Goal: Communication & Community: Answer question/provide support

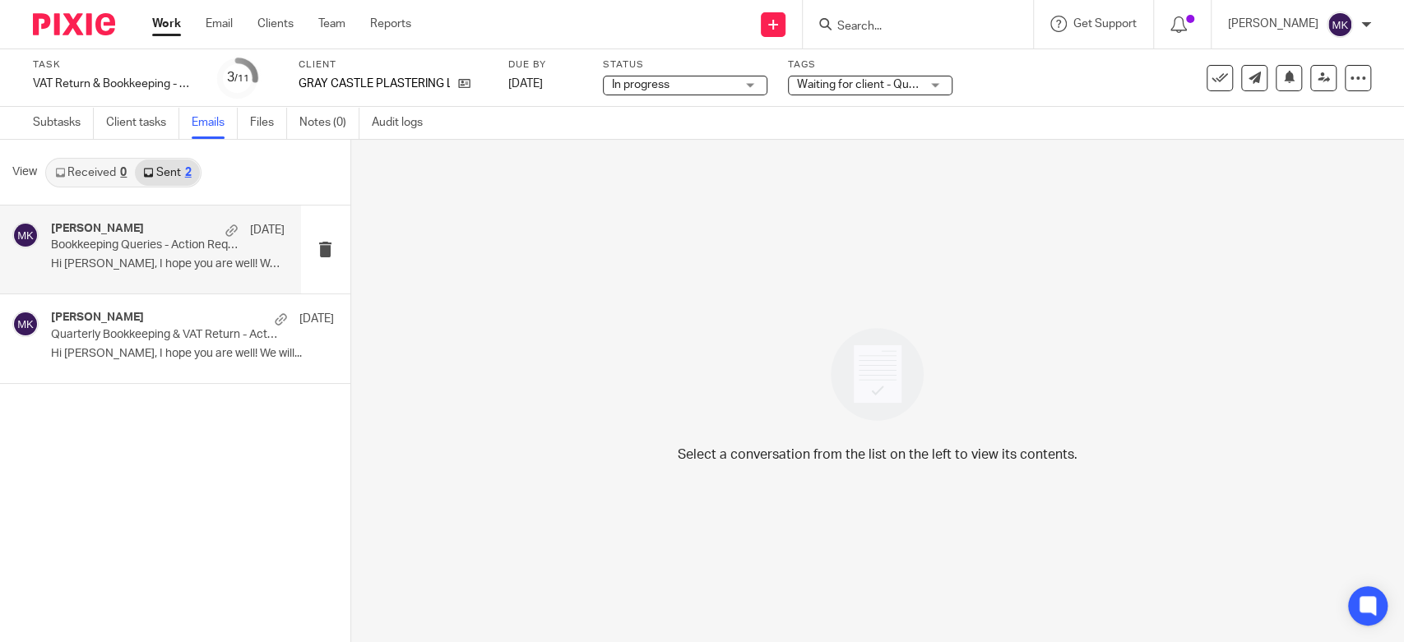
click at [203, 271] on div "Moiz Khatri 18 Aug Bookkeeping Queries - Action Required Hi Ashley, I hope you …" at bounding box center [168, 249] width 234 height 55
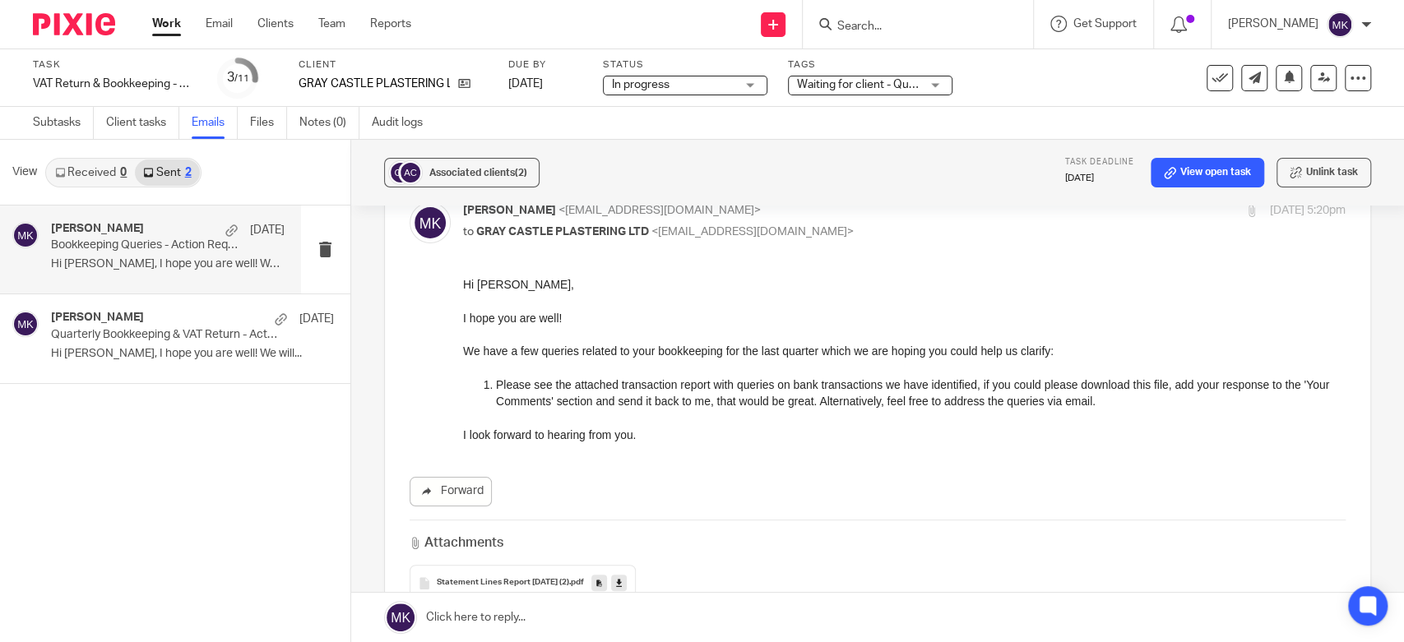
scroll to position [183, 0]
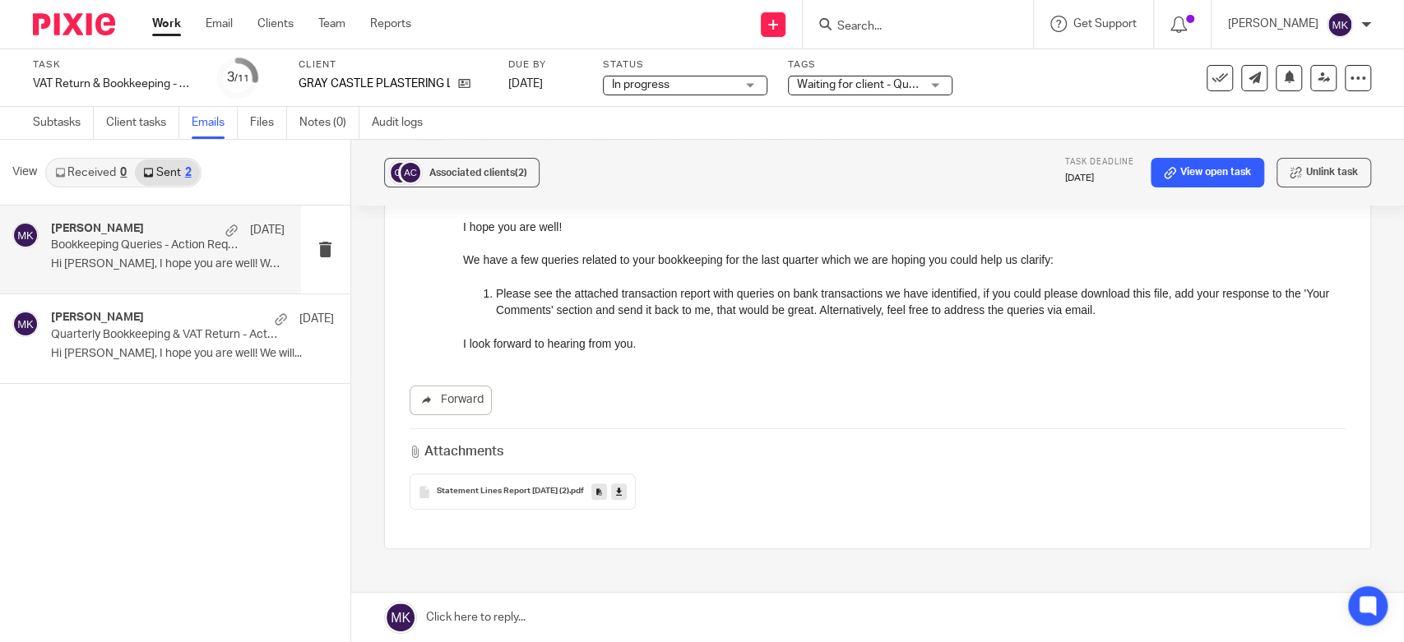
drag, startPoint x: 559, startPoint y: 607, endPoint x: 562, endPoint y: 594, distance: 13.4
click at [560, 607] on link at bounding box center [877, 617] width 1053 height 49
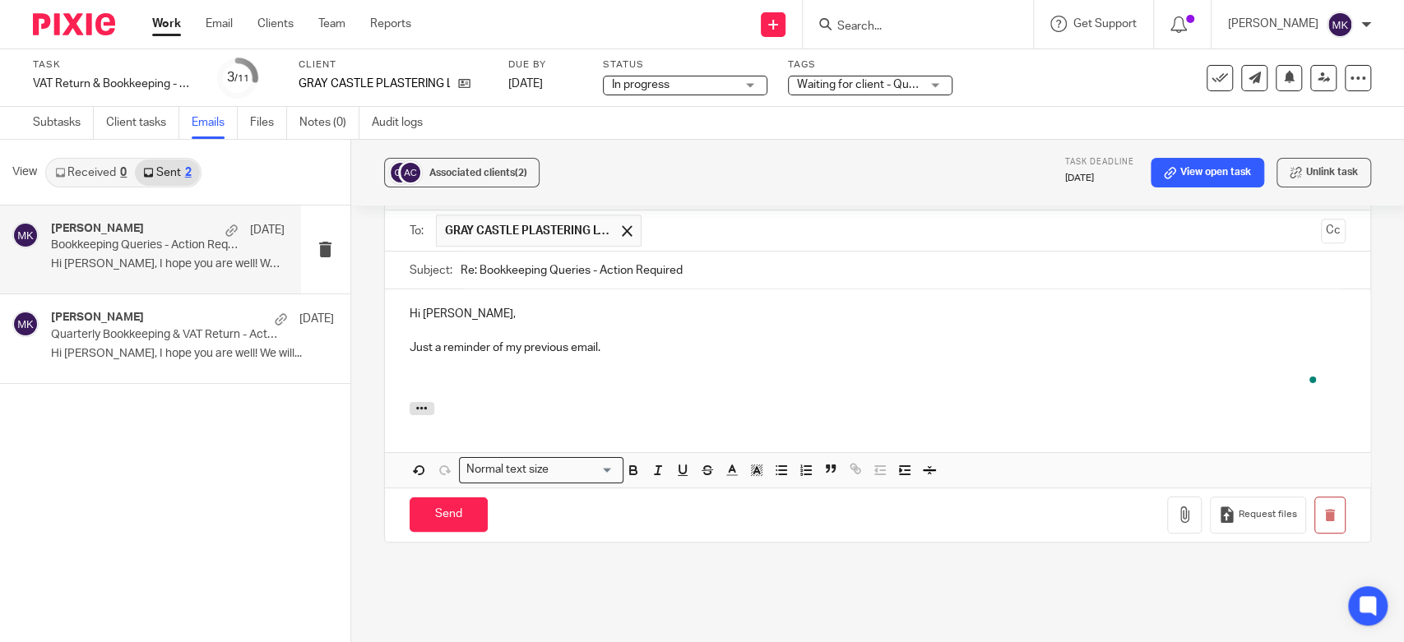
scroll to position [132, 0]
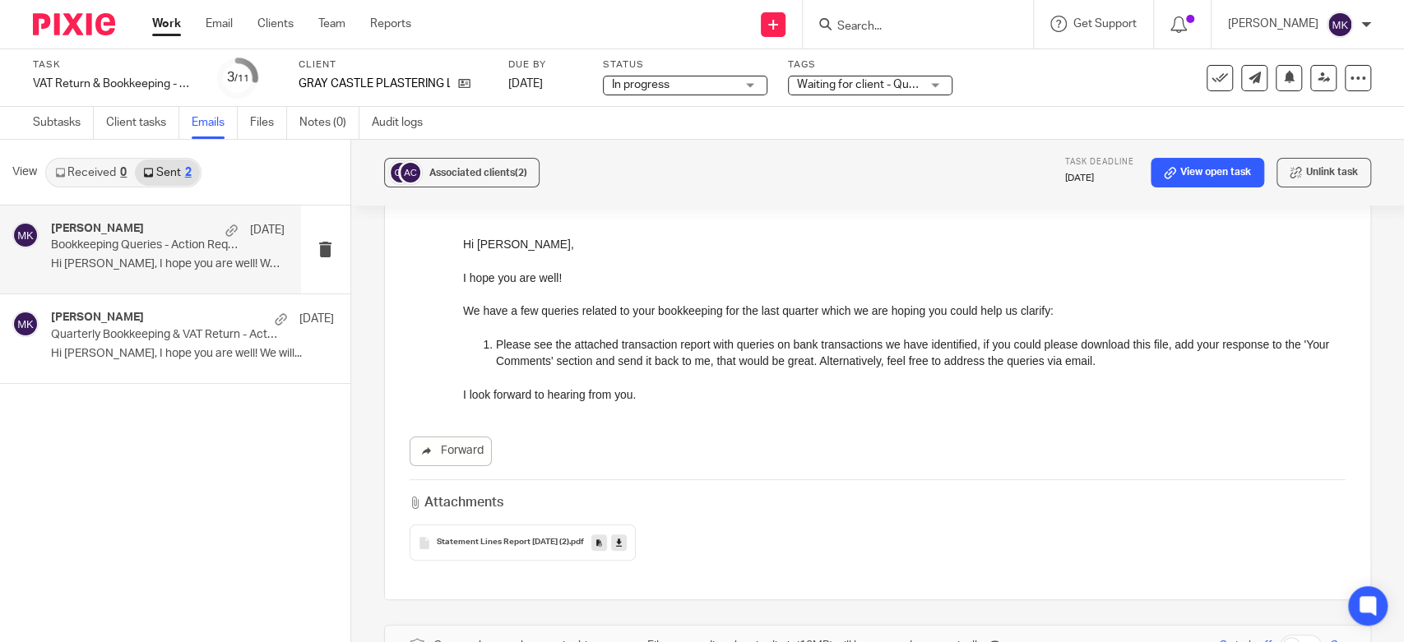
click at [625, 395] on p "I look forward to hearing from you." at bounding box center [903, 394] width 882 height 16
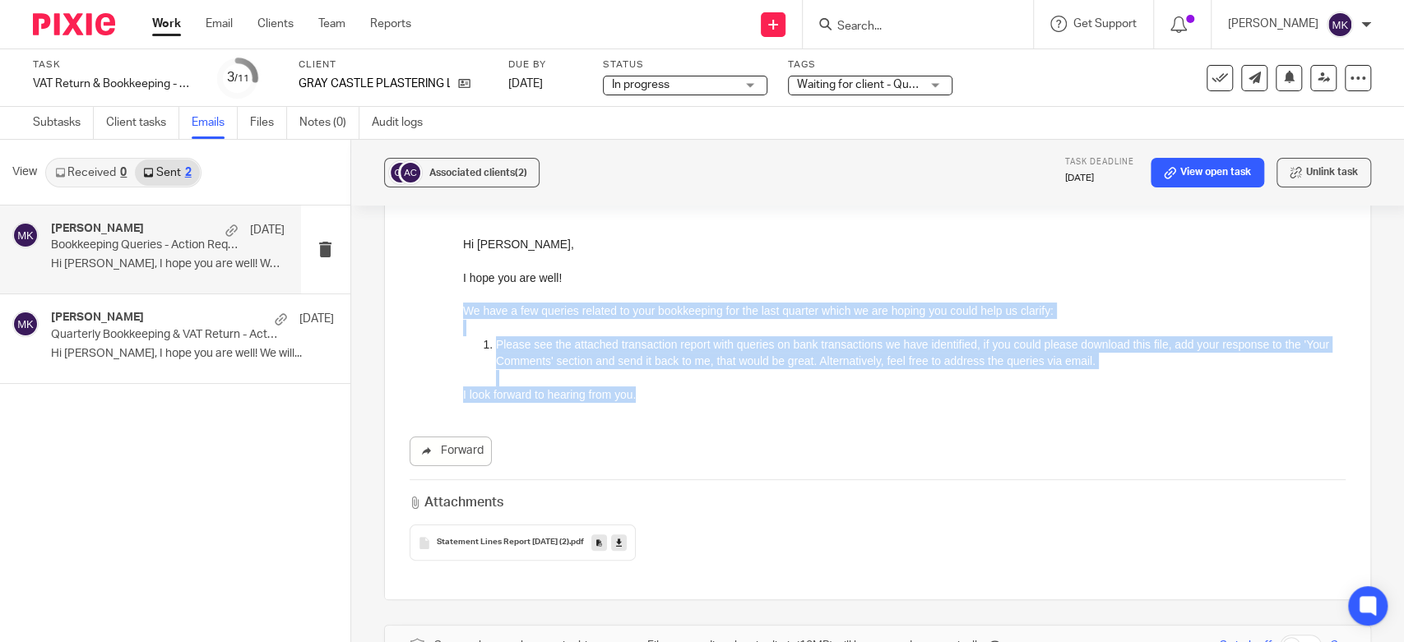
drag, startPoint x: 659, startPoint y: 402, endPoint x: 463, endPoint y: 315, distance: 214.2
click at [463, 315] on div "Hi Ashley, I hope you are well! We have a few queries related to your bookkeepi…" at bounding box center [903, 320] width 882 height 168
copy div "We have a few queries related to your bookkeeping for the last quarter which we…"
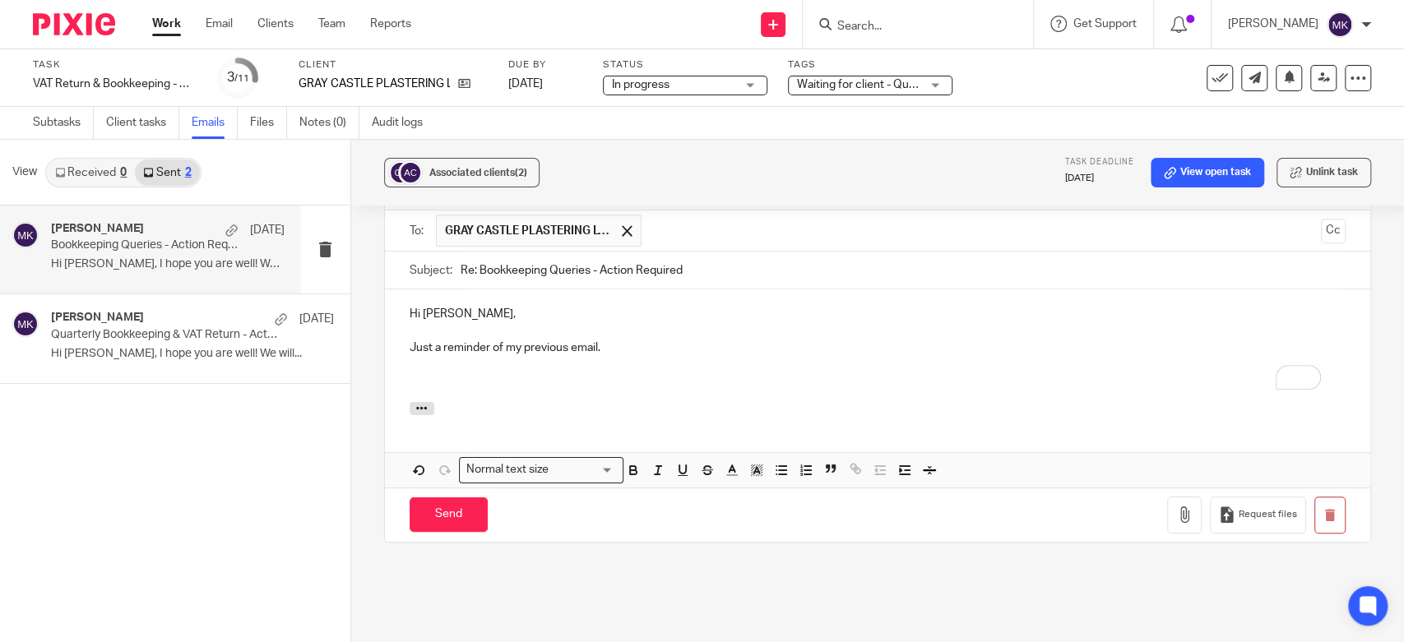
click at [543, 373] on p "To enrich screen reader interactions, please activate Accessibility in Grammarl…" at bounding box center [878, 380] width 936 height 16
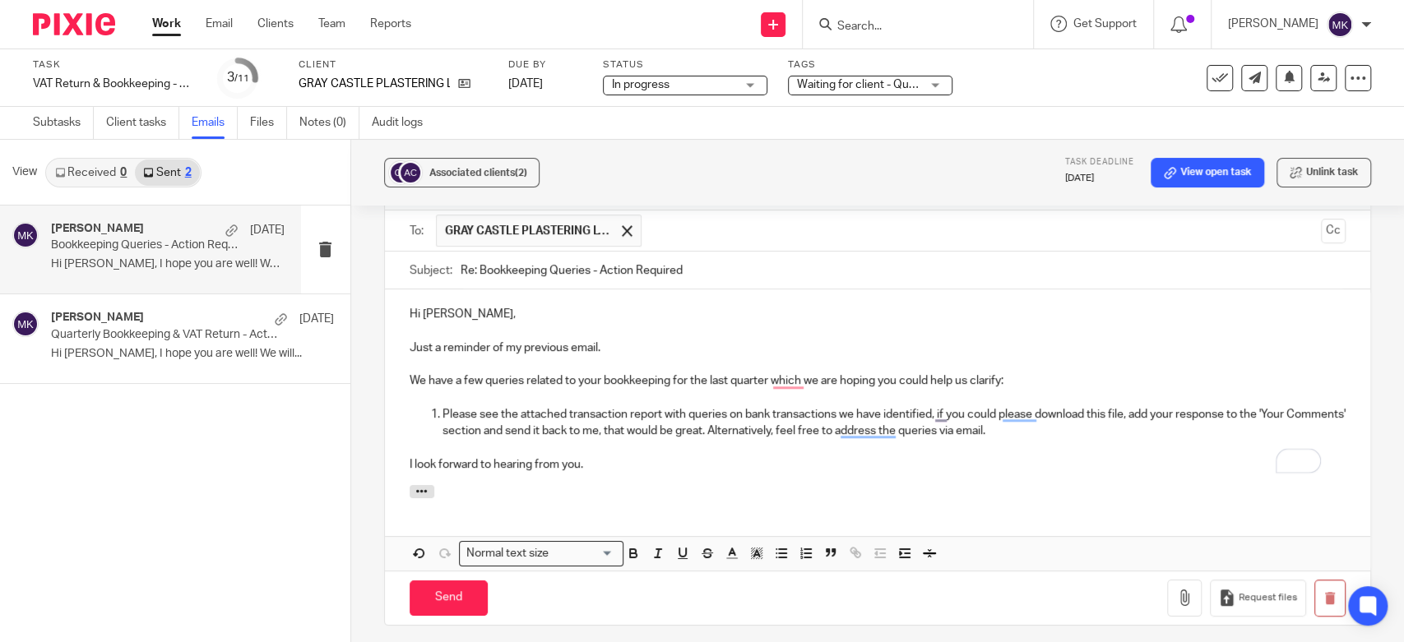
click at [670, 486] on div at bounding box center [877, 494] width 985 height 18
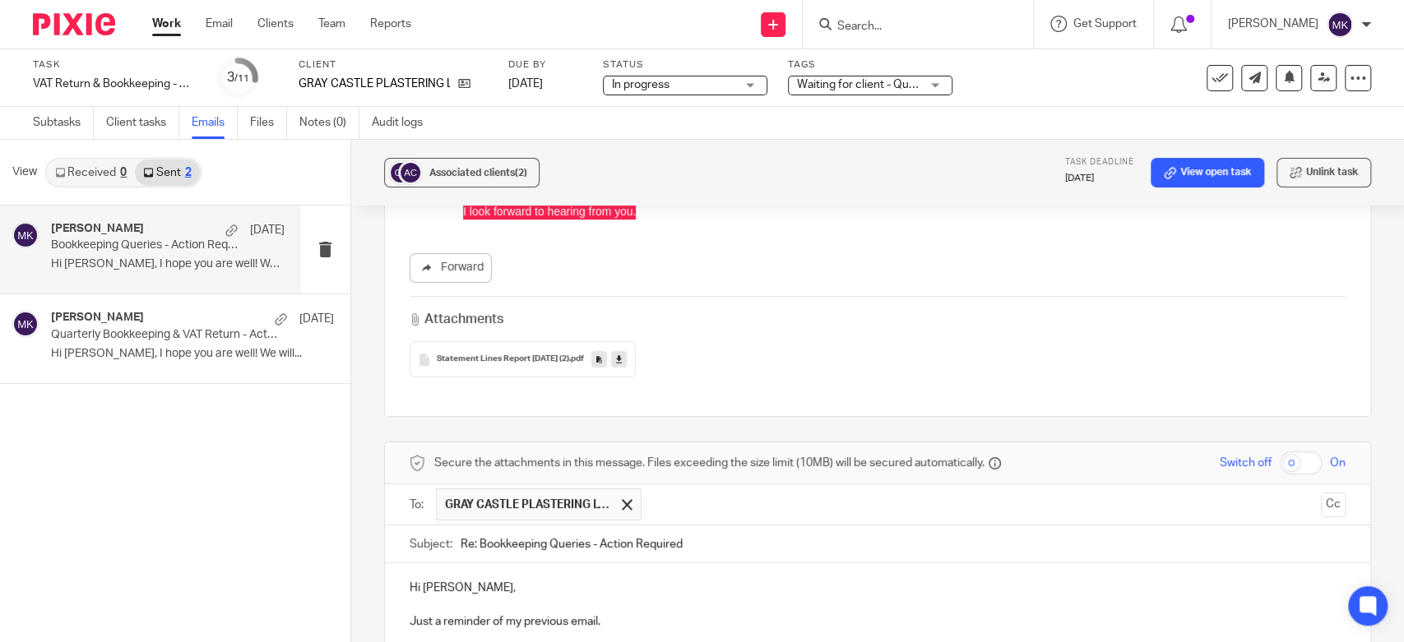
click at [627, 358] on link at bounding box center [619, 359] width 16 height 16
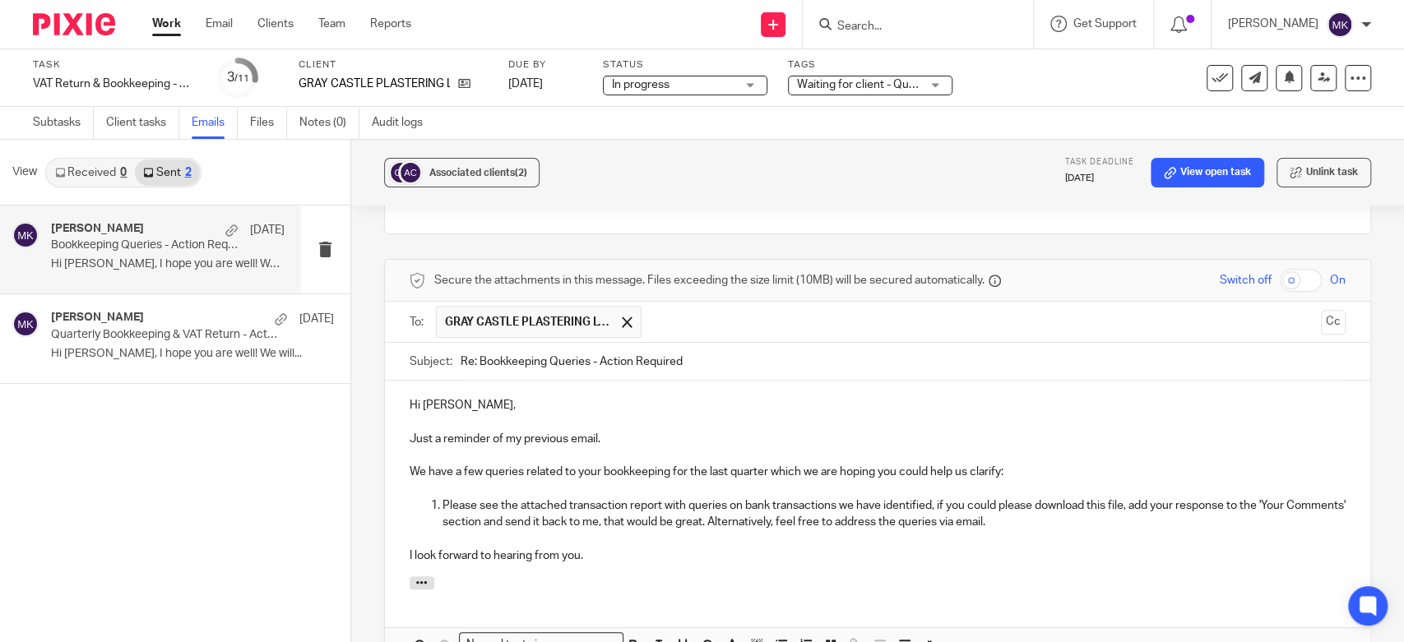
scroll to position [680, 0]
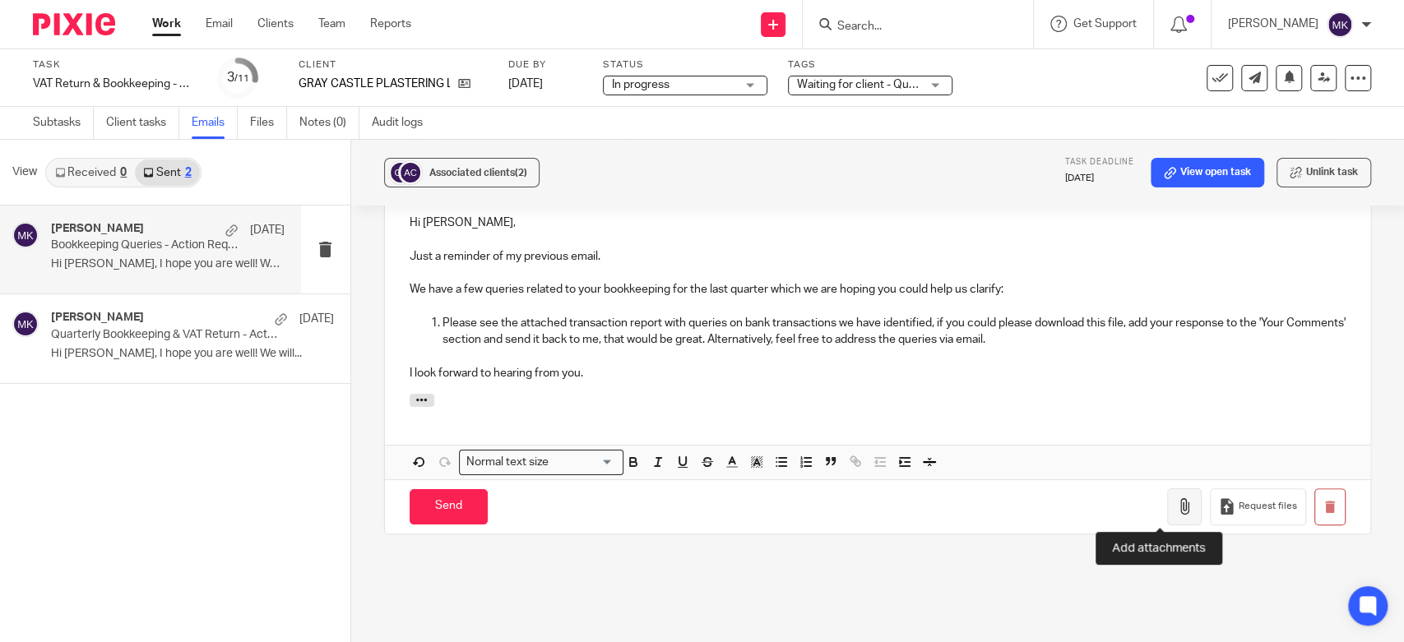
click at [1172, 511] on button "button" at bounding box center [1184, 506] width 35 height 37
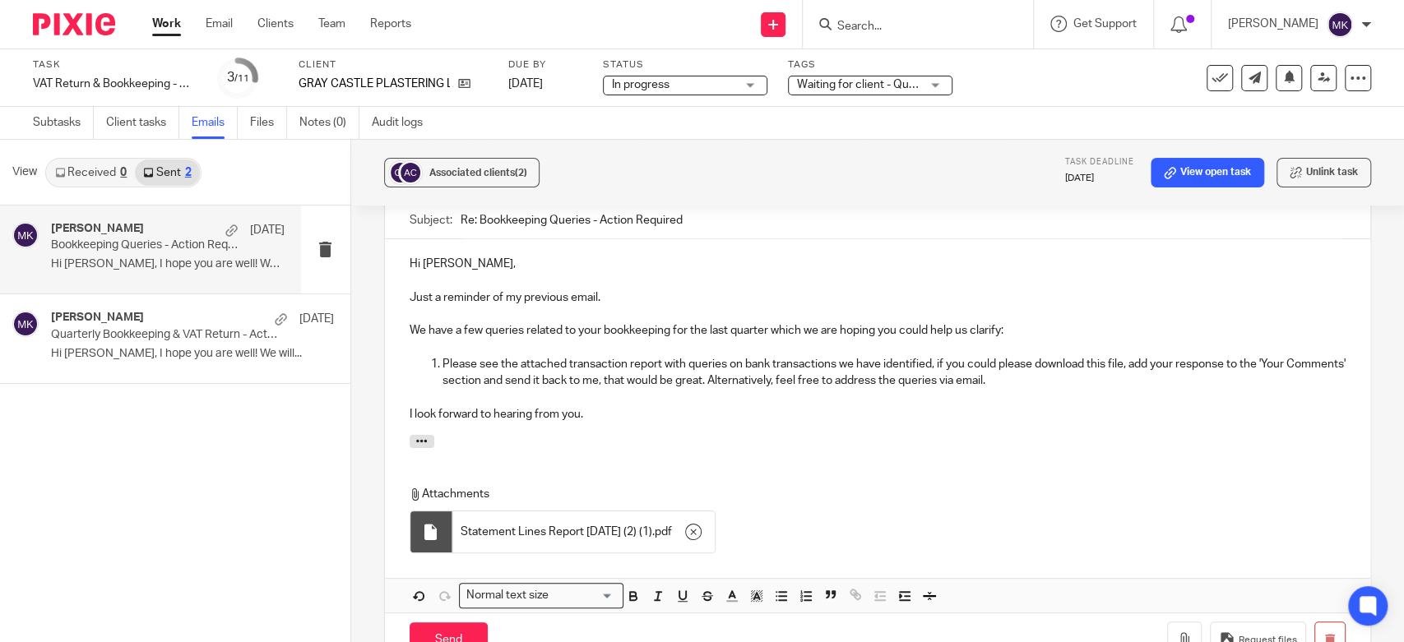
scroll to position [822, 0]
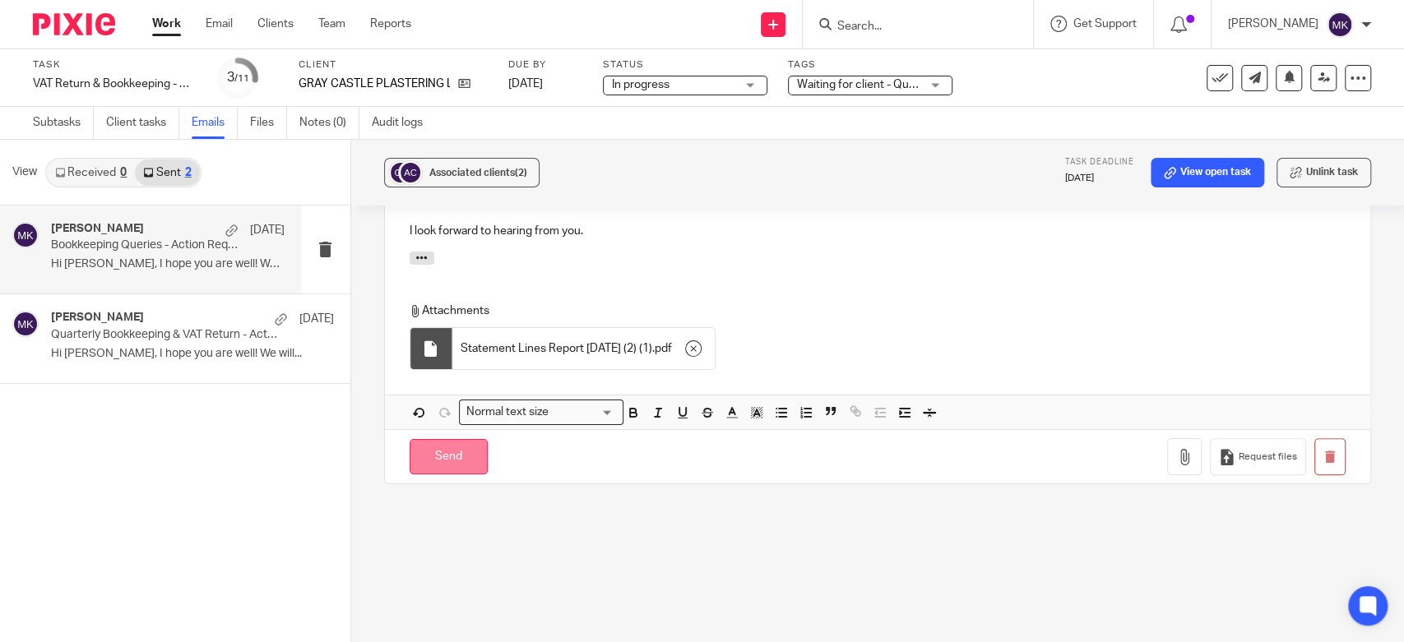
click at [451, 468] on input "Send" at bounding box center [449, 456] width 78 height 35
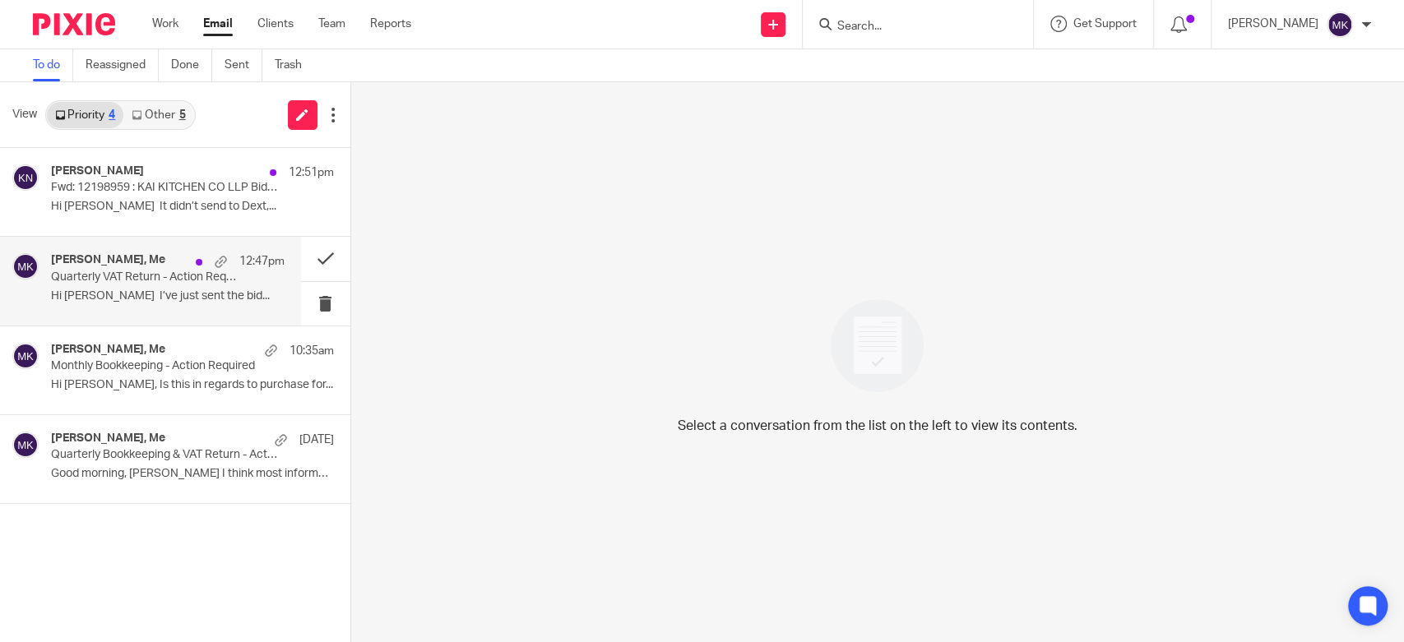
click at [187, 301] on p "Hi Moiz I’ve just sent the bid..." at bounding box center [168, 296] width 234 height 14
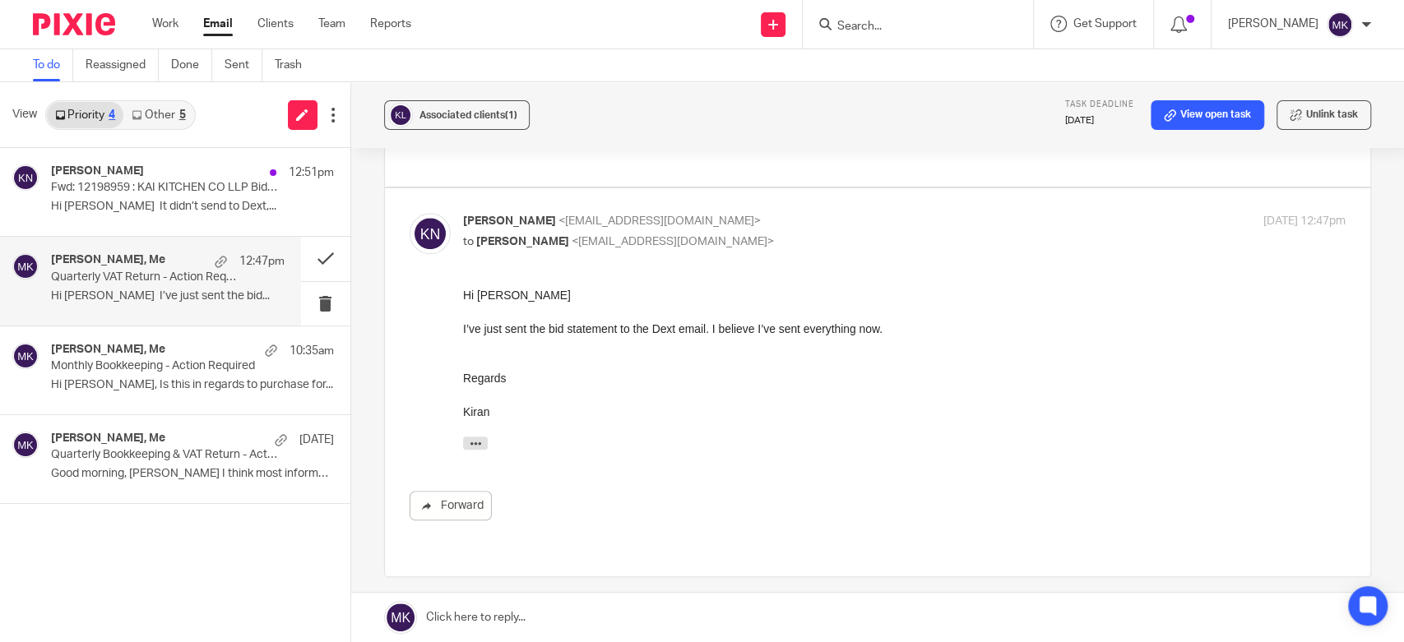
scroll to position [577, 0]
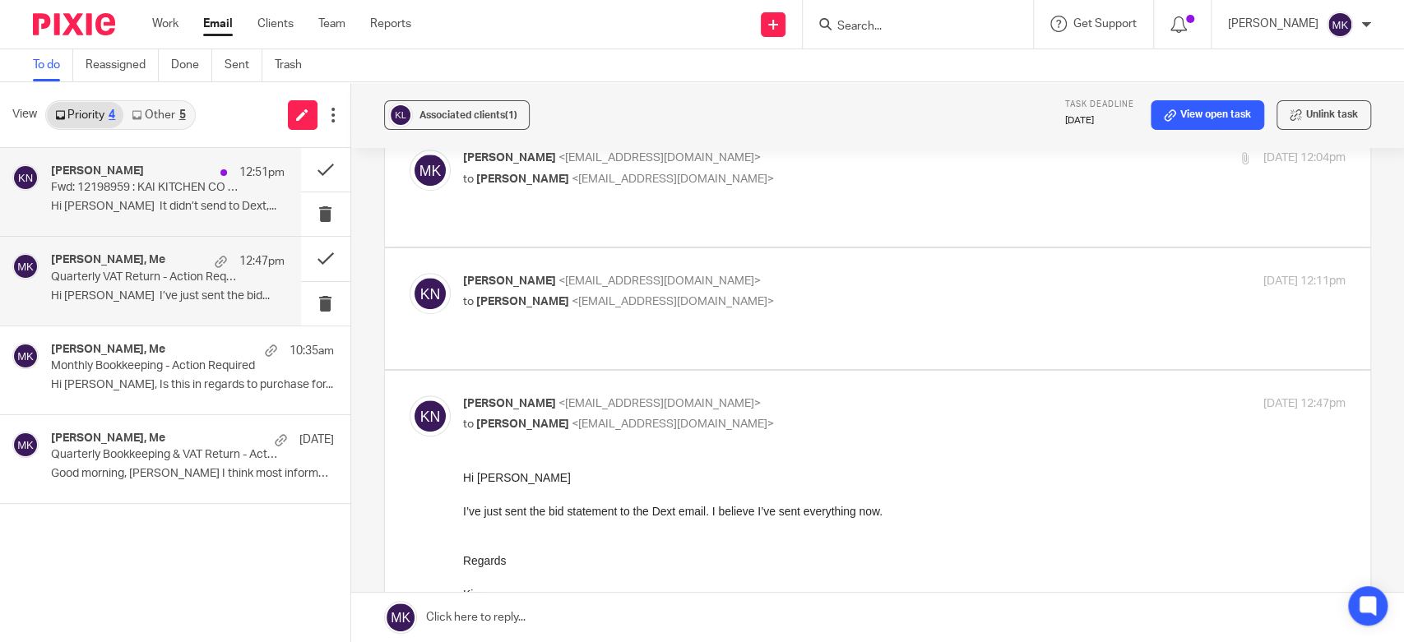
click at [184, 209] on p "Hi Moiz It didn’t send to Dext,..." at bounding box center [168, 207] width 234 height 14
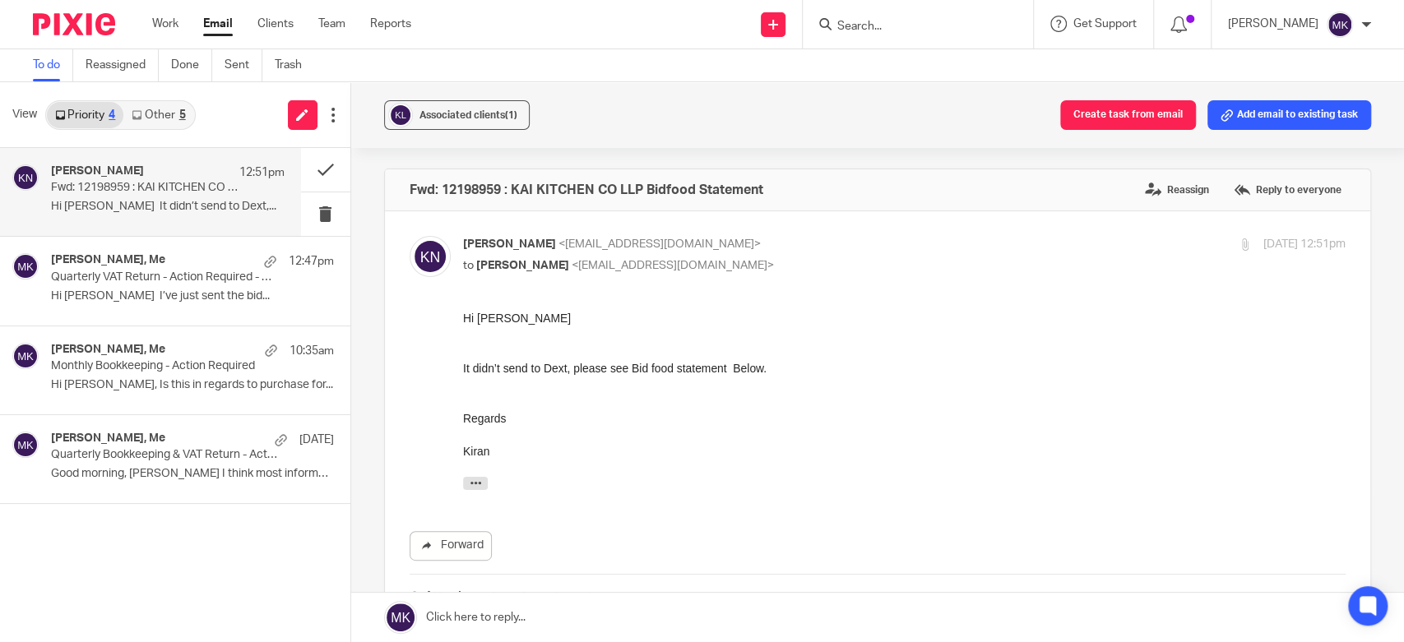
scroll to position [91, 0]
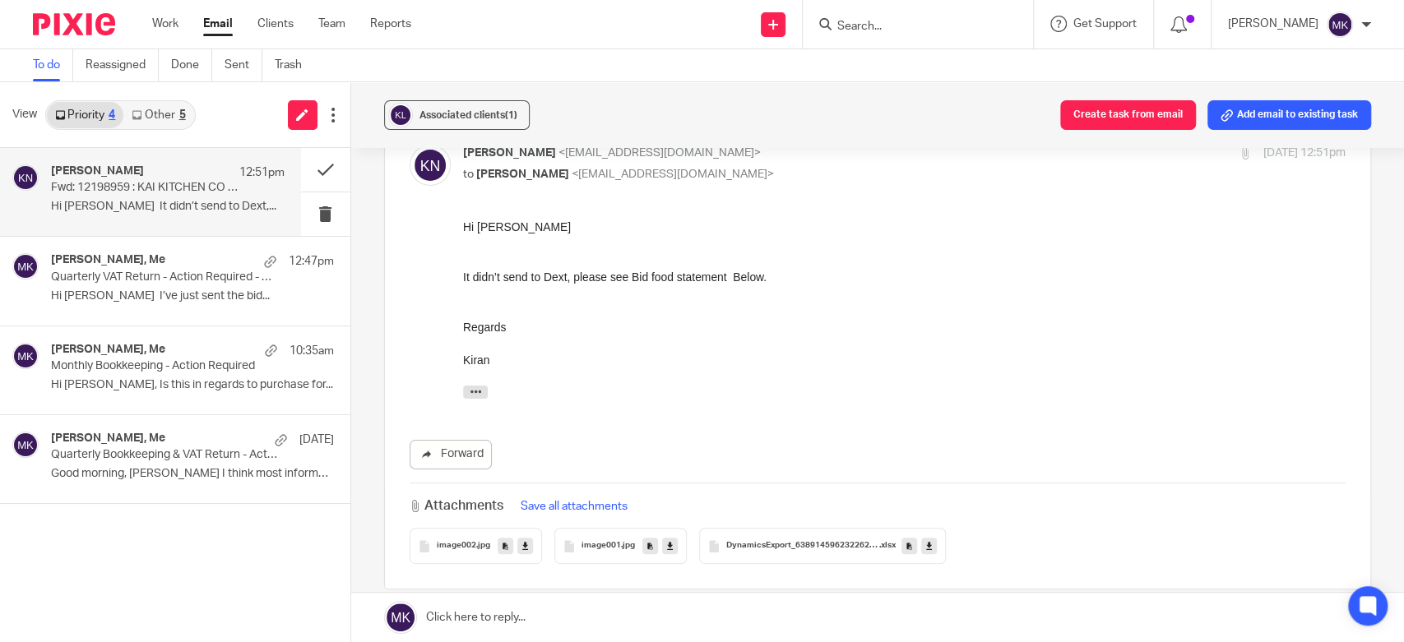
click at [928, 544] on link at bounding box center [929, 546] width 16 height 16
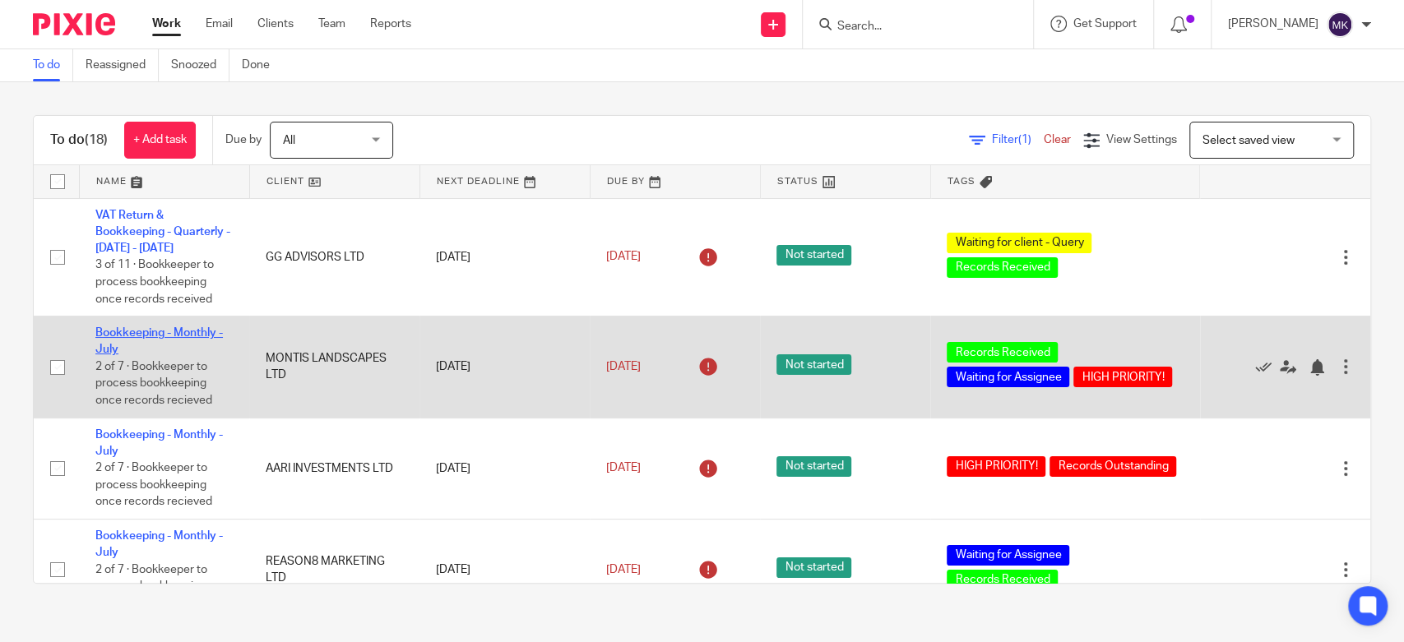
click at [146, 335] on link "Bookkeeping - Monthly - July" at bounding box center [158, 341] width 127 height 28
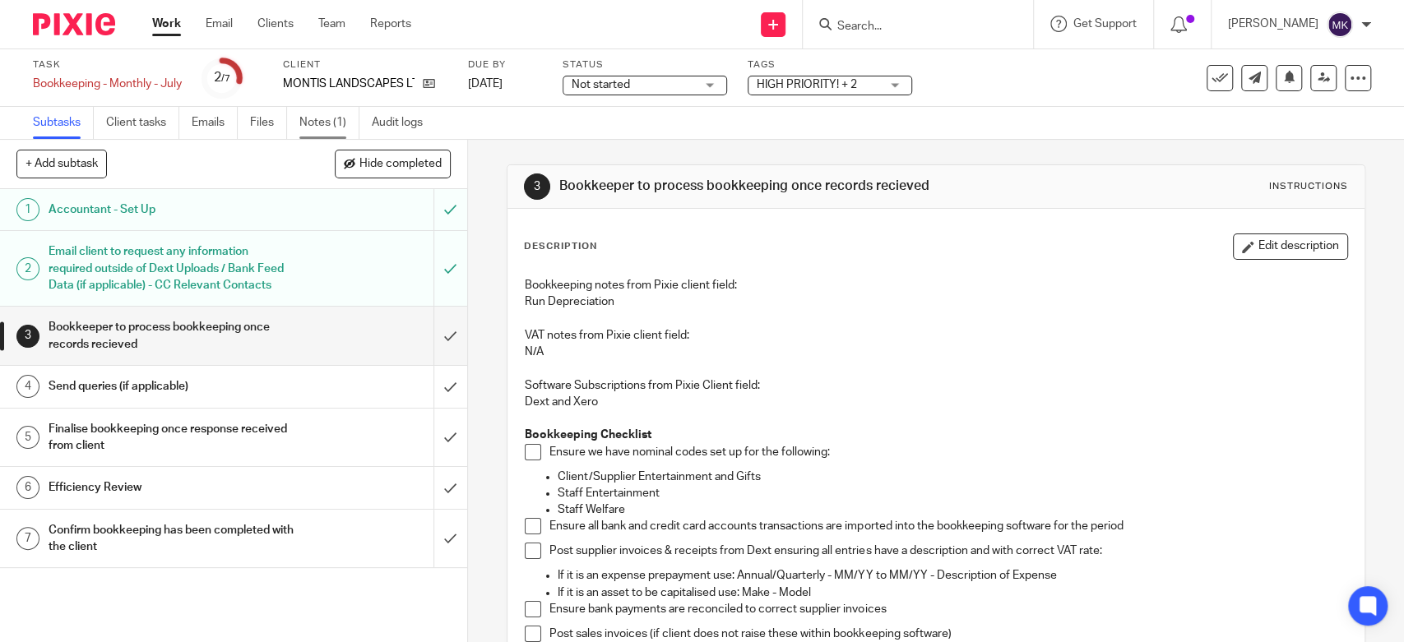
click at [325, 121] on link "Notes (1)" at bounding box center [329, 123] width 60 height 32
click at [192, 399] on h1 "Send queries (if applicable)" at bounding box center [172, 386] width 246 height 25
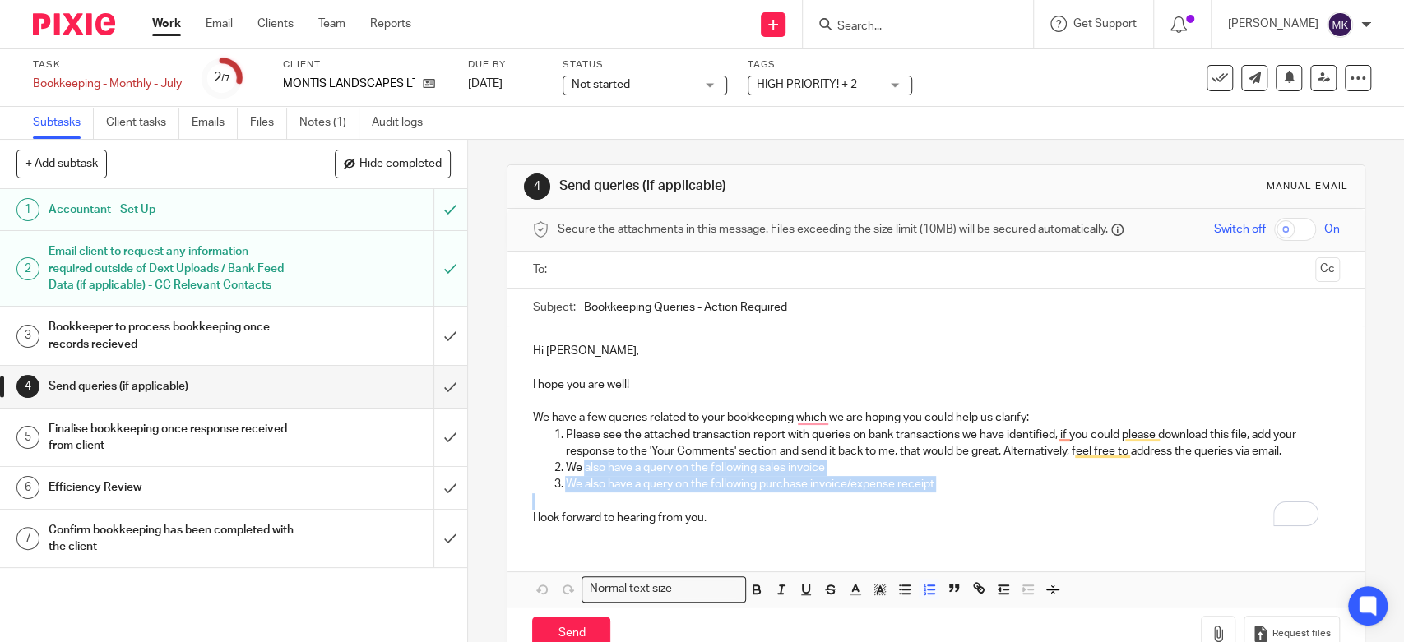
drag, startPoint x: 942, startPoint y: 493, endPoint x: 579, endPoint y: 474, distance: 363.1
click at [579, 474] on div "Hi Daniel, I hope you are well! We have a few queries related to your bookkeepi…" at bounding box center [935, 432] width 856 height 212
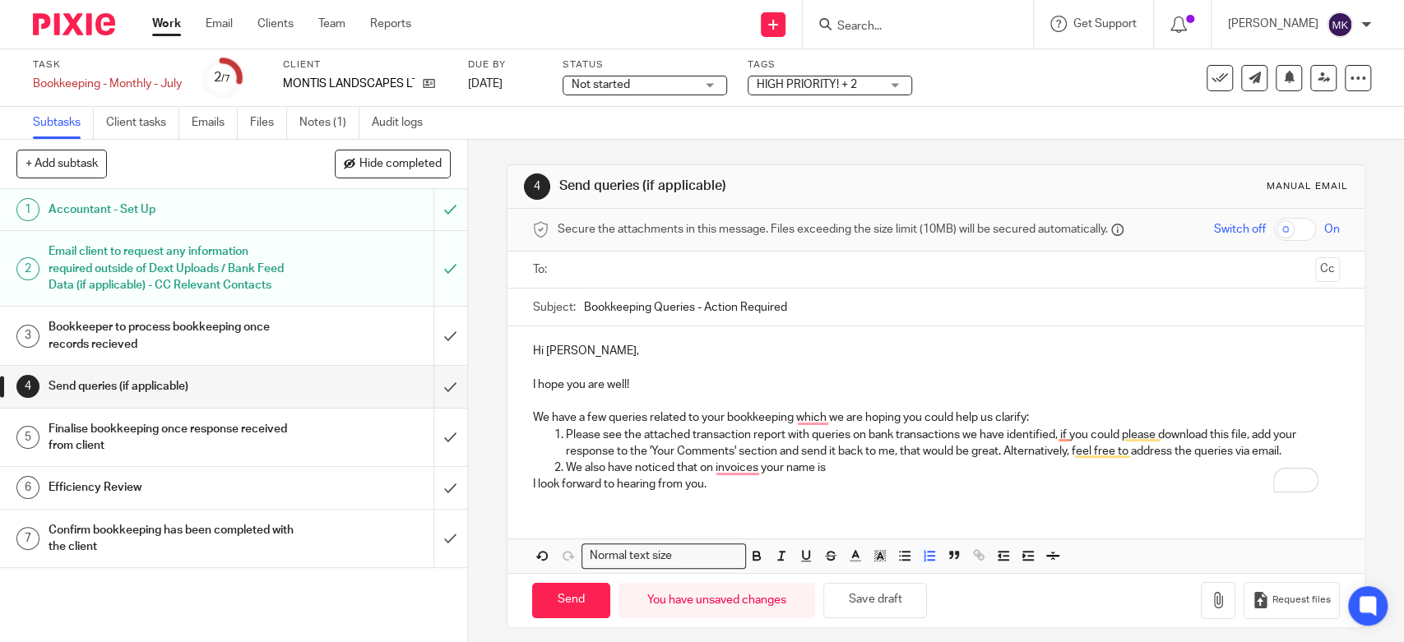
click at [888, 483] on p "I look forward to hearing from you." at bounding box center [935, 484] width 807 height 16
click at [887, 465] on p "We also have noticed that on invoices your name is" at bounding box center [952, 468] width 774 height 16
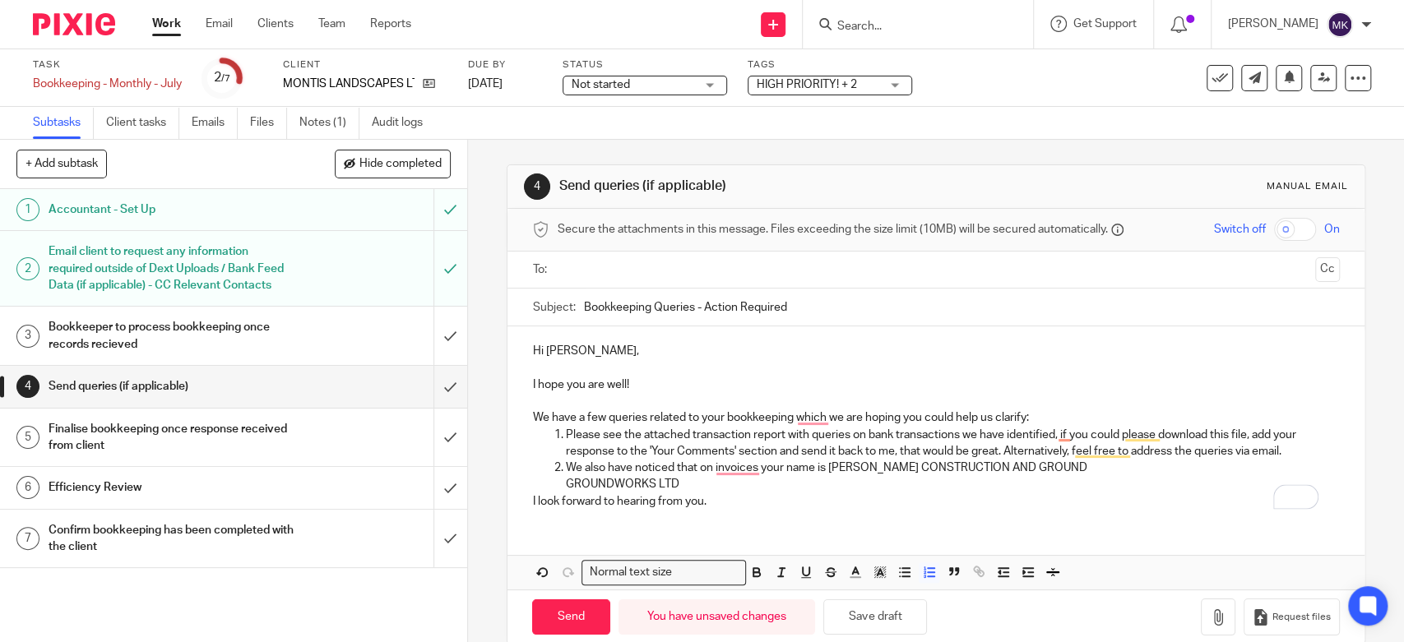
click at [821, 463] on p "We also have noticed that on invoices your name is MONTIS CONSTRUCTION AND GROU…" at bounding box center [952, 468] width 774 height 16
click at [822, 467] on p "We also have noticed that on invoices your name is MONTIS CONSTRUCTION AND GROU…" at bounding box center [952, 468] width 774 height 16
click at [825, 470] on p "We also have noticed that on invoices your name is MONTIS CONSTRUCTION AND GROU…" at bounding box center [952, 468] width 774 height 16
click at [673, 479] on p "GROUNDWORKS LTD" at bounding box center [952, 484] width 774 height 16
click at [558, 481] on ol "Please see the attached transaction report with queries on bank transactions we…" at bounding box center [935, 460] width 807 height 67
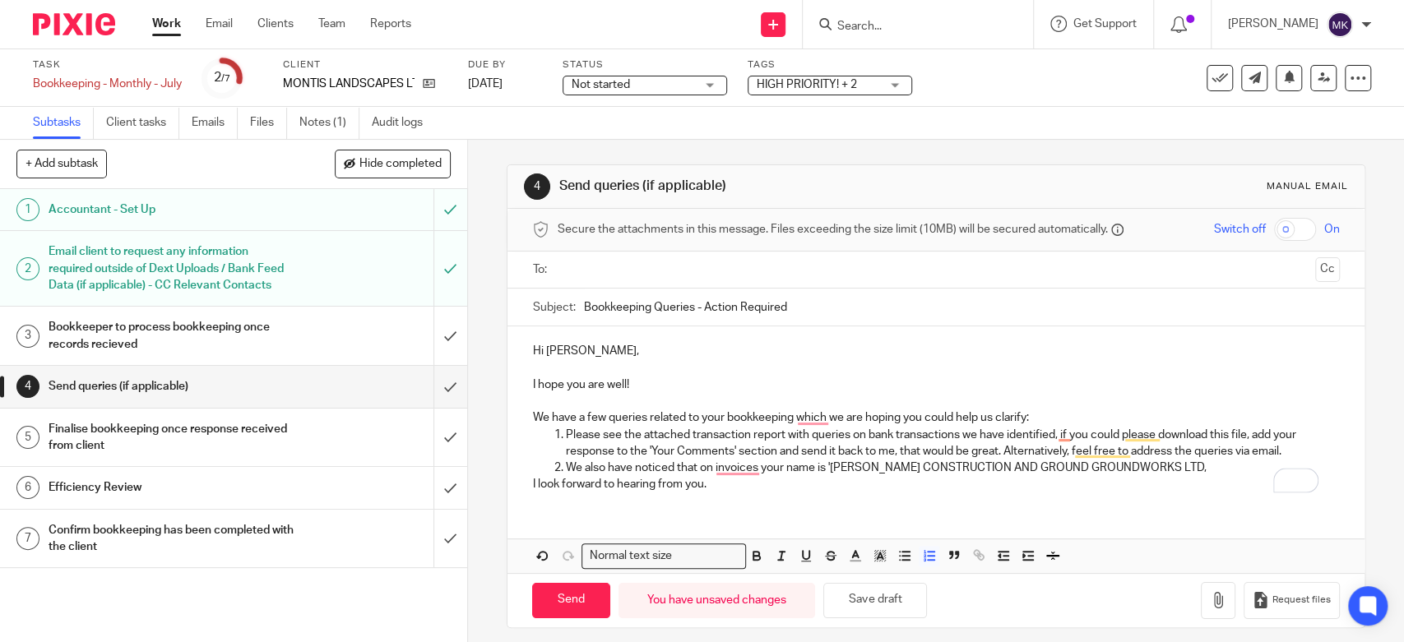
click at [1158, 460] on p "We also have noticed that on invoices your name is 'MONTIS CONSTRUCTION AND GRO…" at bounding box center [952, 468] width 774 height 16
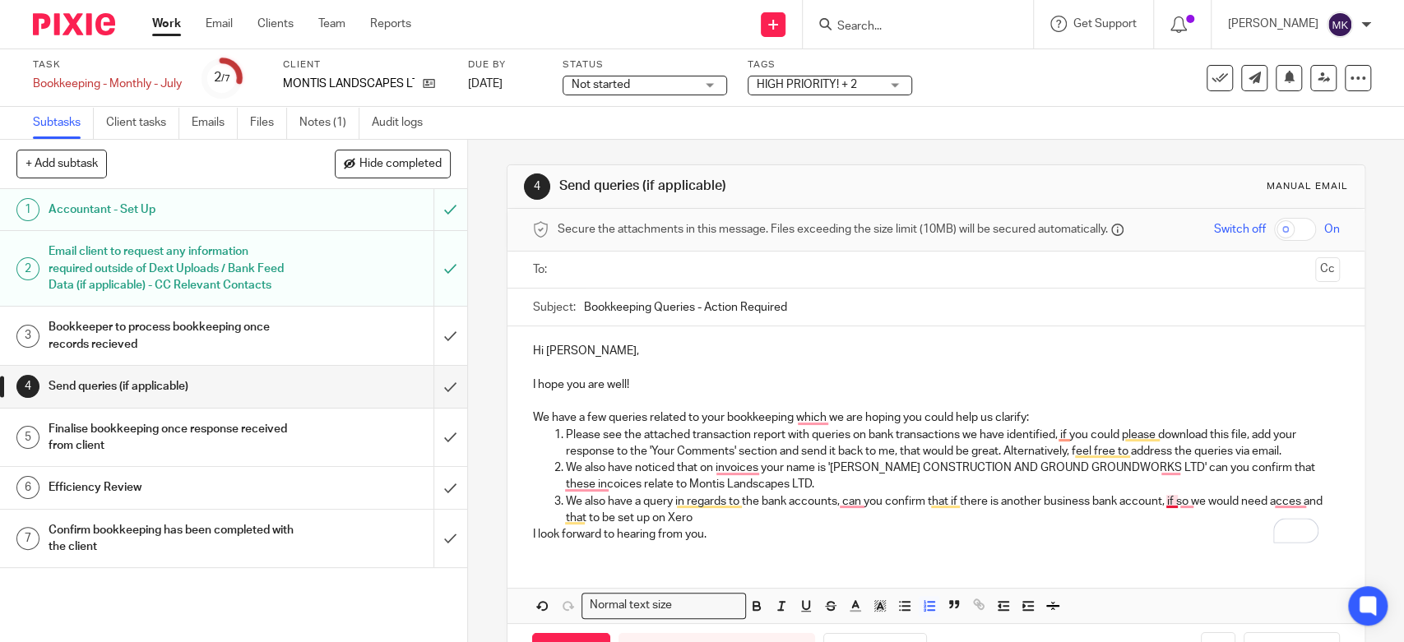
click at [1165, 502] on p "We also have a query in regards to the bank accounts, can you confirm that if t…" at bounding box center [952, 510] width 774 height 34
click at [1287, 500] on p "We also have a query in regards to the bank accounts, can you confirm that if t…" at bounding box center [952, 510] width 774 height 34
click at [806, 505] on p "We also have a query in regards to the bank accounts, can you confirm that if t…" at bounding box center [952, 510] width 774 height 34
click at [796, 526] on p "I look forward to hearing from you." at bounding box center [935, 534] width 807 height 16
click at [803, 511] on p "We also have a query in regards to the bank accounts, can you confirm that if t…" at bounding box center [952, 510] width 774 height 34
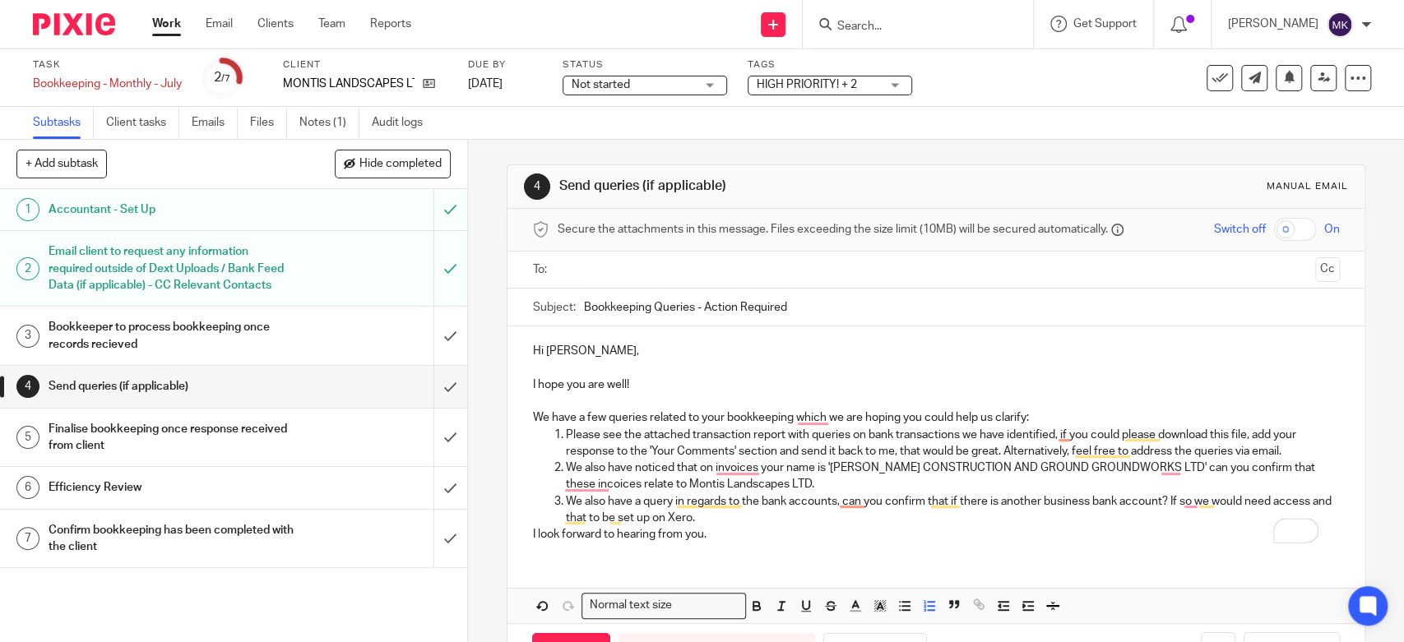
click at [841, 309] on input "Bookkeeping Queries - Action Required" at bounding box center [961, 307] width 756 height 37
click at [696, 298] on input "Bookkeeping Queries - Action Required" at bounding box center [961, 307] width 756 height 37
click at [698, 305] on input "Bookkeeping Queries - Action Required" at bounding box center [961, 307] width 756 height 37
click at [868, 310] on input "Bookkeeping Queries - URGENT Action Required" at bounding box center [961, 307] width 756 height 37
type input "Bookkeeping Queries - URGENT Action Required"
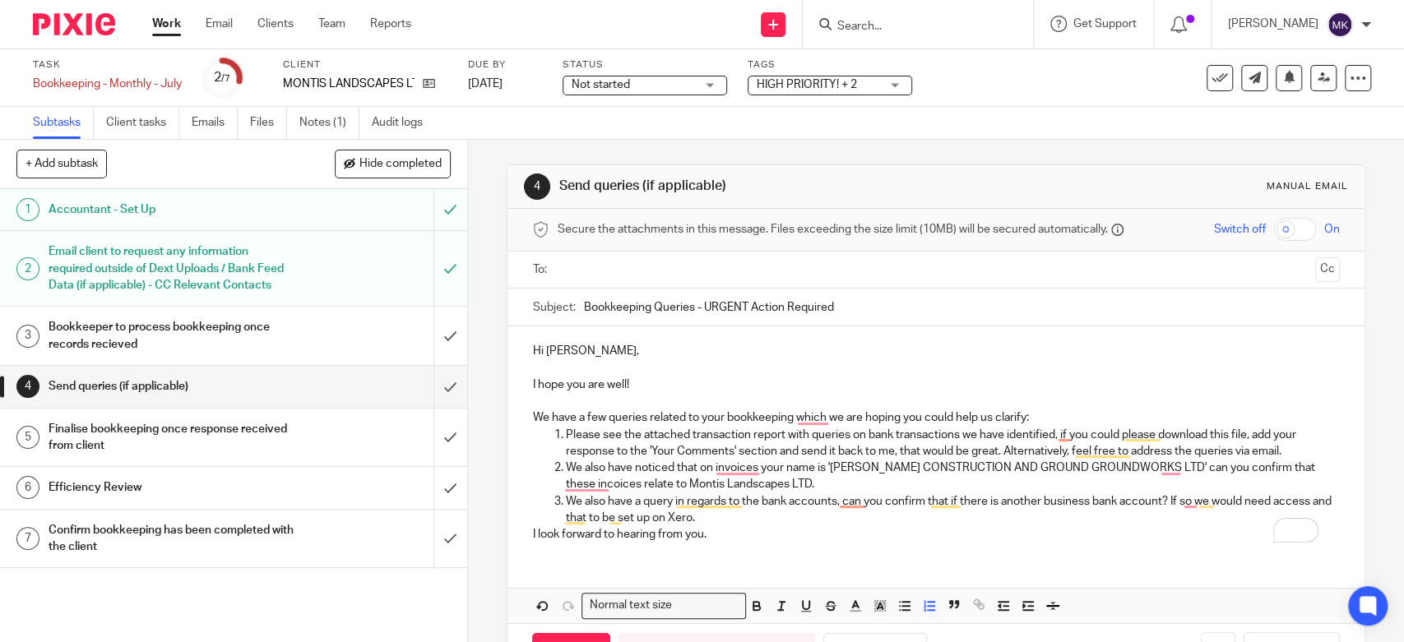
click at [881, 365] on p "To enrich screen reader interactions, please activate Accessibility in Grammarl…" at bounding box center [935, 367] width 807 height 16
click at [757, 268] on input "text" at bounding box center [934, 270] width 745 height 19
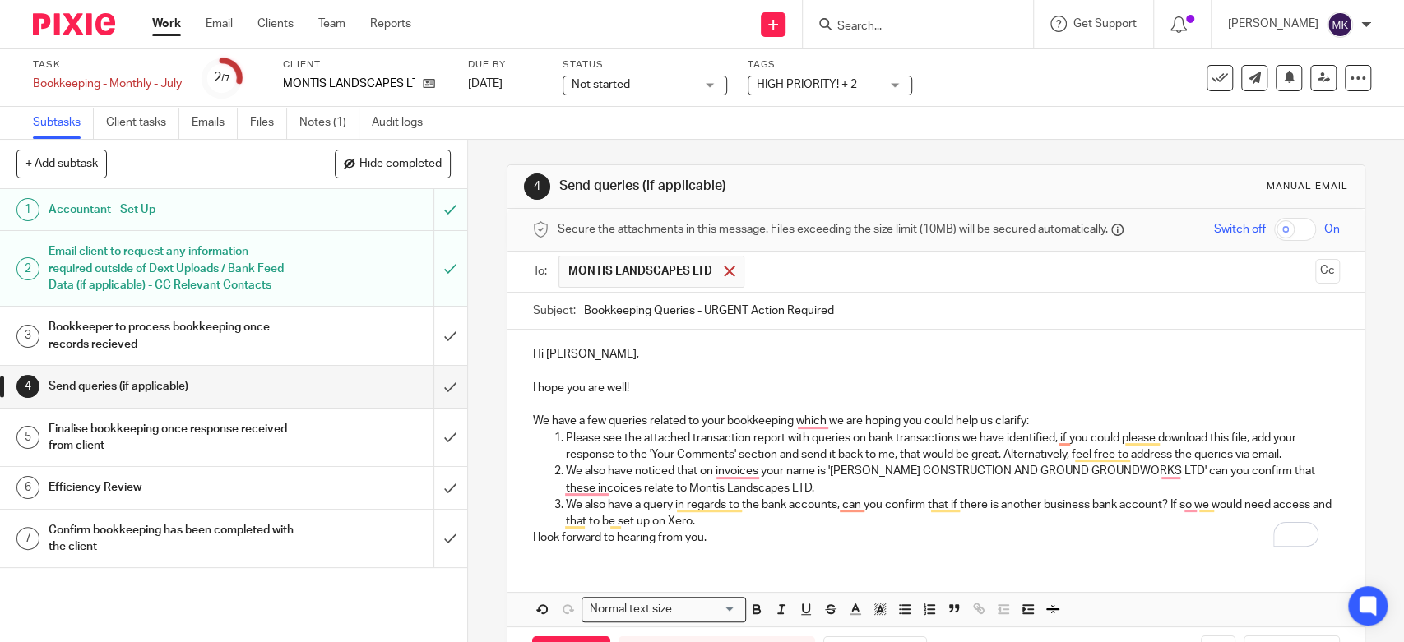
click at [720, 278] on div at bounding box center [729, 271] width 19 height 25
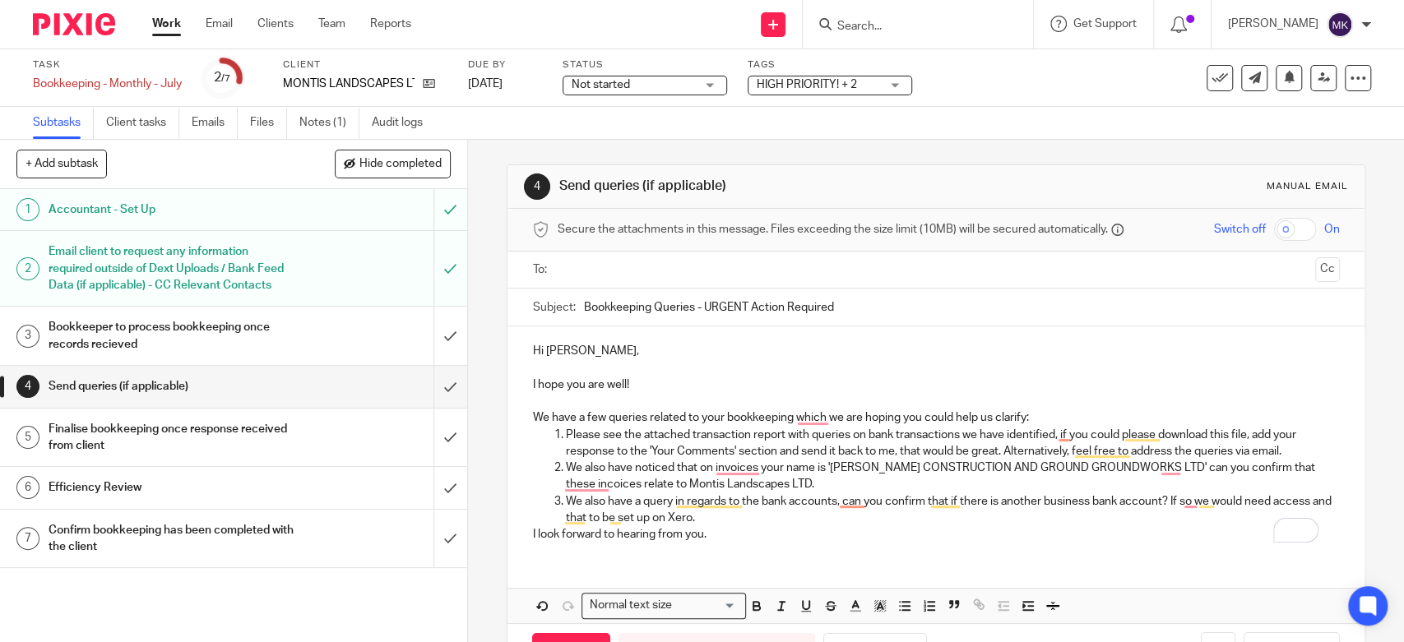
click at [720, 278] on input "text" at bounding box center [934, 270] width 745 height 19
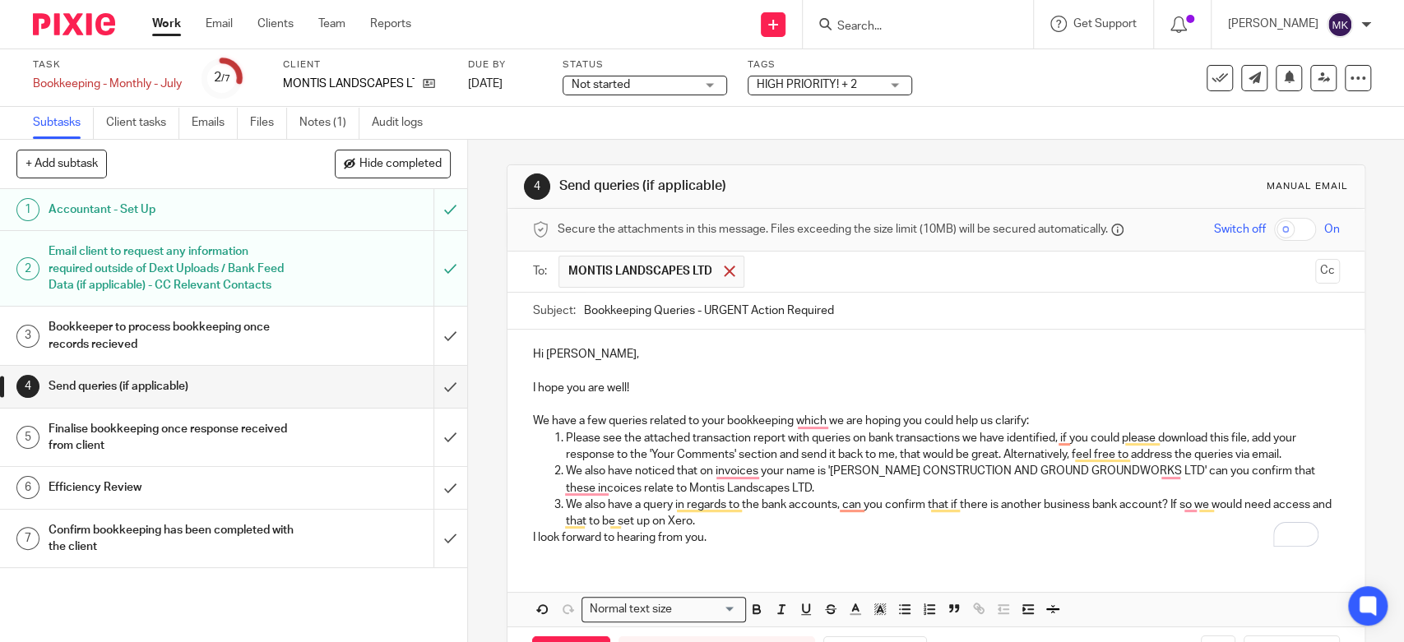
click at [720, 274] on div at bounding box center [729, 271] width 19 height 25
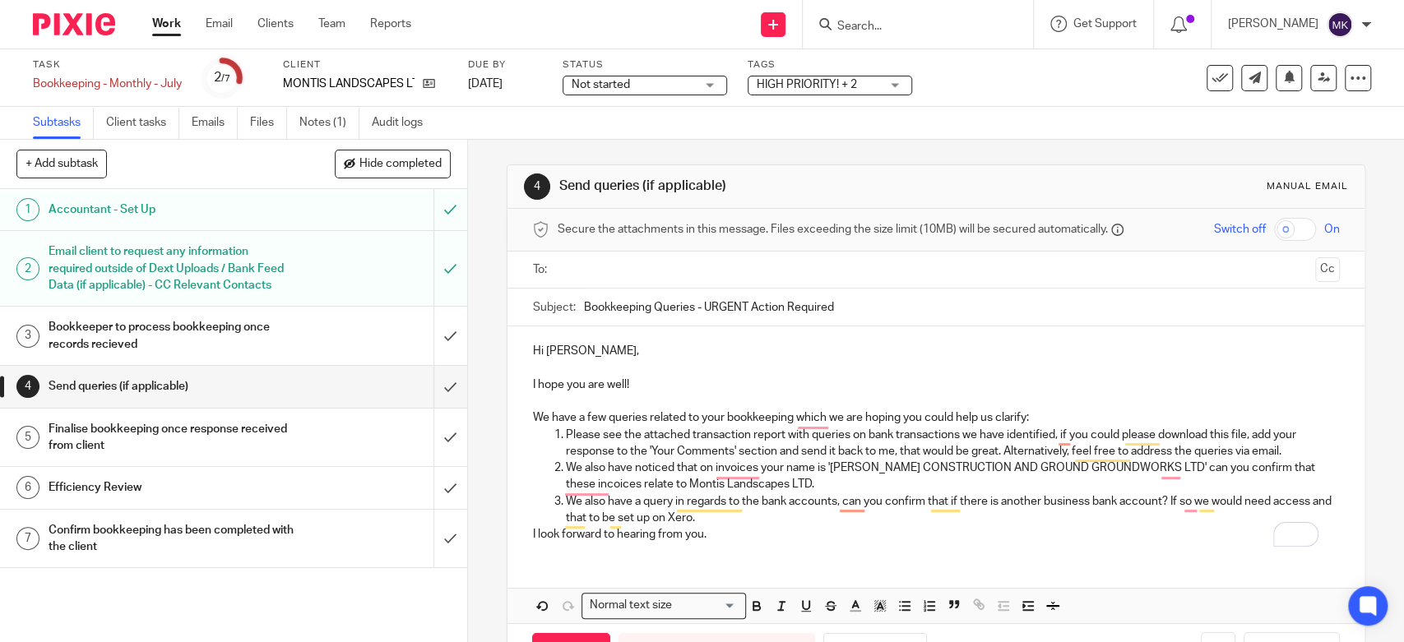
click at [716, 274] on input "text" at bounding box center [934, 270] width 745 height 19
click at [930, 565] on div "Hi Daniel, I hope you are well! We have a few queries related to your bookkeepi…" at bounding box center [935, 478] width 856 height 297
click at [750, 545] on p "I look forward to hearing from you." at bounding box center [935, 538] width 807 height 16
click at [1173, 572] on div "Hi Daniel, I hope you are well! We have a few queries related to your bookkeepi…" at bounding box center [935, 478] width 856 height 297
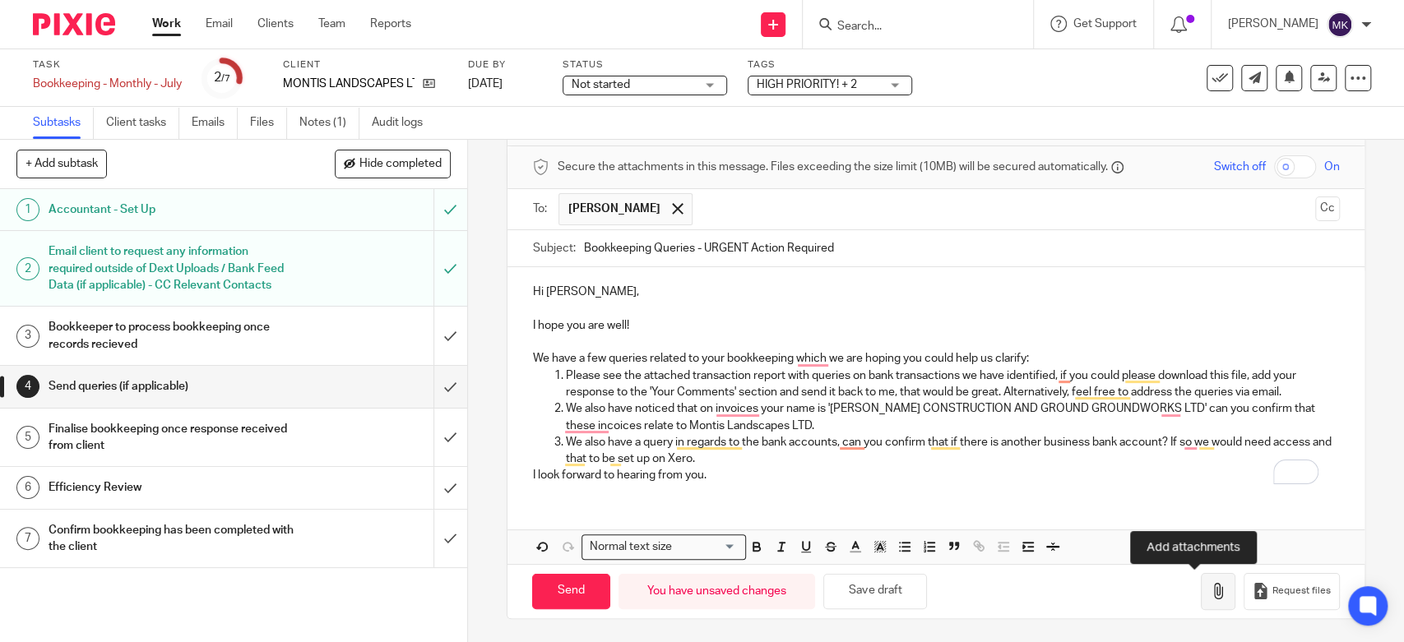
click at [1210, 592] on icon "button" at bounding box center [1218, 591] width 16 height 16
click at [1210, 595] on icon "button" at bounding box center [1218, 591] width 16 height 16
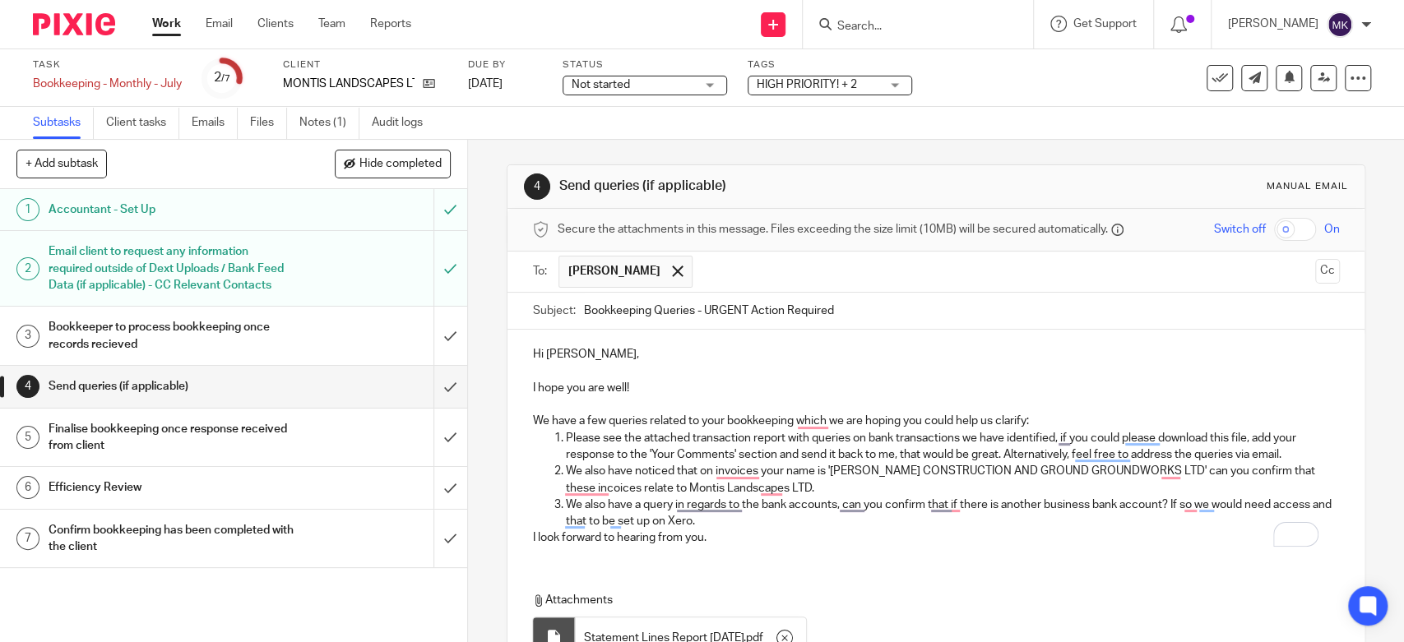
scroll to position [155, 0]
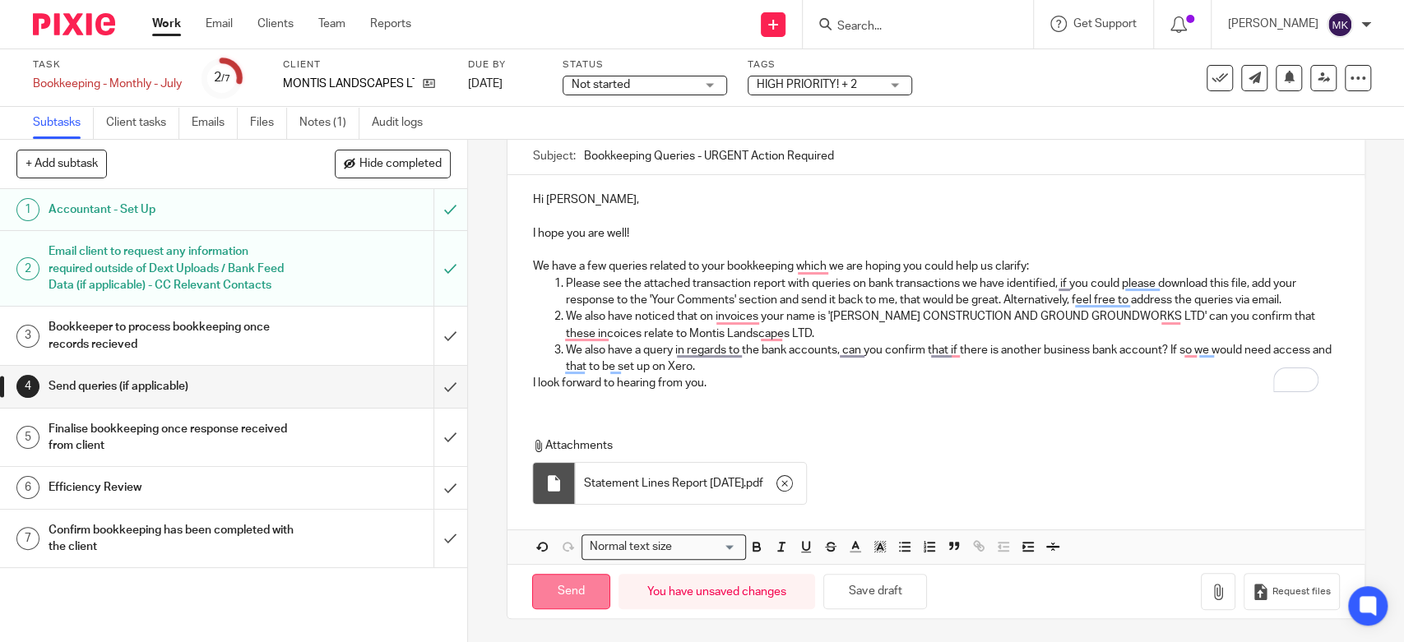
click at [586, 600] on input "Send" at bounding box center [571, 591] width 78 height 35
type input "Sent"
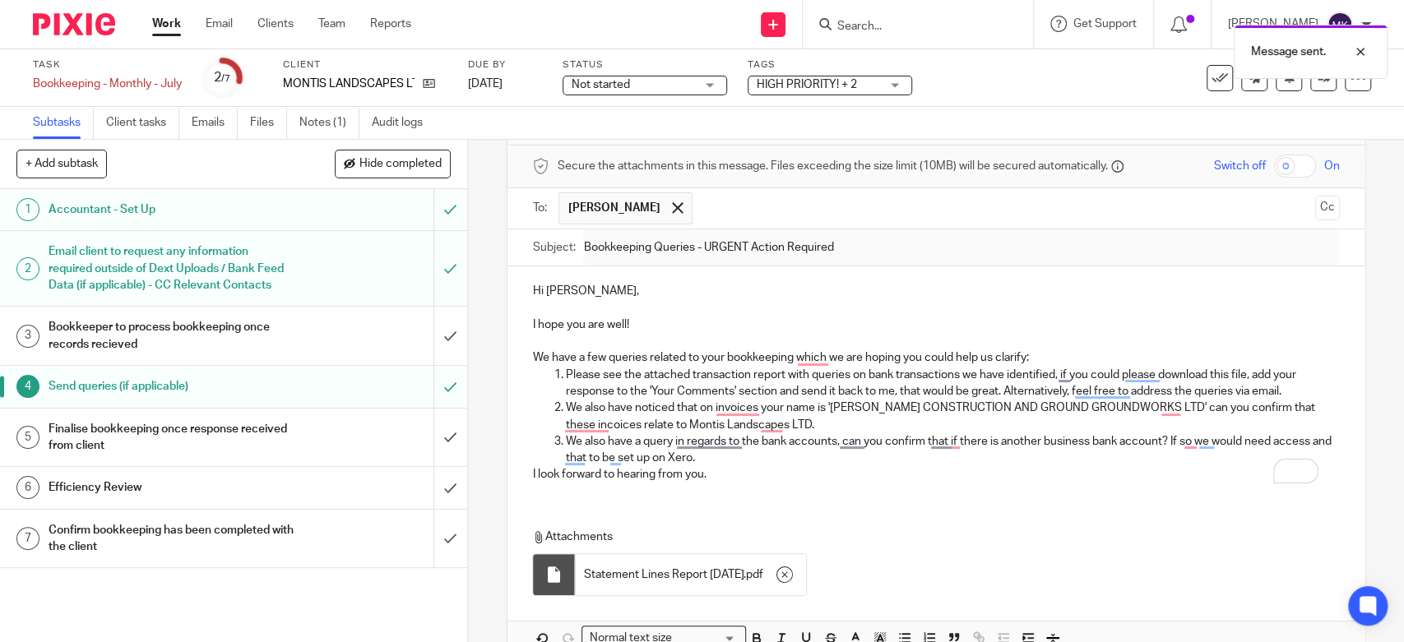
scroll to position [0, 0]
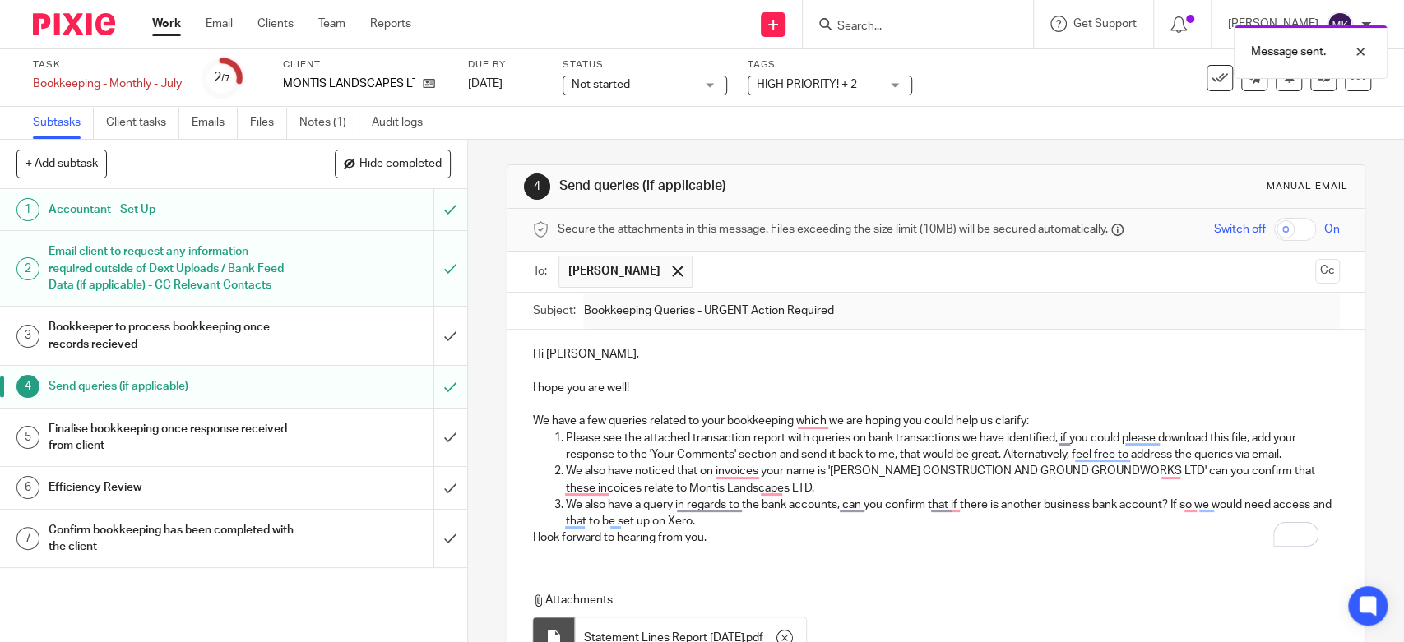
click at [854, 76] on div "Message sent." at bounding box center [1045, 47] width 686 height 62
click at [849, 87] on span "HIGH PRIORITY! + 2" at bounding box center [807, 85] width 100 height 12
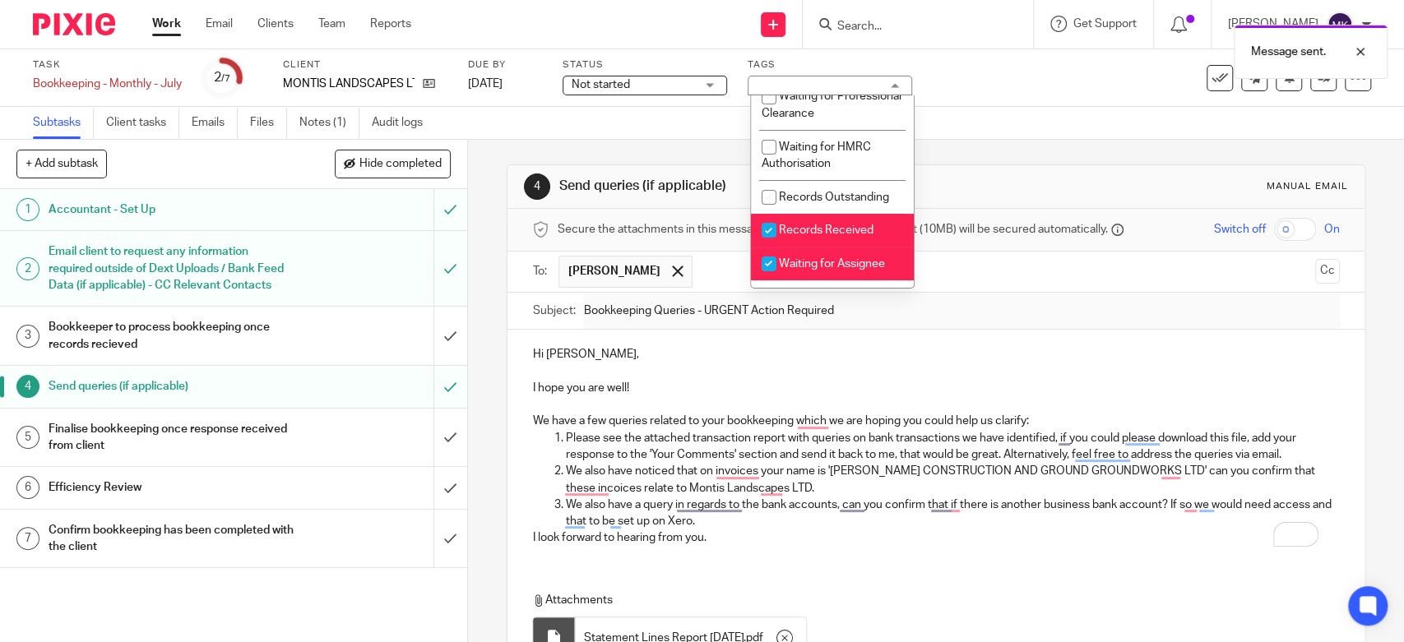
scroll to position [274, 0]
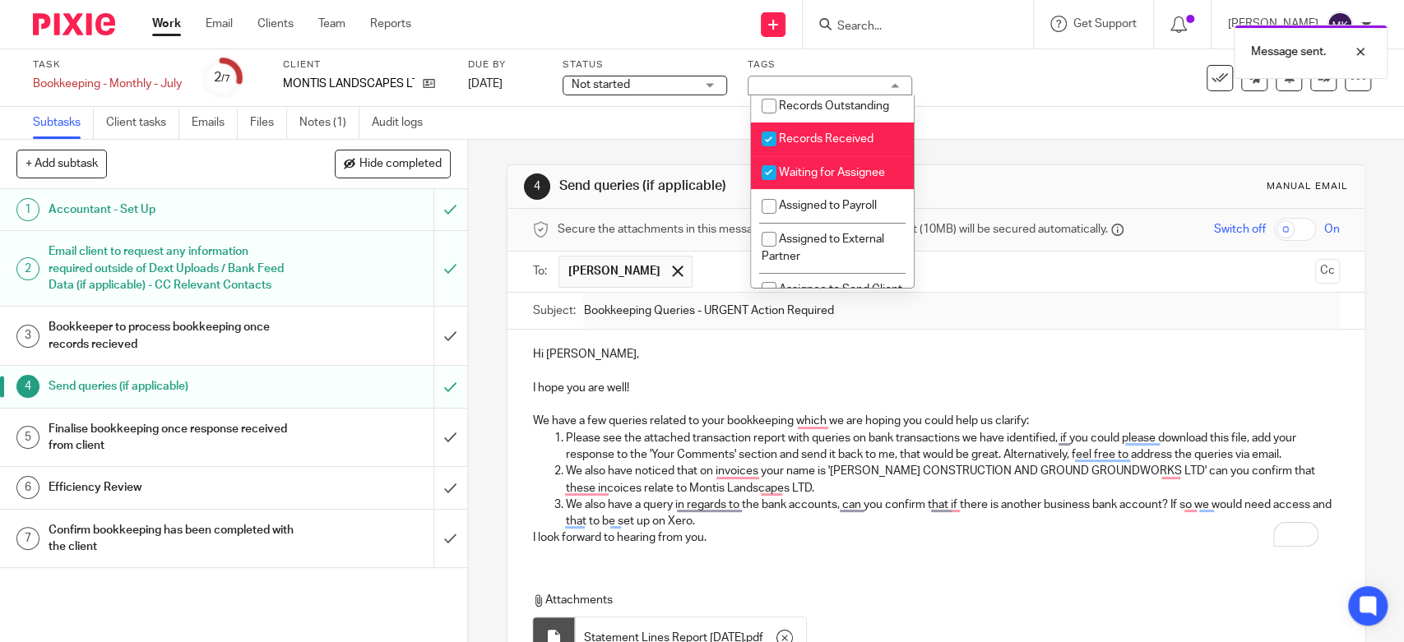
click at [821, 178] on span "Waiting for Assignee" at bounding box center [832, 173] width 106 height 12
checkbox input "false"
click at [826, 145] on span "Records Received" at bounding box center [826, 139] width 95 height 12
checkbox input "false"
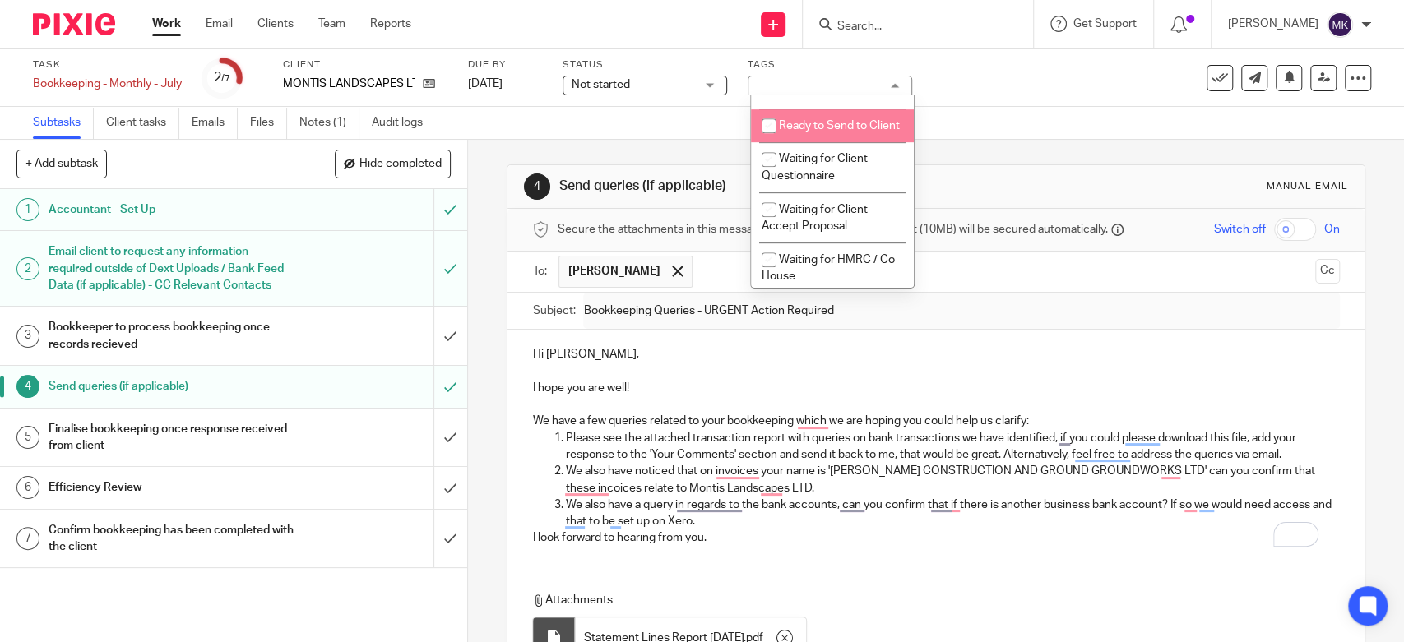
scroll to position [822, 0]
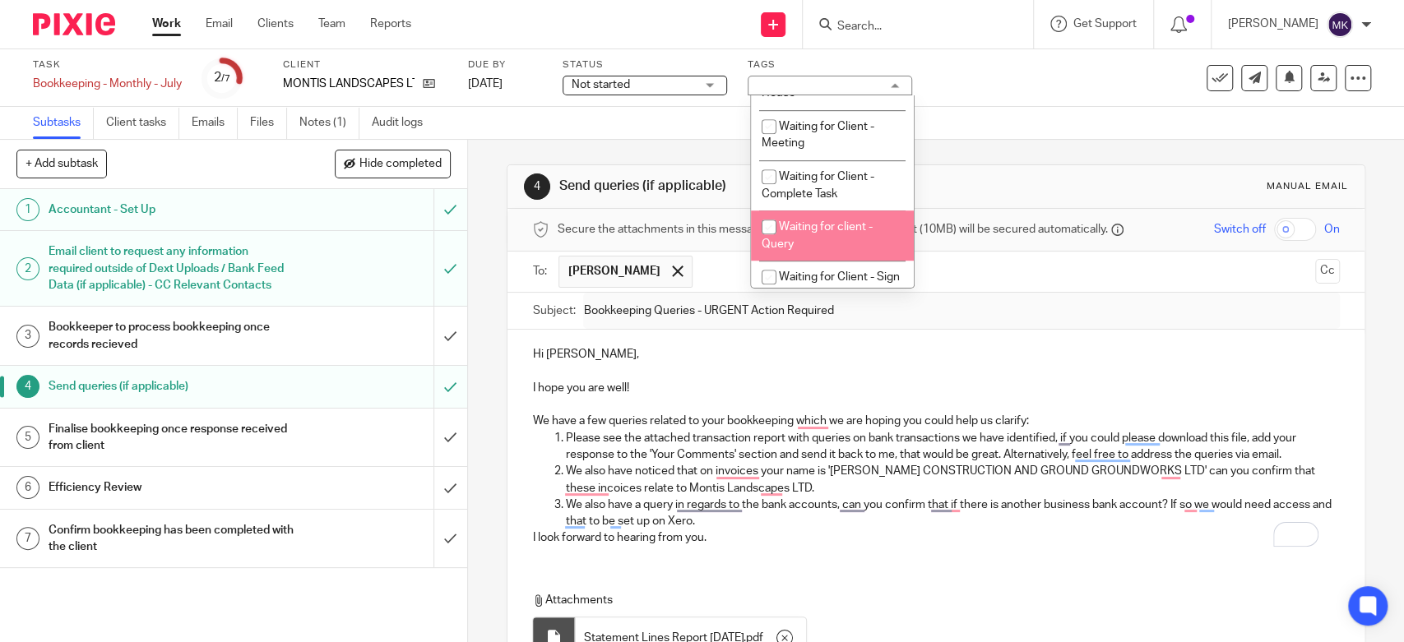
click at [823, 261] on li "Waiting for client - Query" at bounding box center [832, 236] width 163 height 50
checkbox input "true"
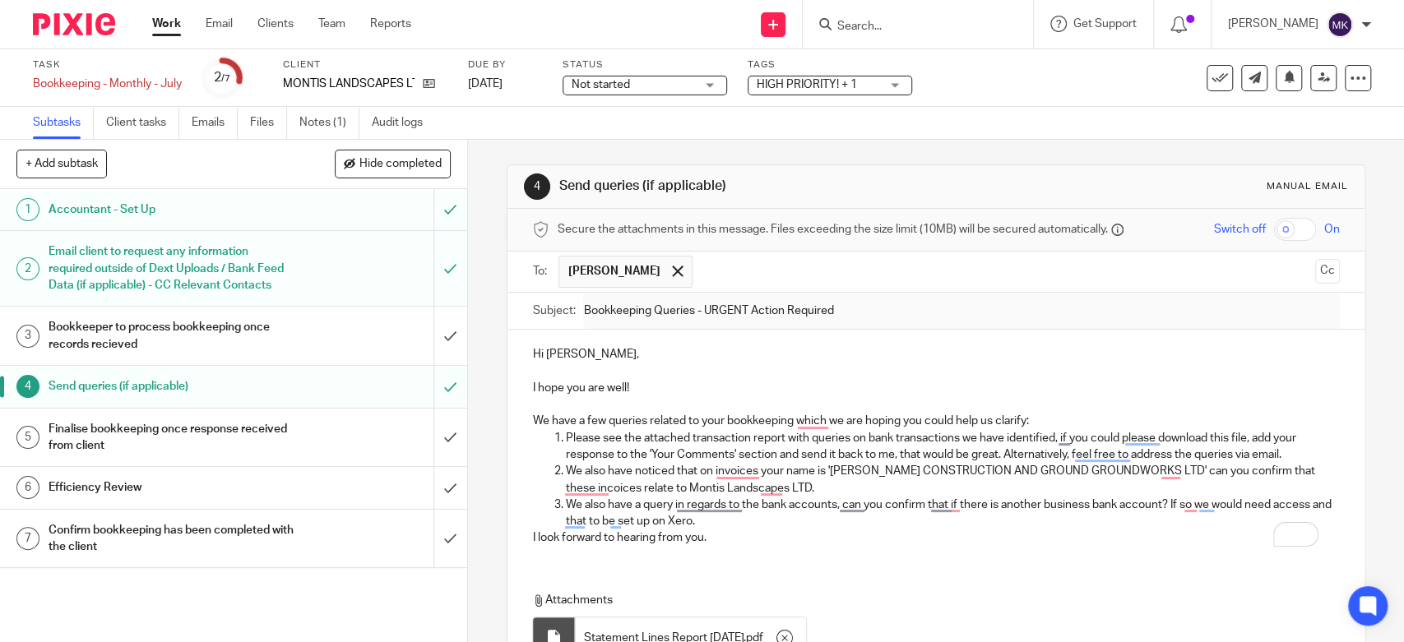
click at [1000, 112] on div "Subtasks Client tasks Emails Files Notes (1) Audit logs" at bounding box center [702, 123] width 1404 height 33
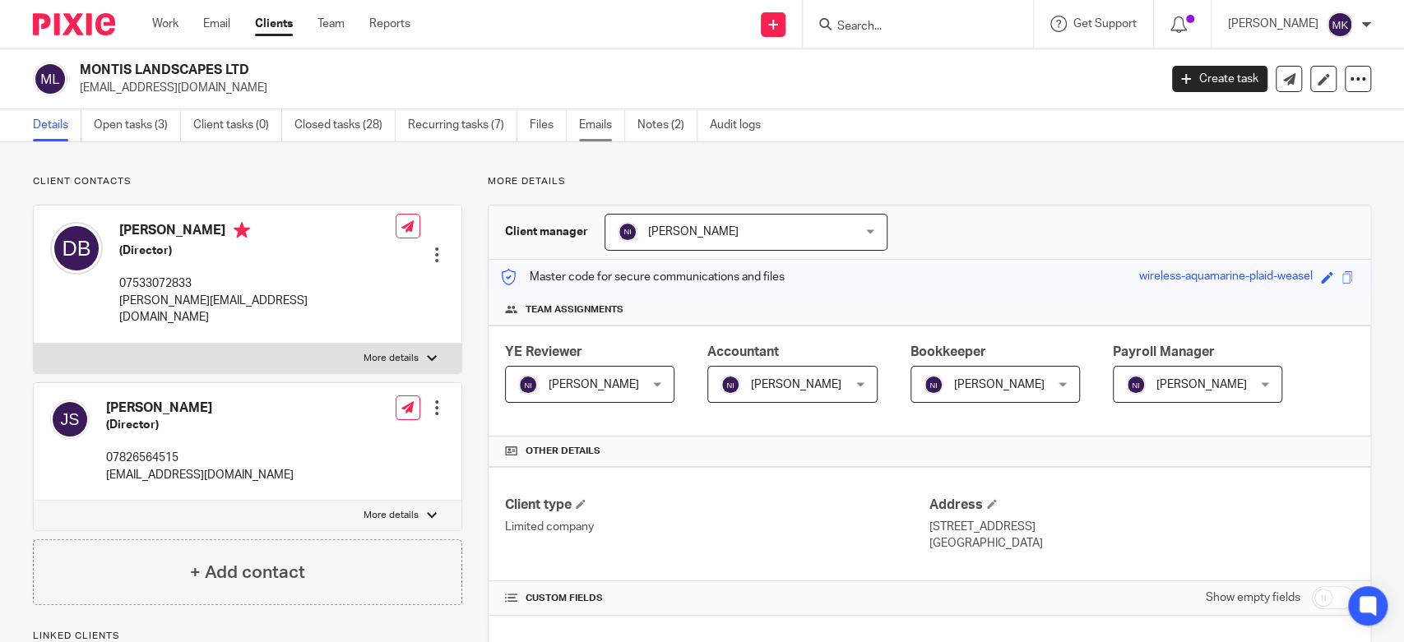
click at [594, 128] on link "Emails" at bounding box center [602, 125] width 46 height 32
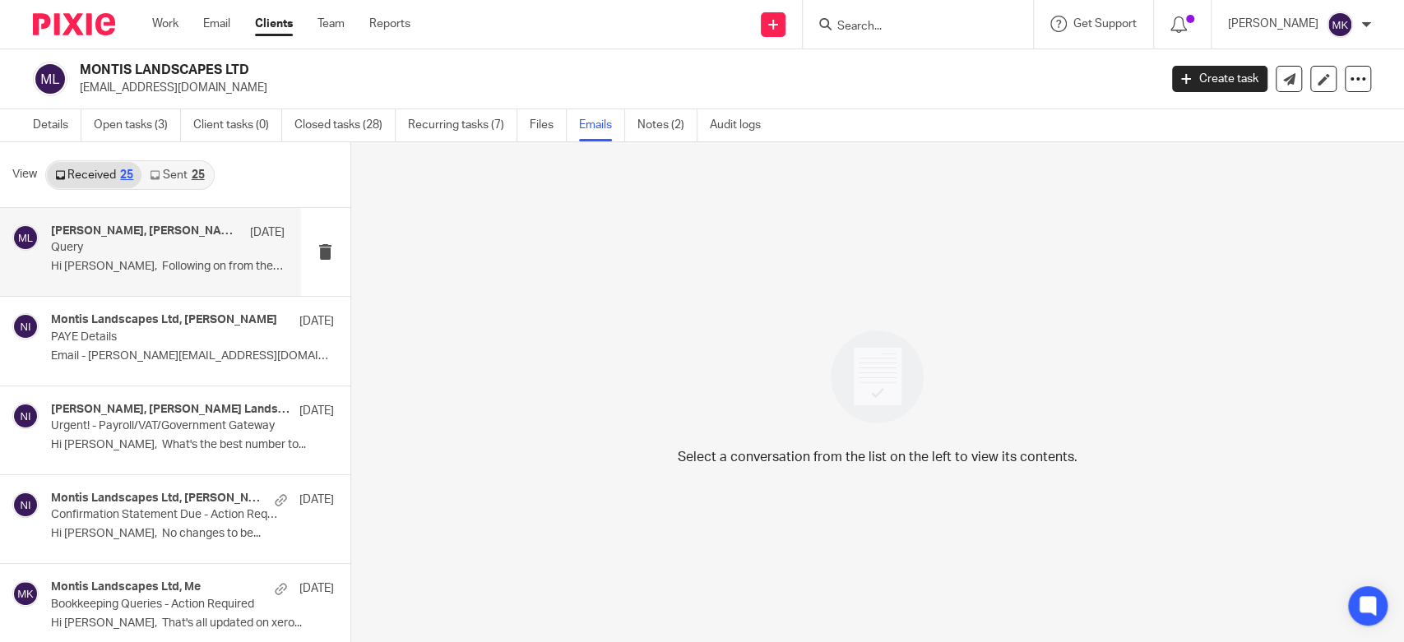
click at [192, 275] on div "[PERSON_NAME], [PERSON_NAME] Landscapes Ltd [DATE] Query Hi [PERSON_NAME], Foll…" at bounding box center [168, 251] width 234 height 55
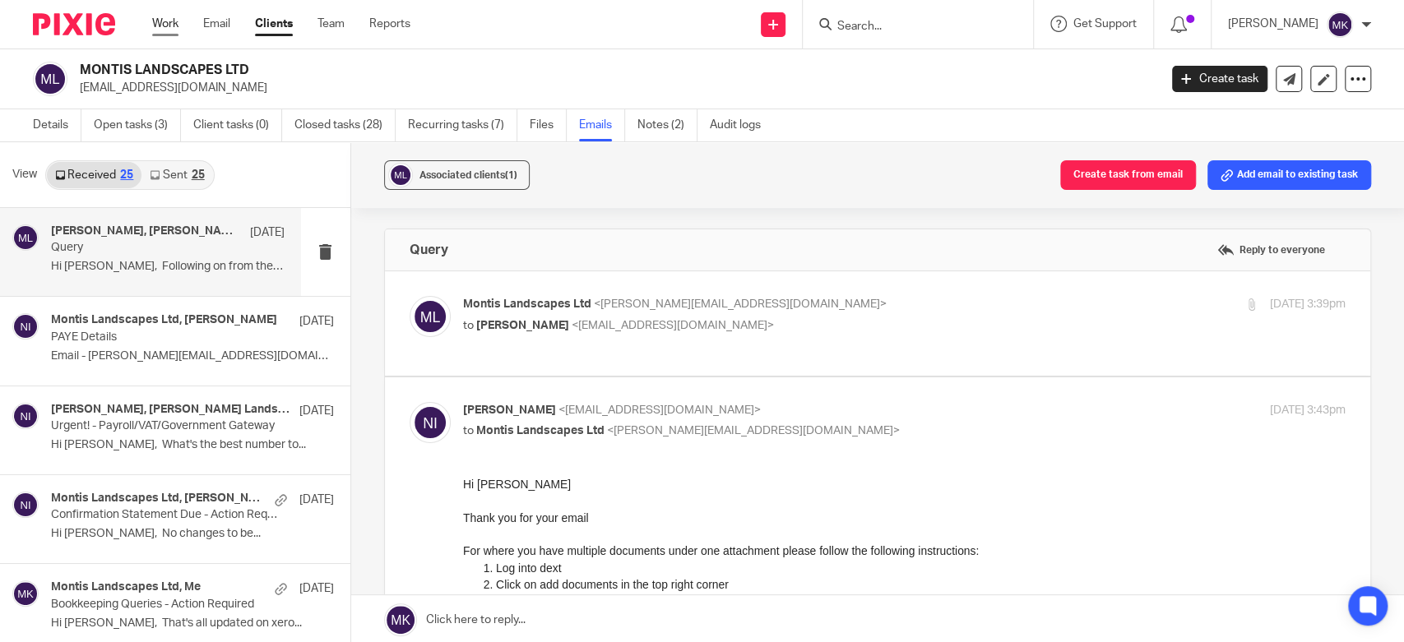
click at [169, 21] on link "Work" at bounding box center [165, 24] width 26 height 16
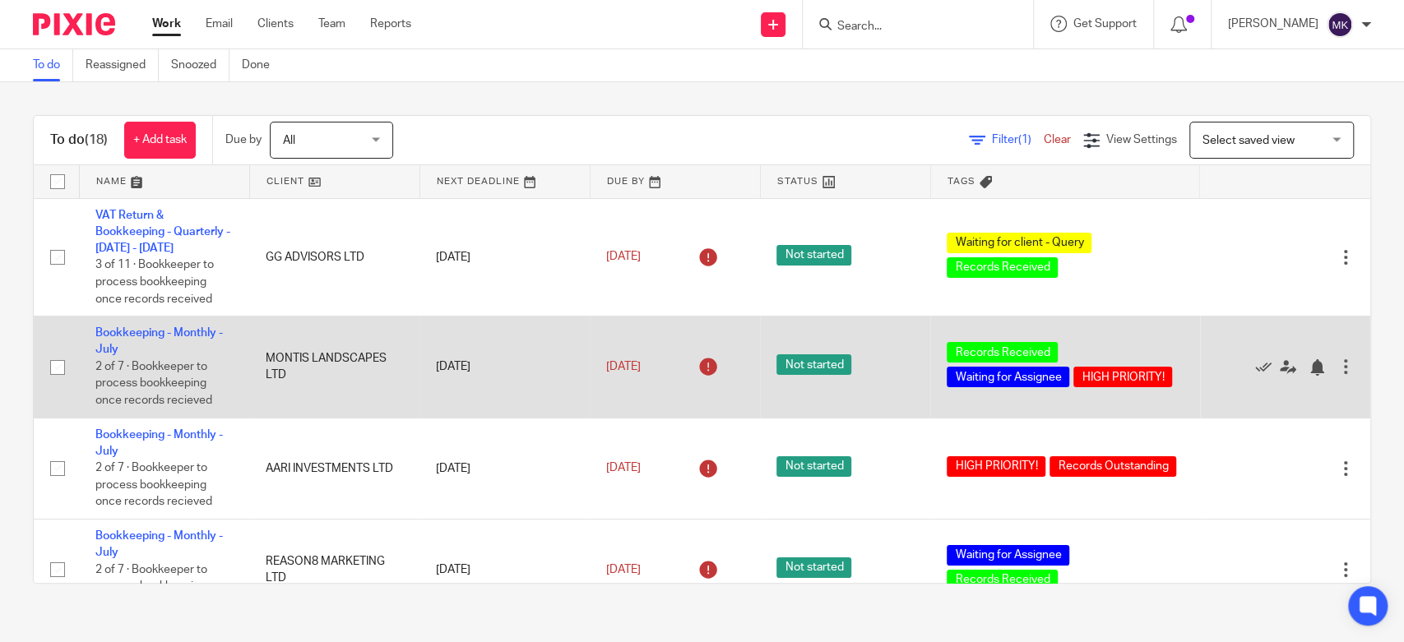
scroll to position [91, 0]
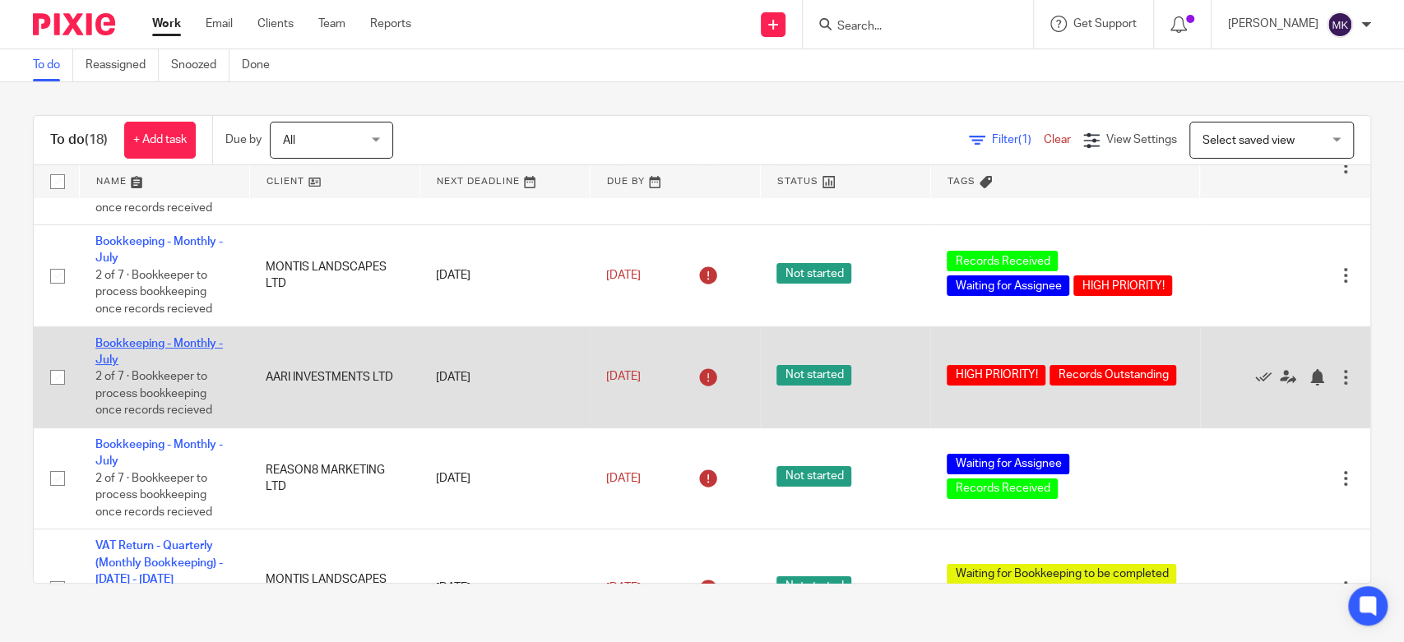
click at [141, 344] on link "Bookkeeping - Monthly - July" at bounding box center [158, 352] width 127 height 28
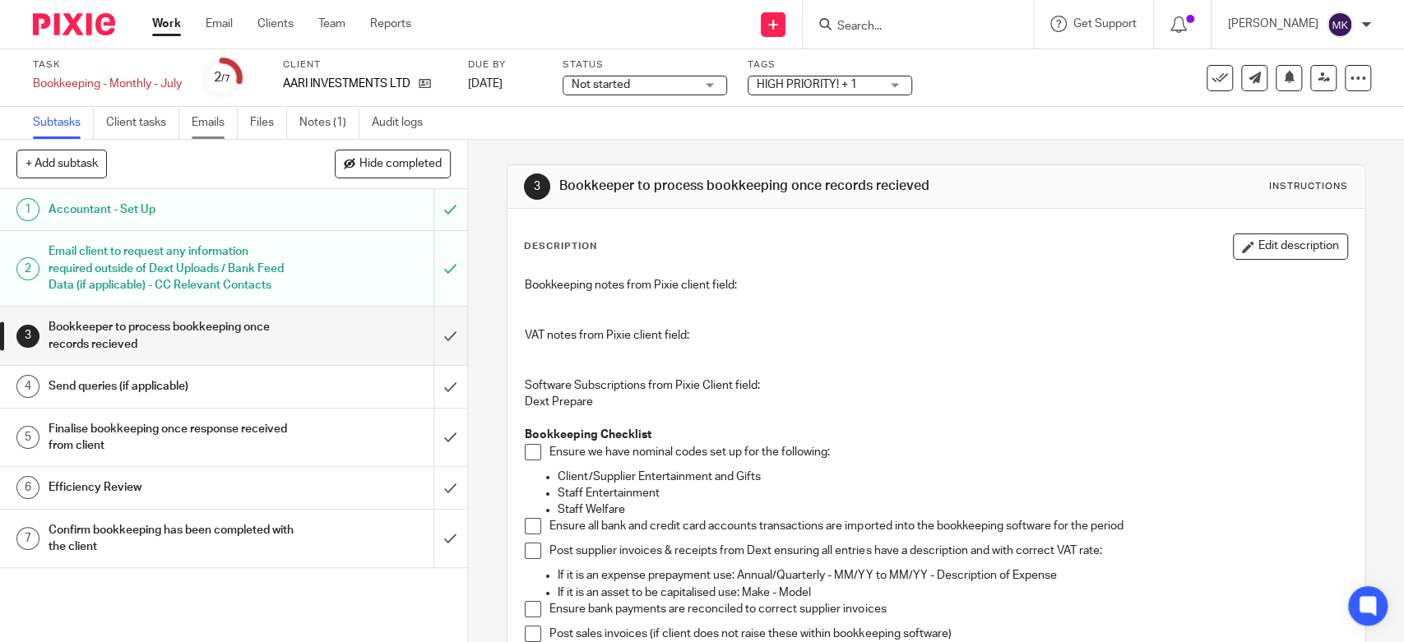
click at [234, 127] on link "Emails" at bounding box center [215, 123] width 46 height 32
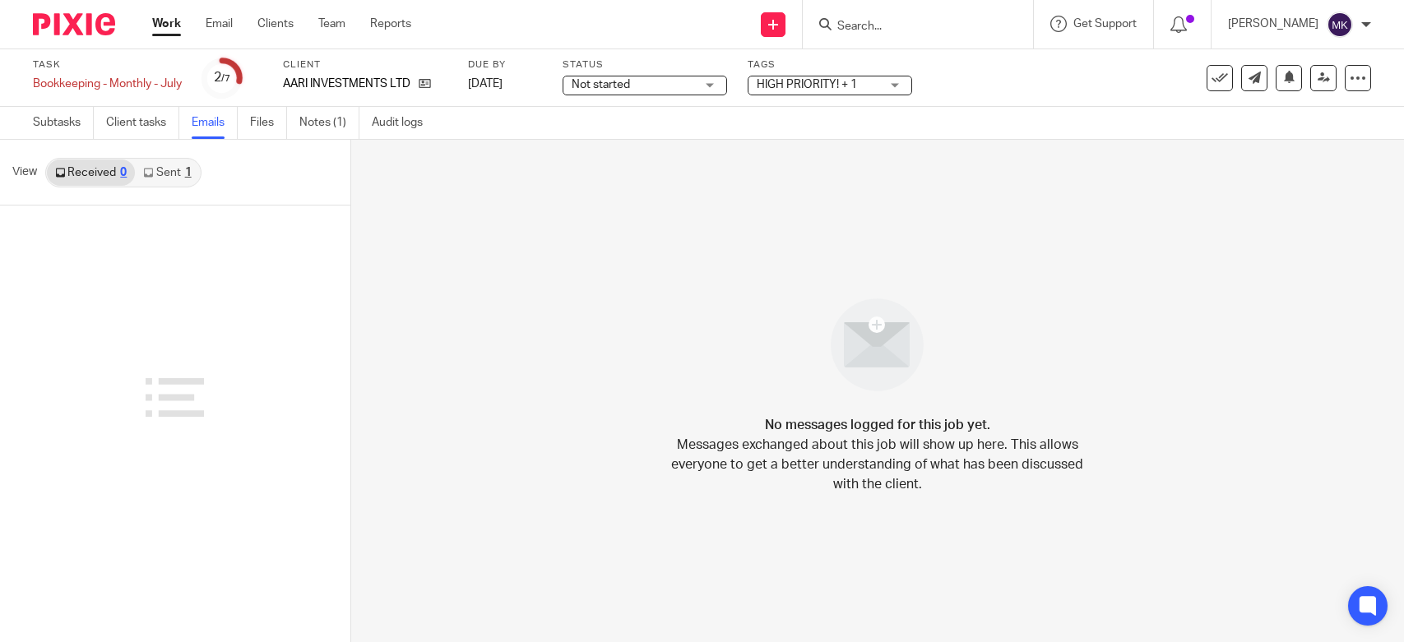
click at [174, 173] on link "Sent 1" at bounding box center [167, 173] width 64 height 26
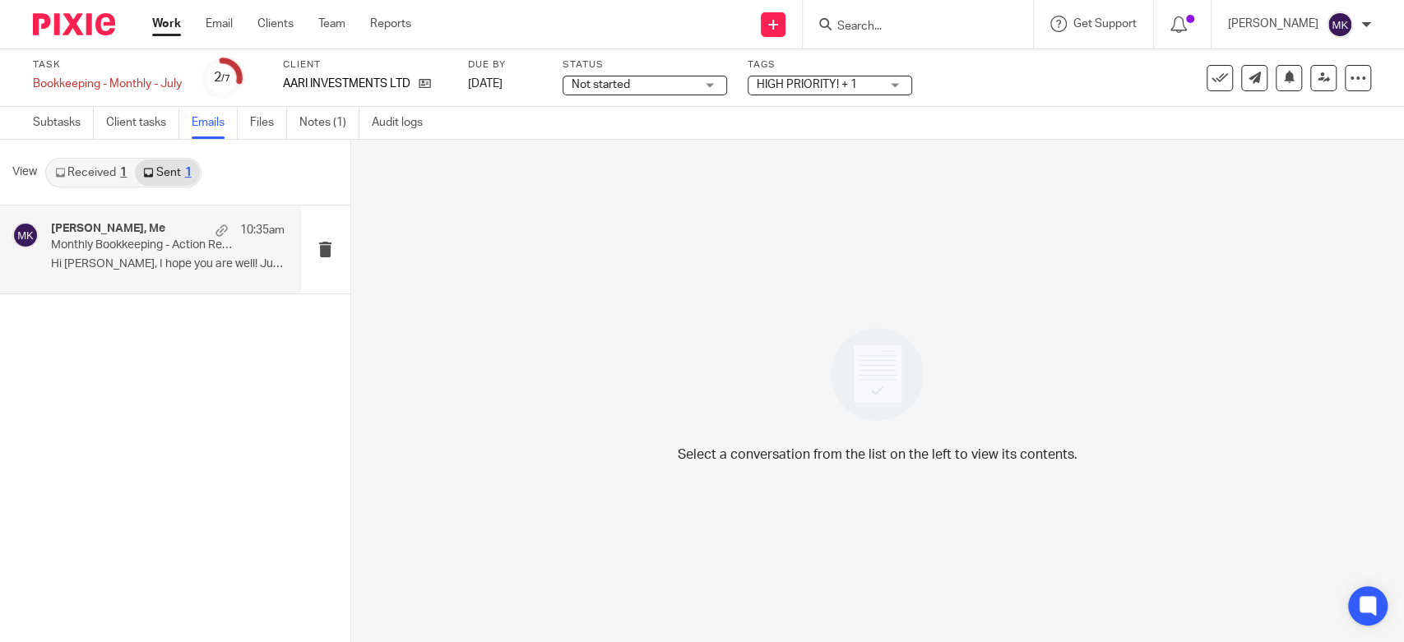
click at [186, 278] on div "[PERSON_NAME], Me 10:35am Monthly Bookkeeping - Action Required Hi Hurrit, I ho…" at bounding box center [150, 250] width 301 height 88
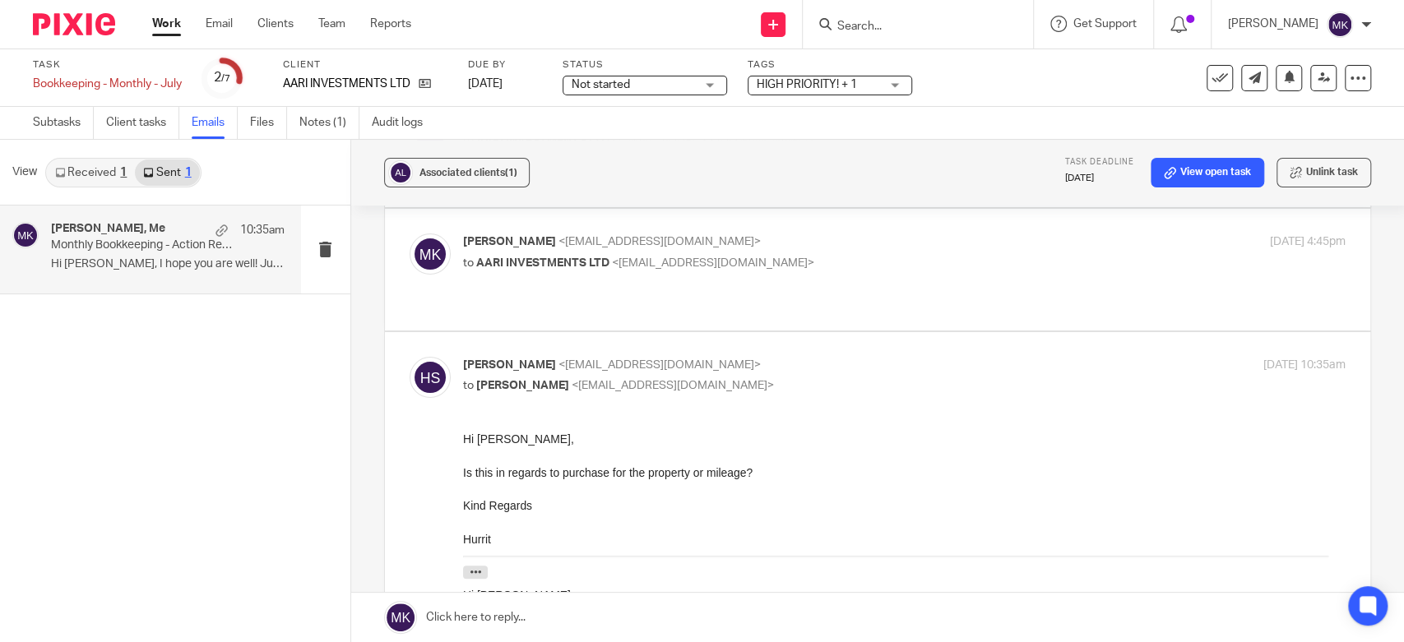
scroll to position [91, 0]
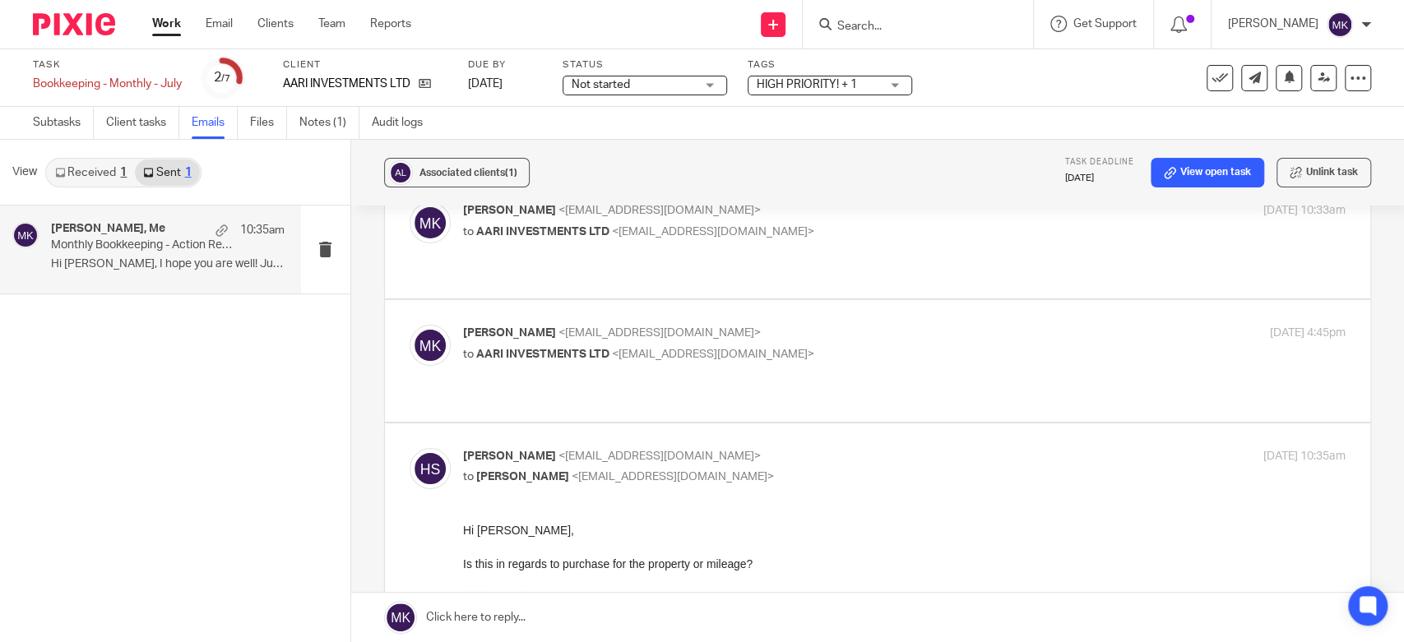
click at [907, 346] on p "to AARI INVESTMENTS LTD <[EMAIL_ADDRESS][DOMAIN_NAME]>" at bounding box center [757, 354] width 589 height 17
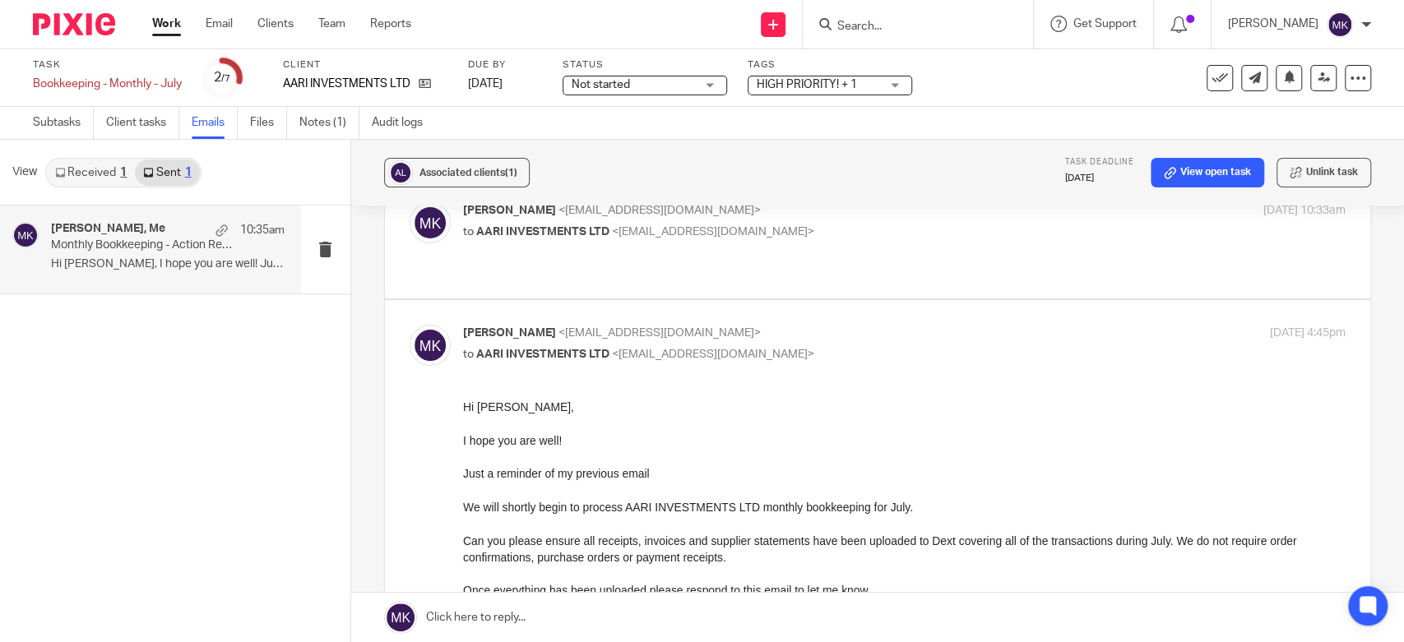
scroll to position [0, 0]
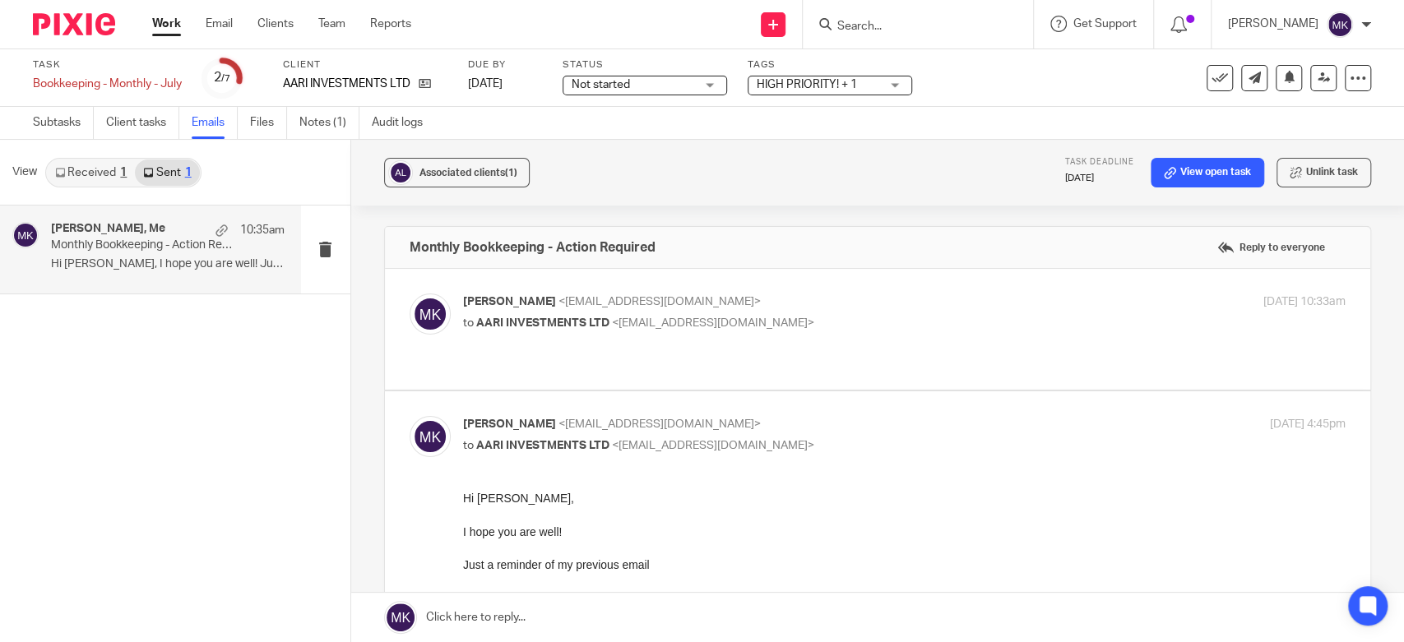
click at [410, 415] on input "checkbox" at bounding box center [409, 415] width 1 height 1
checkbox input "false"
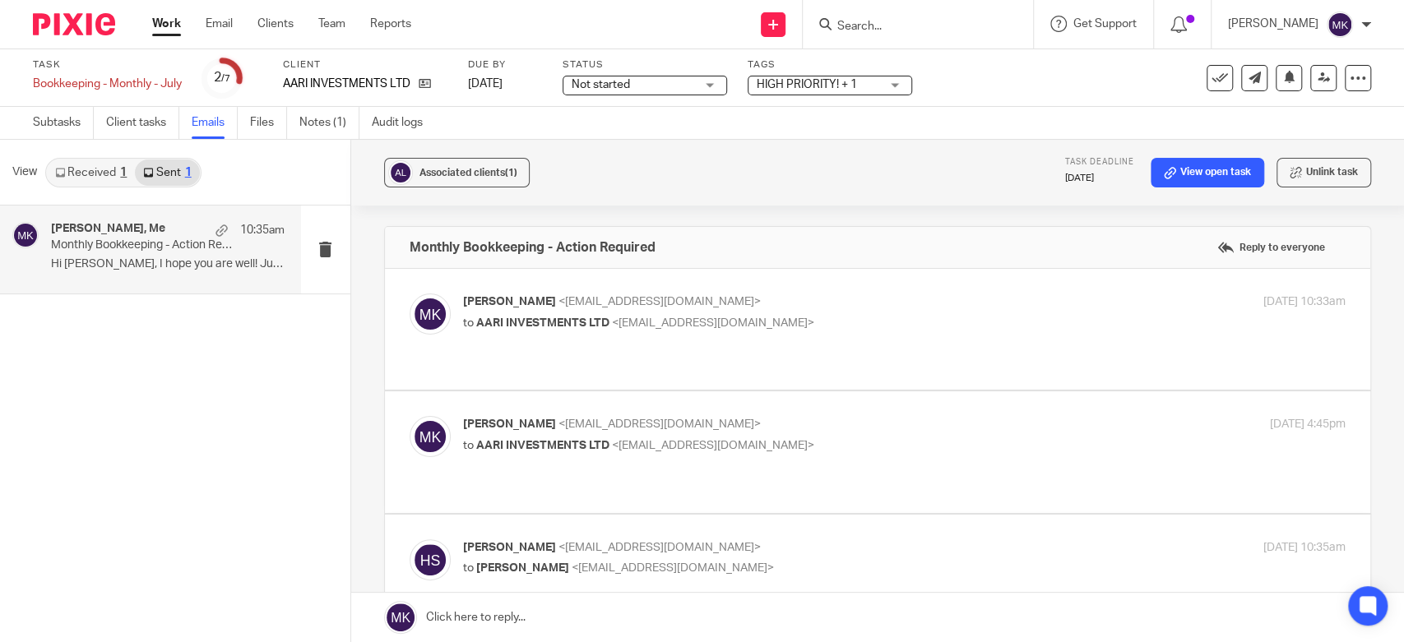
click at [179, 24] on link "Work" at bounding box center [166, 24] width 29 height 16
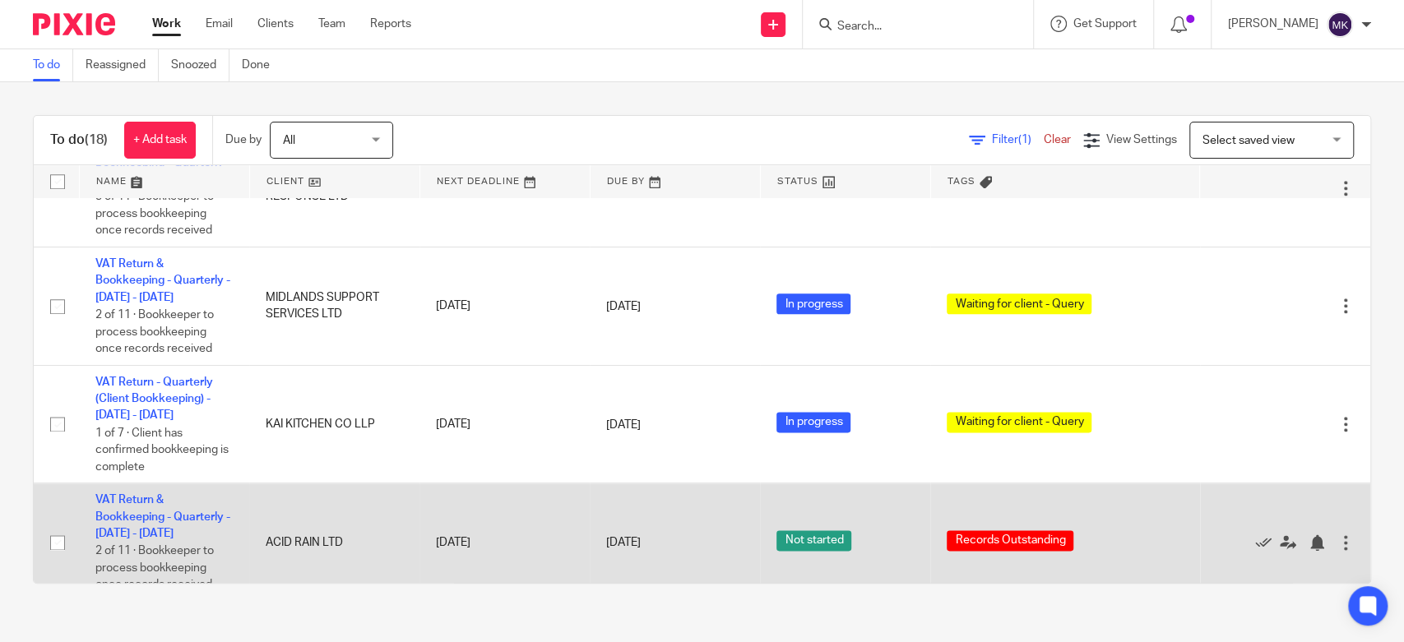
scroll to position [1461, 0]
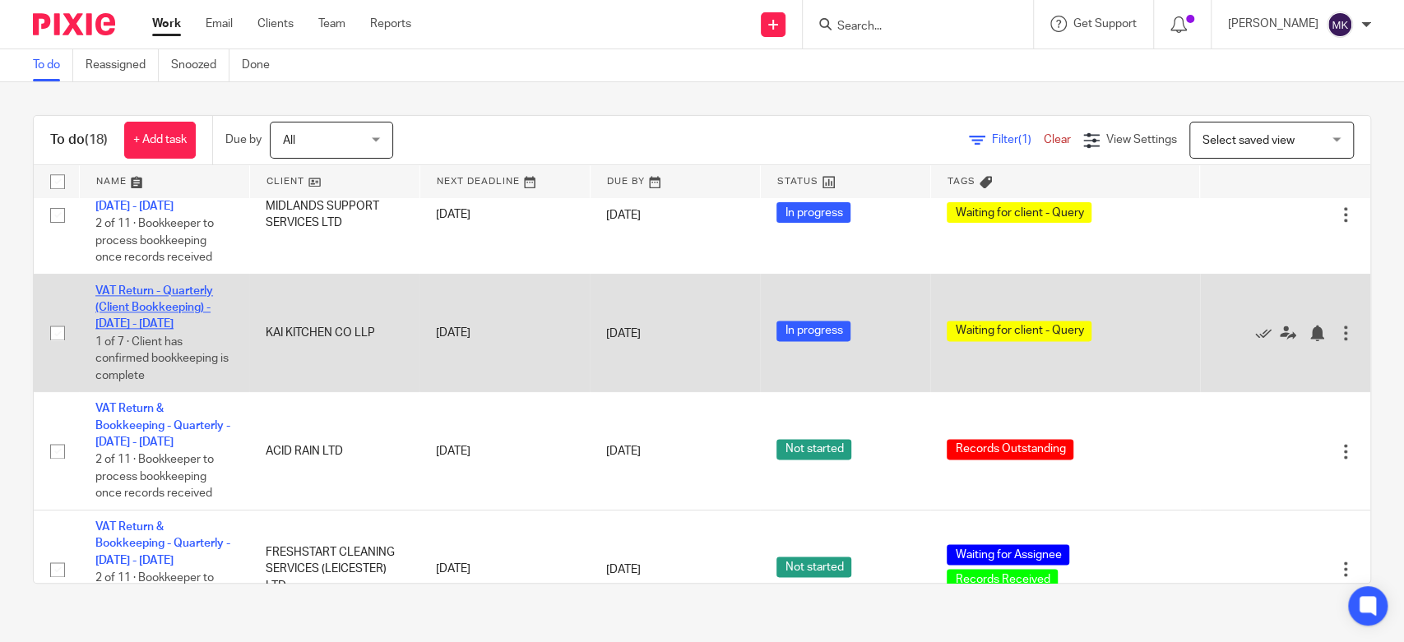
click at [151, 315] on link "VAT Return - Quarterly (Client Bookkeeping) - May - July, 2025" at bounding box center [154, 307] width 118 height 45
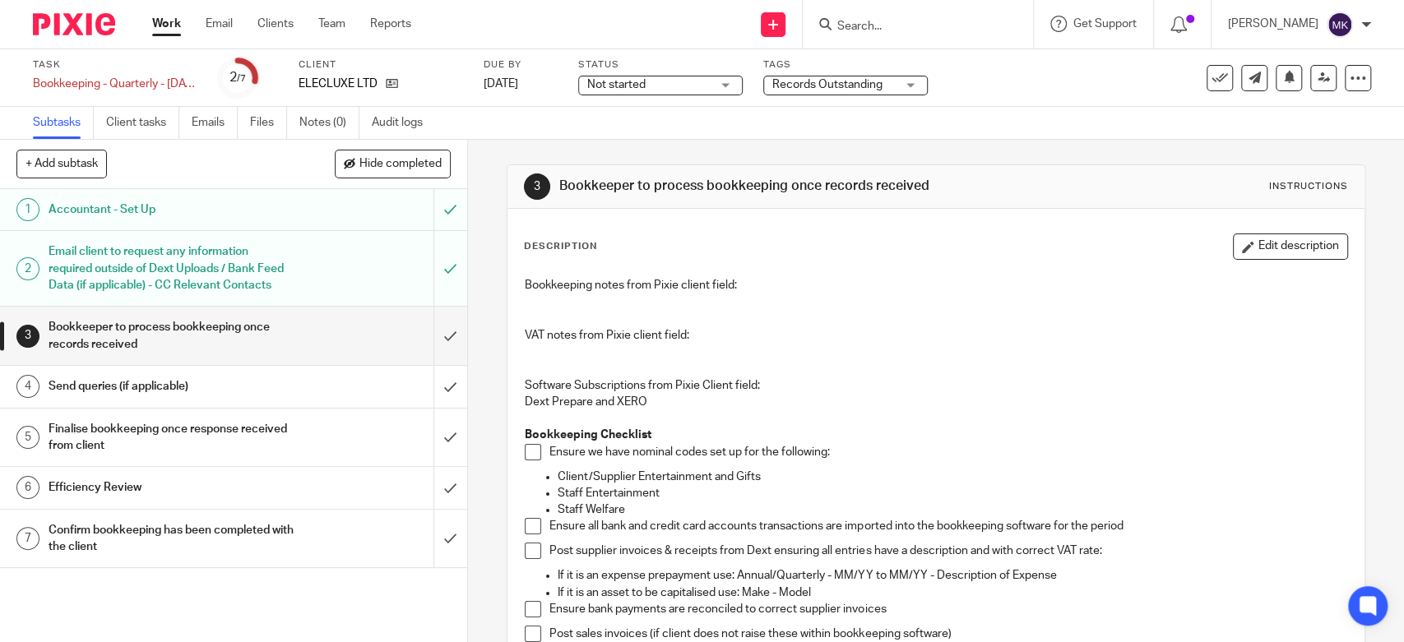
click at [794, 81] on span "Records Outstanding" at bounding box center [827, 85] width 110 height 12
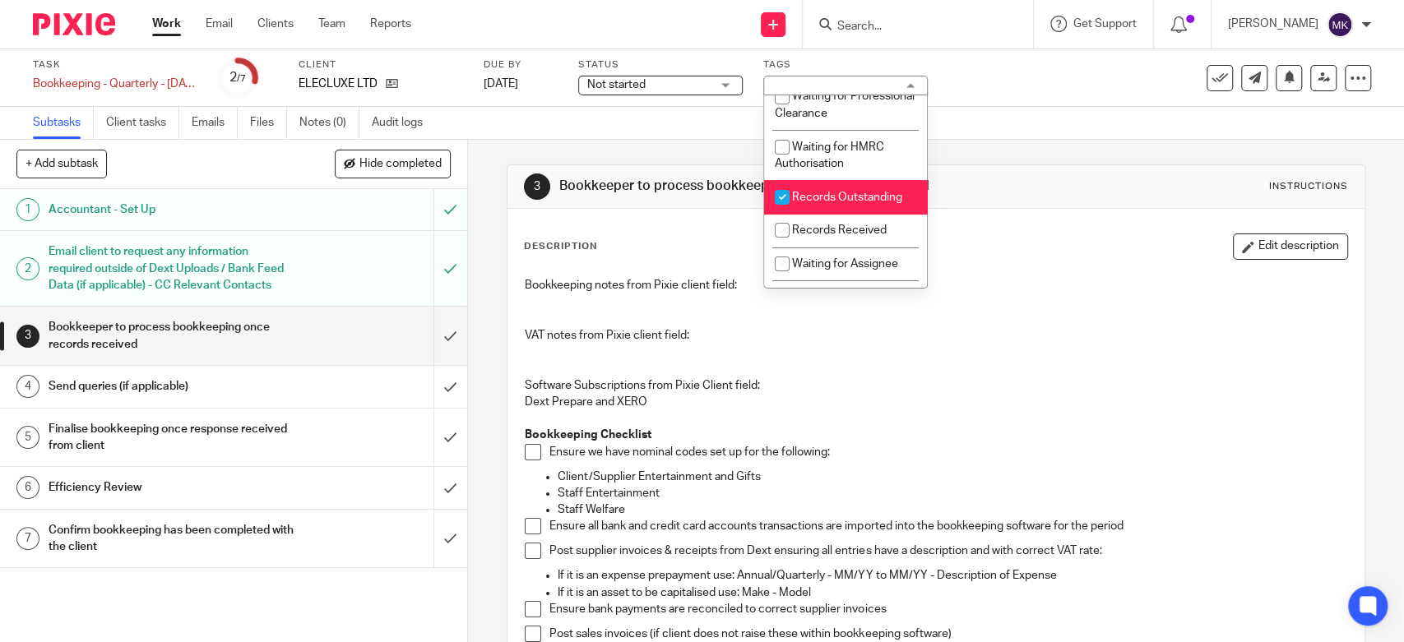
scroll to position [274, 0]
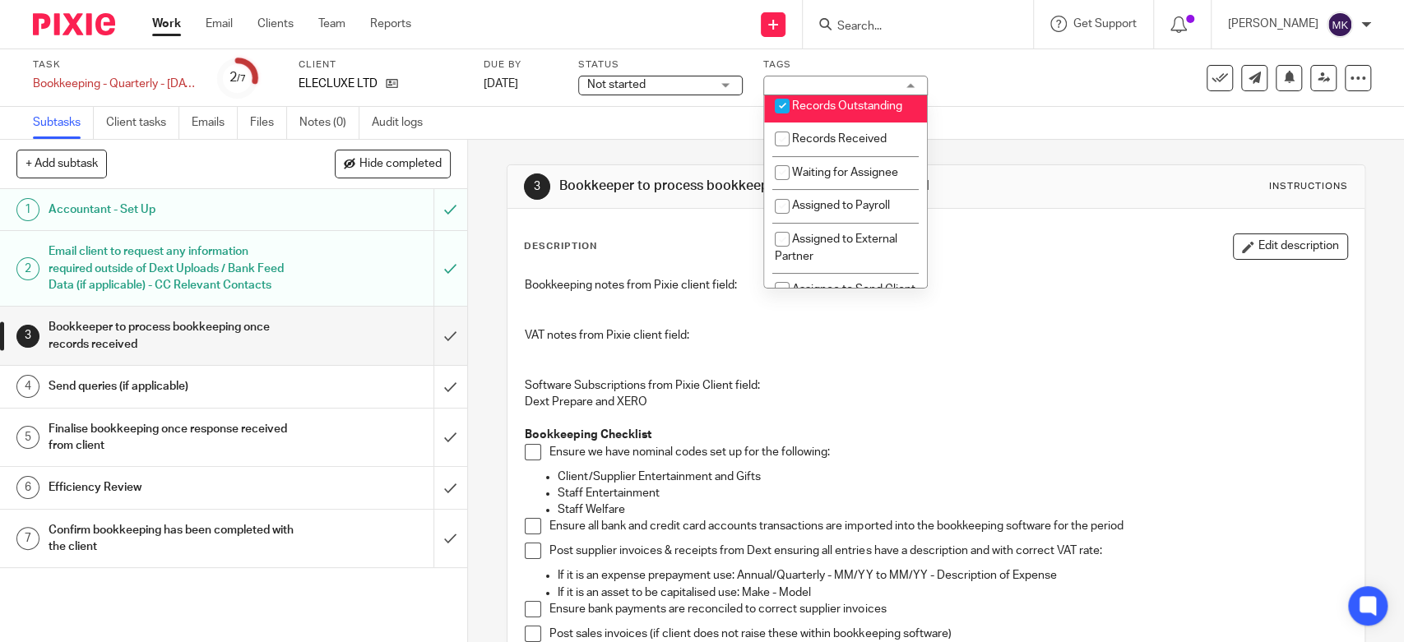
click at [845, 123] on li "Records Outstanding" at bounding box center [845, 106] width 163 height 34
checkbox input "false"
click at [845, 150] on li "Records Received" at bounding box center [845, 140] width 163 height 34
checkbox input "true"
click at [979, 108] on div "Subtasks Client tasks Emails Files Notes (0) Audit logs" at bounding box center [702, 123] width 1404 height 33
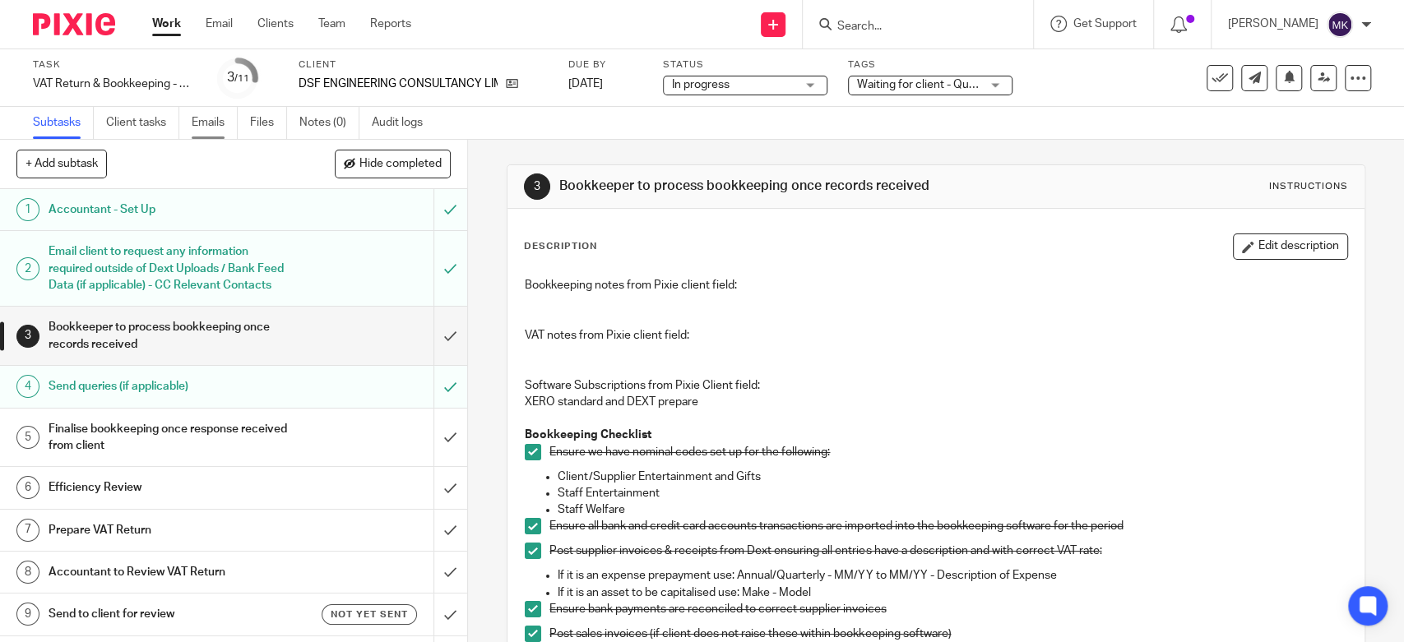
click at [205, 125] on link "Emails" at bounding box center [215, 123] width 46 height 32
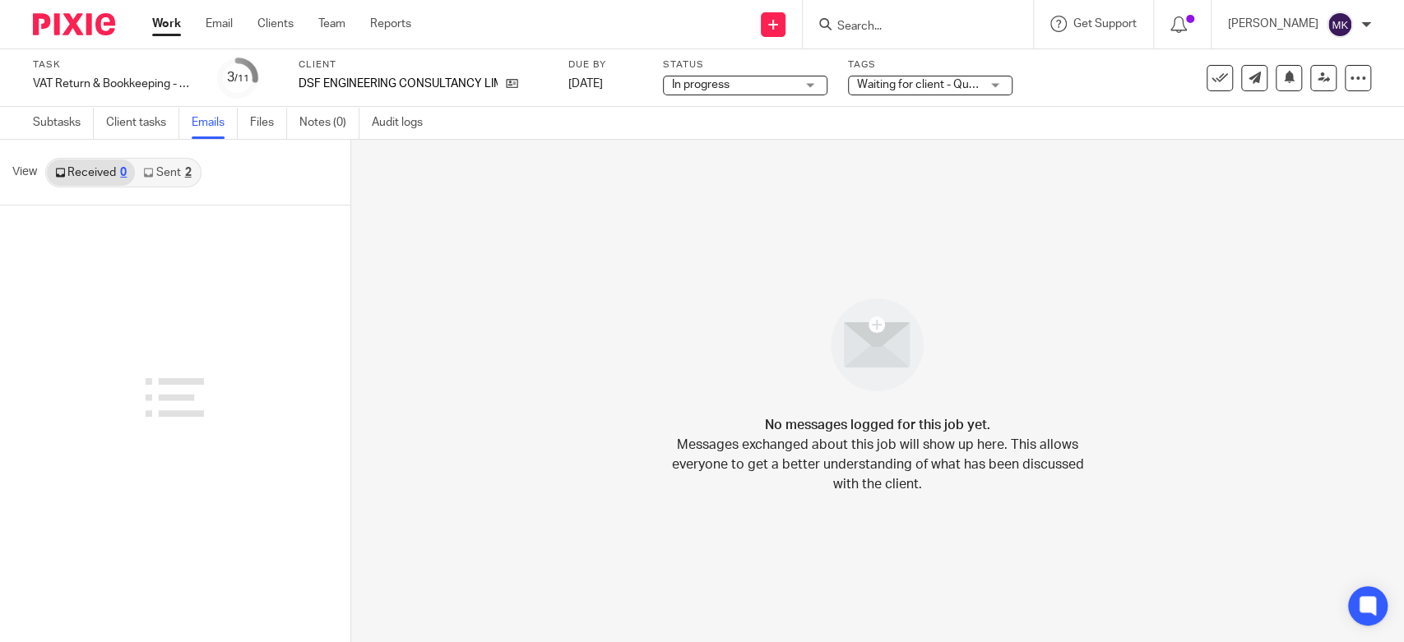
click at [174, 165] on link "Sent 2" at bounding box center [167, 173] width 64 height 26
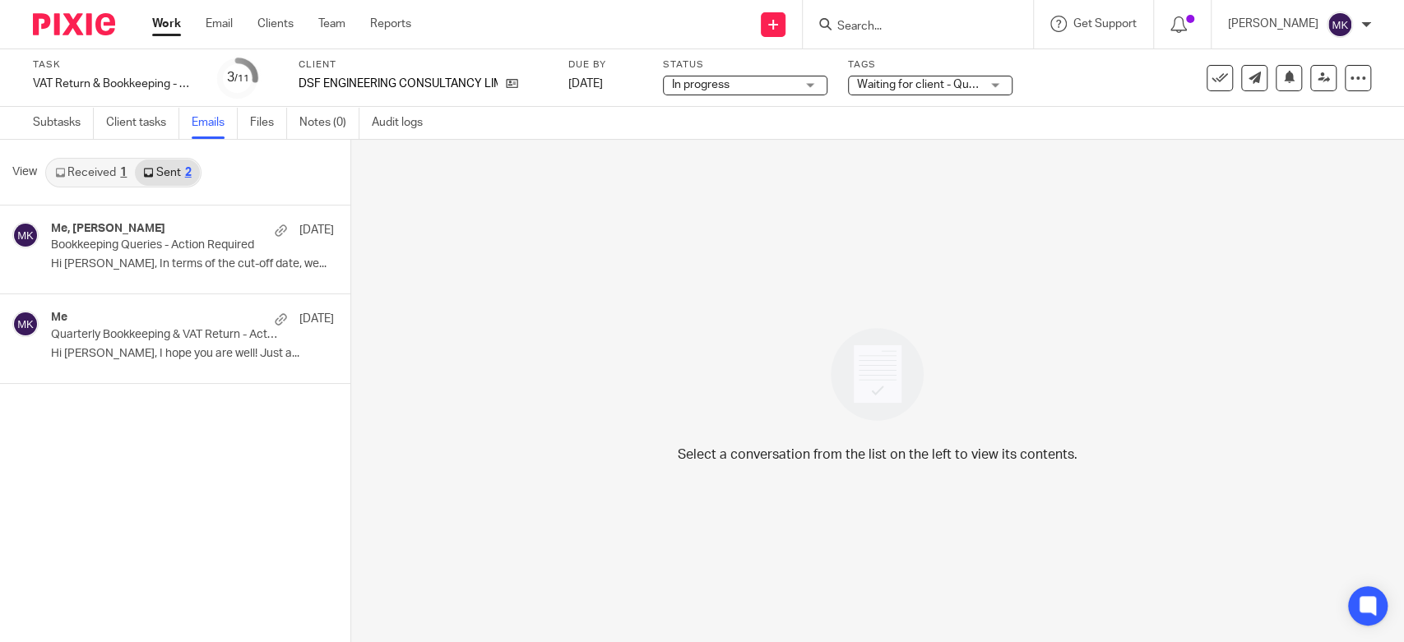
click at [82, 172] on link "Received 1" at bounding box center [91, 173] width 88 height 26
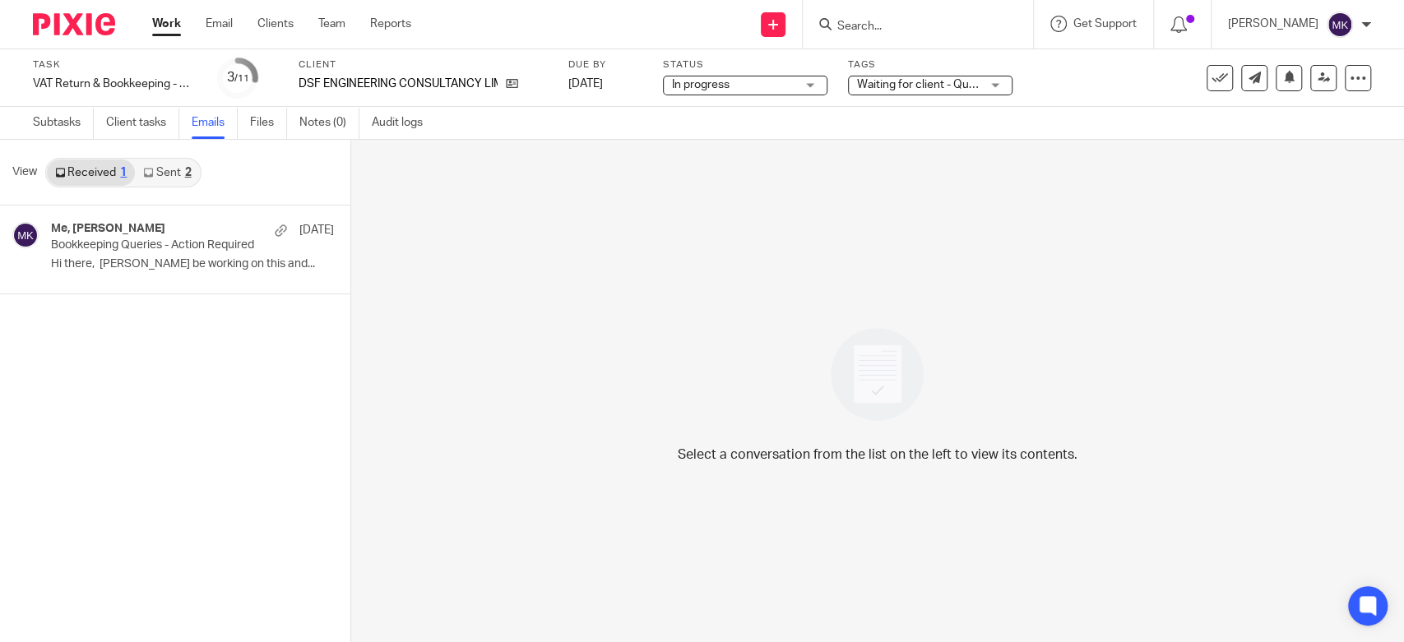
click at [196, 169] on link "Sent 2" at bounding box center [167, 173] width 64 height 26
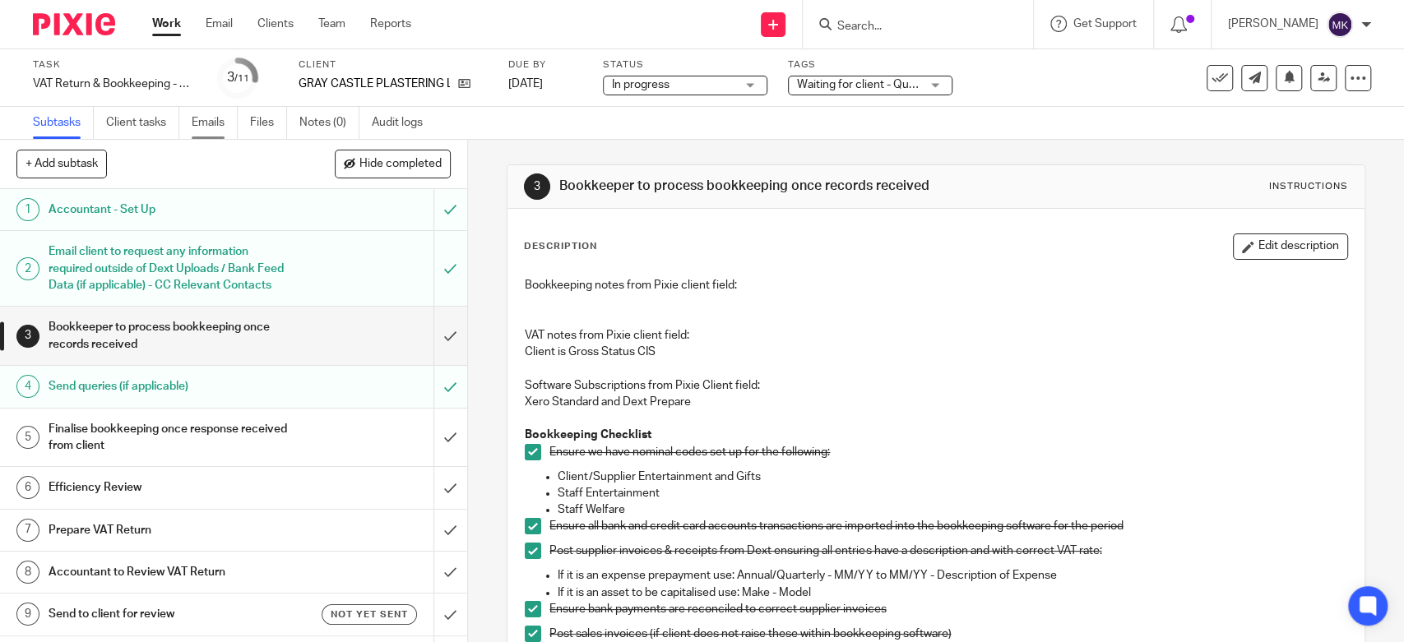
click at [224, 130] on link "Emails" at bounding box center [215, 123] width 46 height 32
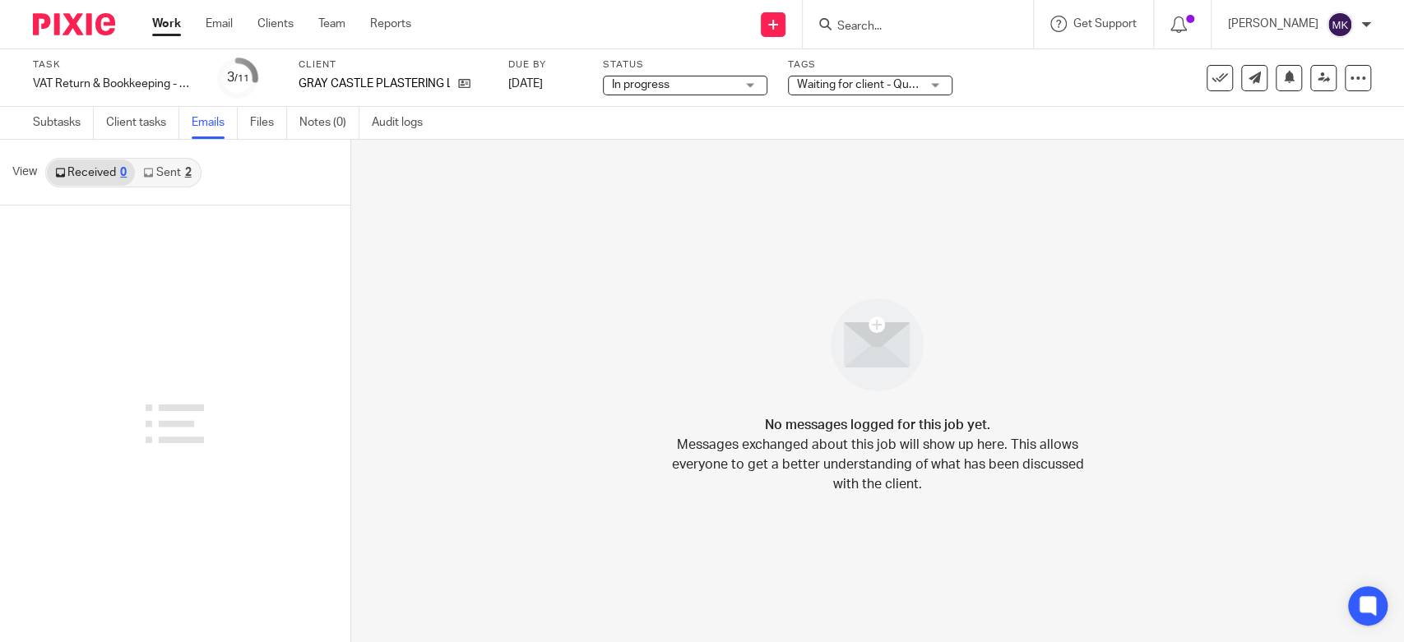
click at [153, 173] on link "Sent 2" at bounding box center [167, 173] width 64 height 26
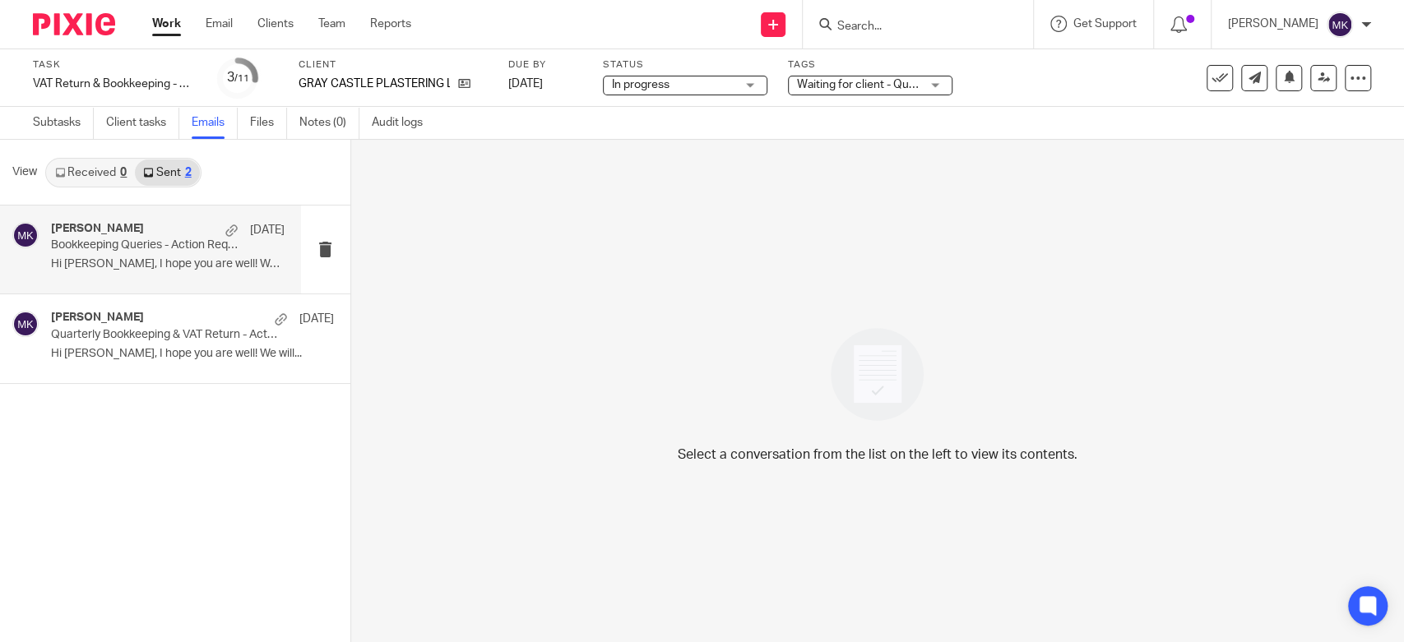
click at [174, 261] on p "Hi Ashley, I hope you are well! We have..." at bounding box center [168, 264] width 234 height 14
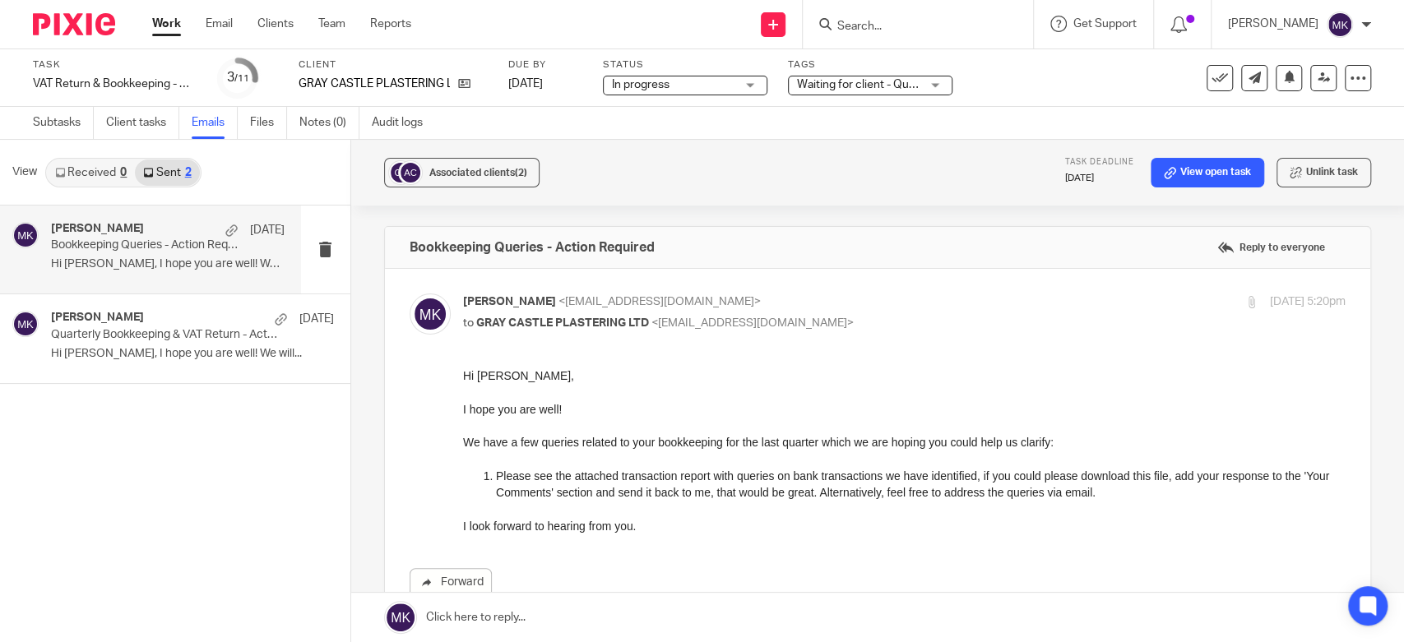
click at [878, 526] on p "I look forward to hearing from you." at bounding box center [903, 526] width 882 height 16
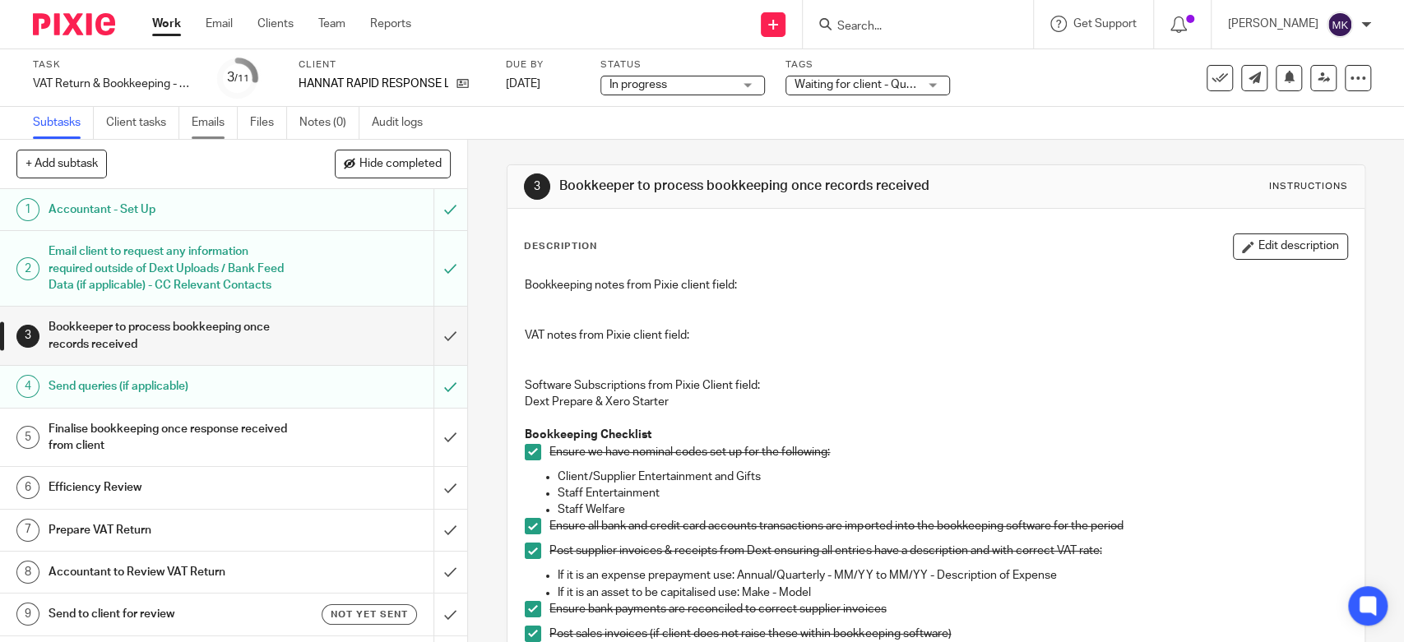
click at [230, 123] on link "Emails" at bounding box center [215, 123] width 46 height 32
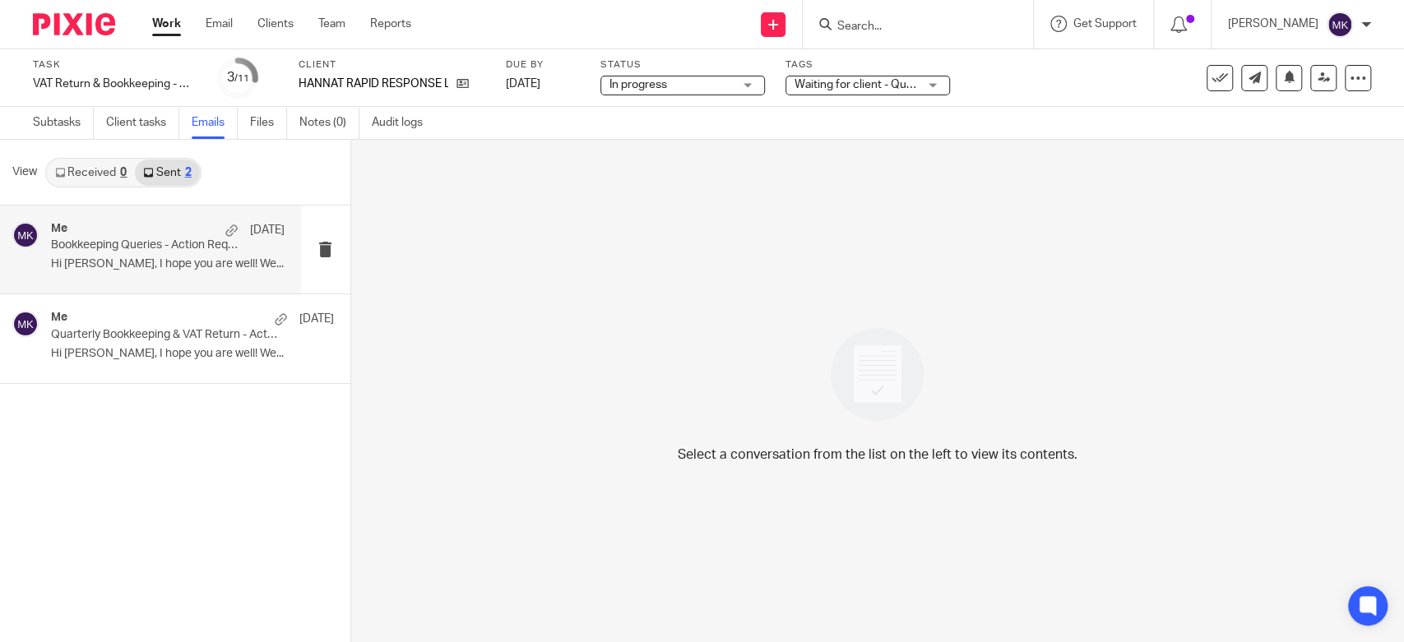
click at [135, 248] on p "Bookkeeping Queries - Action Required" at bounding box center [144, 245] width 187 height 14
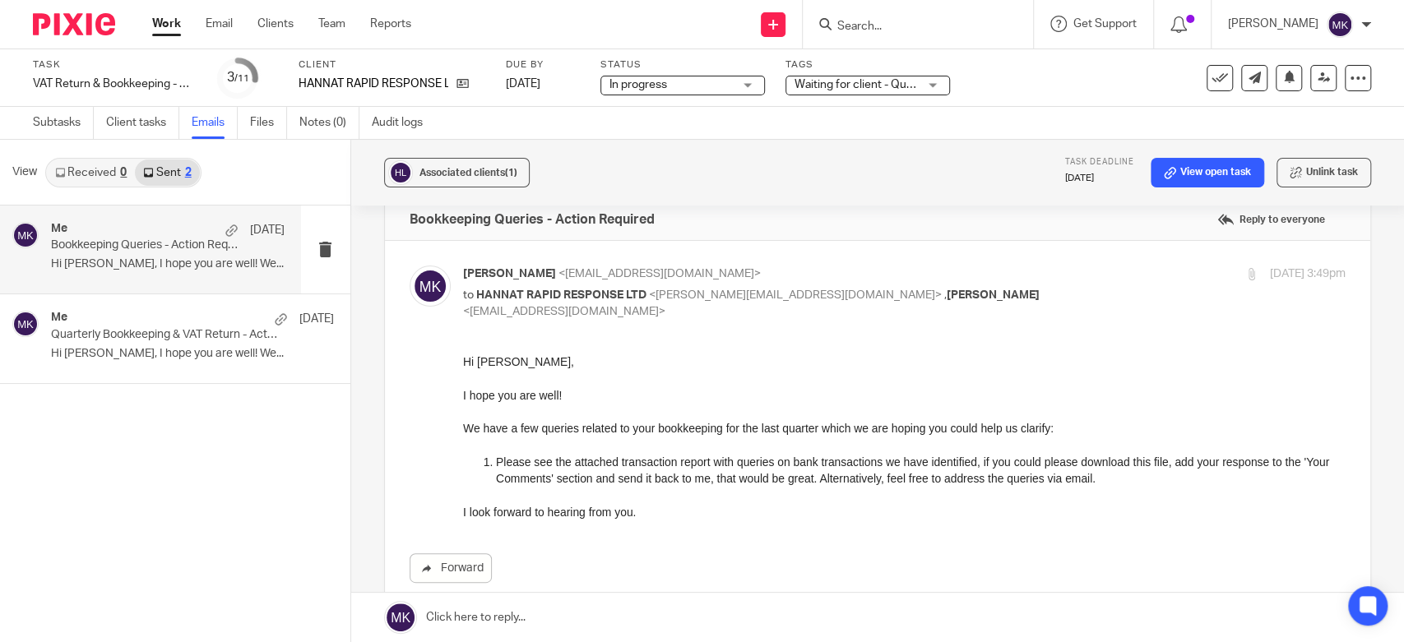
scroll to position [211, 0]
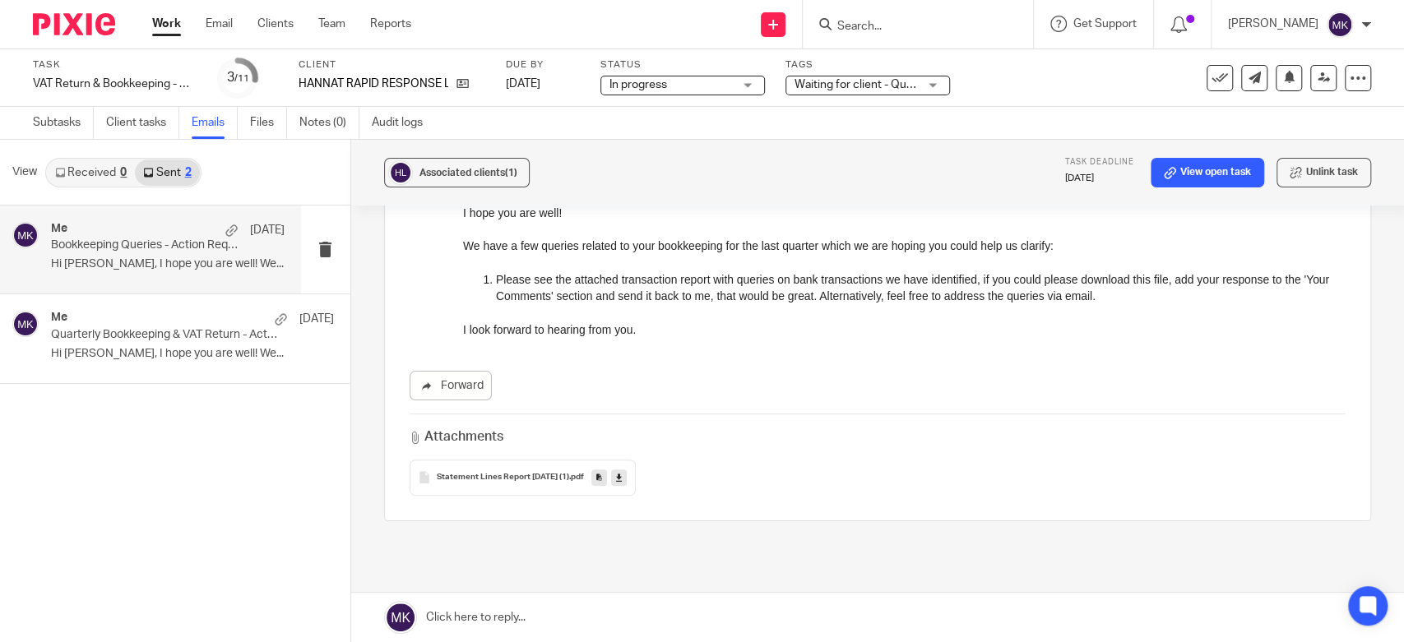
click at [507, 596] on link at bounding box center [877, 617] width 1053 height 49
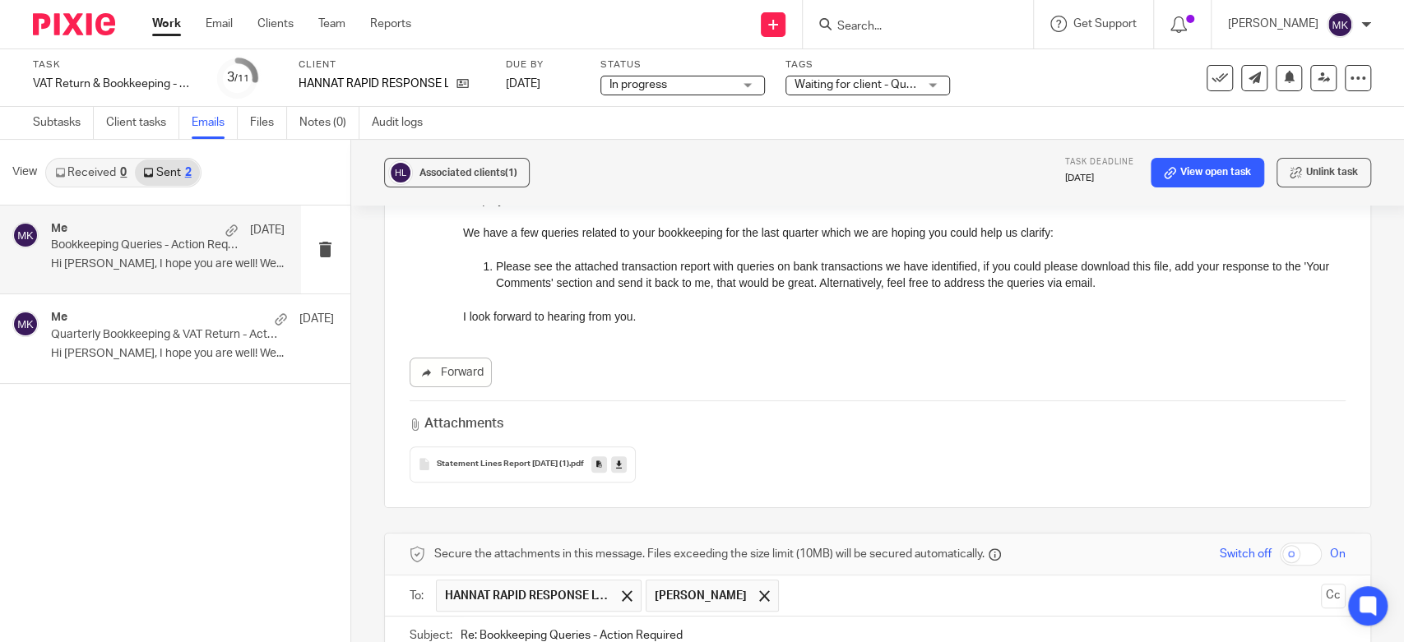
scroll to position [40, 0]
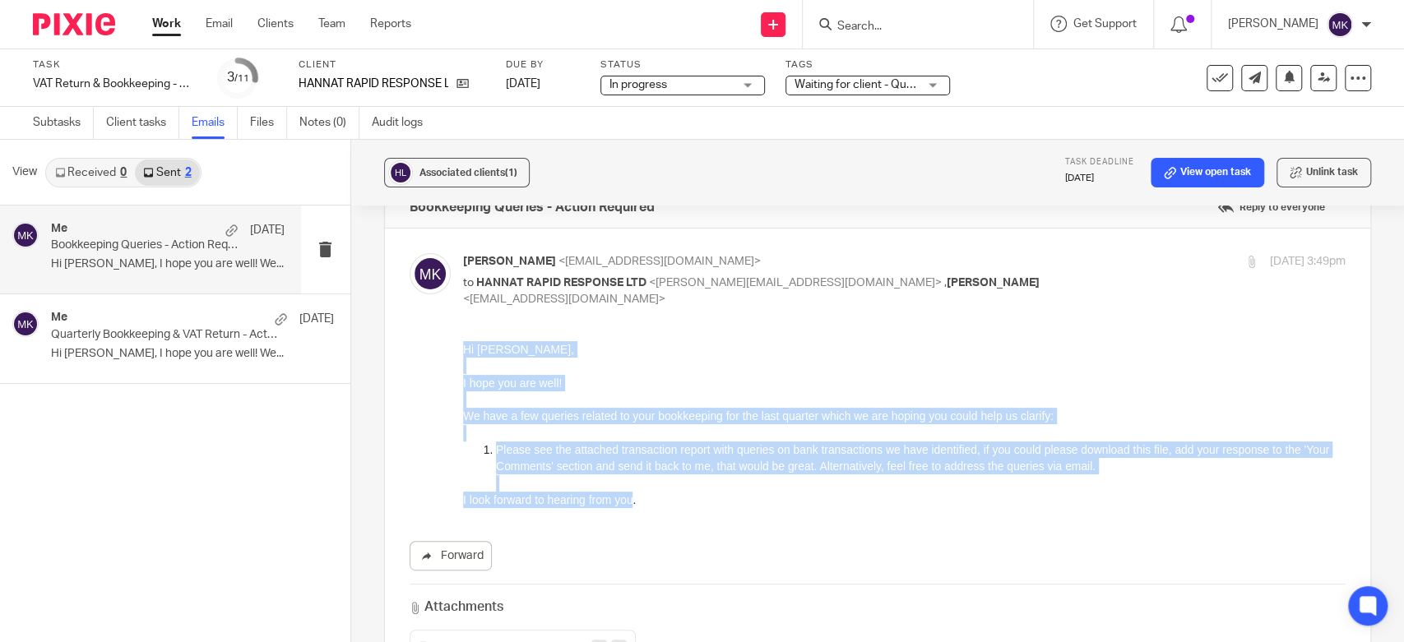
drag, startPoint x: 636, startPoint y: 499, endPoint x: 462, endPoint y: 336, distance: 238.5
click html "Hi Angelina, I hope you are well! We have a few queries related to your bookkee…"
copy div "Hi Angelina, I hope you are well! We have a few queries related to your bookkee…"
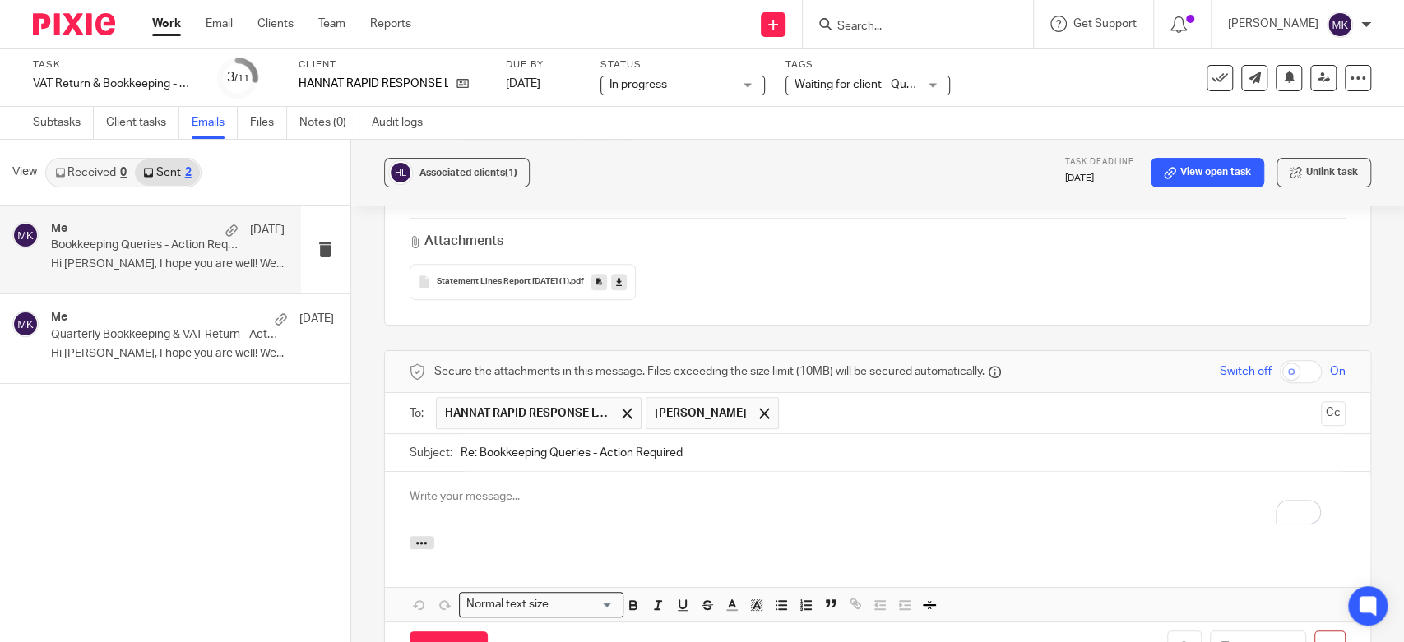
click at [449, 512] on div "To enrich screen reader interactions, please activate Accessibility in Grammarl…" at bounding box center [877, 504] width 985 height 64
paste div "To enrich screen reader interactions, please activate Accessibility in Grammarl…"
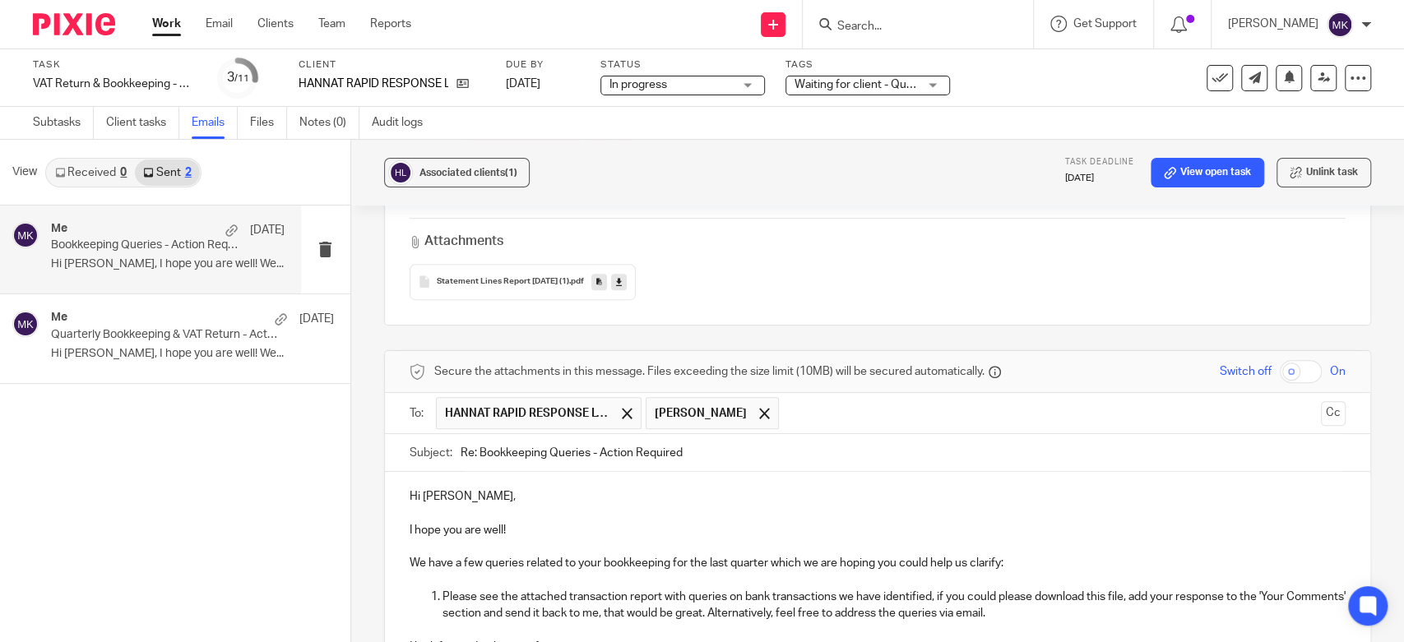
scroll to position [420, 0]
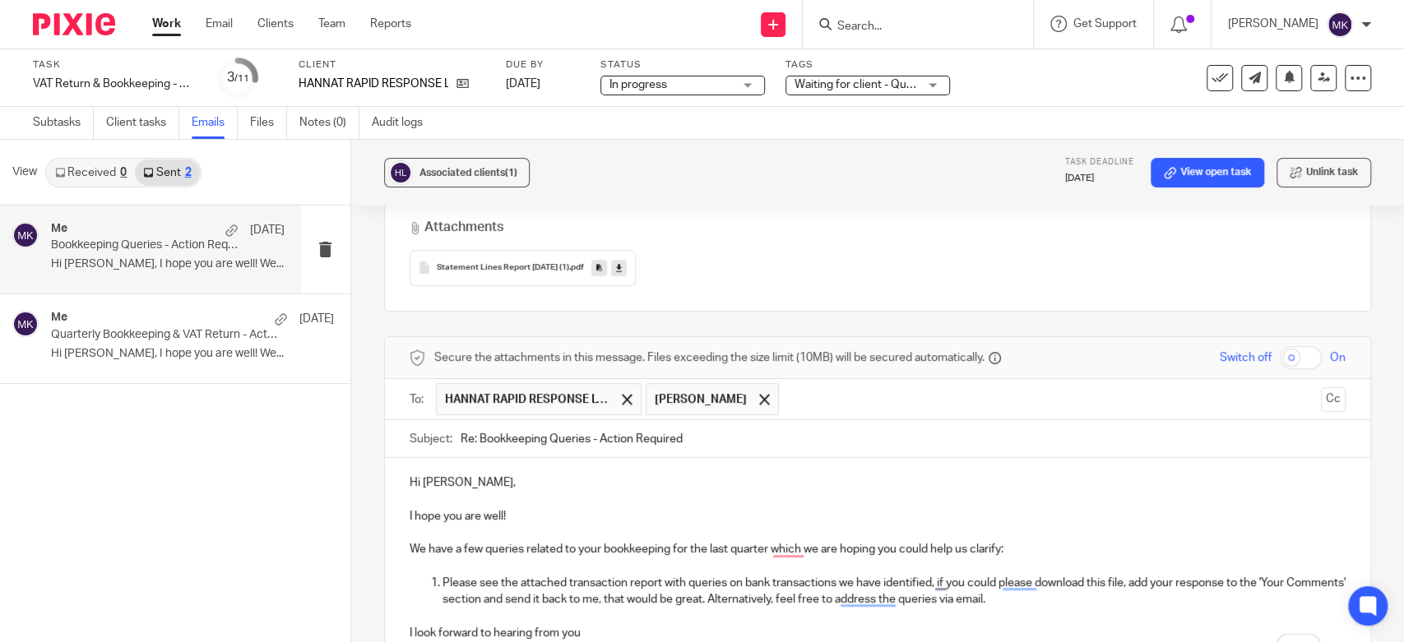
click at [530, 530] on p "To enrich screen reader interactions, please activate Accessibility in Grammarl…" at bounding box center [878, 533] width 936 height 16
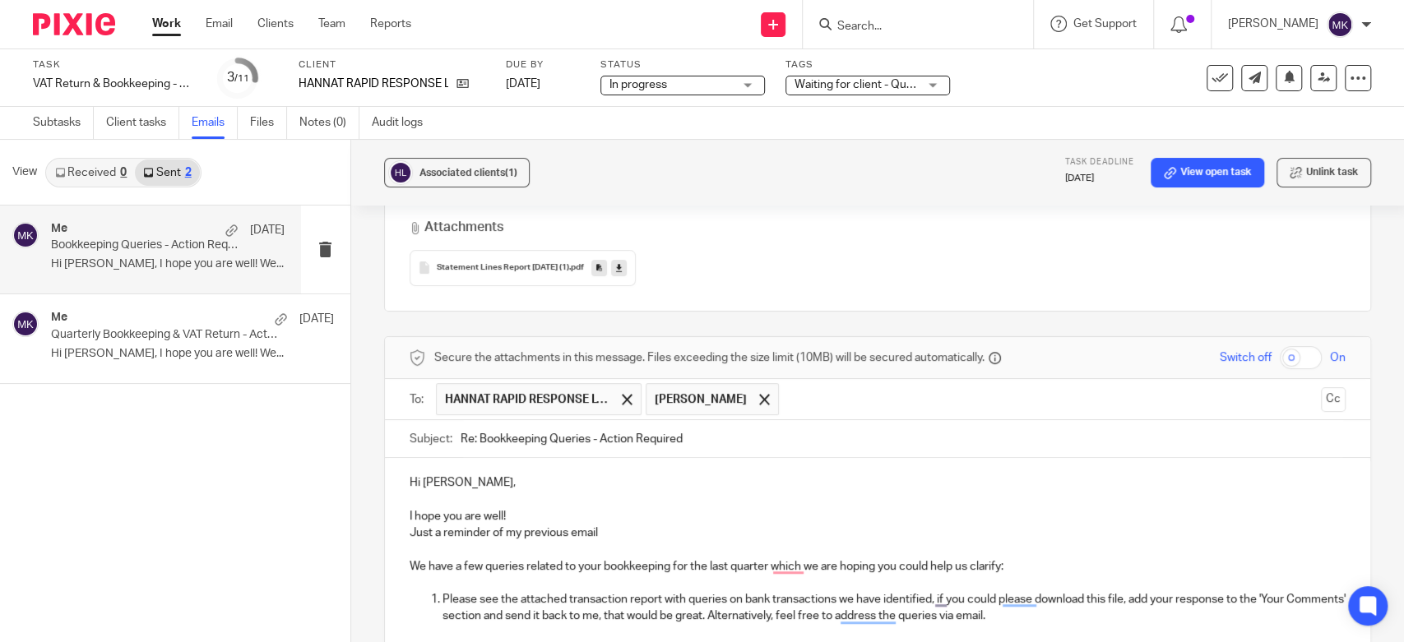
click at [829, 506] on p "To enrich screen reader interactions, please activate Accessibility in Grammarl…" at bounding box center [878, 499] width 936 height 16
click at [544, 518] on p "I hope you are well!" at bounding box center [878, 516] width 936 height 16
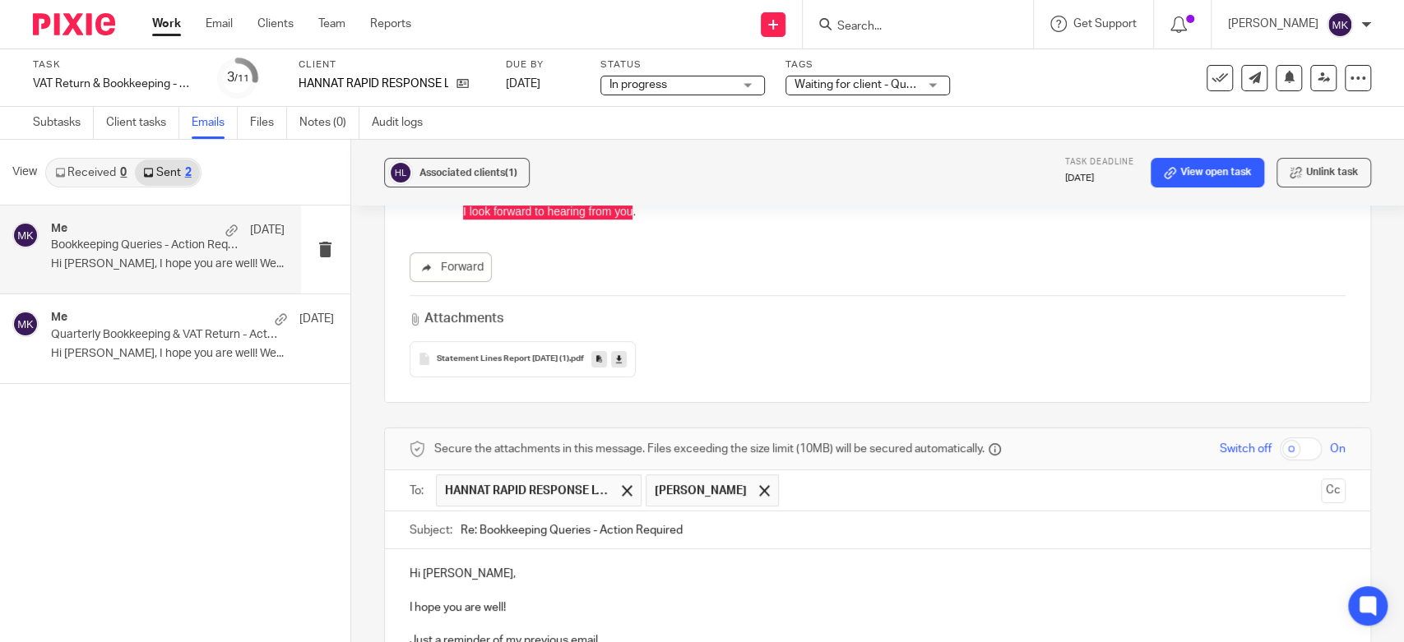
scroll to position [237, 0]
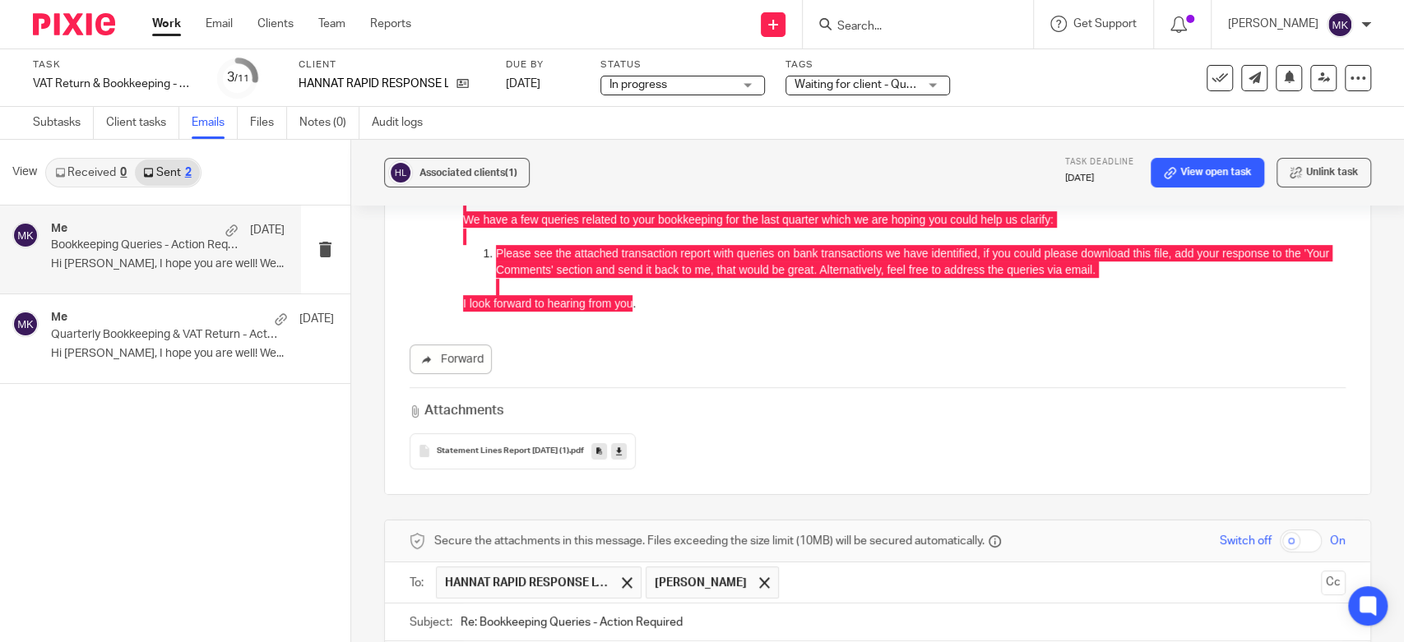
click at [622, 448] on icon at bounding box center [619, 451] width 6 height 12
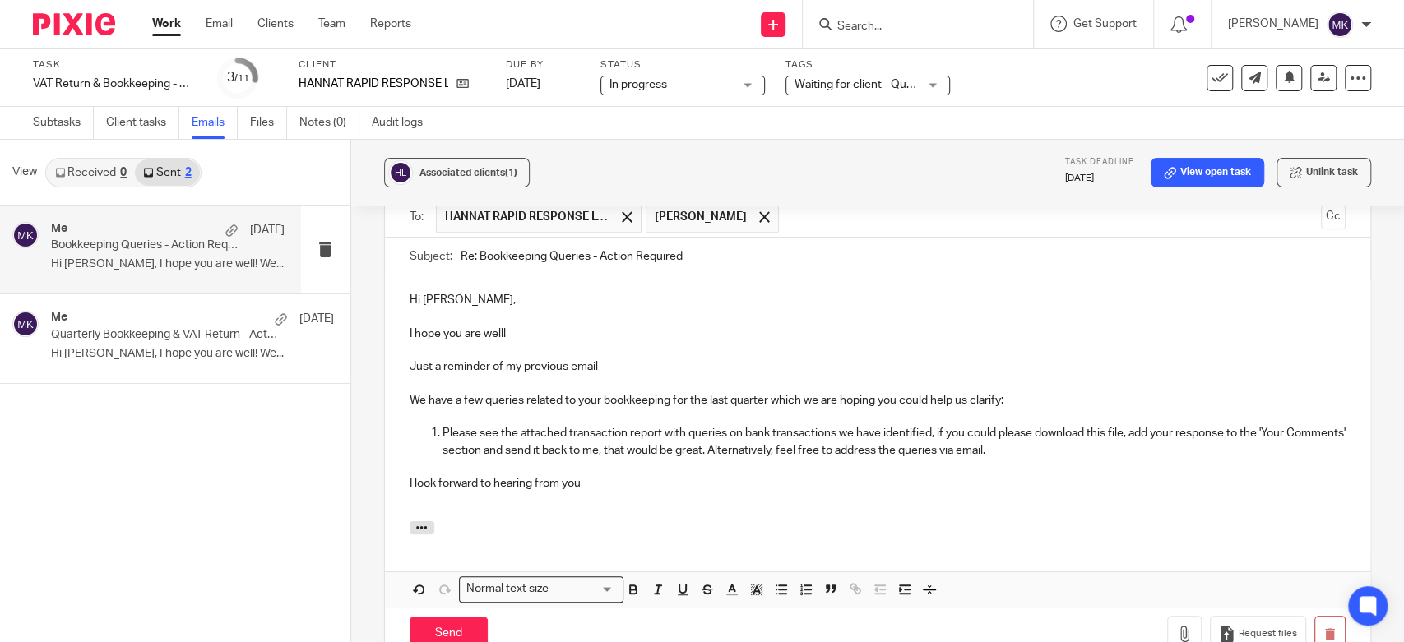
scroll to position [694, 0]
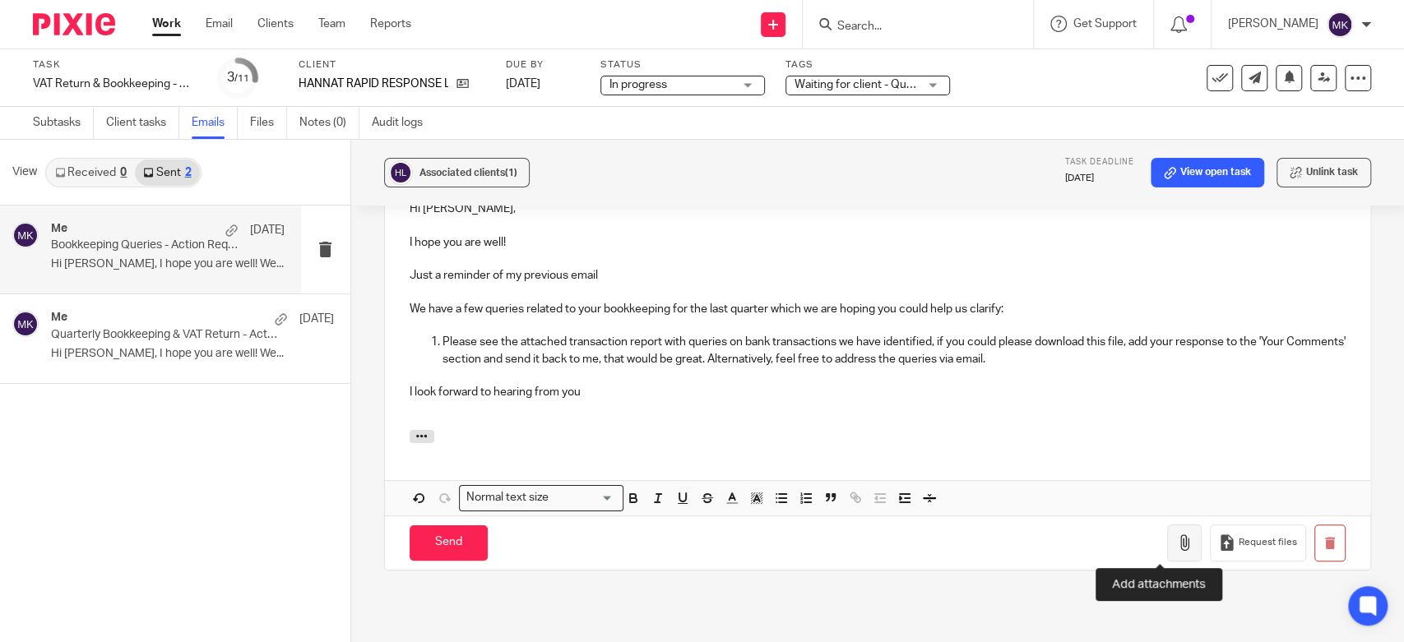
click at [1176, 544] on icon "button" at bounding box center [1184, 542] width 16 height 16
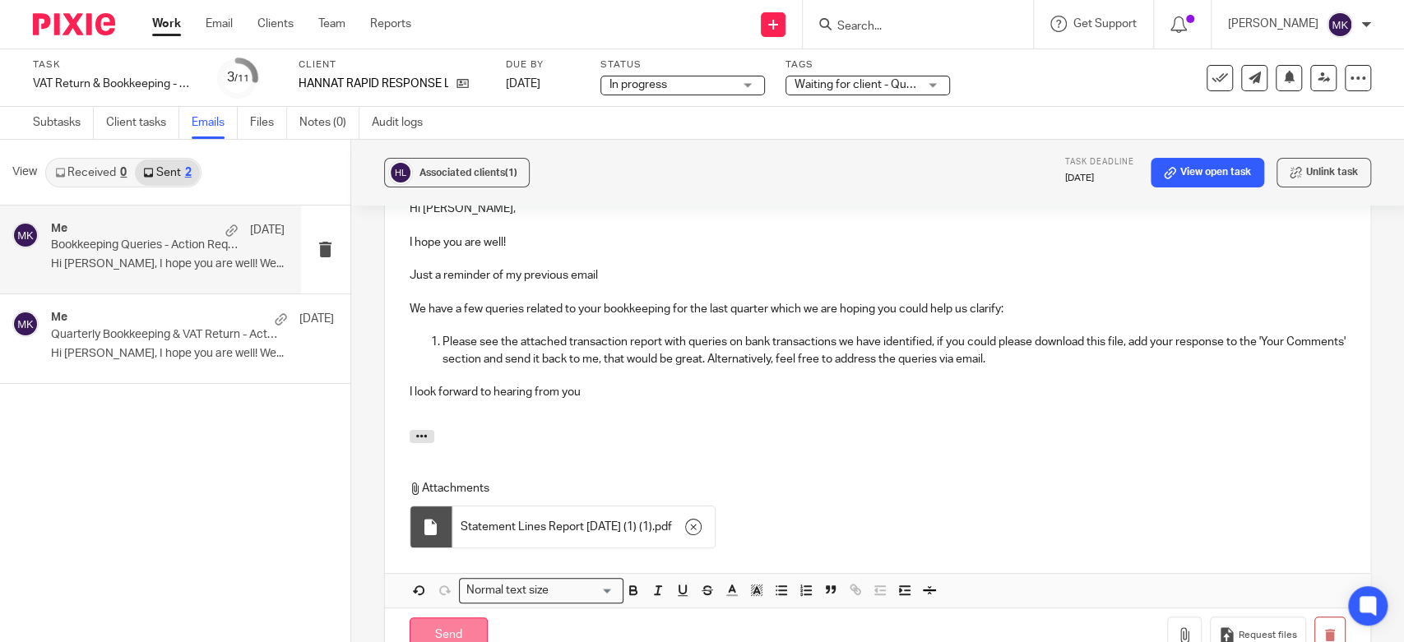
click at [440, 625] on input "Send" at bounding box center [449, 635] width 78 height 35
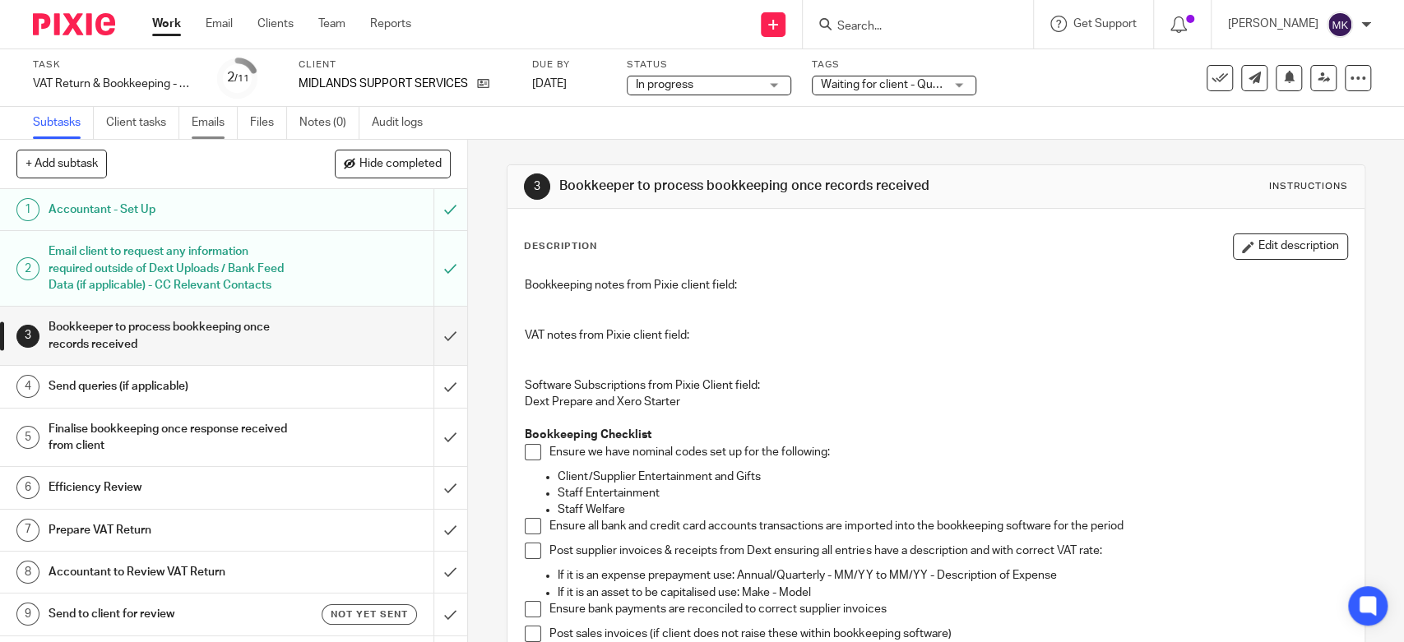
click at [215, 113] on link "Emails" at bounding box center [215, 123] width 46 height 32
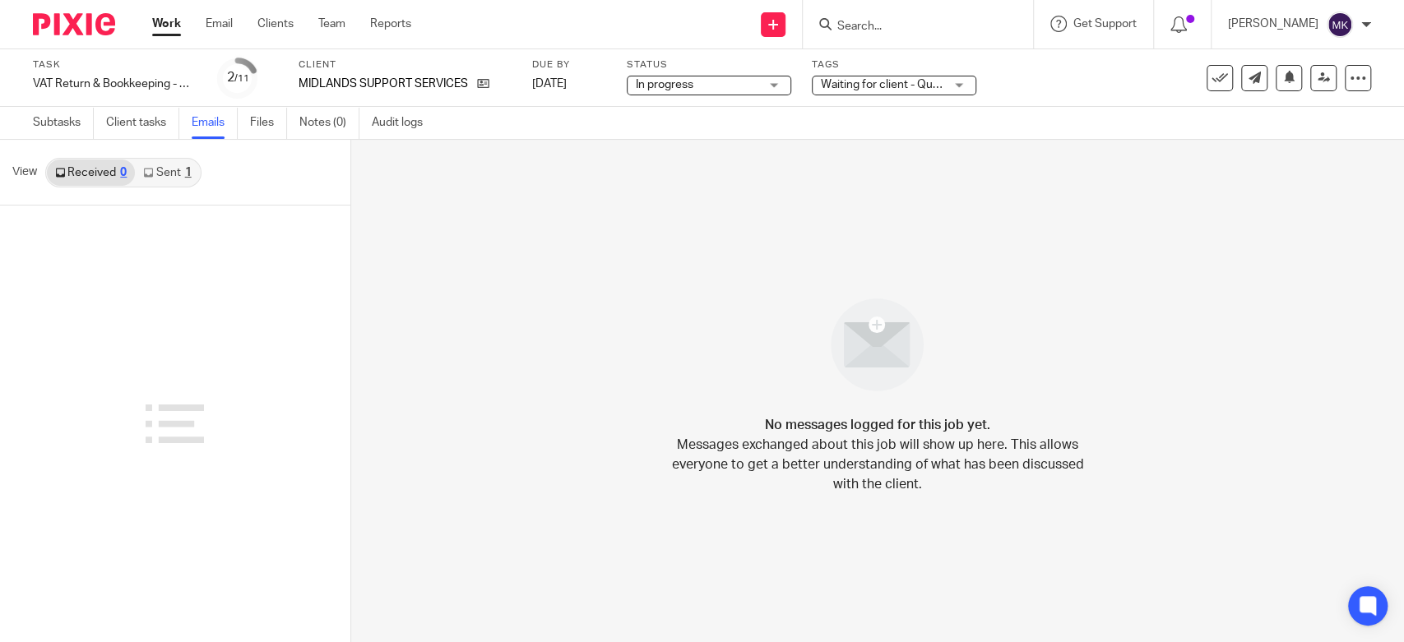
click at [185, 167] on div "1" at bounding box center [188, 173] width 7 height 12
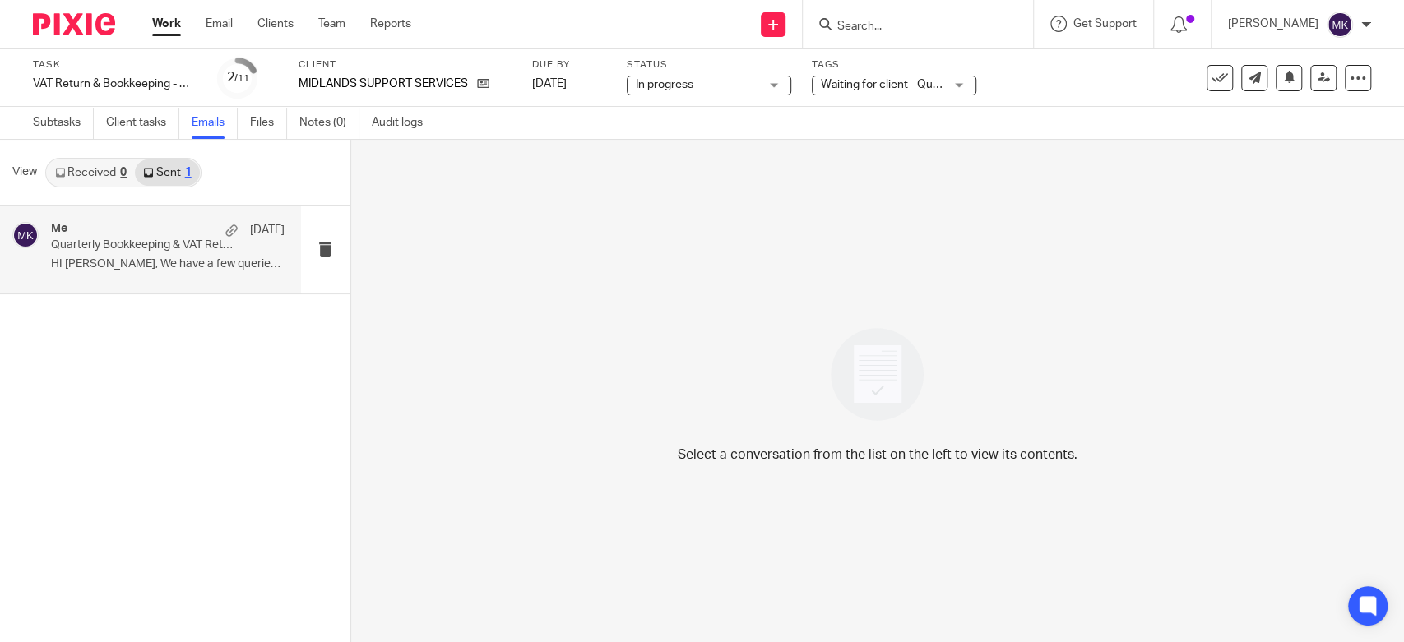
click at [186, 273] on div "Me 15 Aug Quarterly Bookkeeping & VAT Return - Action Required HI Bhavryan, We …" at bounding box center [168, 249] width 234 height 55
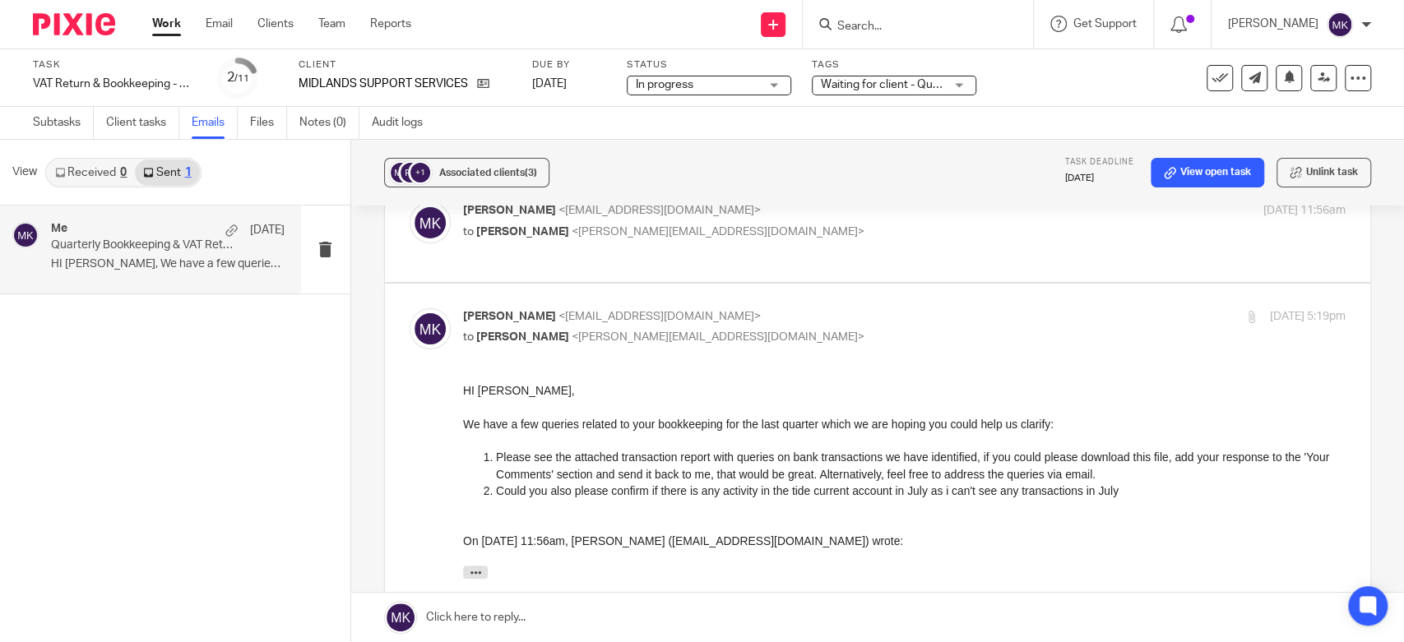
scroll to position [183, 0]
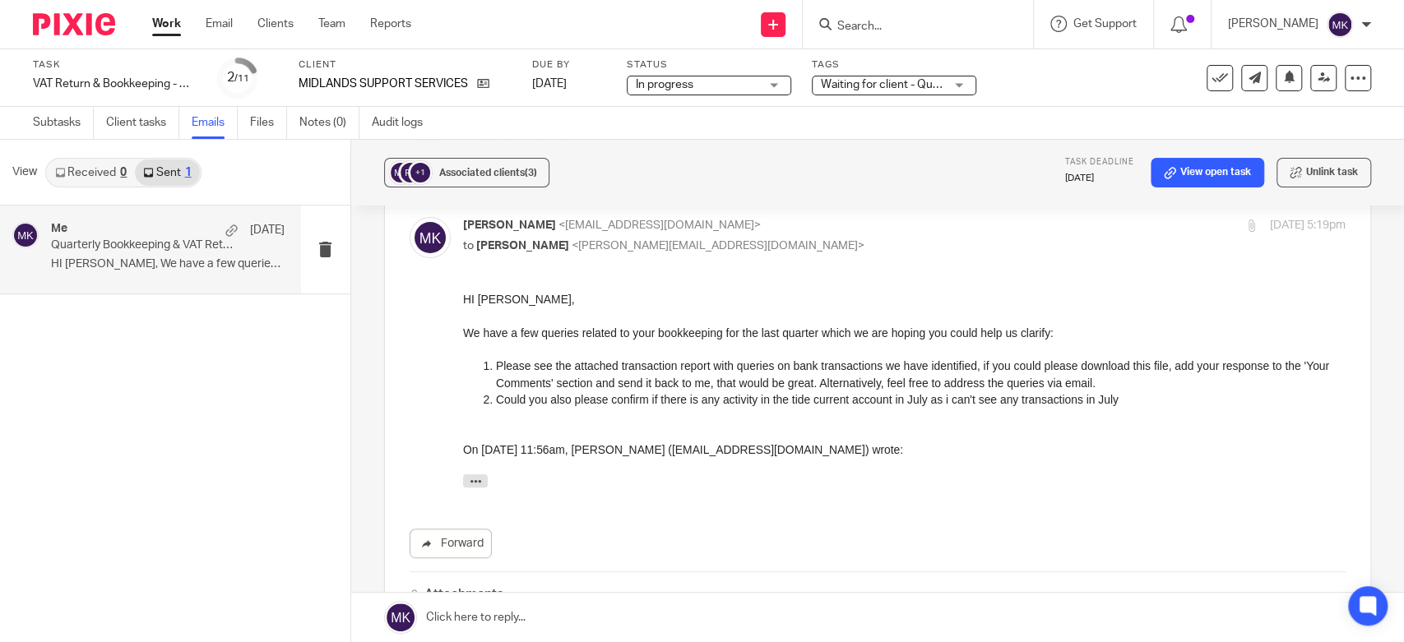
drag, startPoint x: 916, startPoint y: 583, endPoint x: 763, endPoint y: 414, distance: 227.6
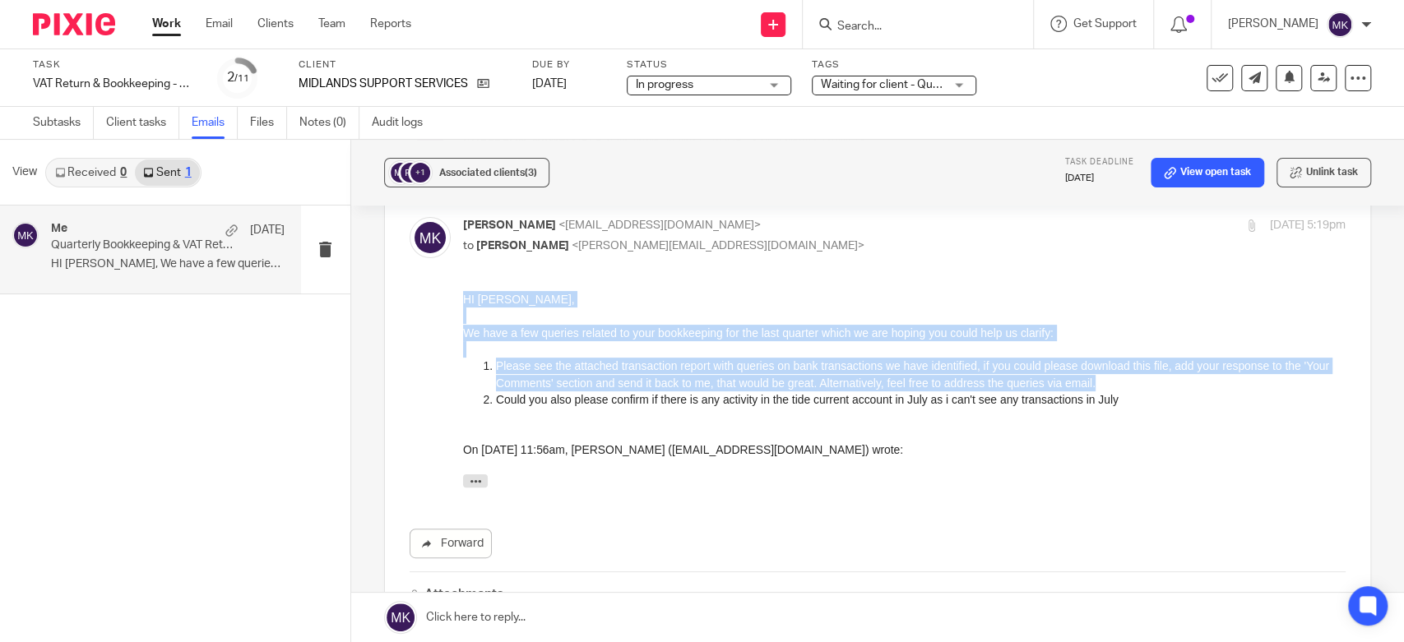
drag, startPoint x: 488, startPoint y: 317, endPoint x: 1086, endPoint y: 406, distance: 605.2
click at [1090, 409] on div "HI Bhavryan, We have a few queries related to your bookkeeping for the last qua…" at bounding box center [903, 392] width 882 height 205
copy div "HI Bhavryan, We have a few queries related to your bookkeeping for the last qua…"
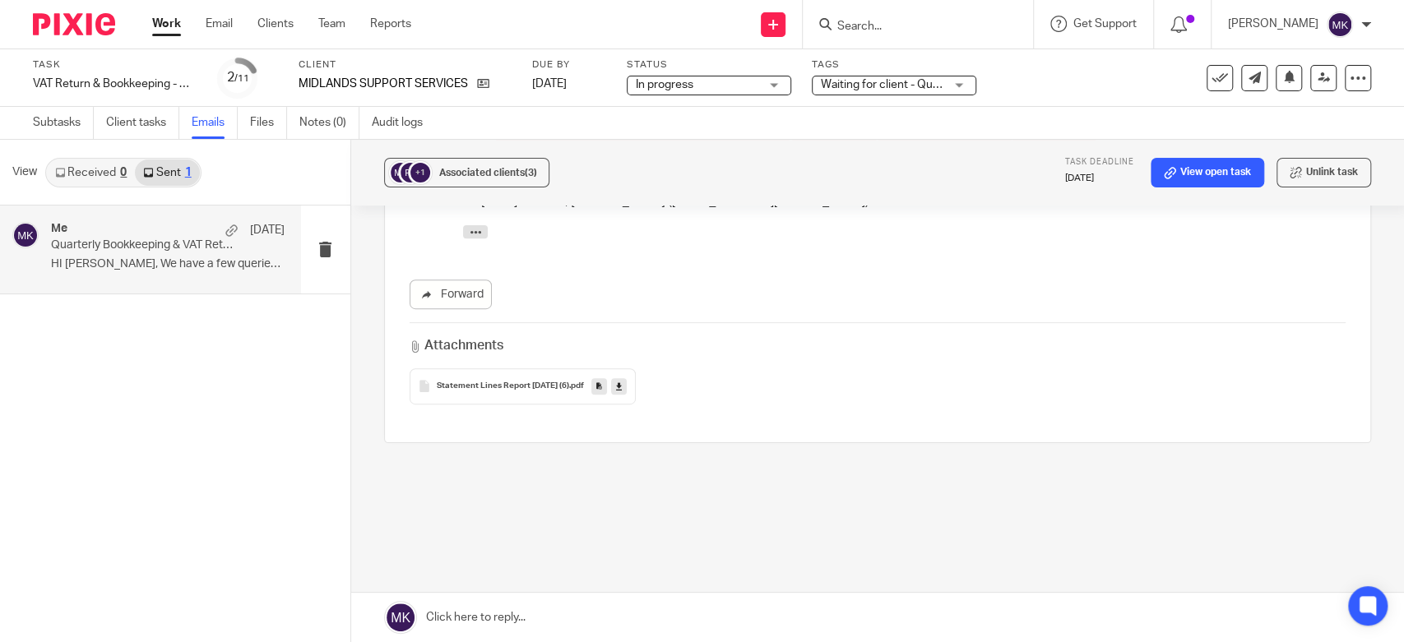
click at [548, 617] on link at bounding box center [877, 617] width 1053 height 49
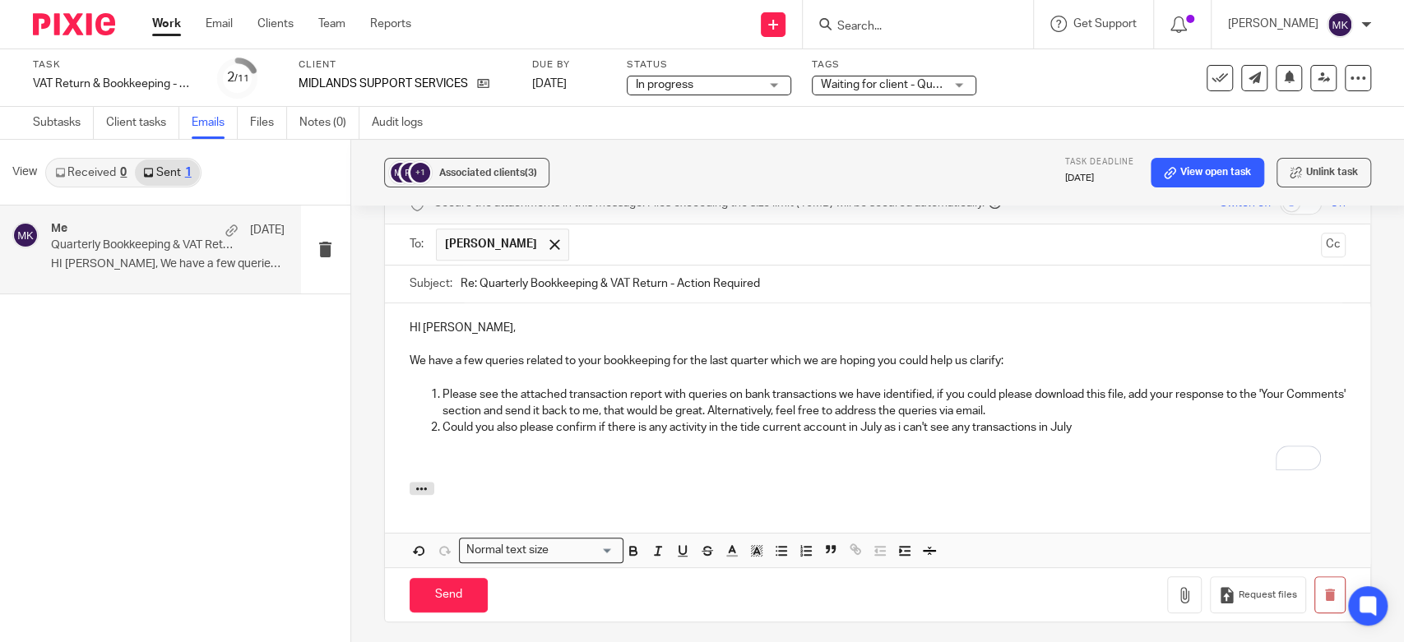
scroll to position [575, 0]
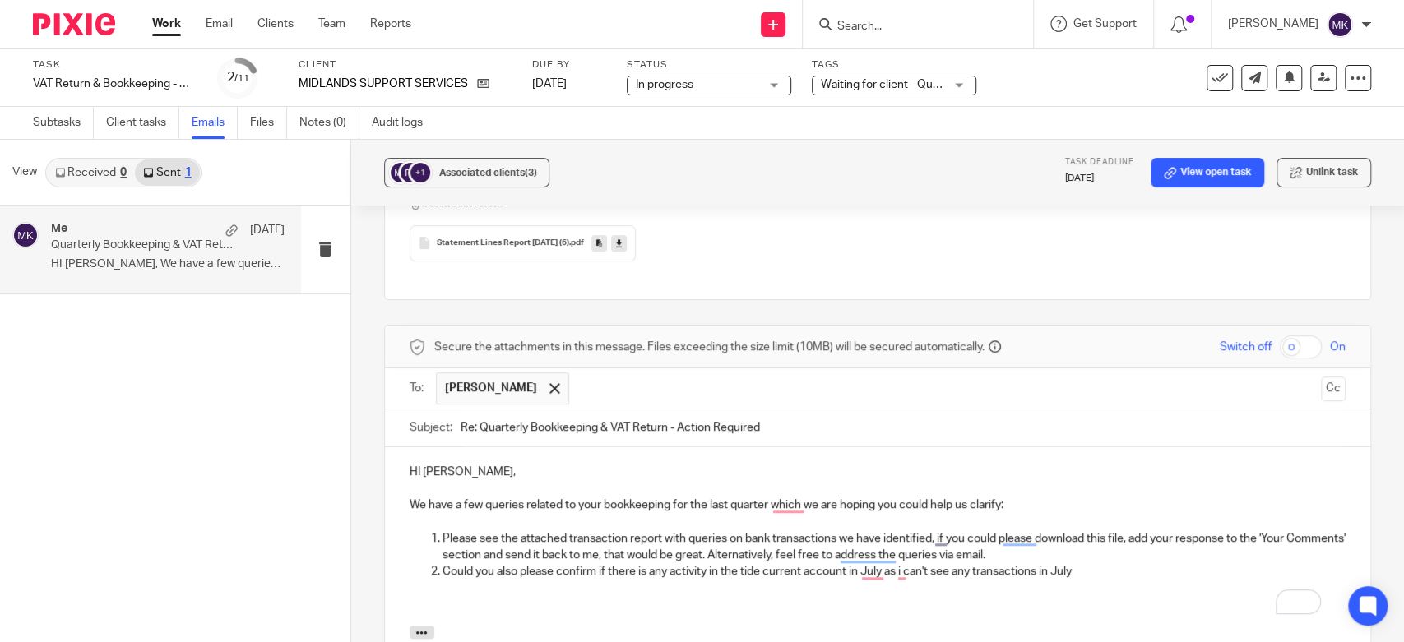
click at [571, 480] on p "To enrich screen reader interactions, please activate Accessibility in Grammarl…" at bounding box center [878, 488] width 936 height 16
click at [641, 464] on p "HI Bhavryan," at bounding box center [878, 472] width 936 height 16
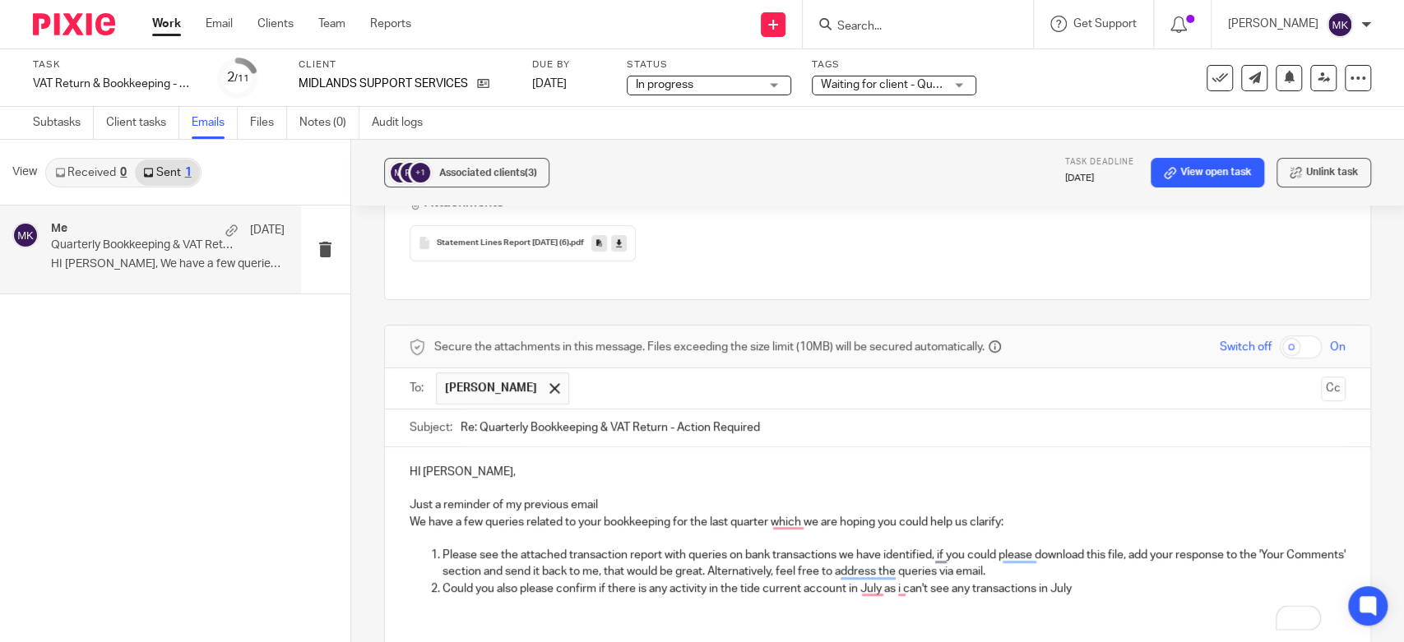
click at [602, 497] on p "Just a reminder of my previous email" at bounding box center [878, 505] width 936 height 16
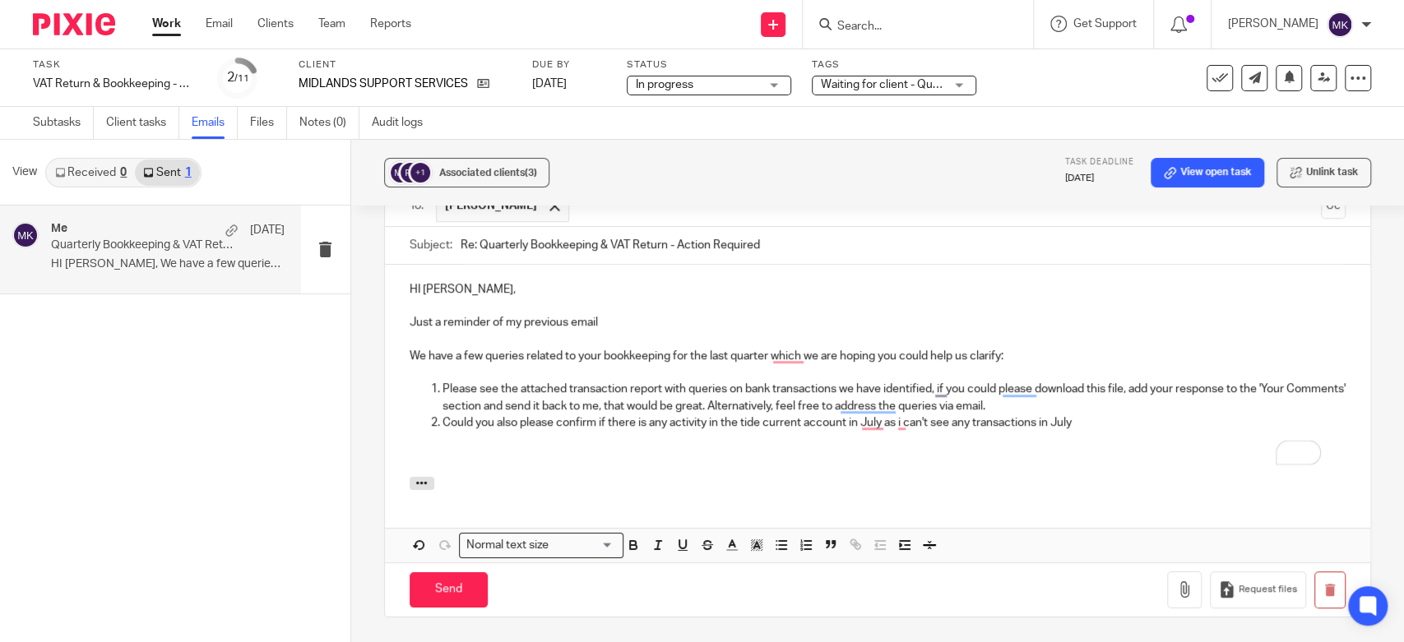
scroll to position [484, 0]
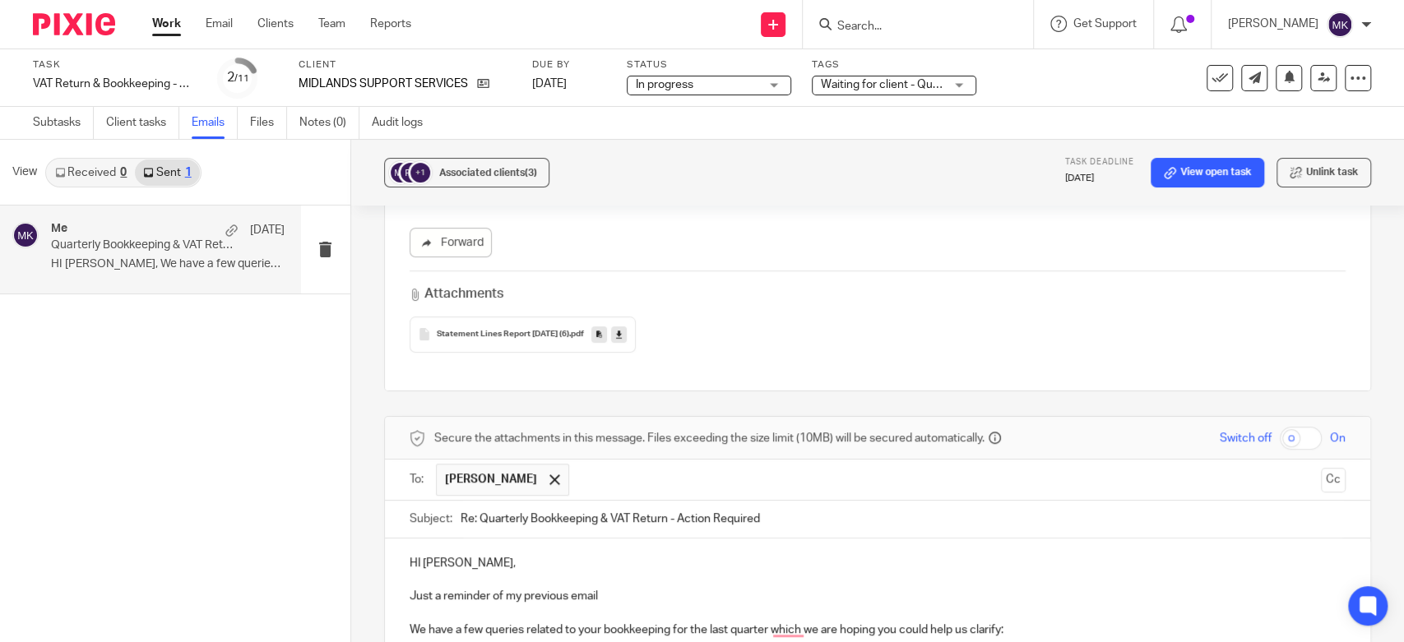
click at [622, 328] on icon at bounding box center [619, 334] width 6 height 12
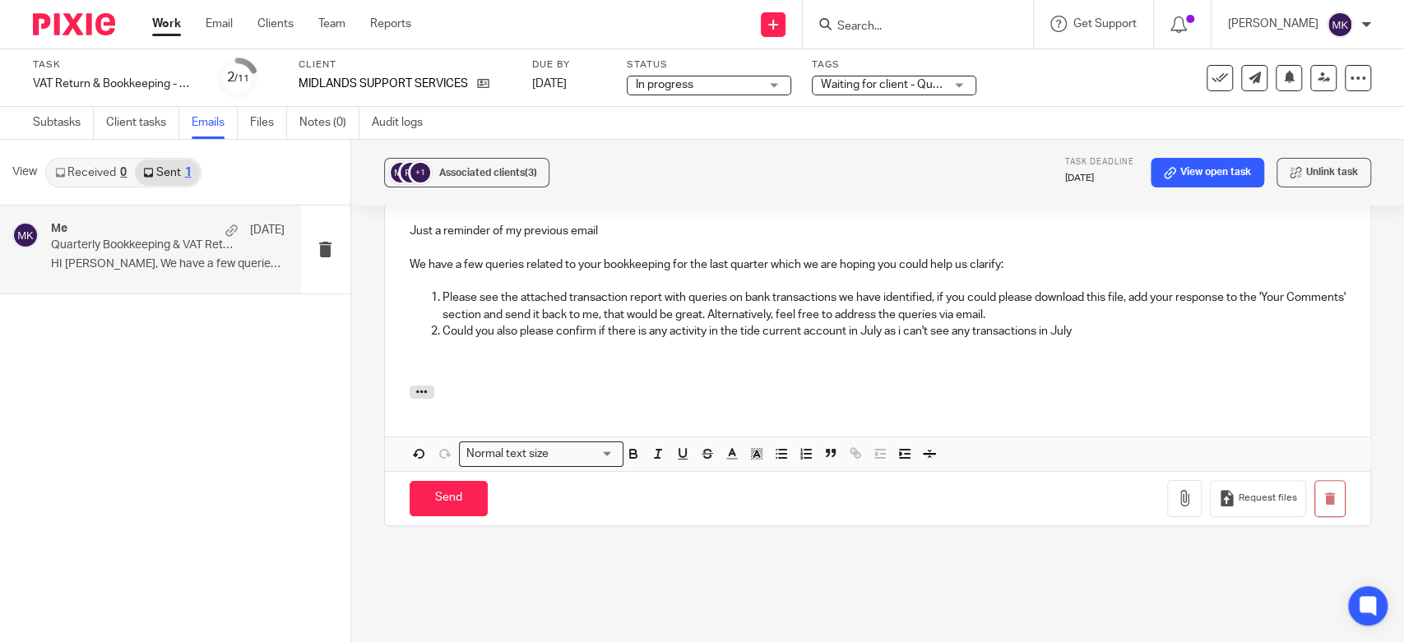
scroll to position [931, 0]
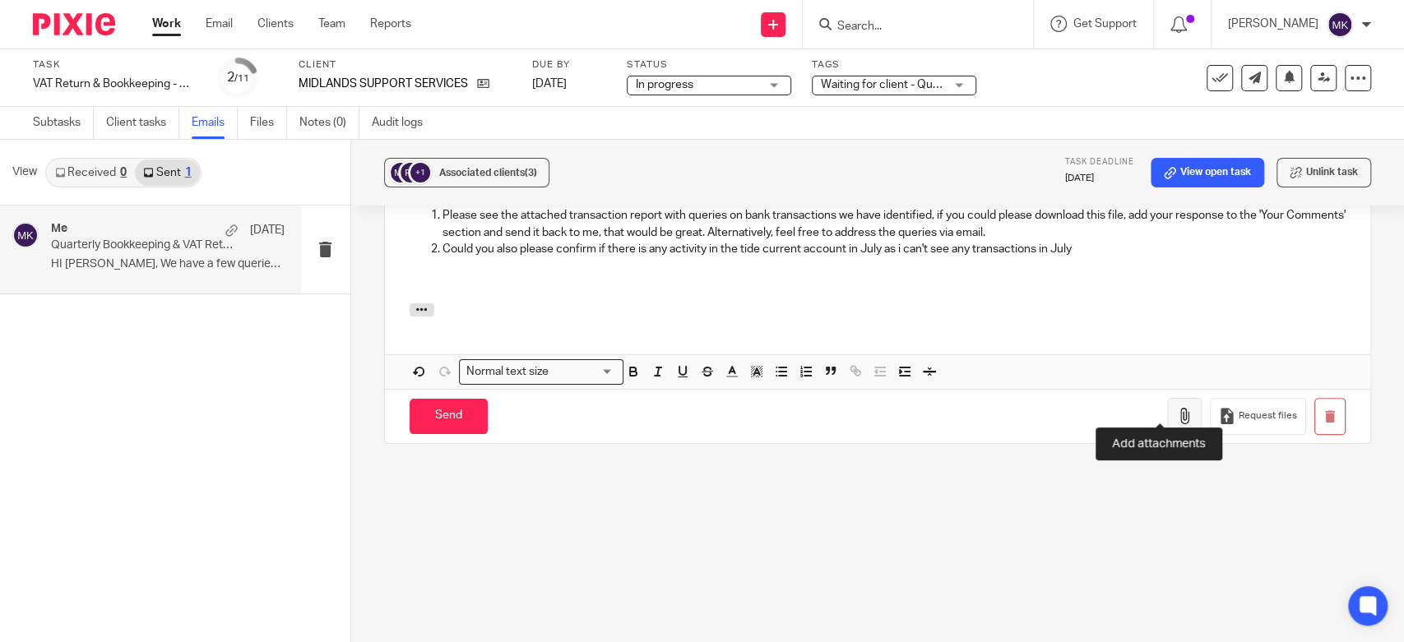
click at [1176, 408] on icon "button" at bounding box center [1184, 416] width 16 height 16
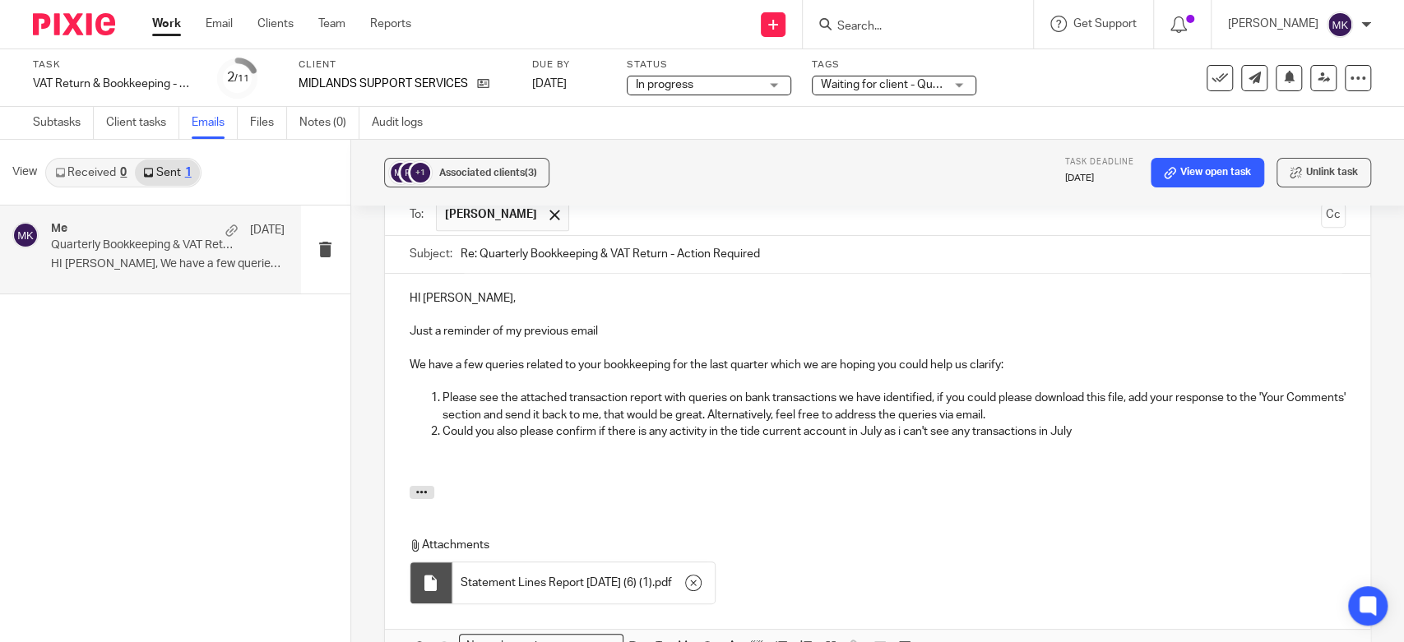
scroll to position [840, 0]
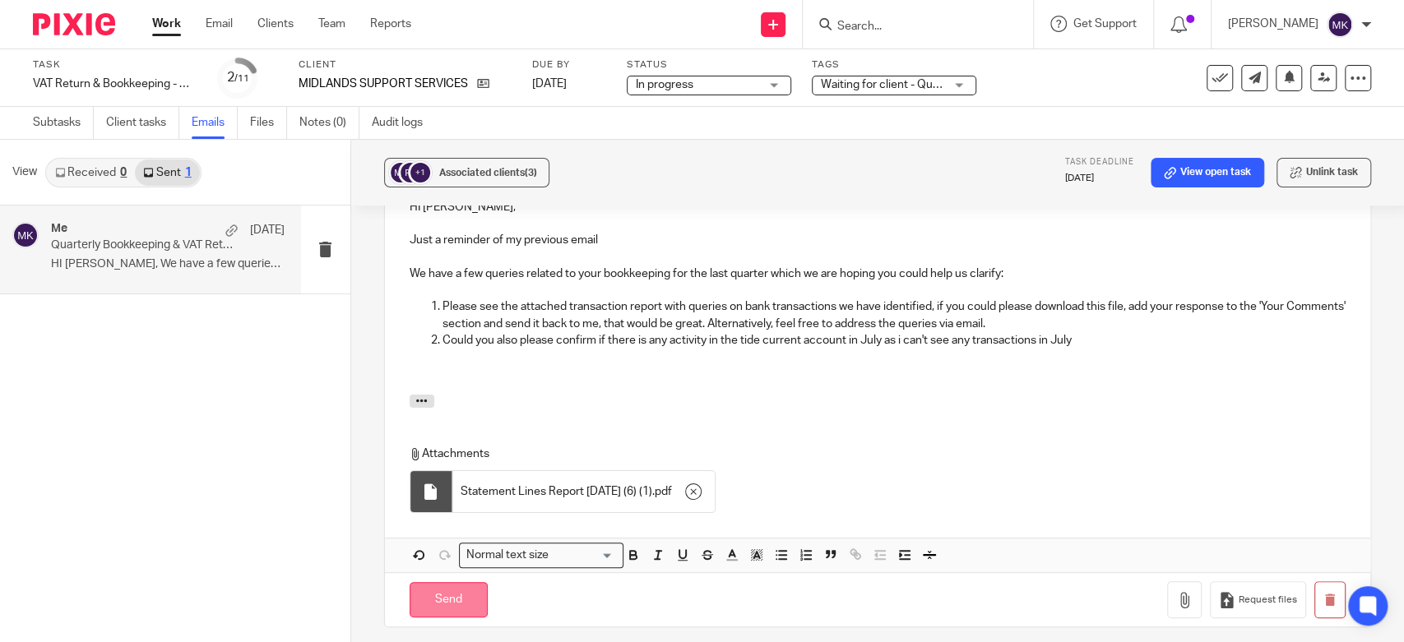
click at [452, 585] on input "Send" at bounding box center [449, 599] width 78 height 35
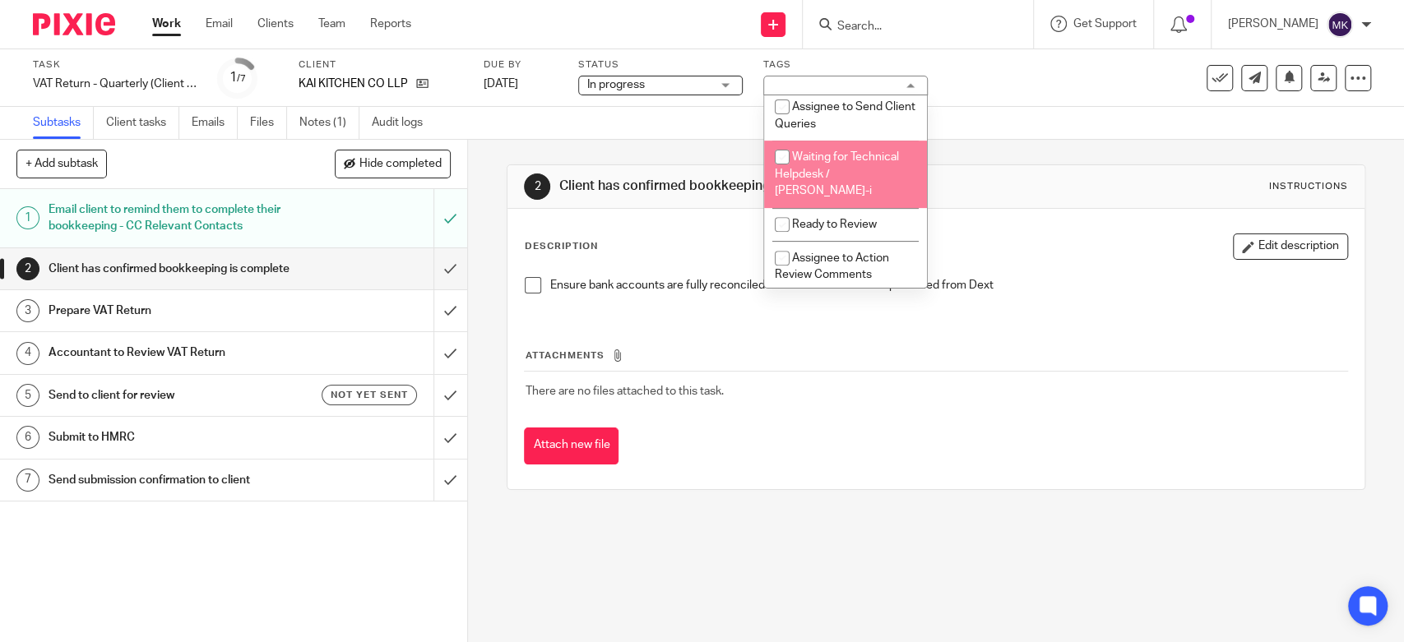
scroll to position [365, 0]
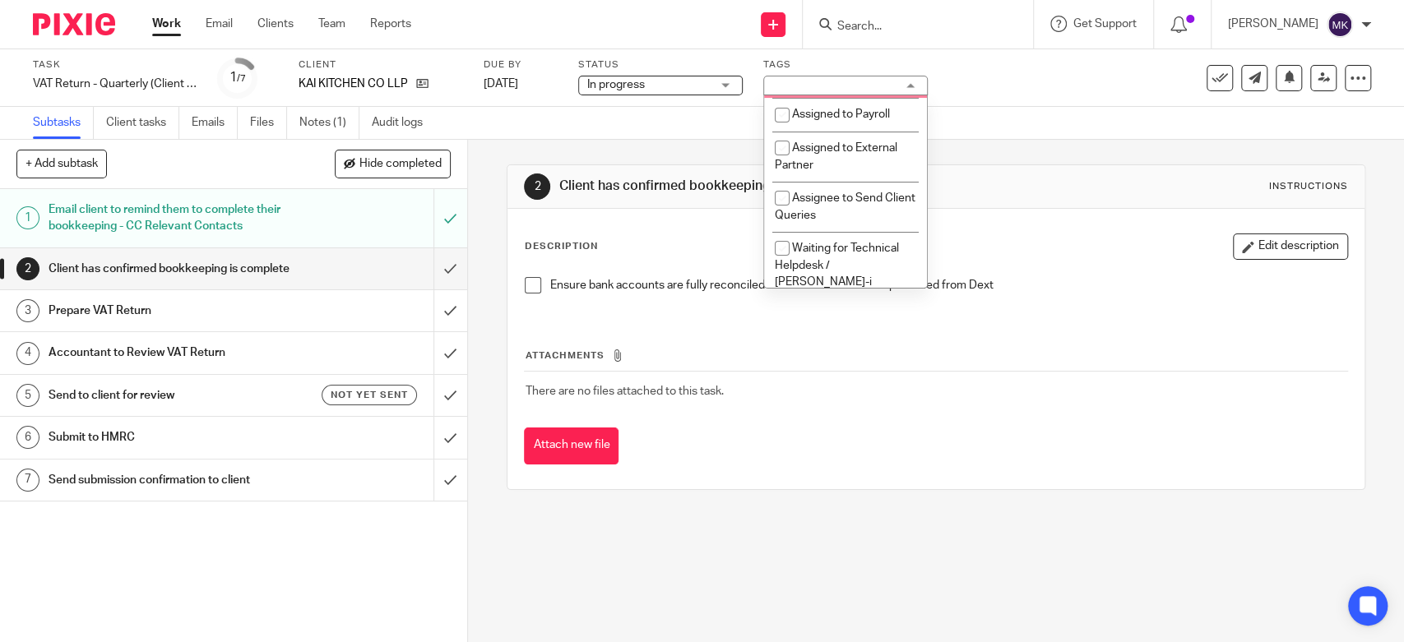
click at [864, 99] on li "Waiting for Assignee" at bounding box center [845, 82] width 163 height 34
checkbox input "true"
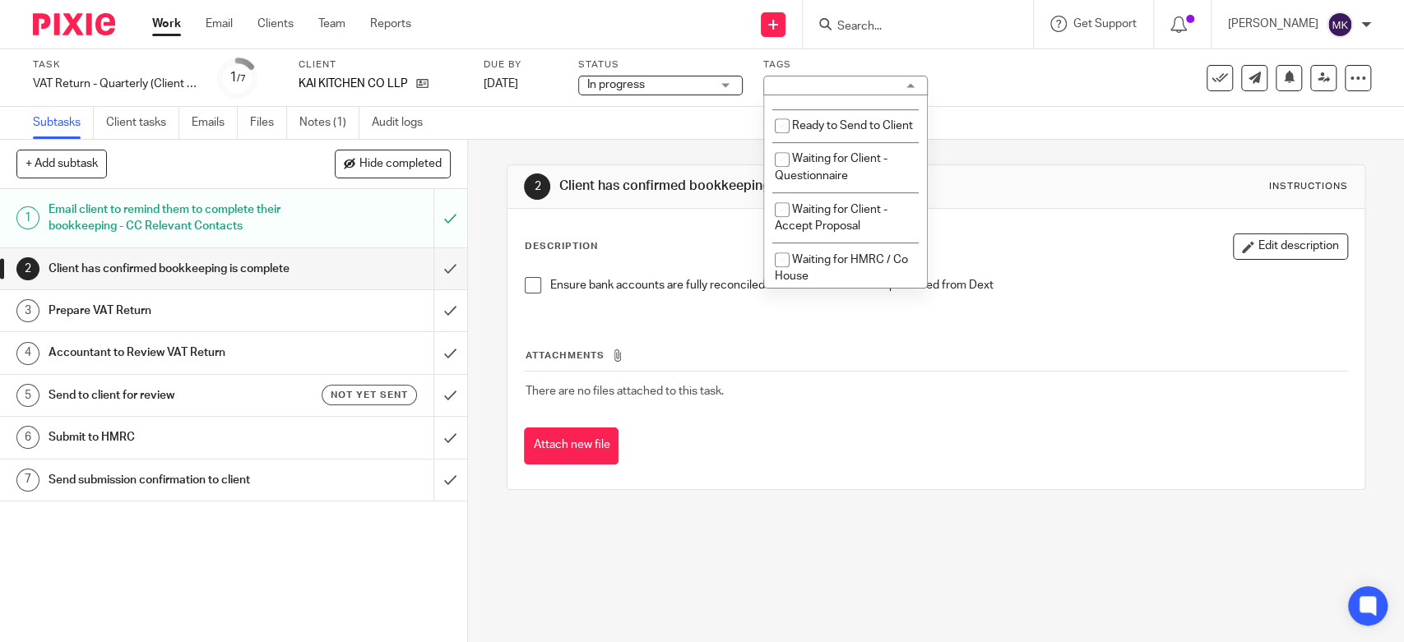
scroll to position [822, 0]
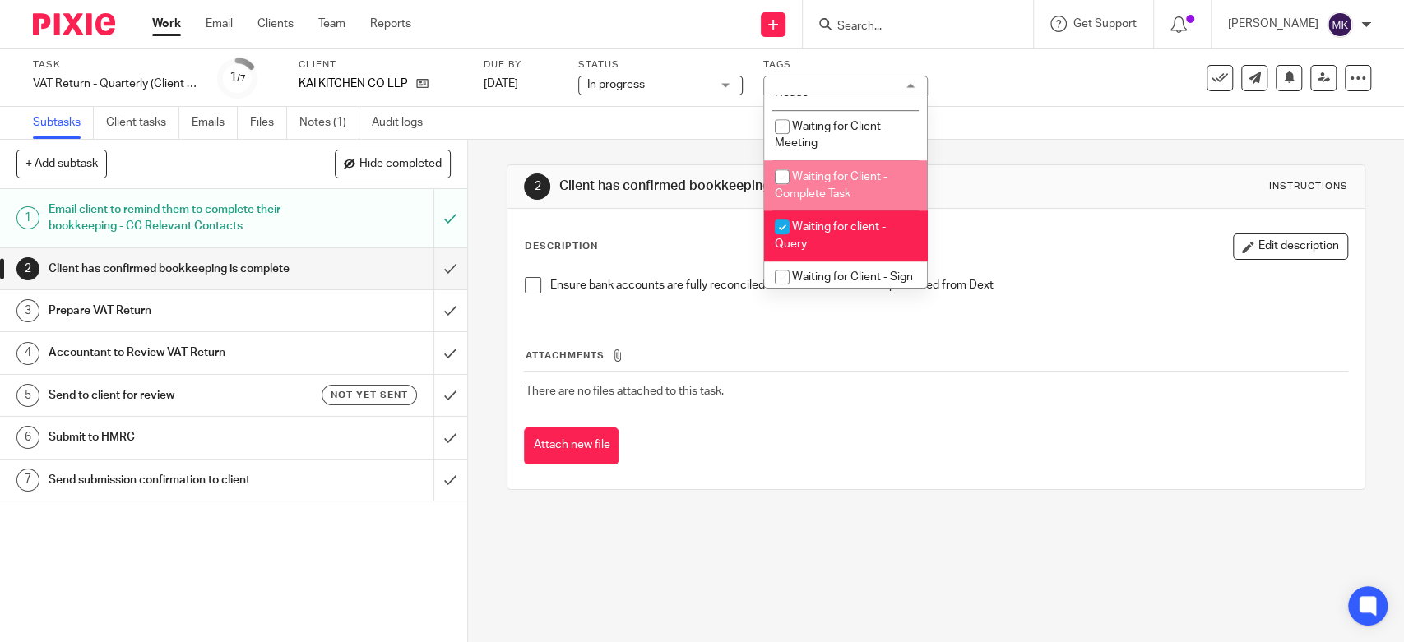
click at [840, 244] on span "Waiting for client - Query" at bounding box center [830, 235] width 111 height 29
checkbox input "false"
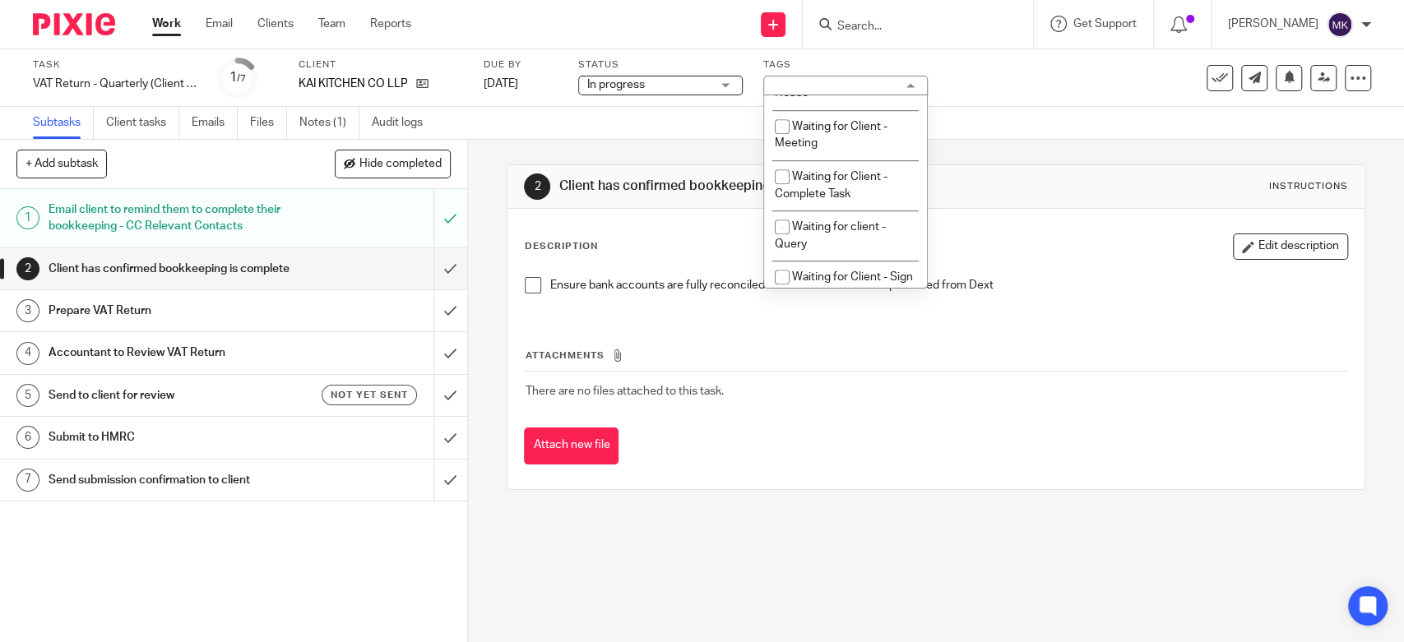
click at [1006, 180] on div "2 Client has confirmed bookkeeping is complete Instructions" at bounding box center [935, 187] width 823 height 26
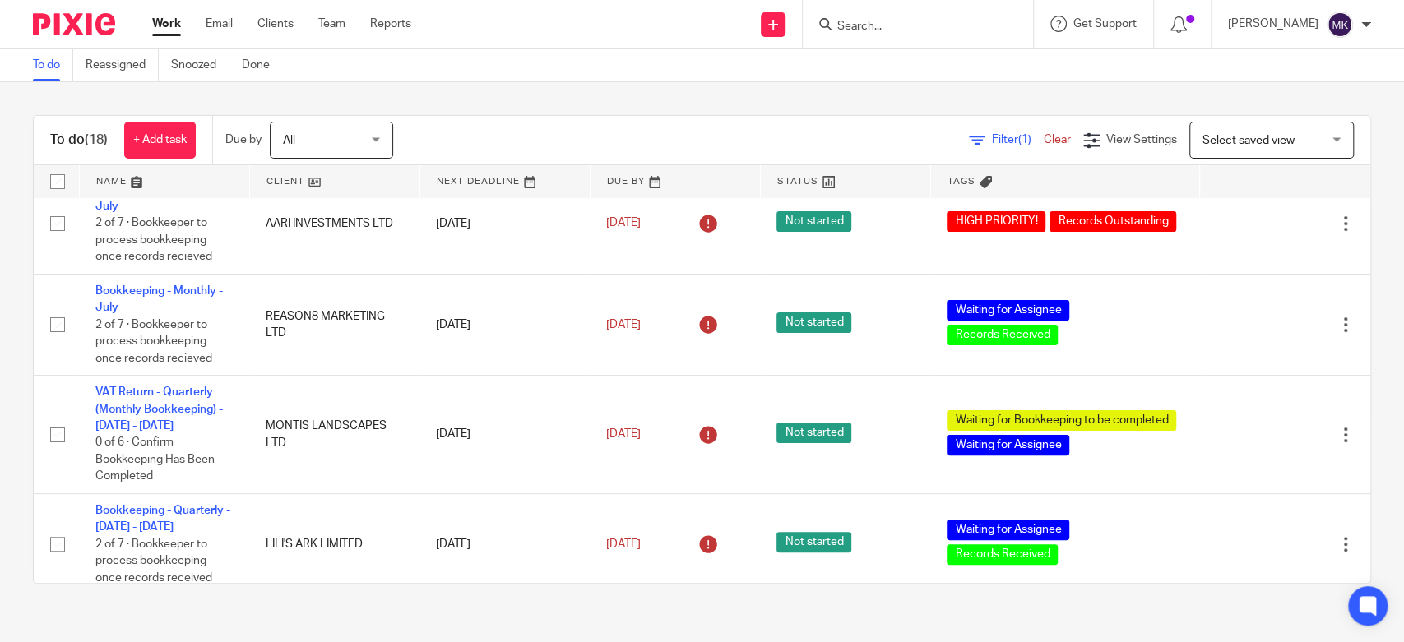
scroll to position [154, 0]
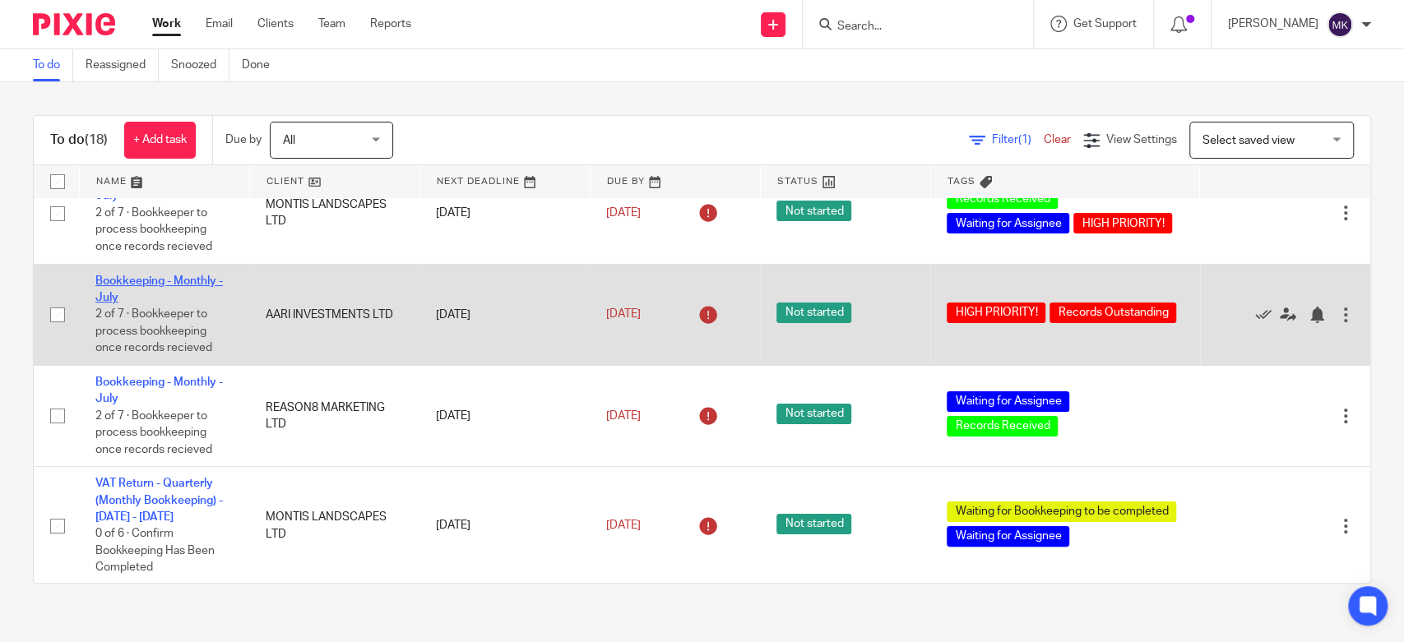
click at [151, 283] on link "Bookkeeping - Monthly - July" at bounding box center [158, 289] width 127 height 28
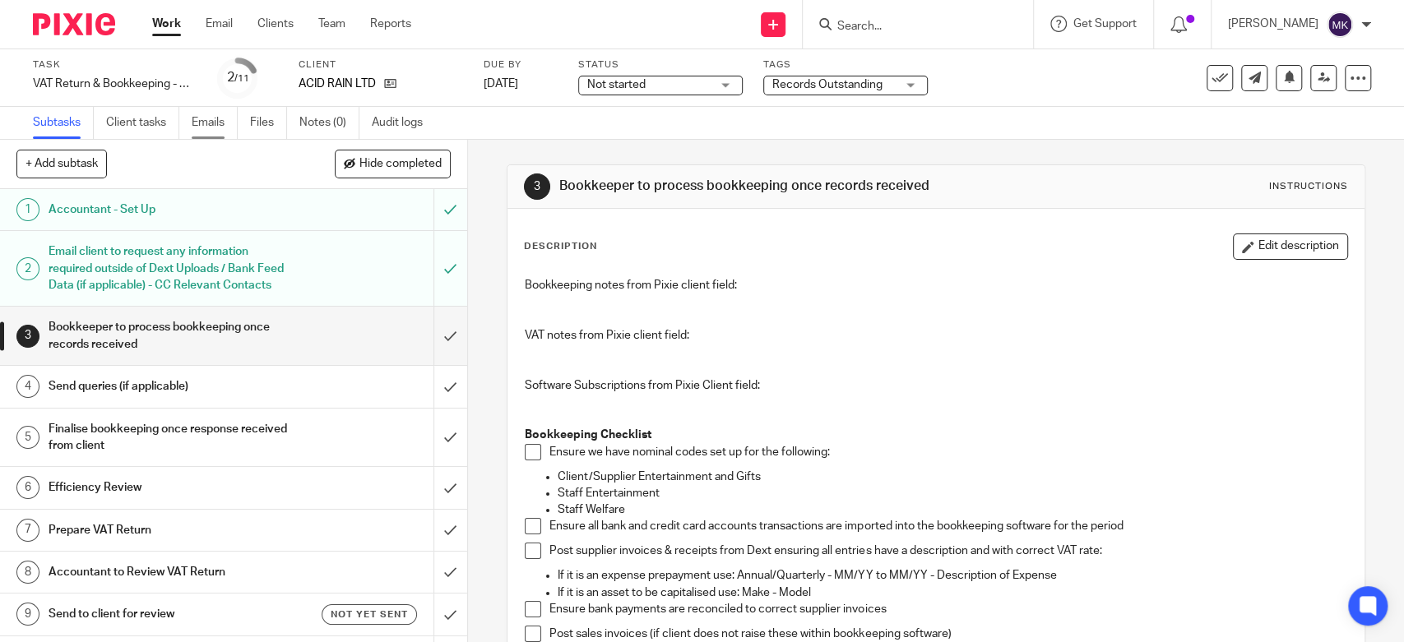
click at [230, 116] on link "Emails" at bounding box center [215, 123] width 46 height 32
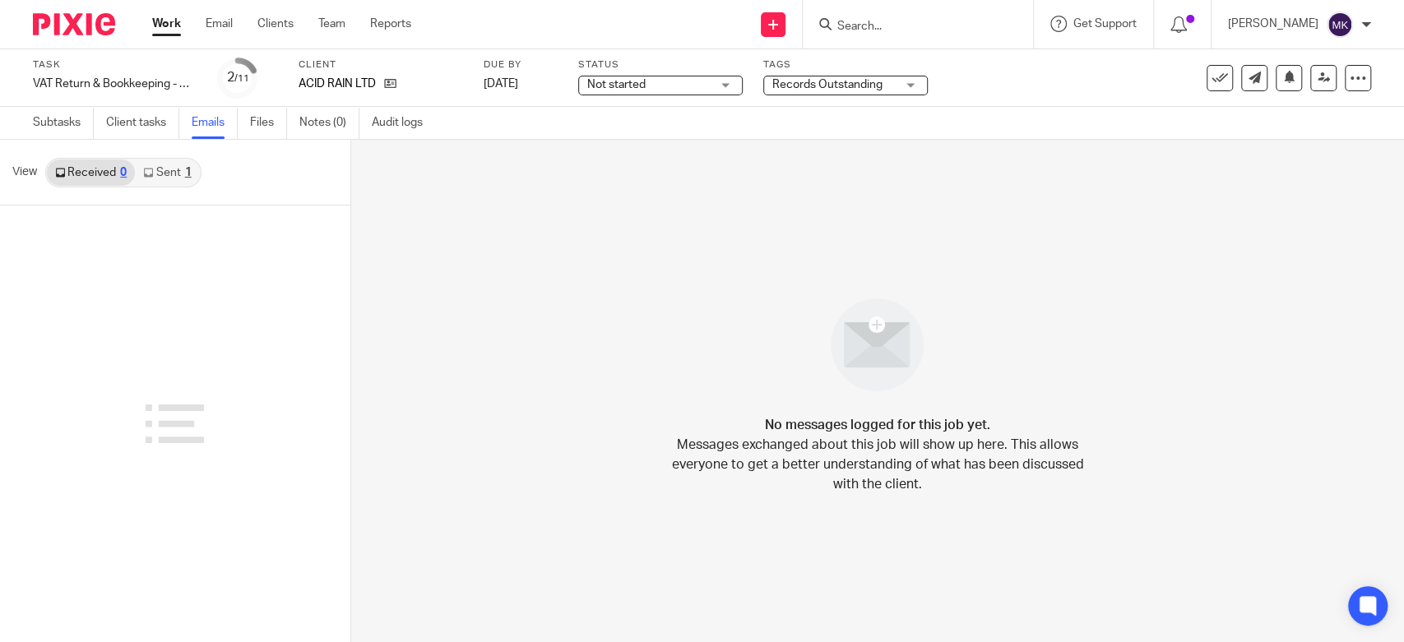
click at [171, 167] on link "Sent 1" at bounding box center [167, 173] width 64 height 26
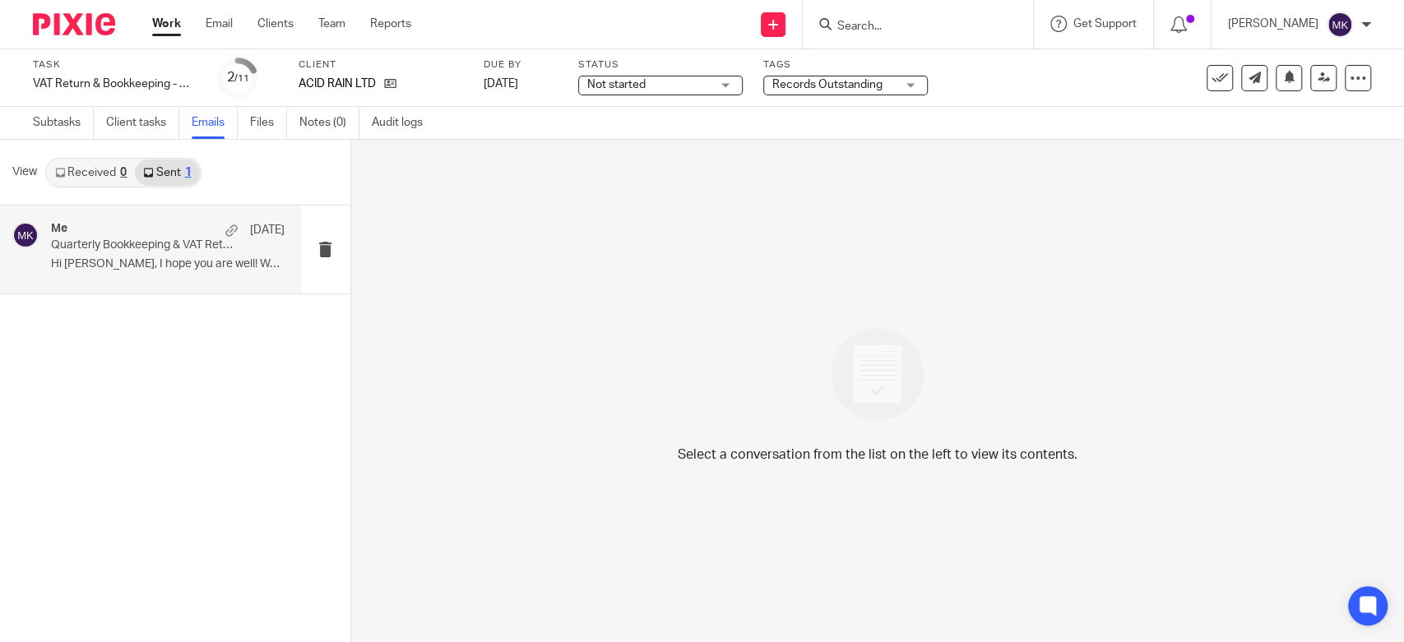
click at [180, 256] on div "Me 15 Aug Quarterly Bookkeeping & VAT Return - Action Required Hi Kyle, I hope …" at bounding box center [168, 249] width 234 height 55
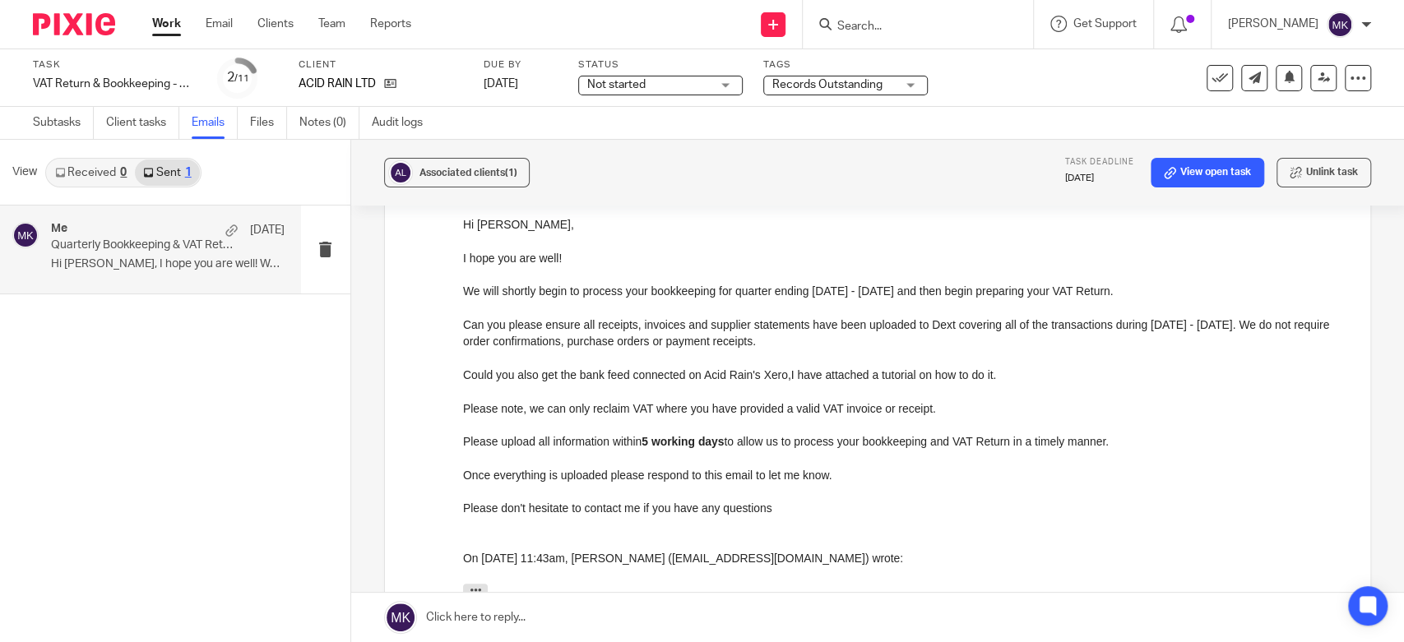
scroll to position [91, 0]
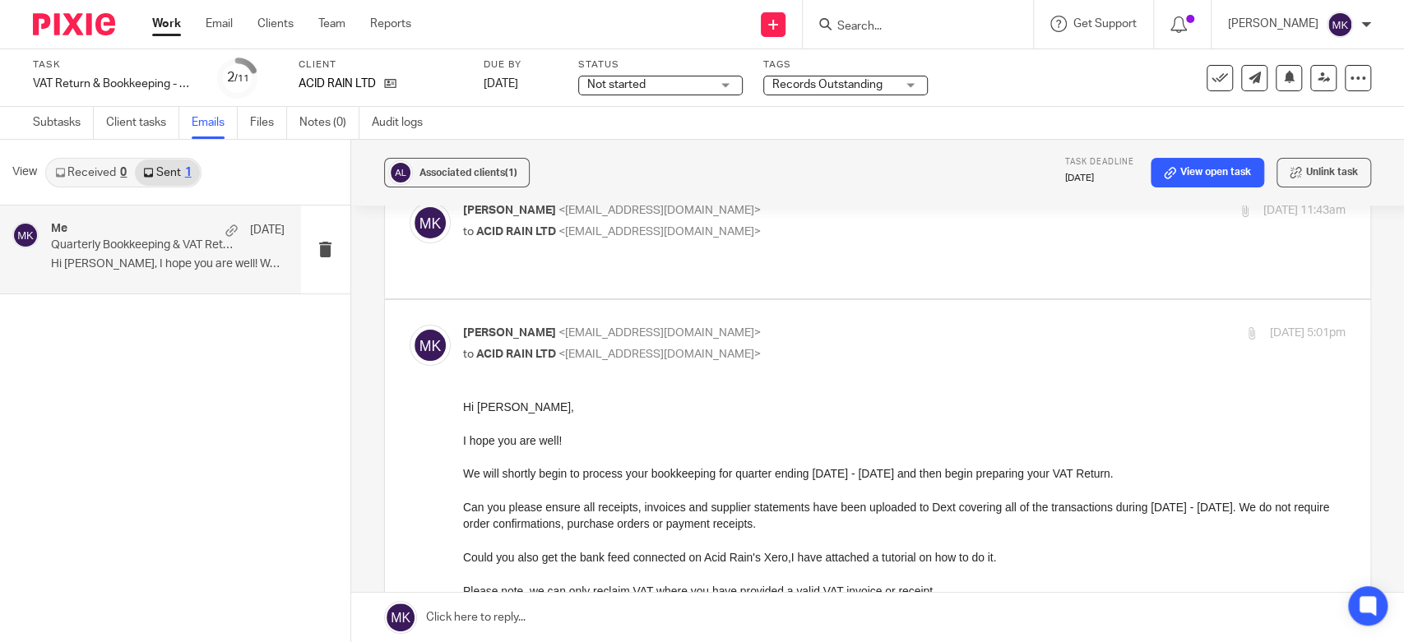
drag, startPoint x: 916, startPoint y: 777, endPoint x: 607, endPoint y: 589, distance: 362.0
drag, startPoint x: 919, startPoint y: 776, endPoint x: 518, endPoint y: 470, distance: 504.6
drag, startPoint x: 568, startPoint y: 475, endPoint x: 578, endPoint y: 492, distance: 19.2
click at [578, 492] on div "Hi Kyle, I hope you are well! We will shortly begin to process your bookkeeping…" at bounding box center [903, 593] width 882 height 389
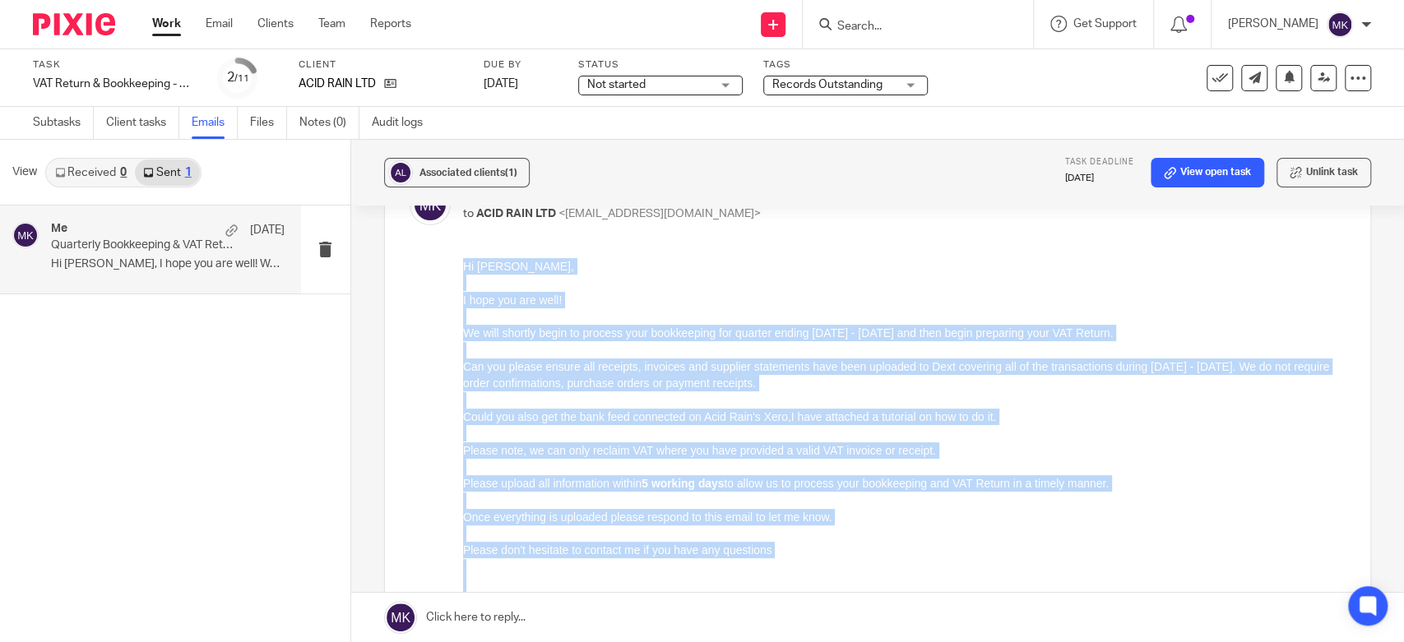
scroll to position [240, 0]
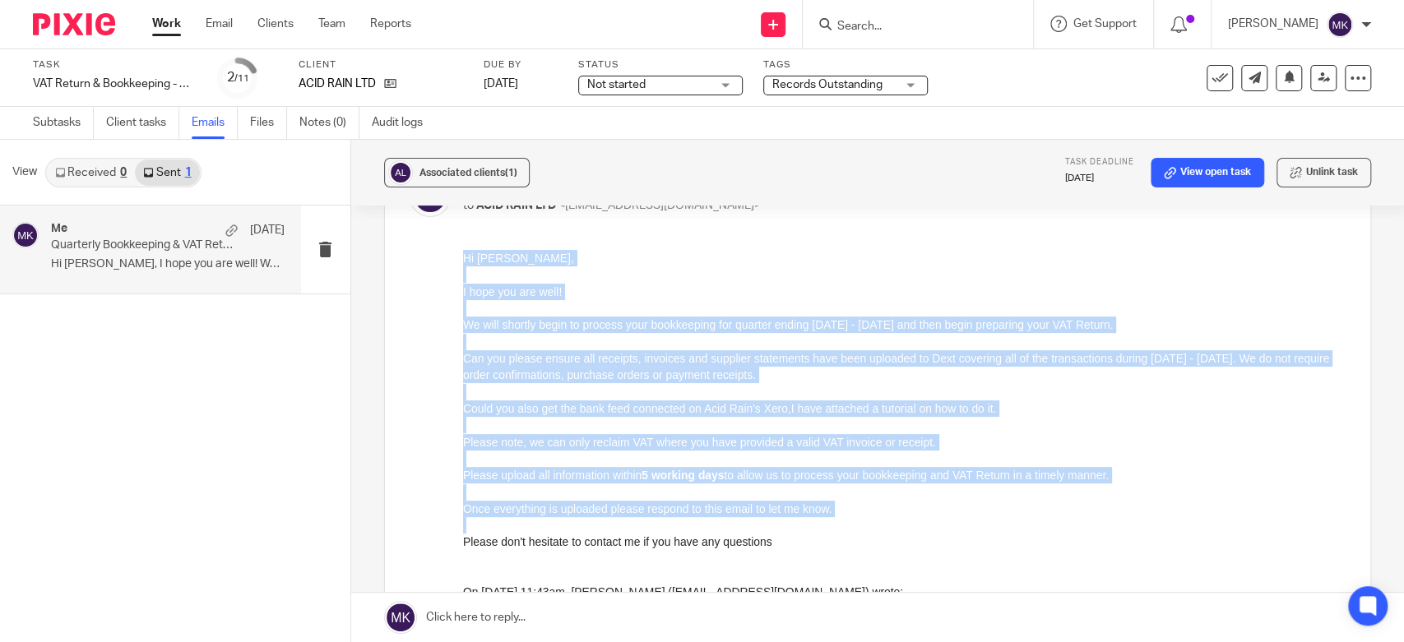
drag, startPoint x: 465, startPoint y: 257, endPoint x: 763, endPoint y: 552, distance: 419.8
click at [763, 552] on div "Hi Kyle, I hope you are well! We will shortly begin to process your bookkeeping…" at bounding box center [903, 444] width 882 height 389
copy div "Hi Kyle, I hope you are well! We will shortly begin to process your bookkeeping…"
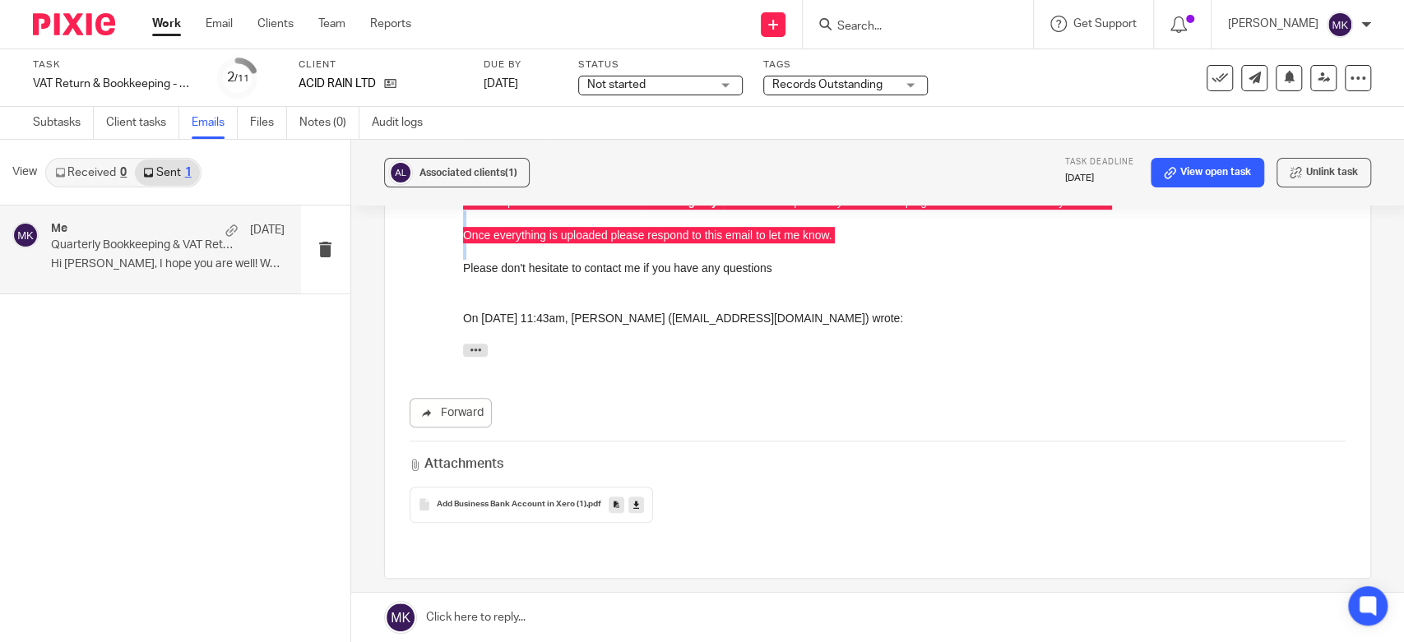
click at [549, 623] on link at bounding box center [877, 617] width 1053 height 49
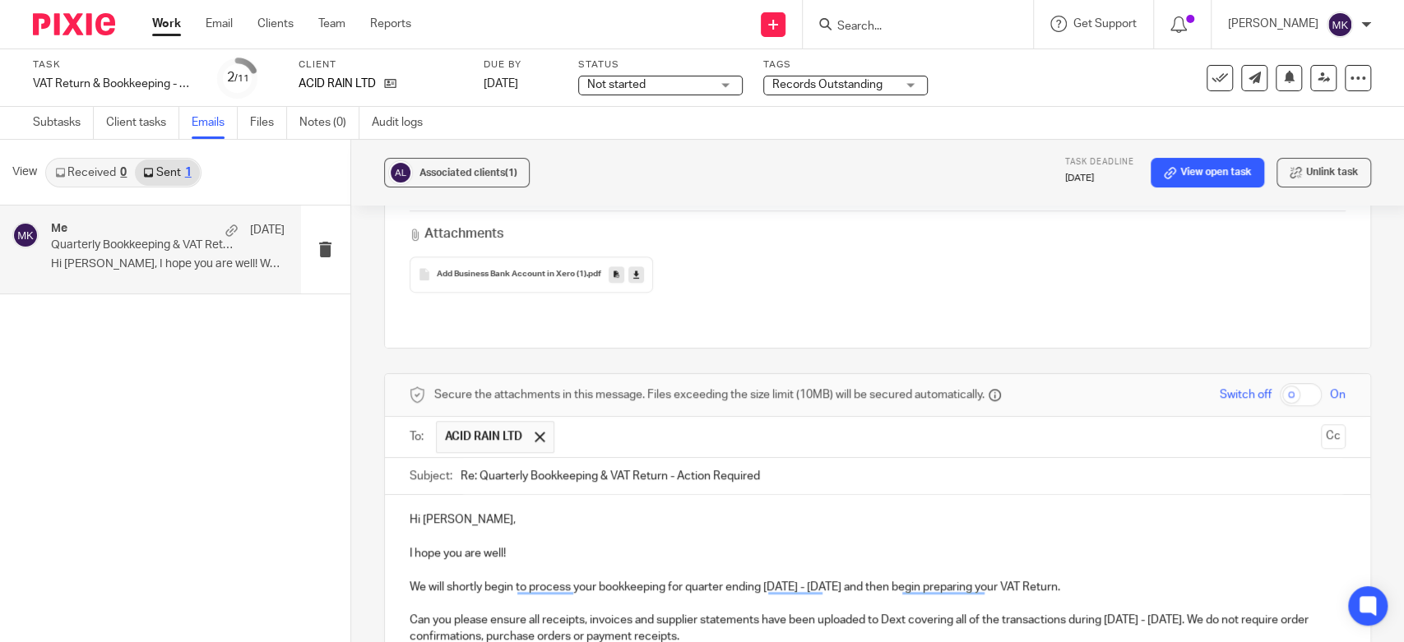
scroll to position [379, 0]
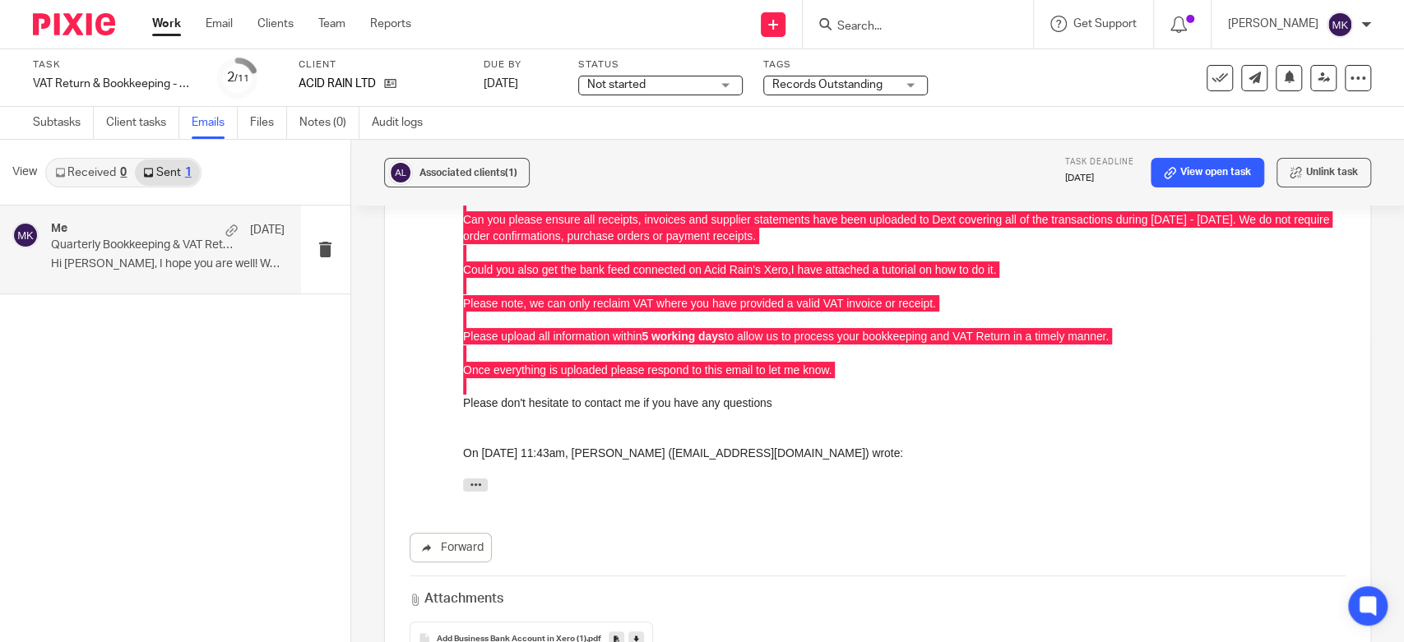
click at [635, 632] on link at bounding box center [636, 640] width 16 height 16
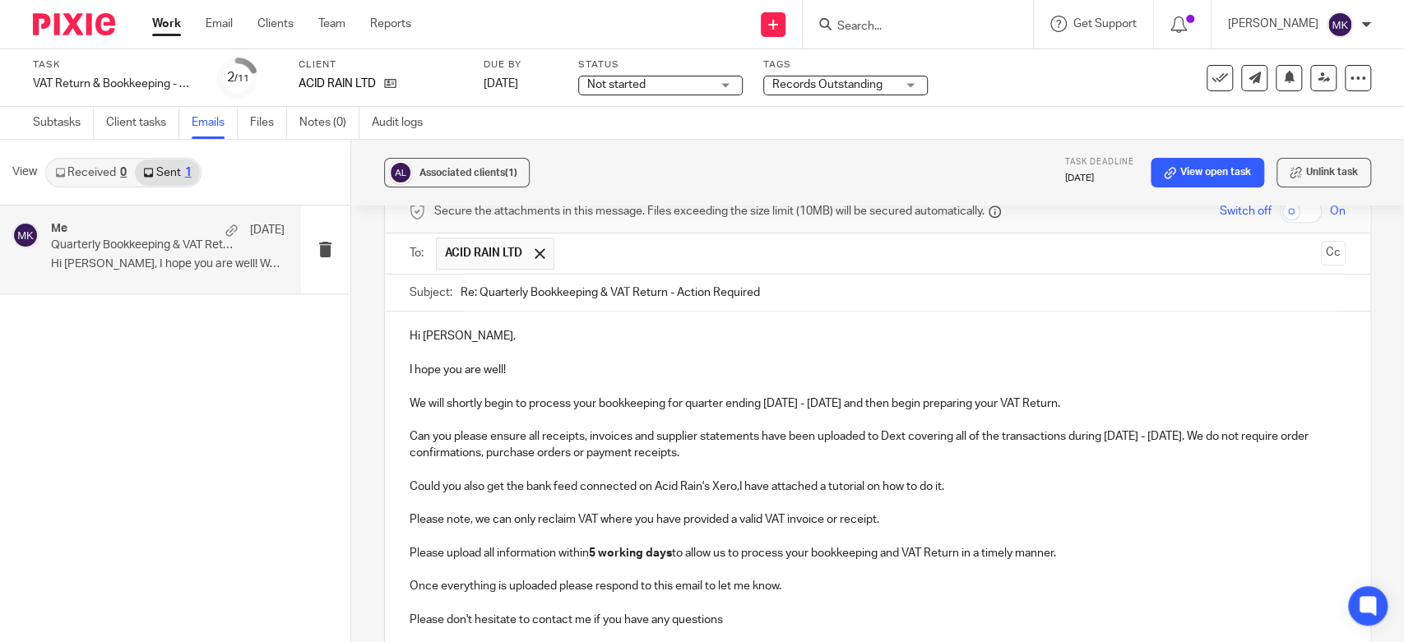
scroll to position [1110, 0]
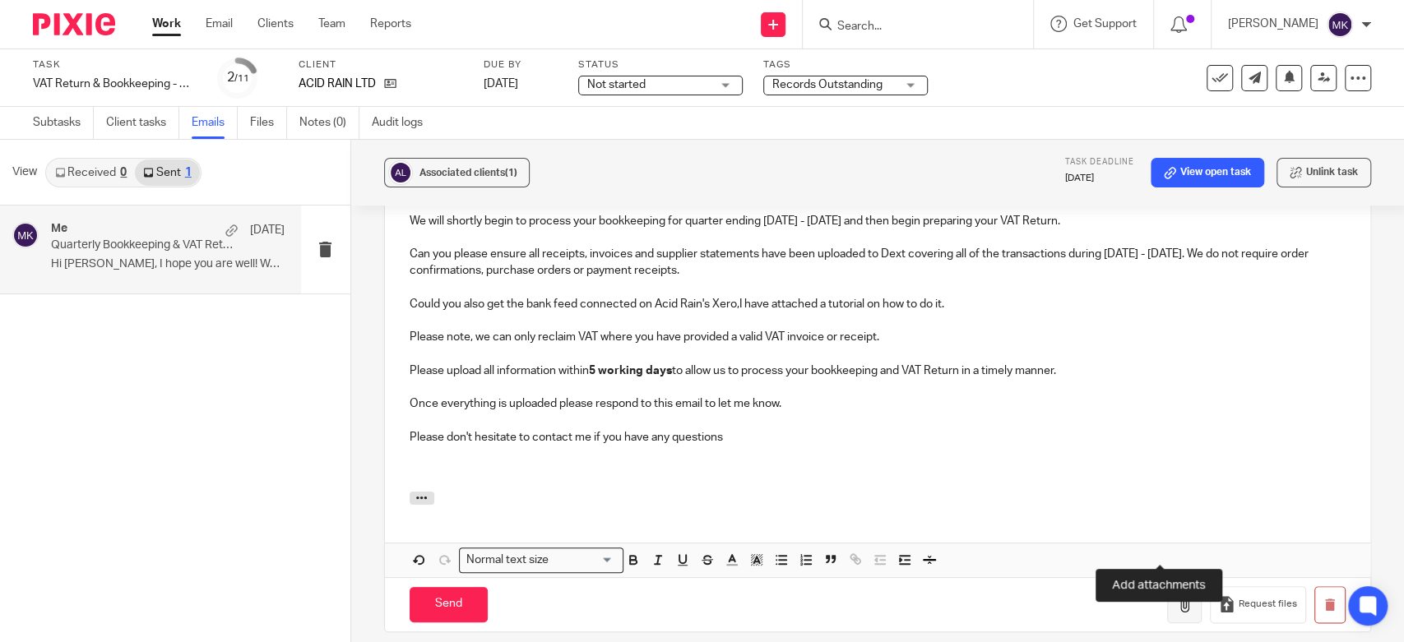
click at [1176, 596] on icon "button" at bounding box center [1184, 604] width 16 height 16
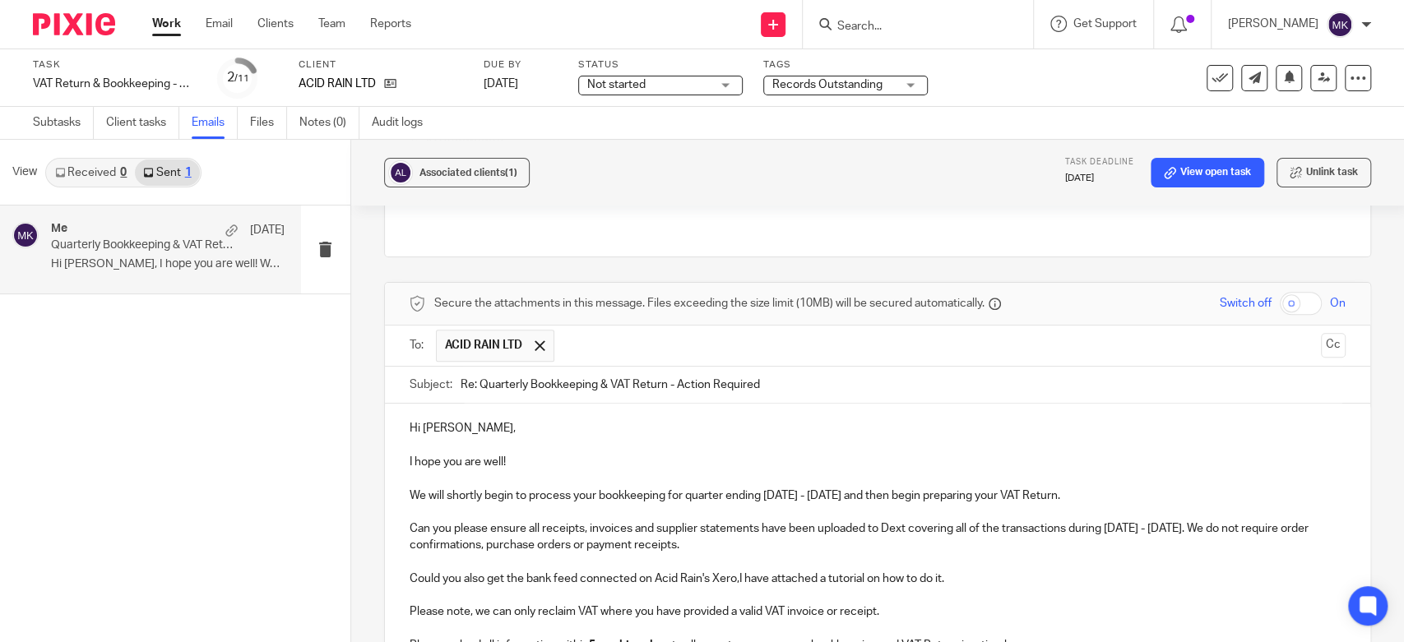
scroll to position [744, 0]
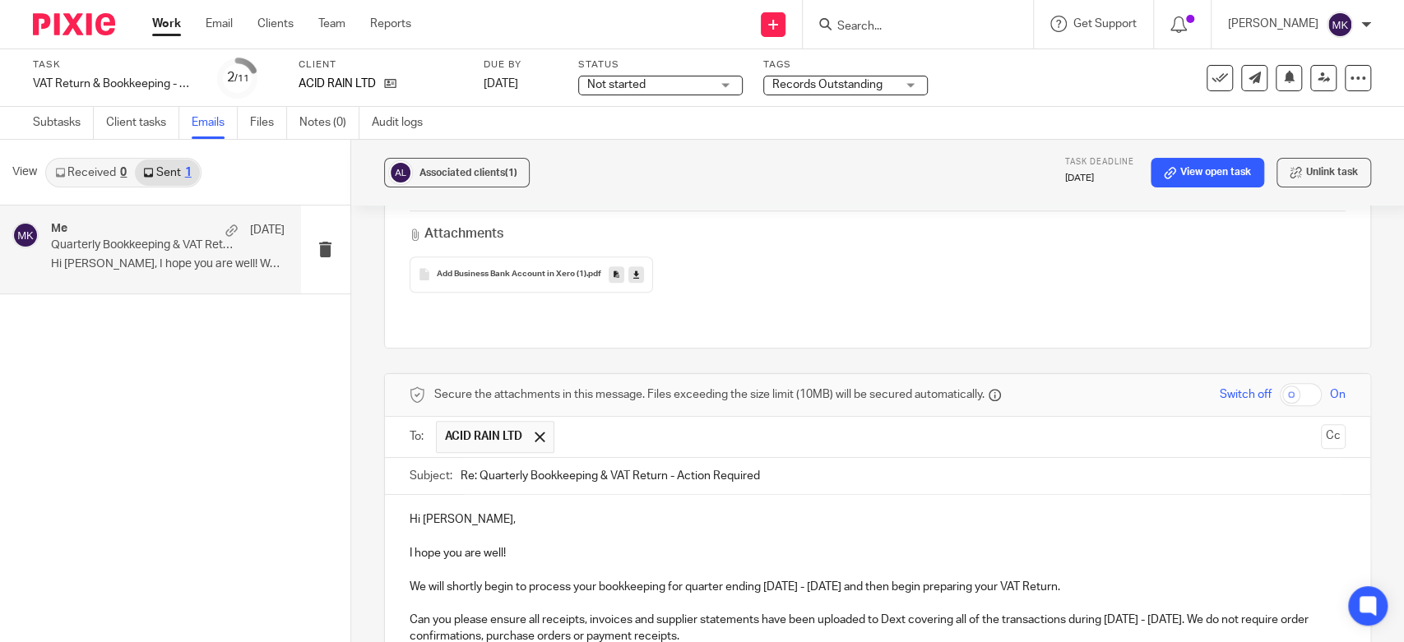
click at [584, 421] on input "text" at bounding box center [938, 437] width 752 height 32
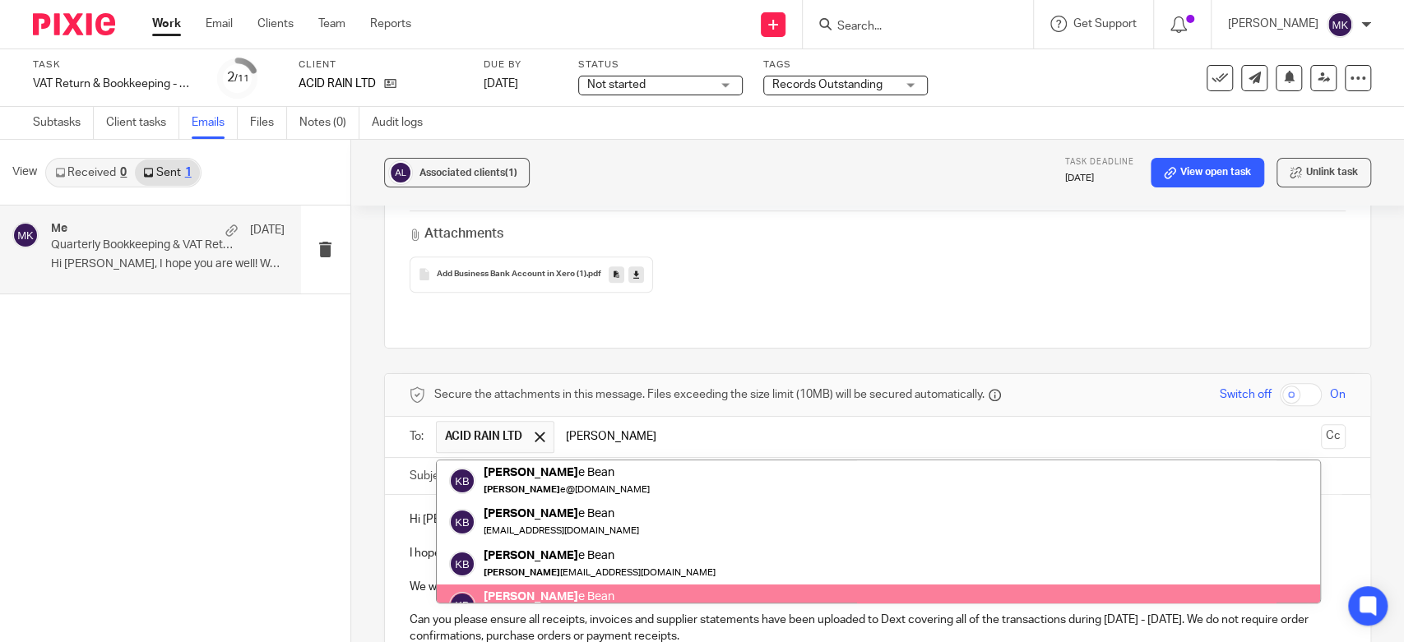
scroll to position [64, 0]
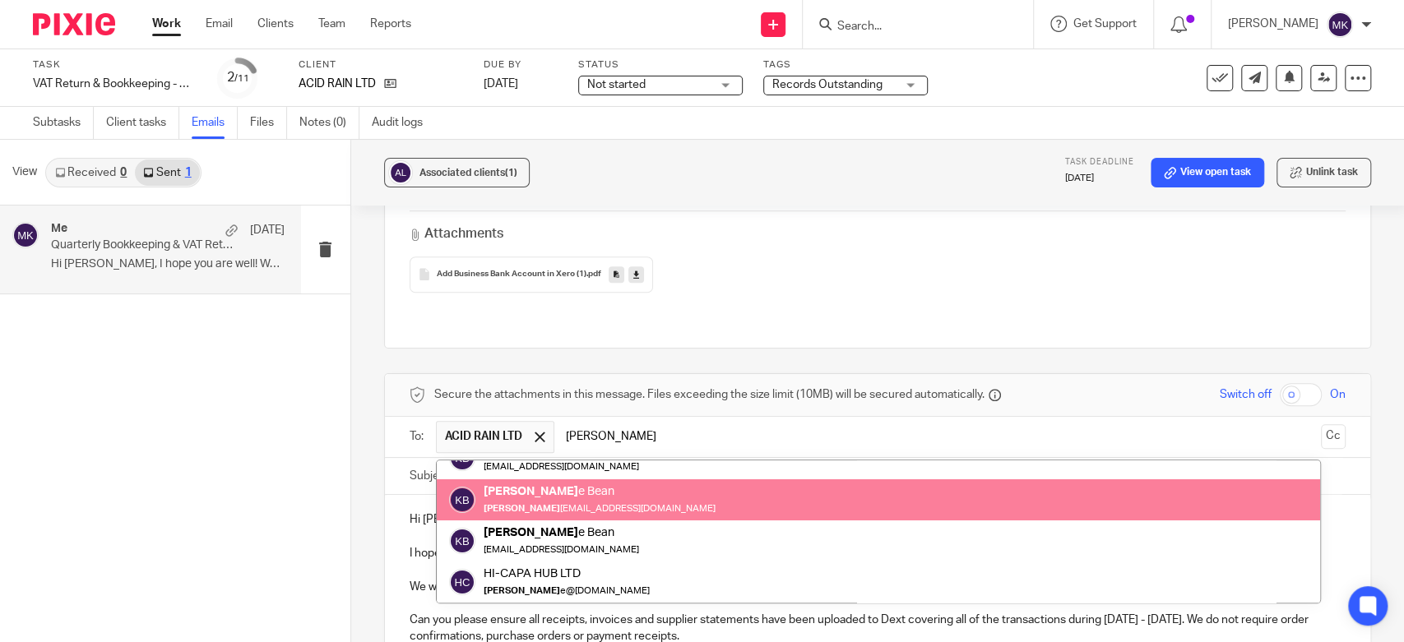
type input "kyl"
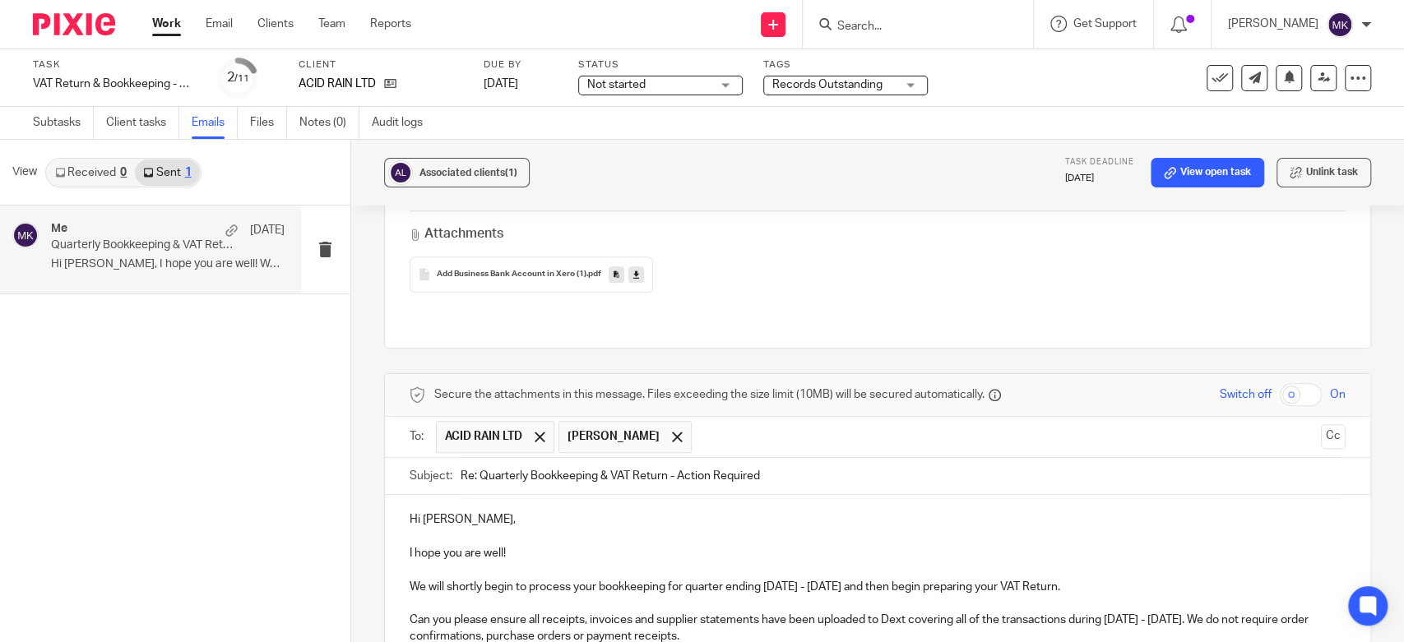
click at [725, 562] on p "To enrich screen reader interactions, please activate Accessibility in Grammarl…" at bounding box center [878, 570] width 936 height 16
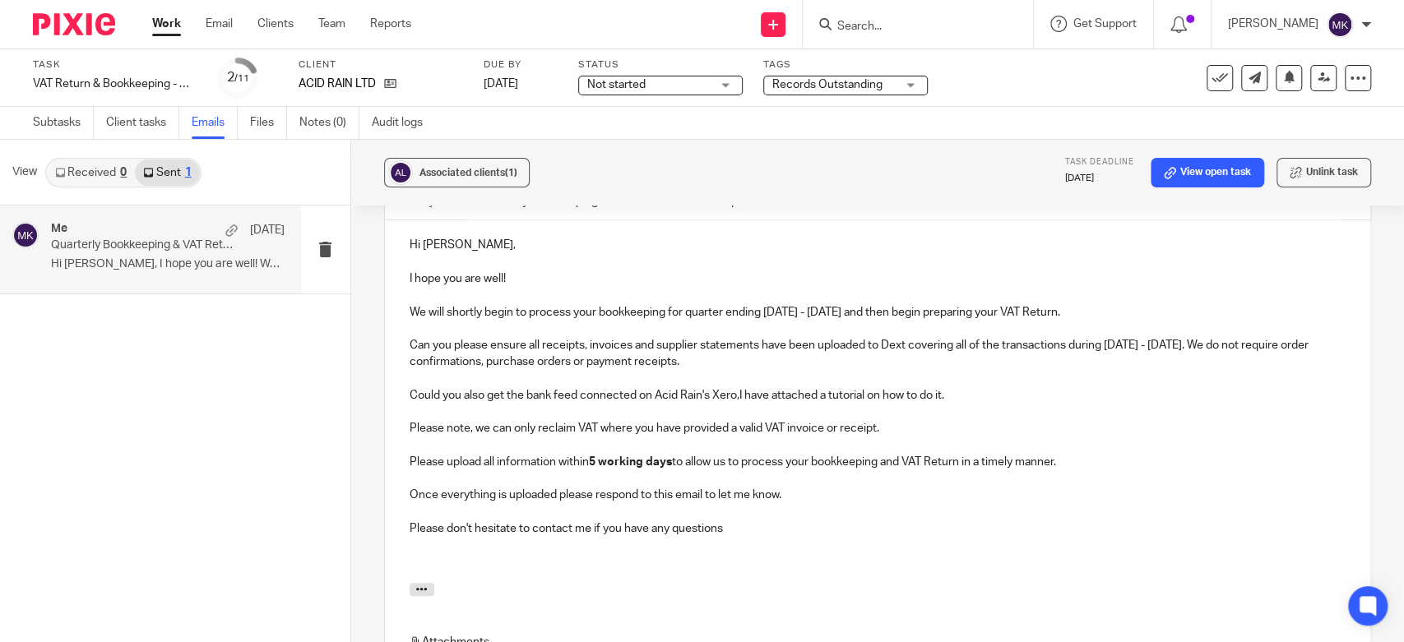
scroll to position [835, 0]
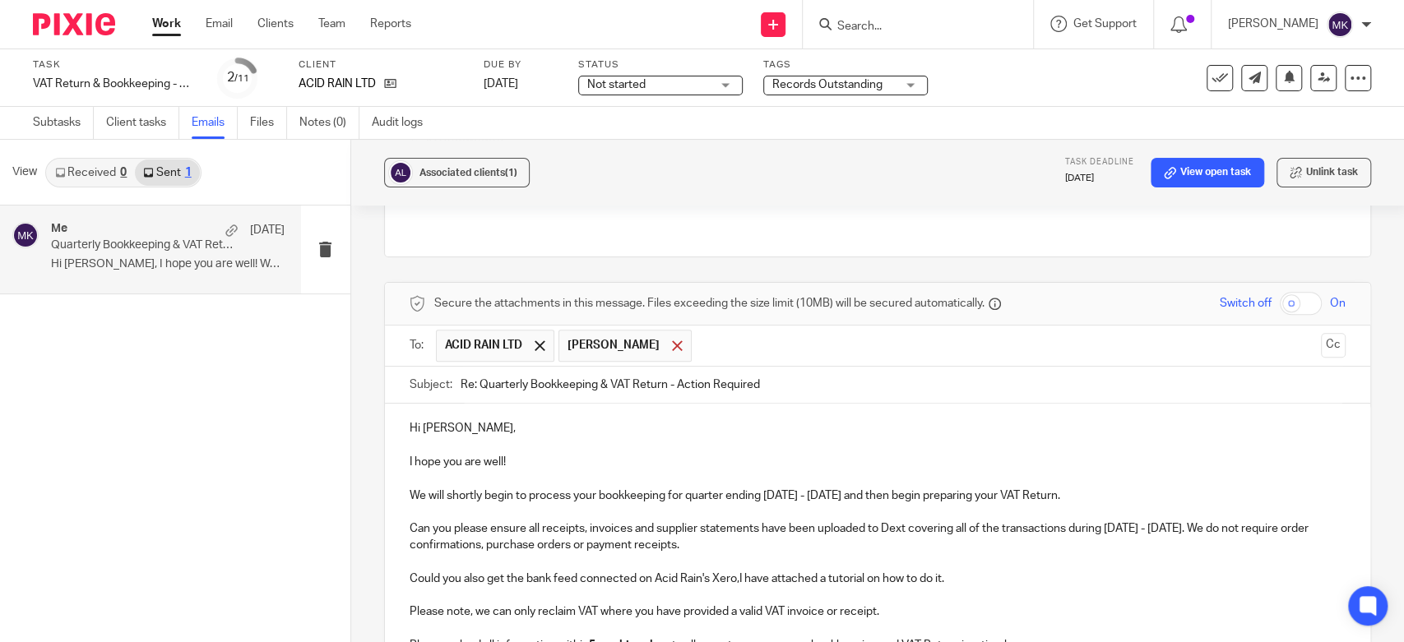
click at [668, 333] on div at bounding box center [677, 345] width 19 height 25
click at [1321, 333] on button "Cc" at bounding box center [1333, 345] width 25 height 25
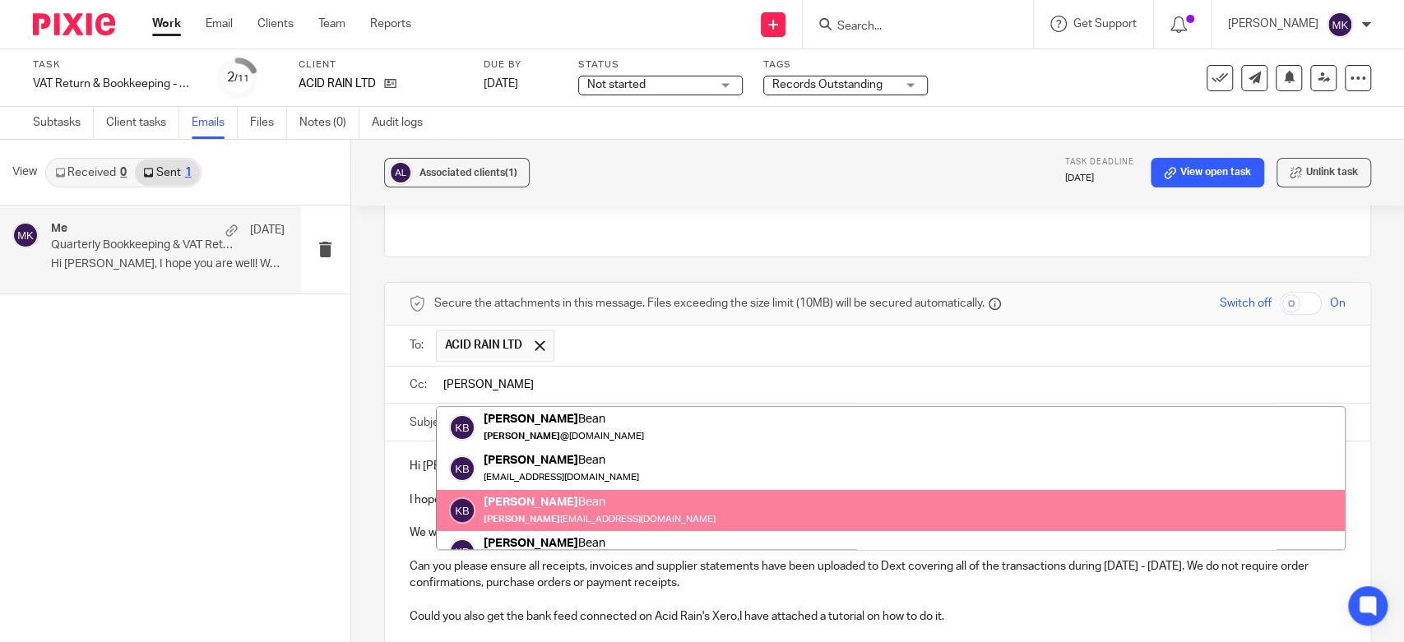
type input "kyle"
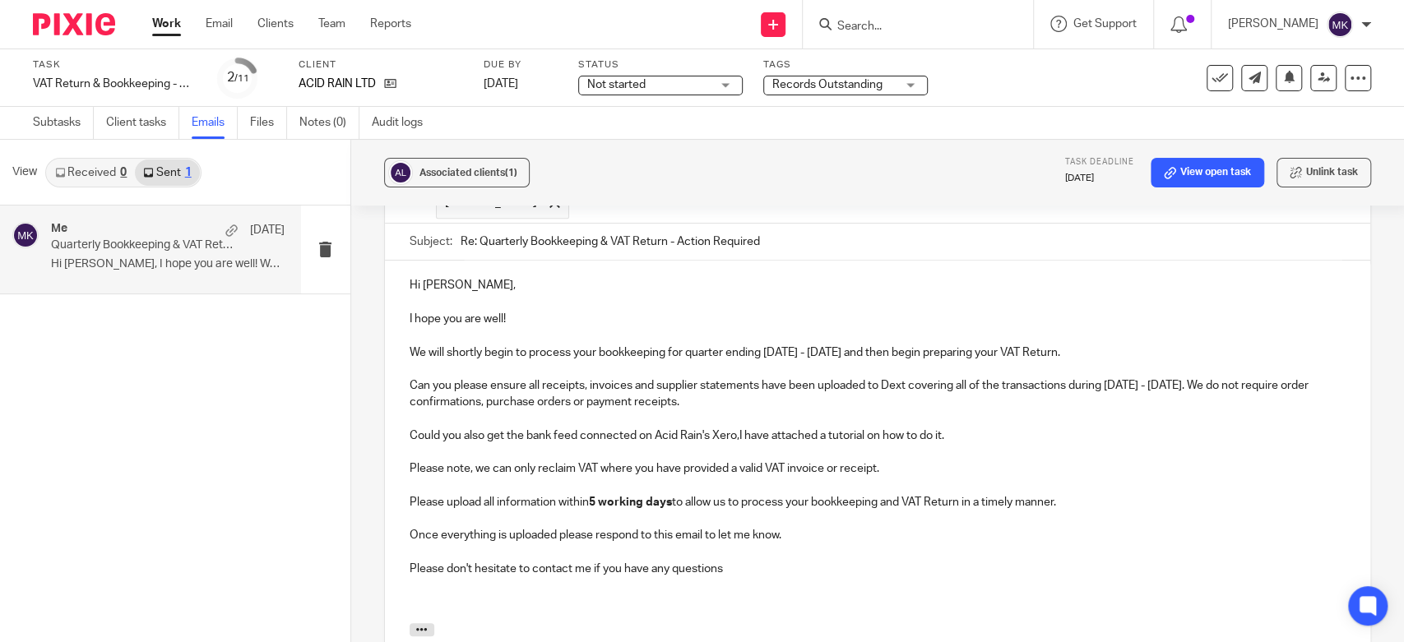
scroll to position [928, 0]
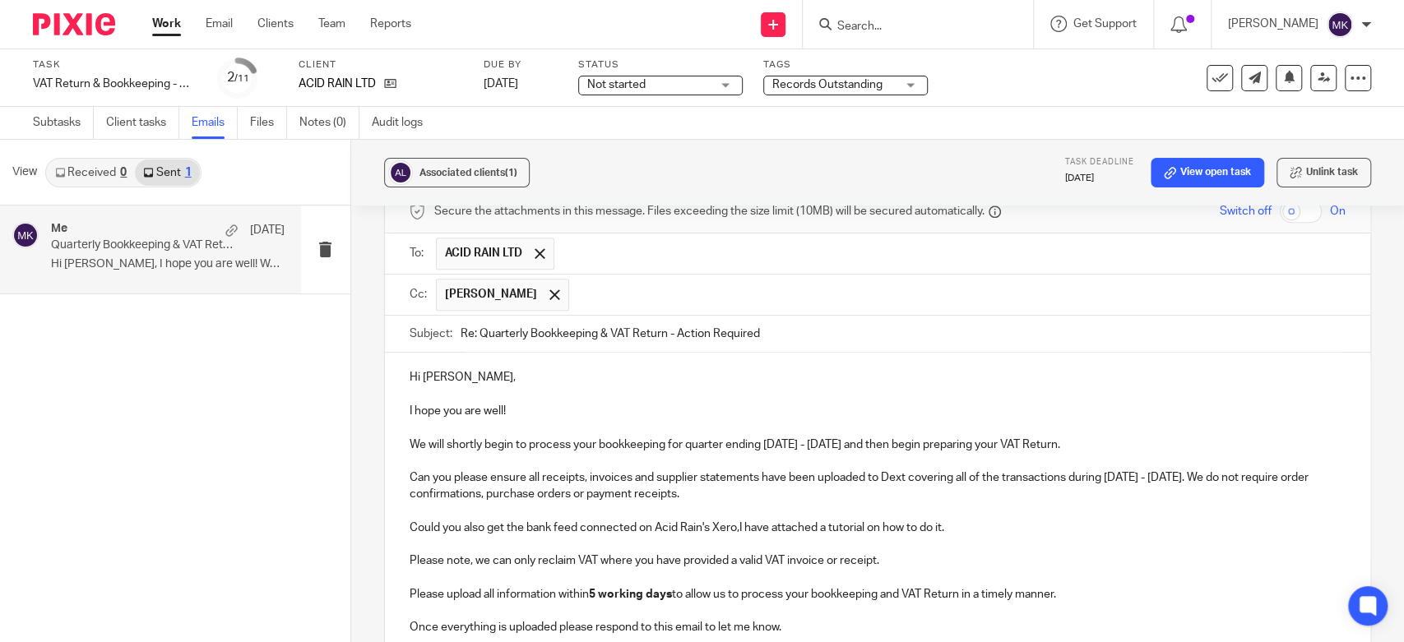
click at [500, 419] on p "To enrich screen reader interactions, please activate Accessibility in Grammarl…" at bounding box center [878, 427] width 936 height 16
click at [541, 403] on p "I hope you are well!" at bounding box center [878, 411] width 936 height 16
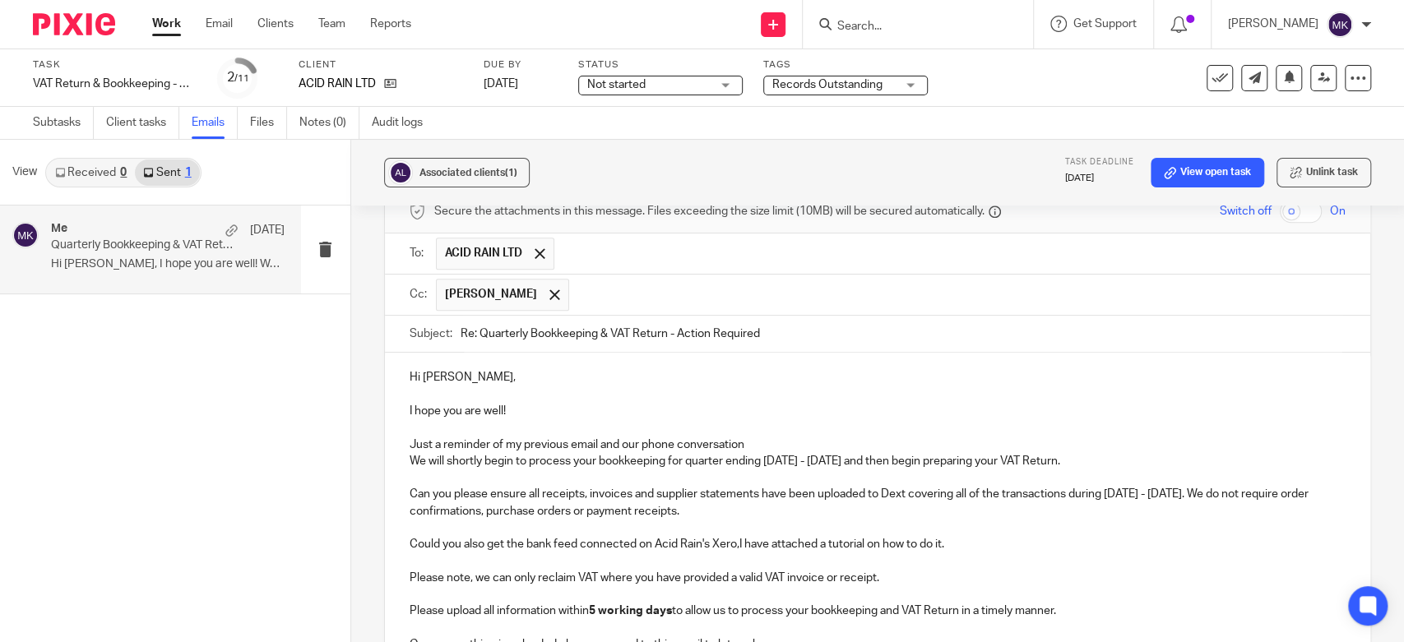
click at [757, 437] on p "Just a reminder of my previous email and our phone conversation" at bounding box center [878, 445] width 936 height 16
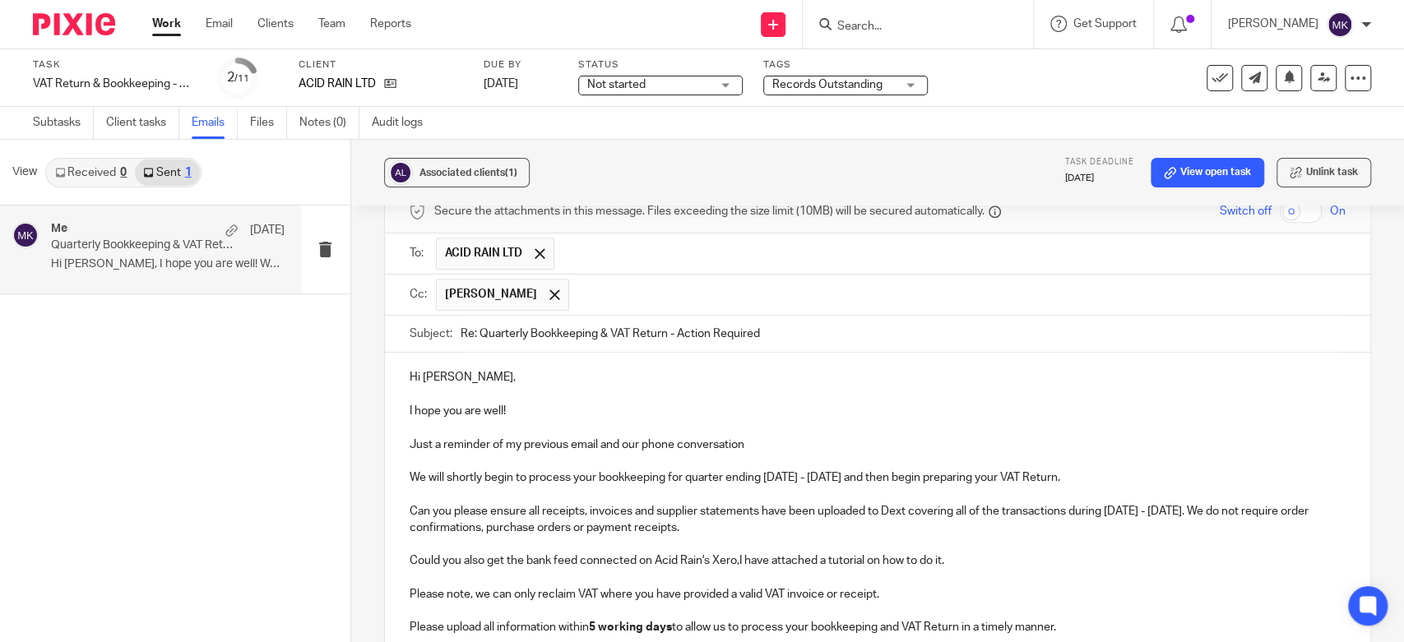
click at [767, 437] on p "Just a reminder of my previous email and our phone conversation" at bounding box center [878, 445] width 936 height 16
click at [1131, 603] on p "To enrich screen reader interactions, please activate Accessibility in Grammarl…" at bounding box center [878, 611] width 936 height 16
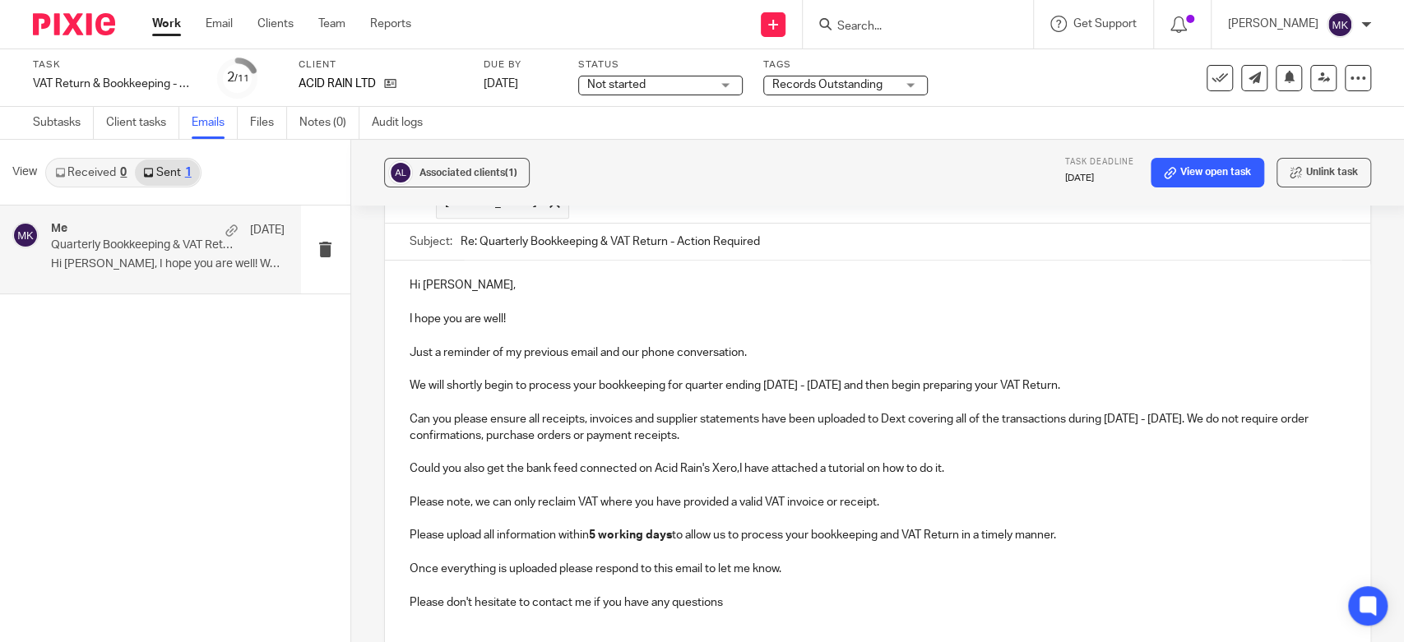
drag, startPoint x: 1094, startPoint y: 472, endPoint x: 388, endPoint y: 475, distance: 706.4
click at [388, 475] on div "Hi Kyle, I hope you are well! Just a reminder of my previous email and our phon…" at bounding box center [877, 459] width 985 height 396
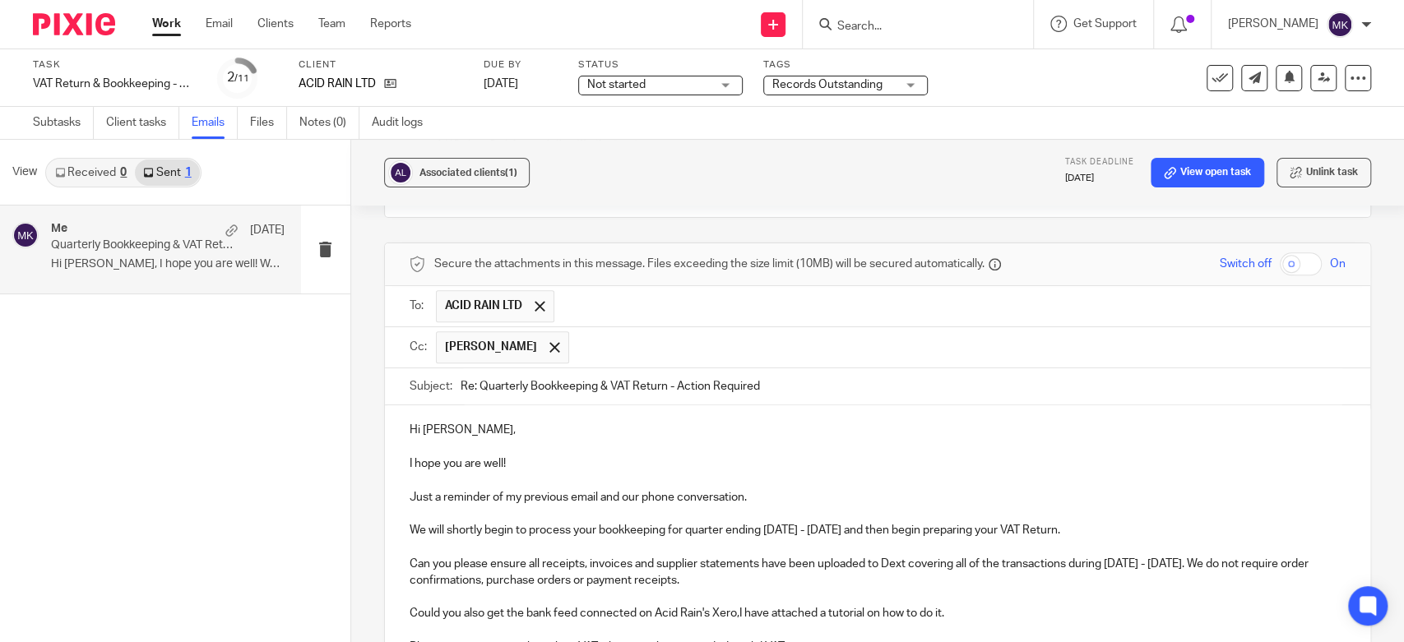
click at [1020, 622] on p "To enrich screen reader interactions, please activate Accessibility in Grammarl…" at bounding box center [878, 630] width 936 height 16
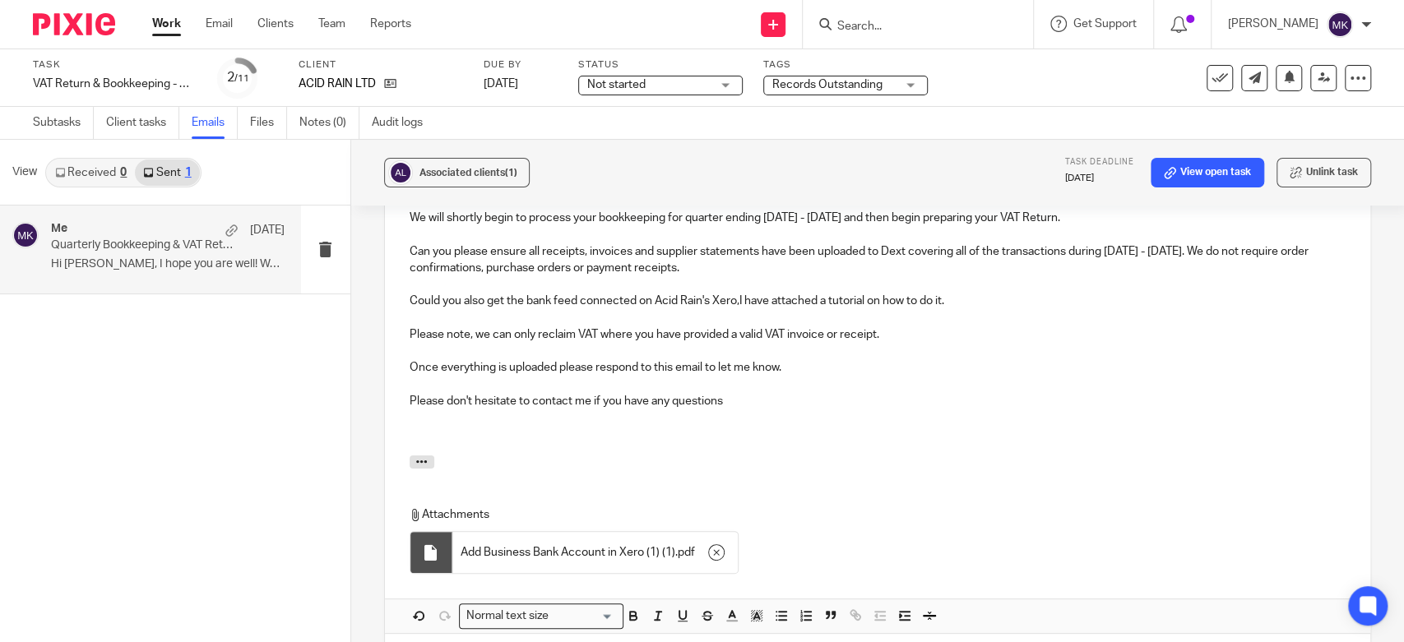
scroll to position [1370, 0]
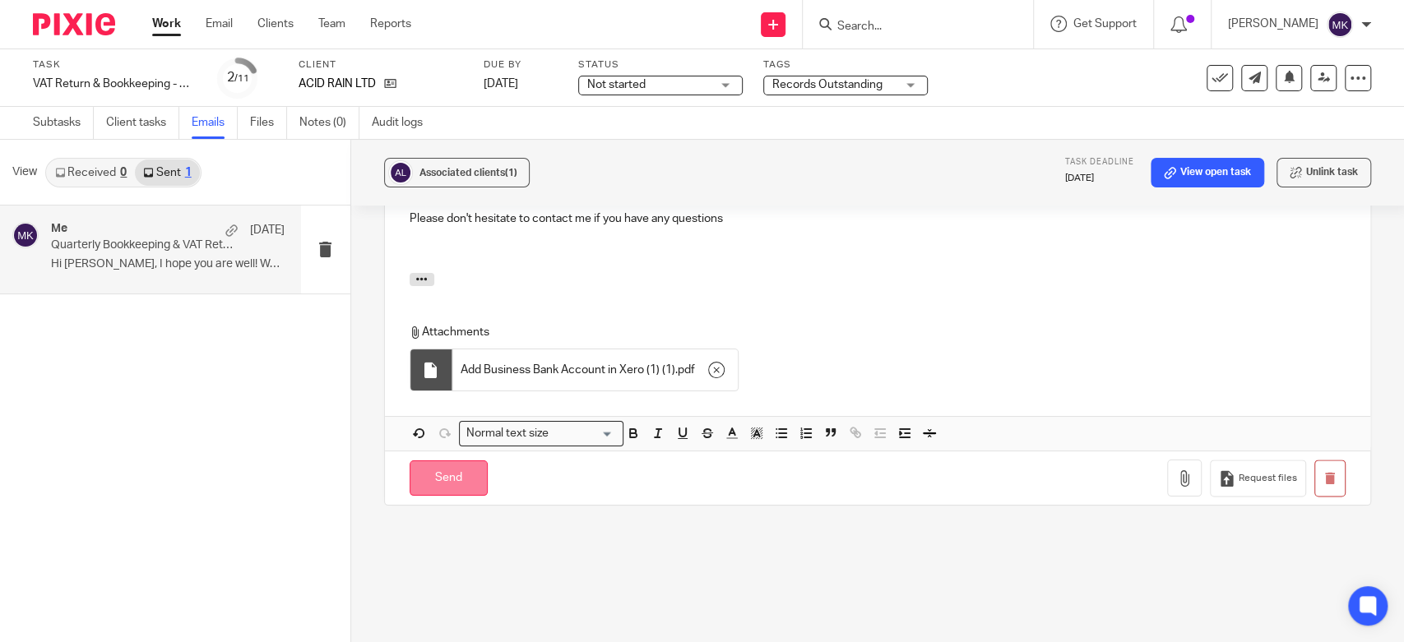
click at [479, 460] on input "Send" at bounding box center [449, 477] width 78 height 35
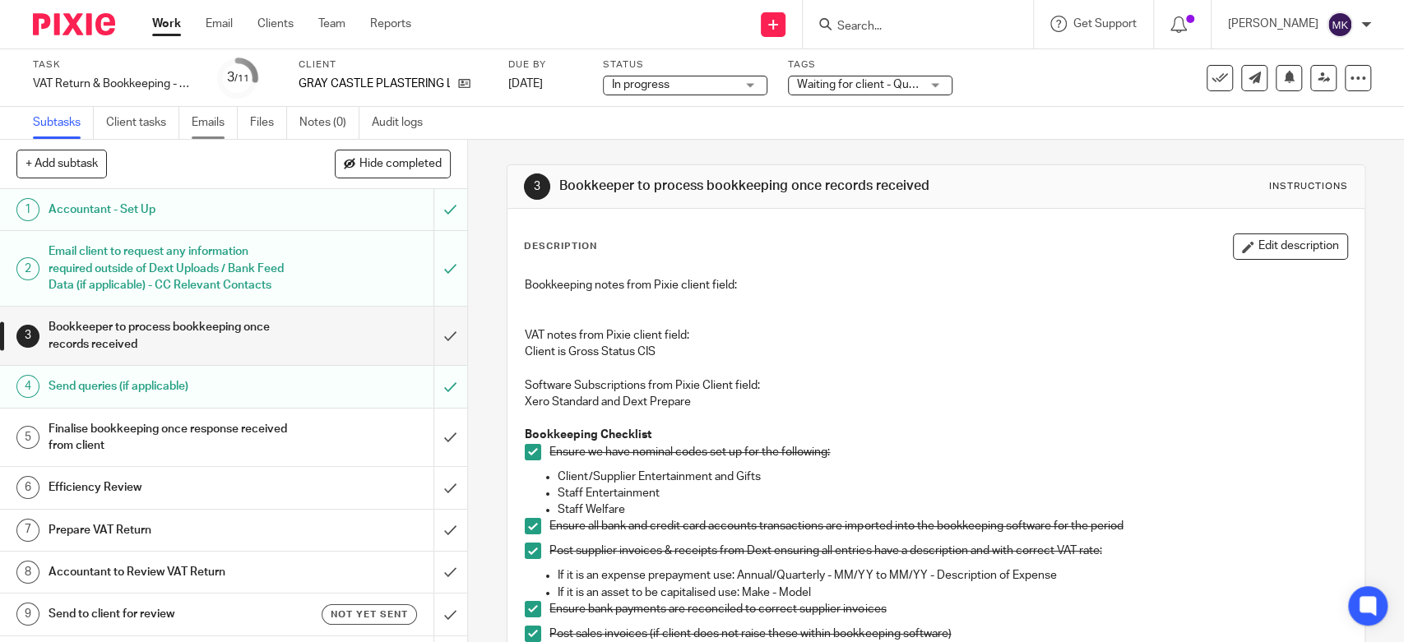
click at [229, 125] on link "Emails" at bounding box center [215, 123] width 46 height 32
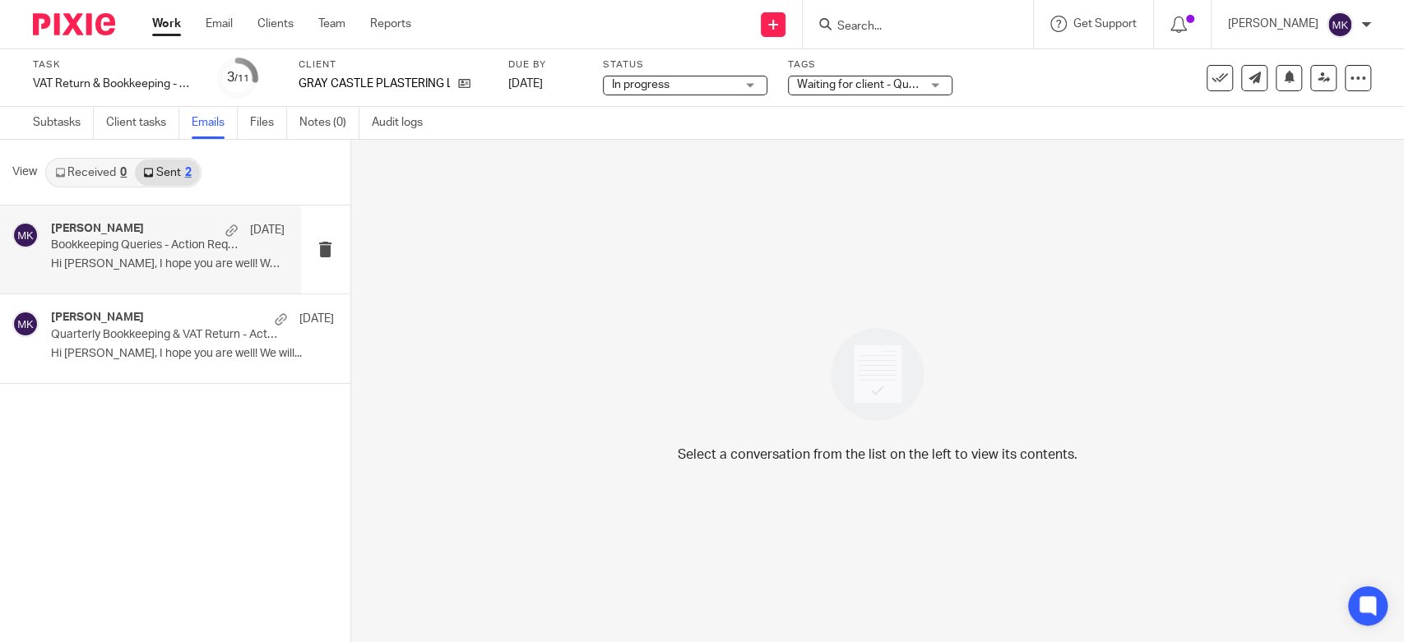
click at [210, 258] on p "Hi [PERSON_NAME], I hope you are well! We have..." at bounding box center [168, 264] width 234 height 14
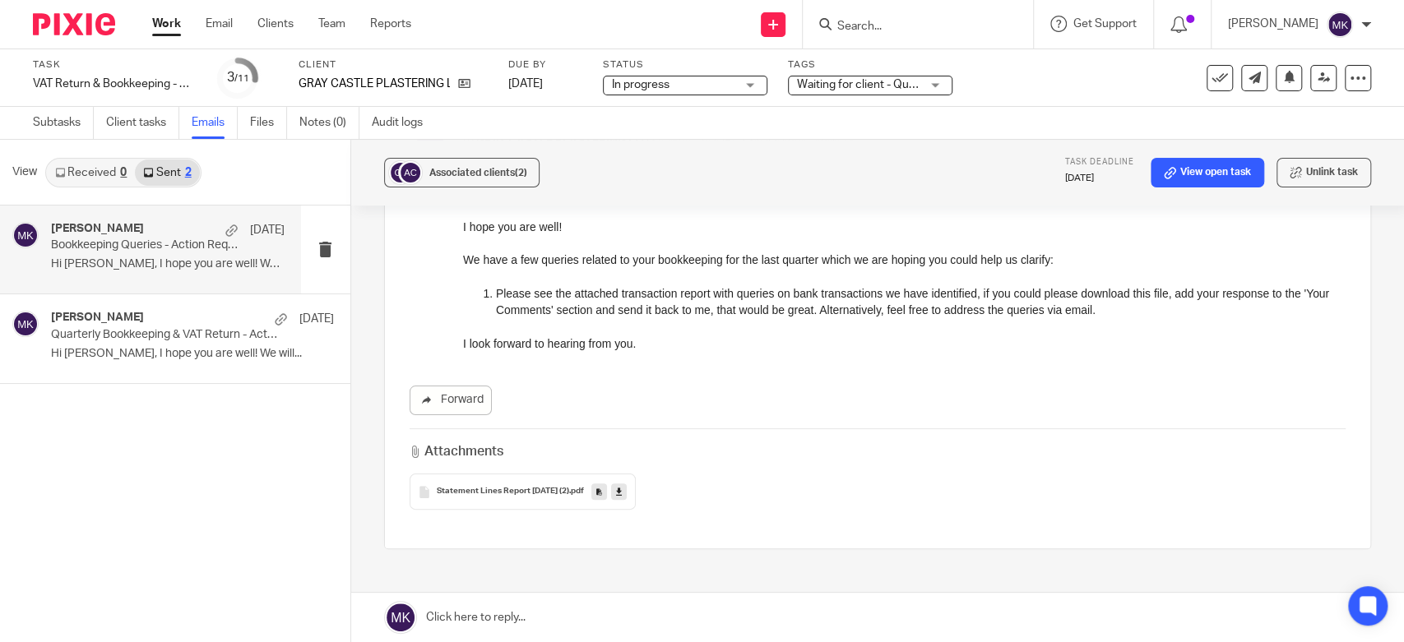
scroll to position [91, 0]
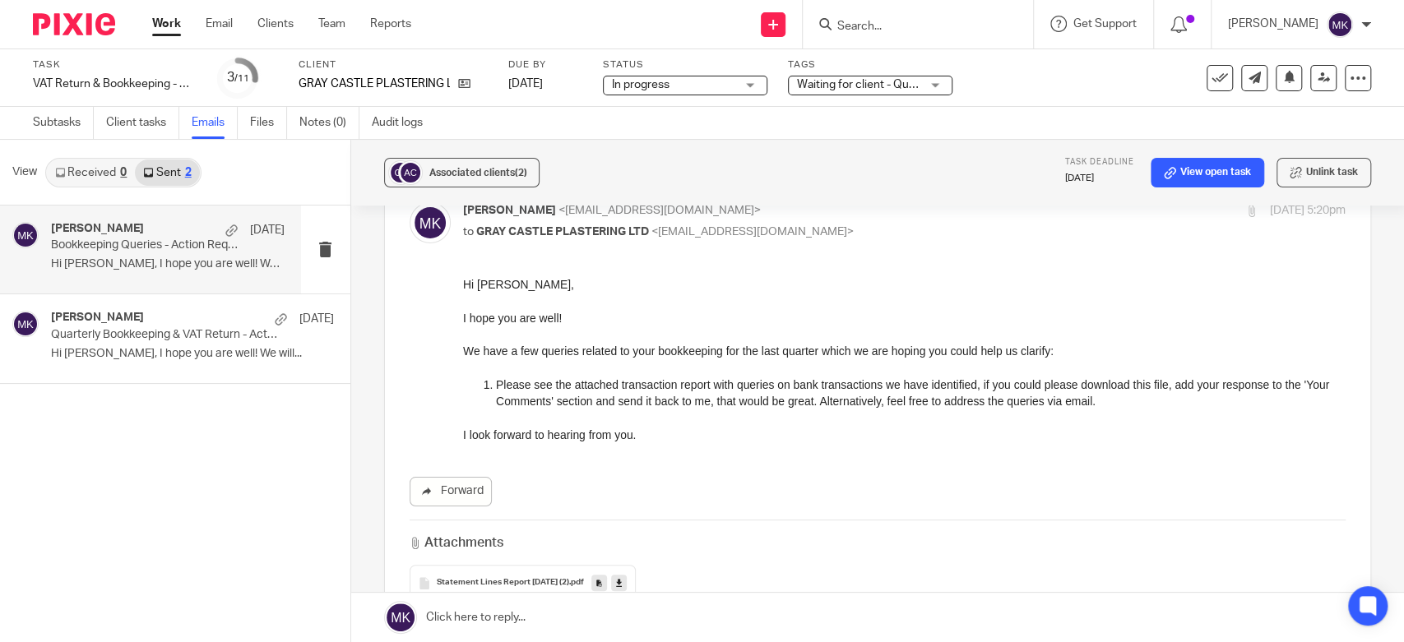
drag, startPoint x: 641, startPoint y: 436, endPoint x: 532, endPoint y: 339, distance: 145.6
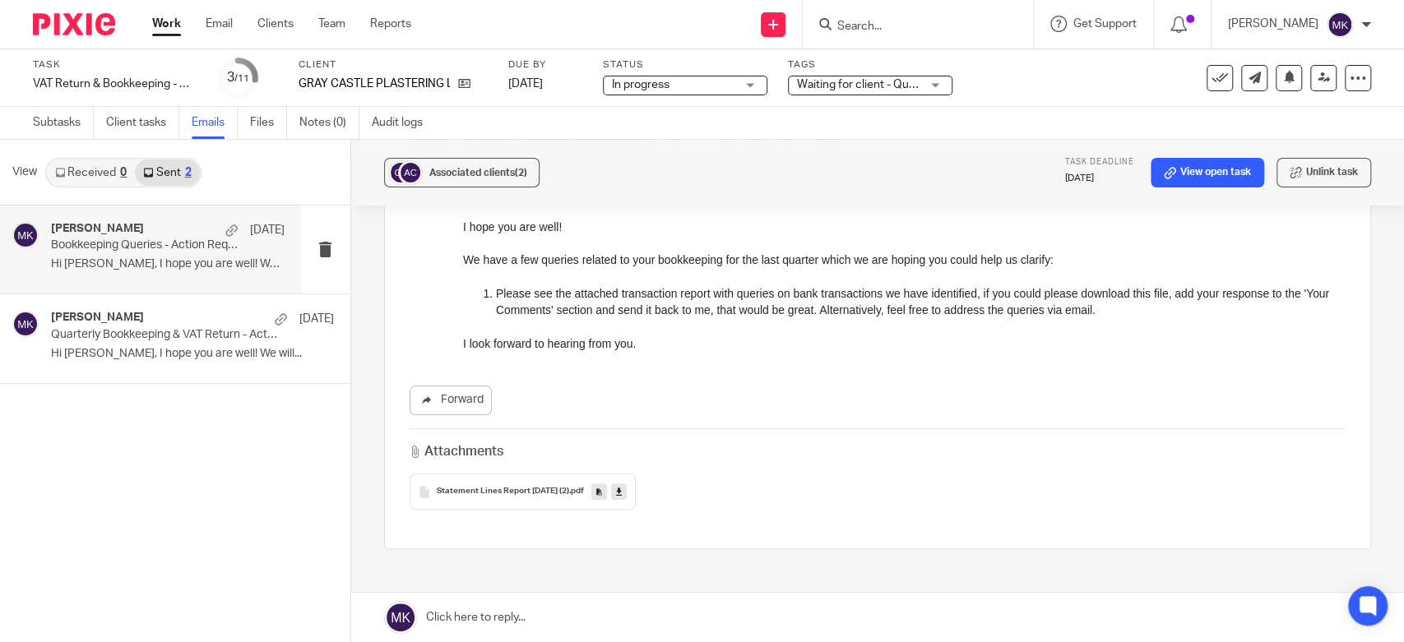
click at [167, 22] on link "Work" at bounding box center [166, 24] width 29 height 16
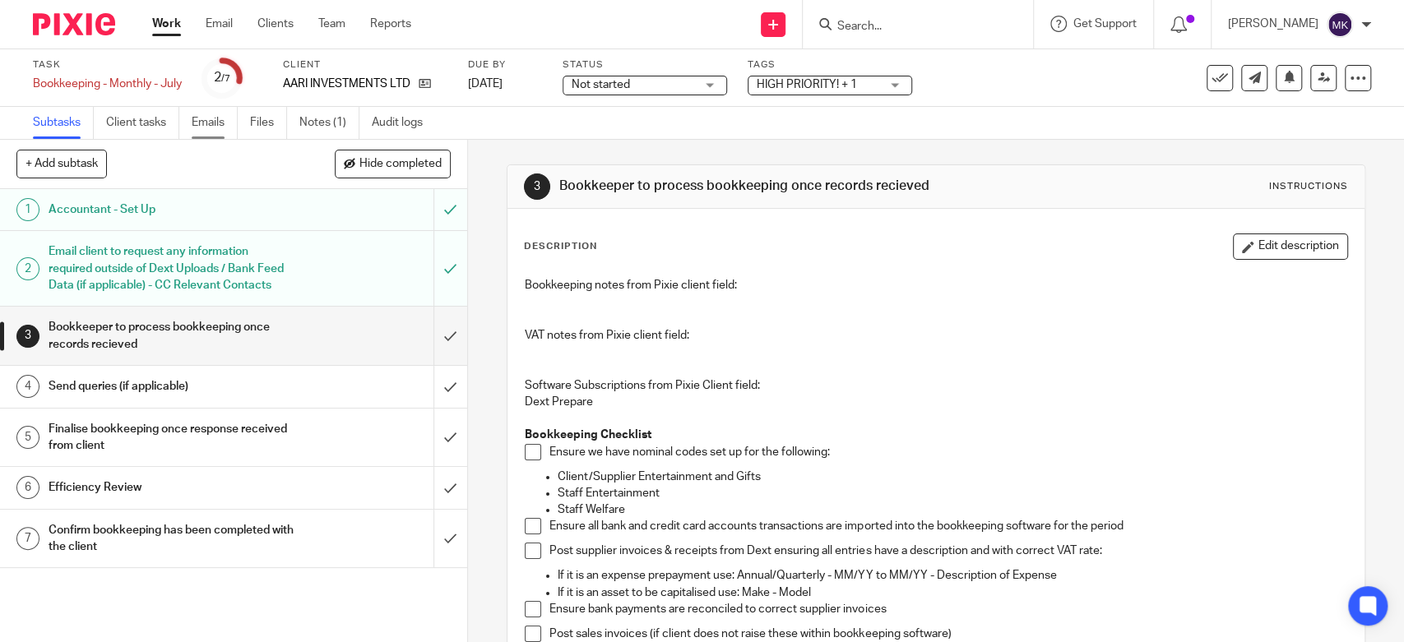
click at [219, 127] on link "Emails" at bounding box center [215, 123] width 46 height 32
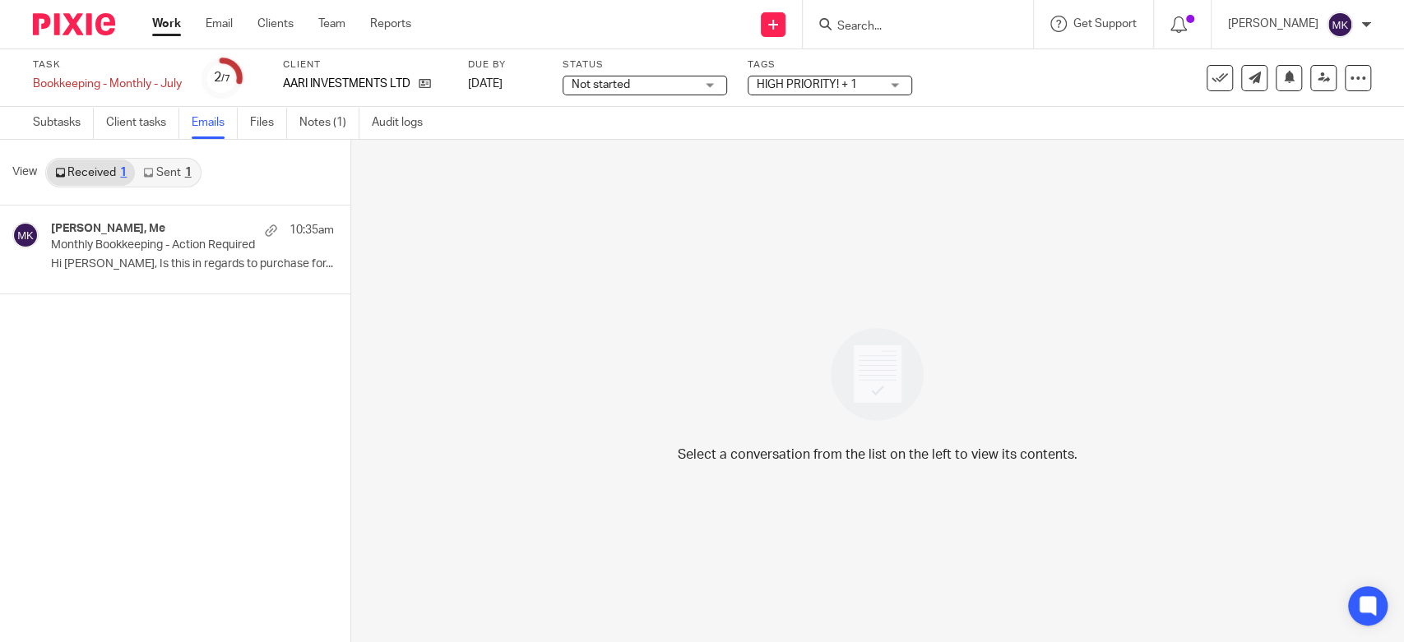
click at [169, 167] on link "Sent 1" at bounding box center [167, 173] width 64 height 26
click at [183, 275] on div "[PERSON_NAME], Me 10:35am Monthly Bookkeeping - Action Required Hi Hurrit, I ho…" at bounding box center [168, 249] width 234 height 55
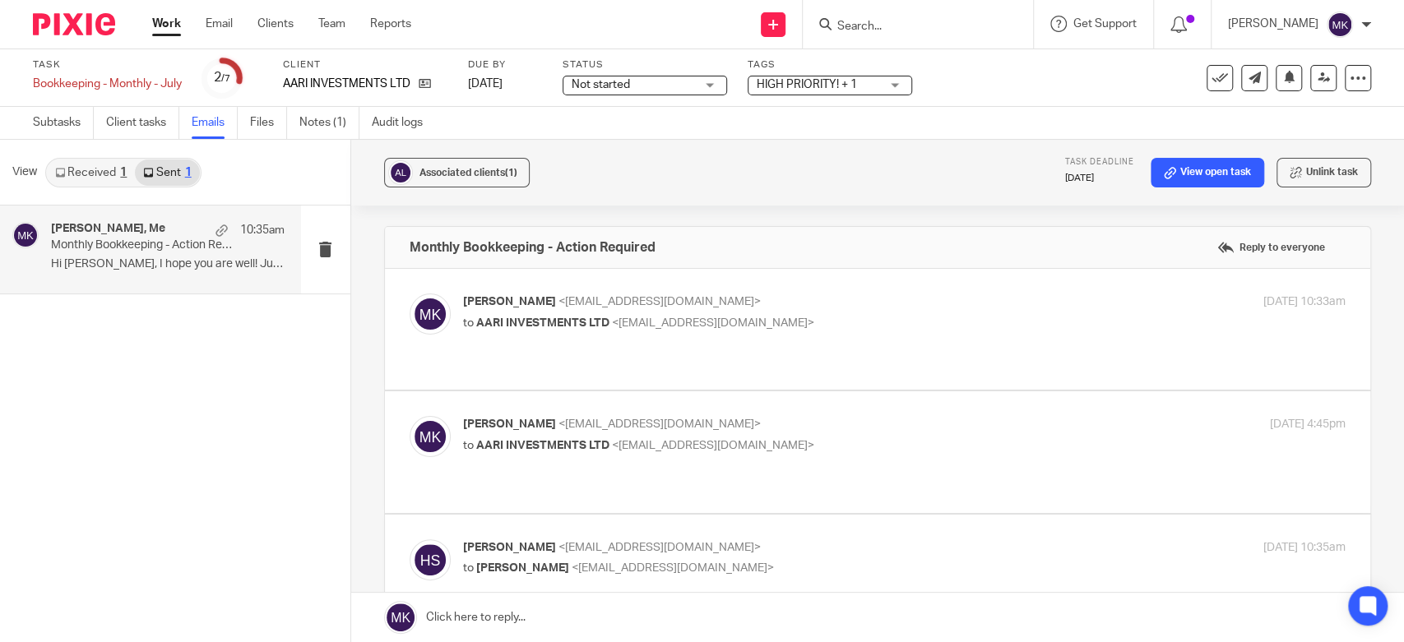
click at [797, 437] on p "to AARI INVESTMENTS LTD <hurritdeep@msn.com>" at bounding box center [757, 445] width 589 height 17
checkbox input "true"
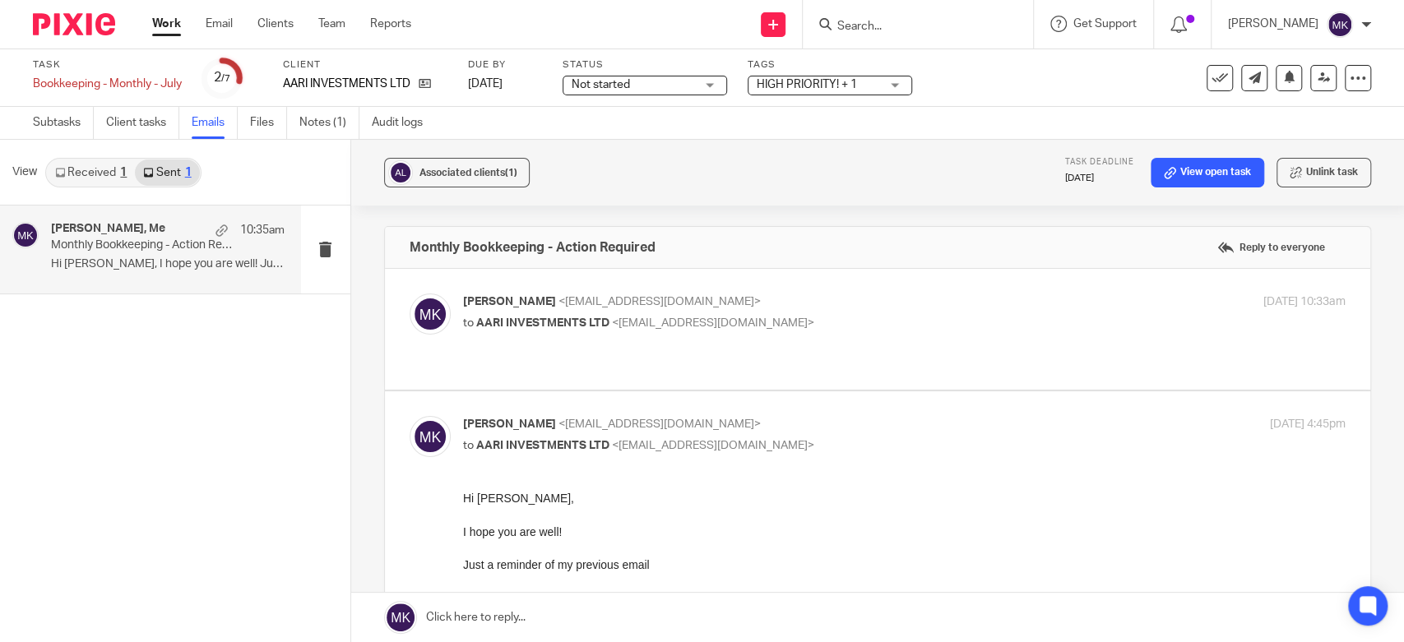
scroll to position [91, 0]
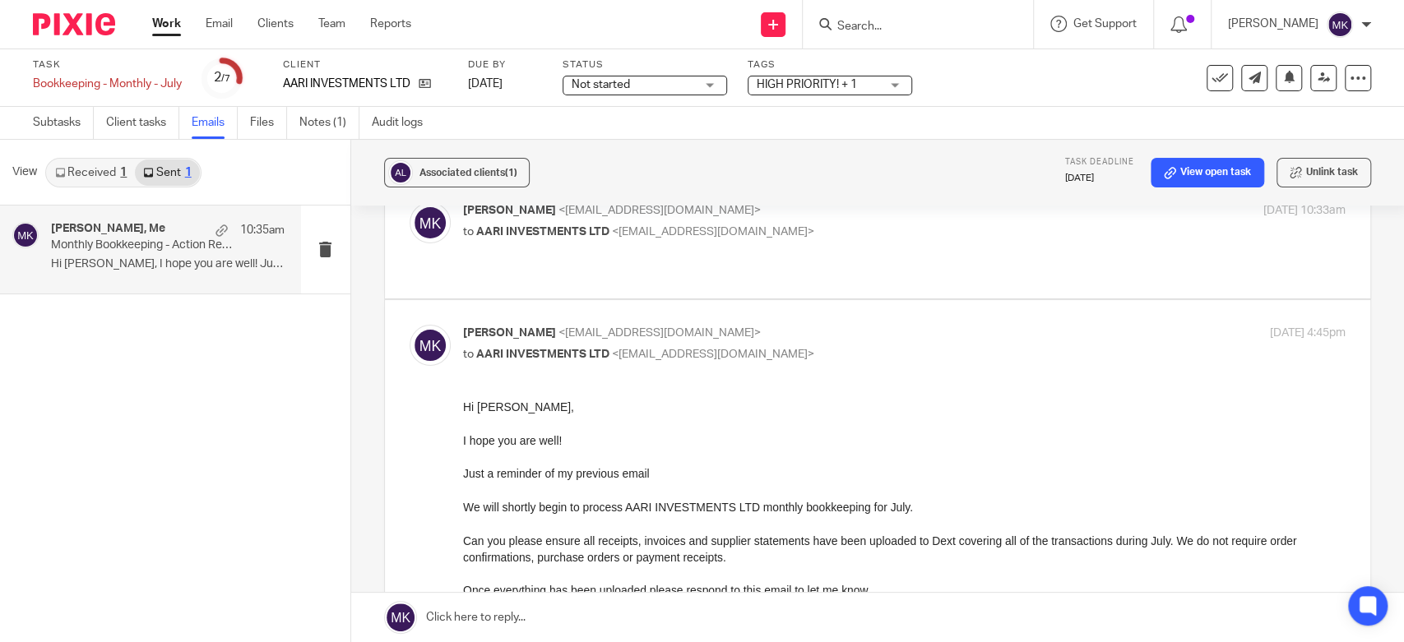
click at [625, 613] on link at bounding box center [877, 617] width 1053 height 49
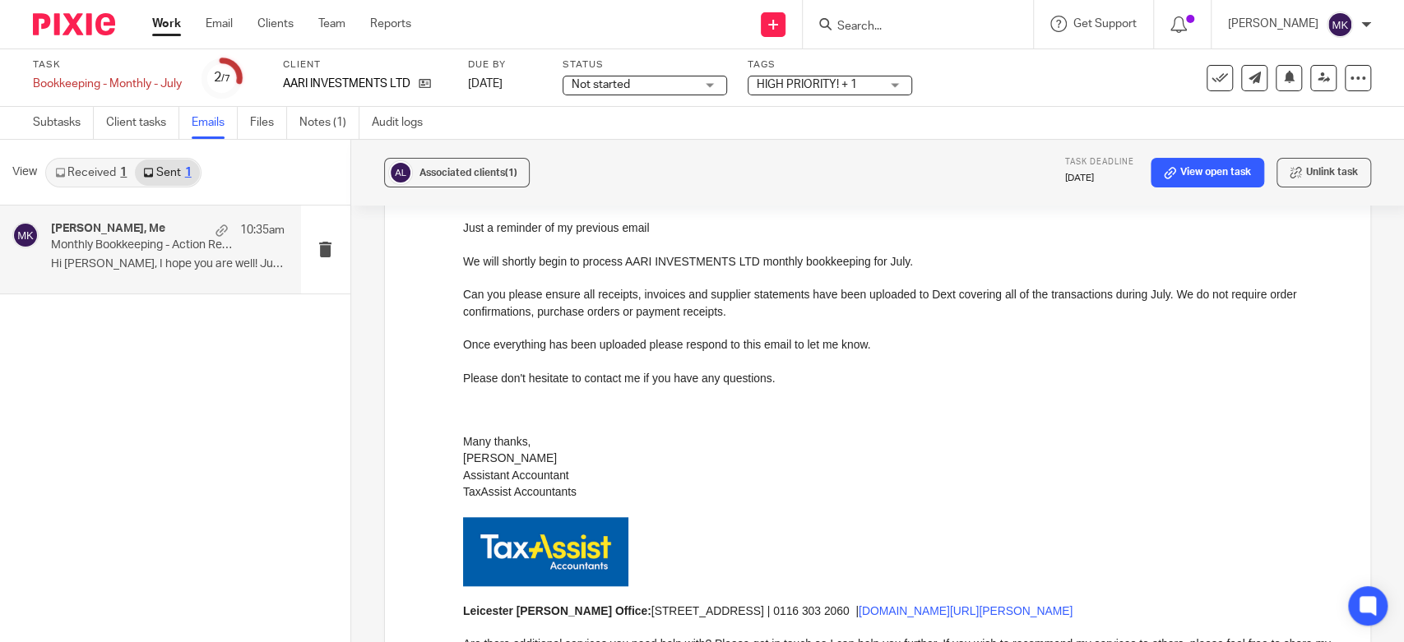
scroll to position [669, 0]
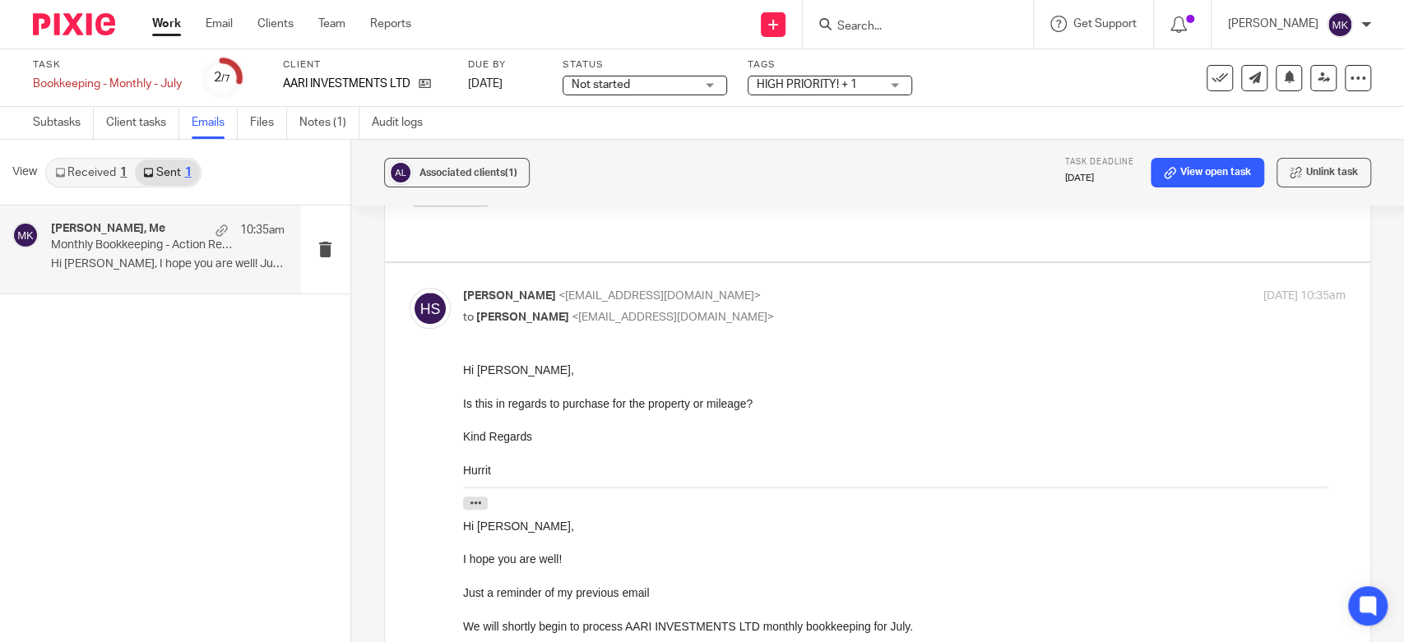
click at [165, 23] on link "Work" at bounding box center [166, 24] width 29 height 16
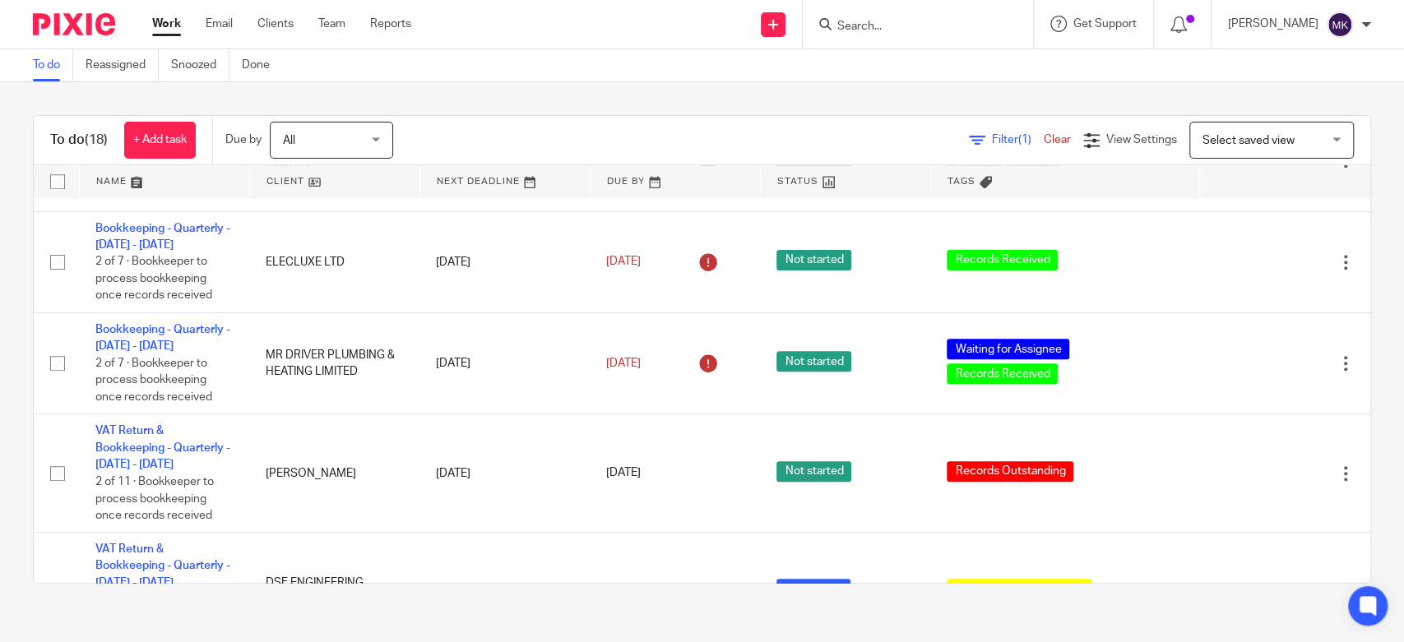
scroll to position [822, 0]
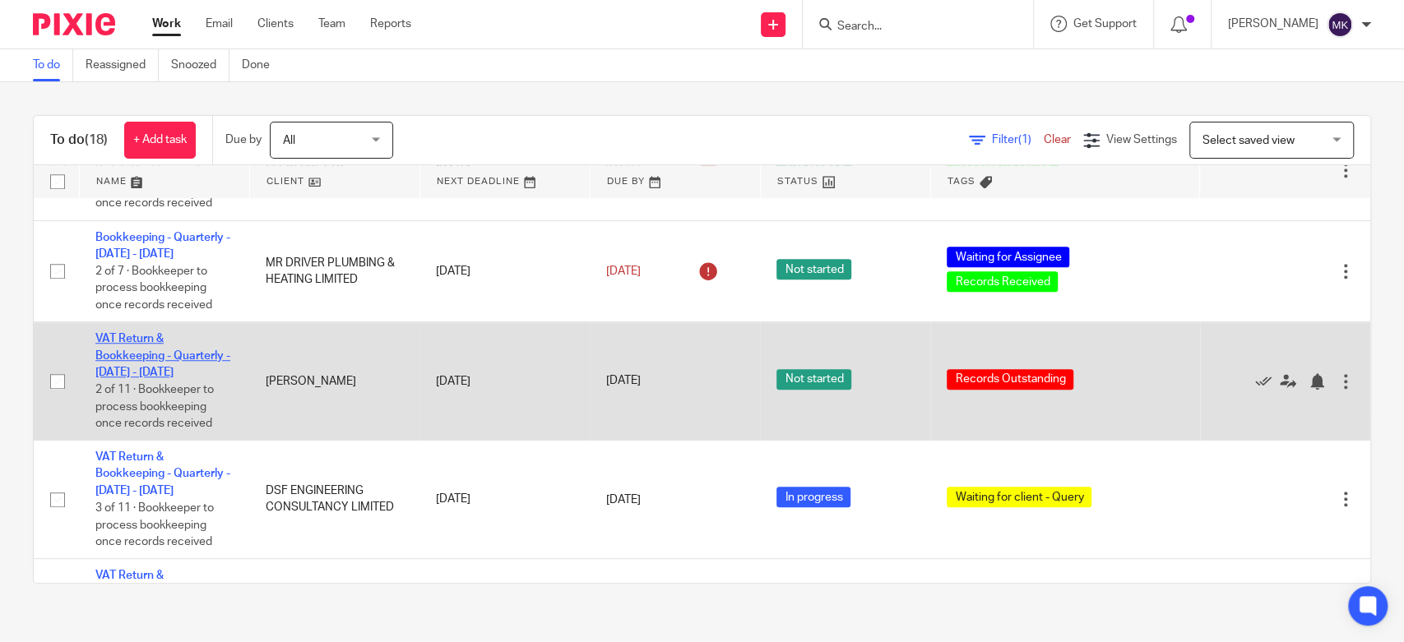
click at [165, 363] on link "VAT Return & Bookkeeping - Quarterly - [DATE] - [DATE]" at bounding box center [162, 355] width 135 height 45
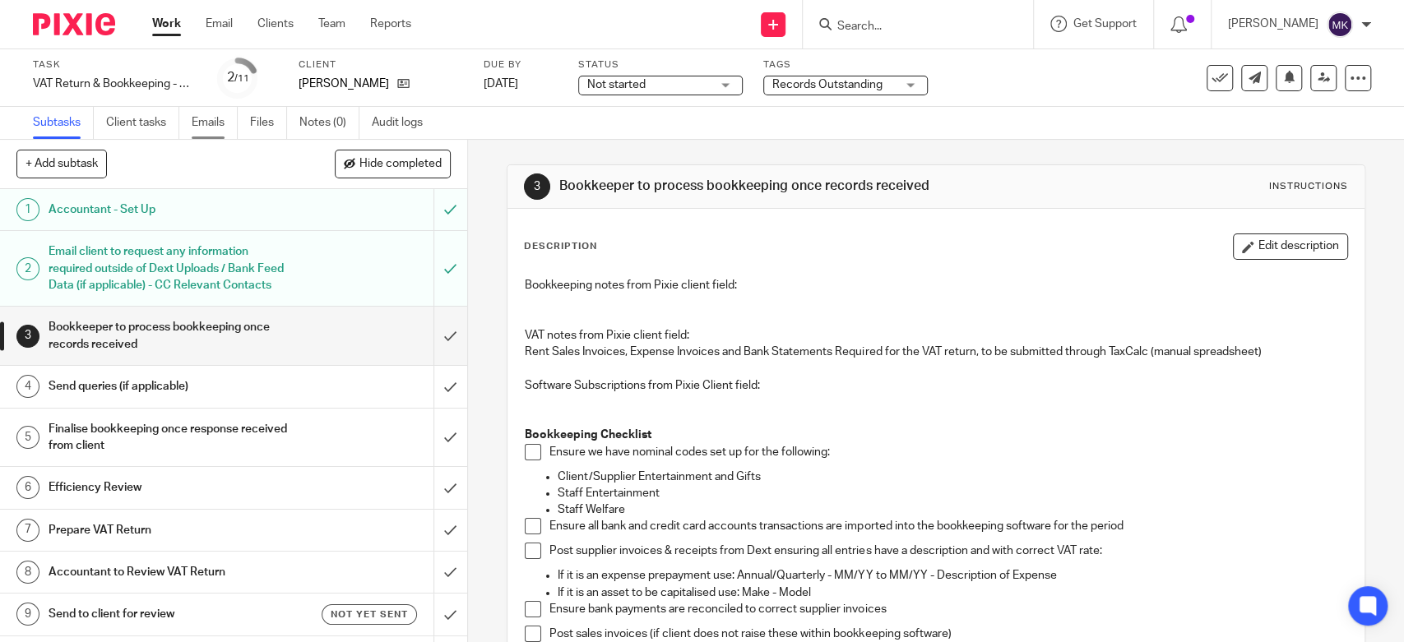
click at [218, 136] on link "Emails" at bounding box center [215, 123] width 46 height 32
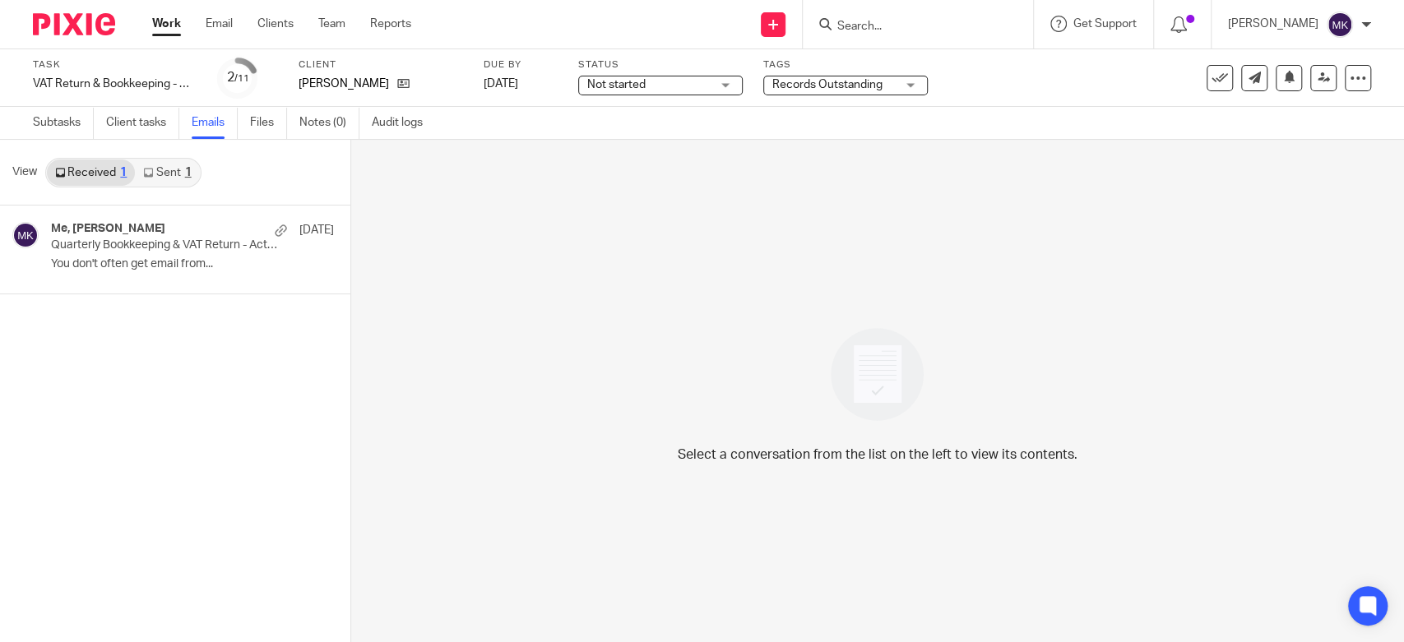
click at [192, 183] on link "Sent 1" at bounding box center [167, 173] width 64 height 26
click at [79, 169] on link "Received 1" at bounding box center [91, 173] width 88 height 26
click at [177, 169] on link "Sent 1" at bounding box center [167, 173] width 64 height 26
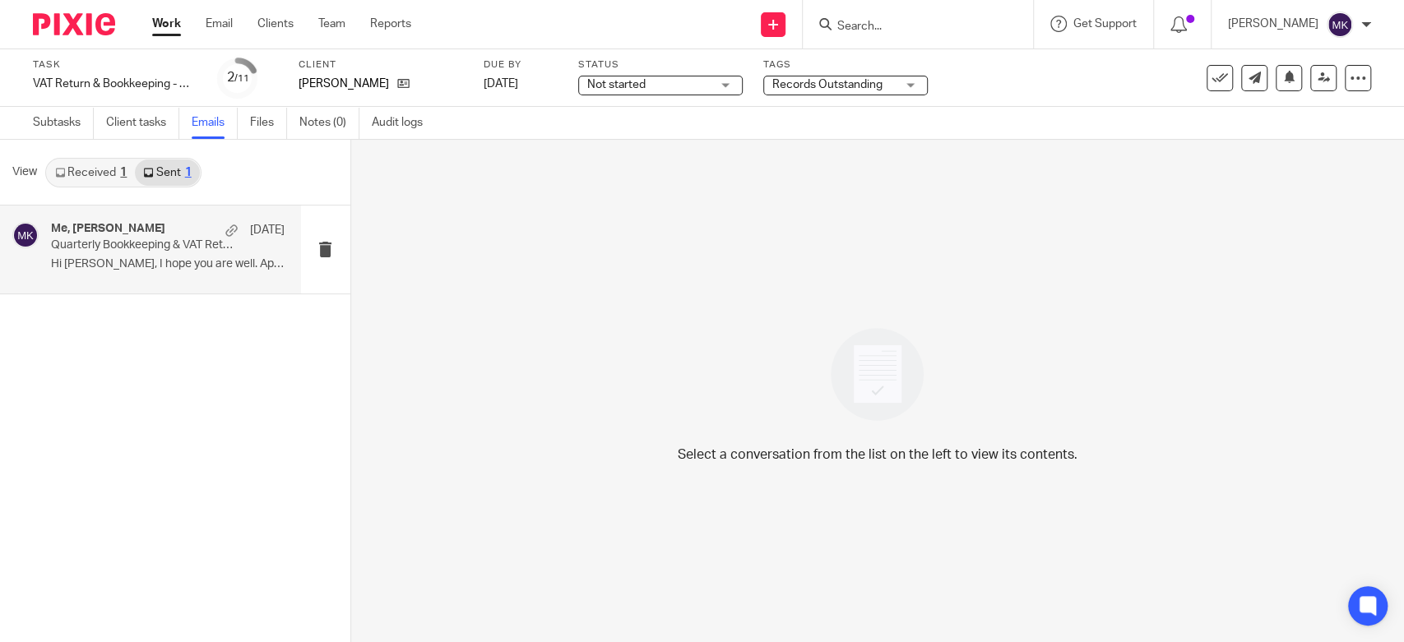
click at [186, 264] on p "Hi Nasreen, I hope you are well. Apologies,..." at bounding box center [168, 264] width 234 height 14
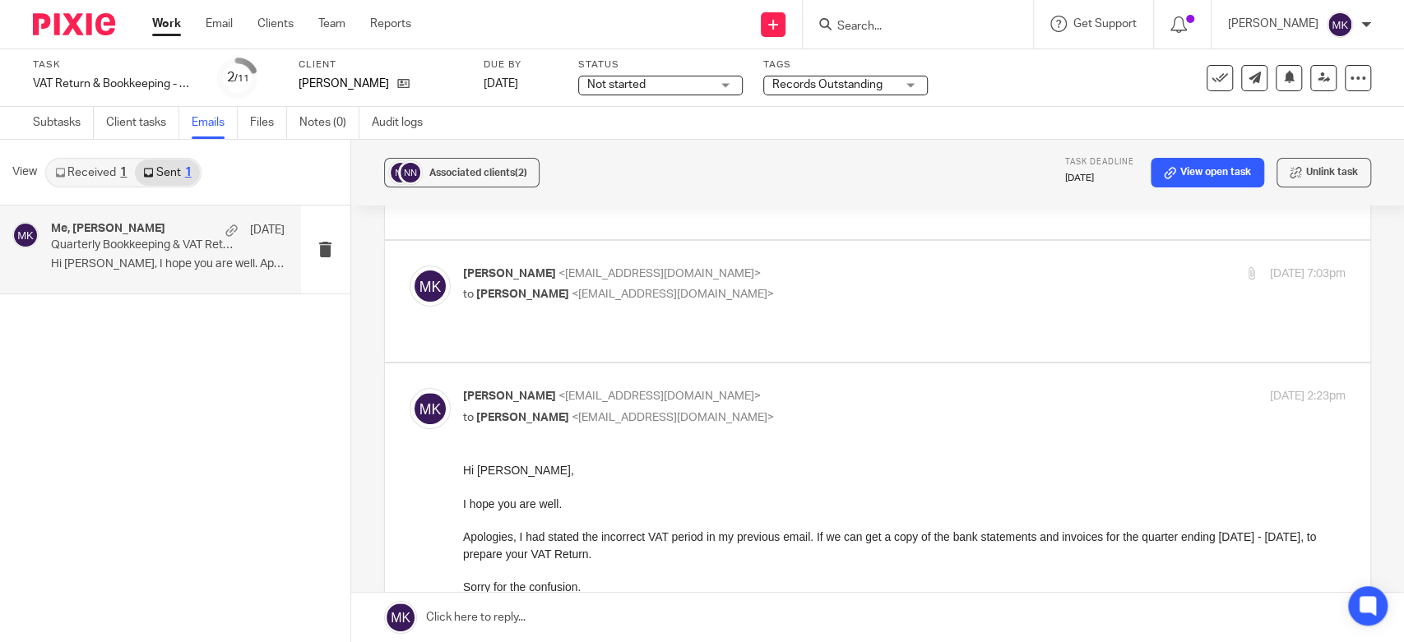
scroll to position [365, 0]
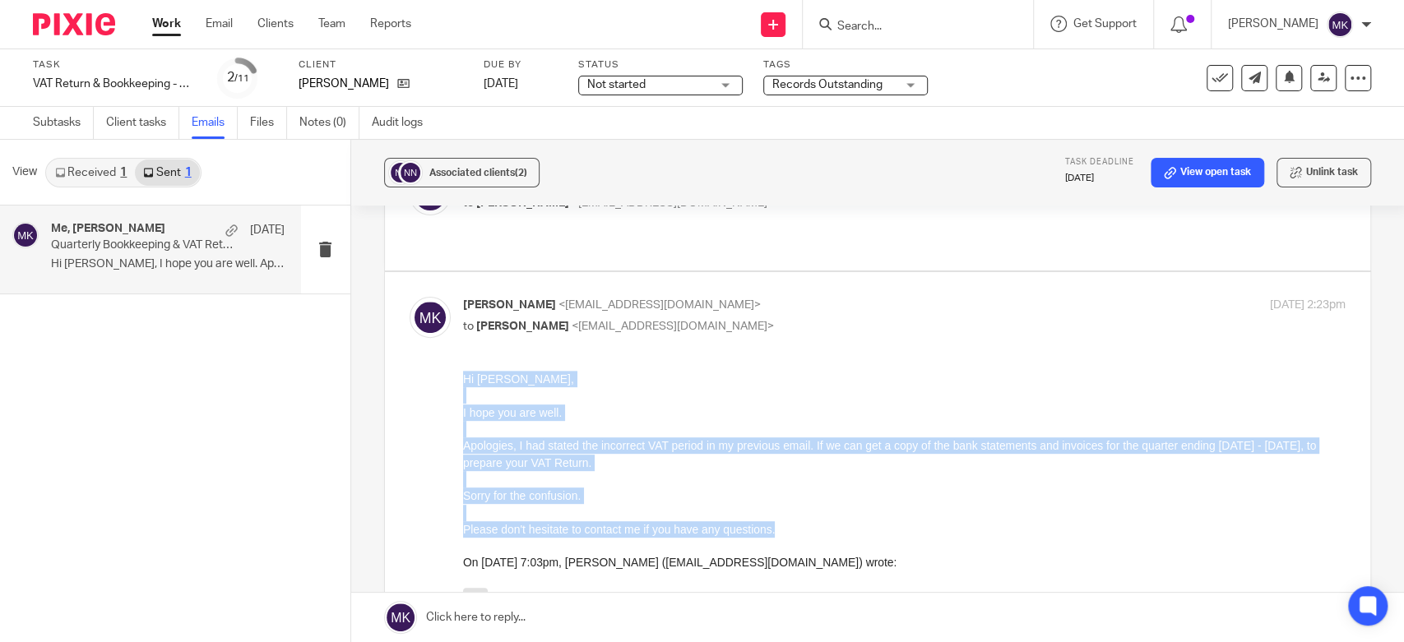
drag, startPoint x: 781, startPoint y: 524, endPoint x: 464, endPoint y: 378, distance: 349.2
click at [464, 378] on div "Hi Nasreen, I hope you are well. Apologies, I had stated the incorrect VAT peri…" at bounding box center [903, 490] width 882 height 238
copy div "Hi Nasreen, I hope you are well. Apologies, I had stated the incorrect VAT peri…"
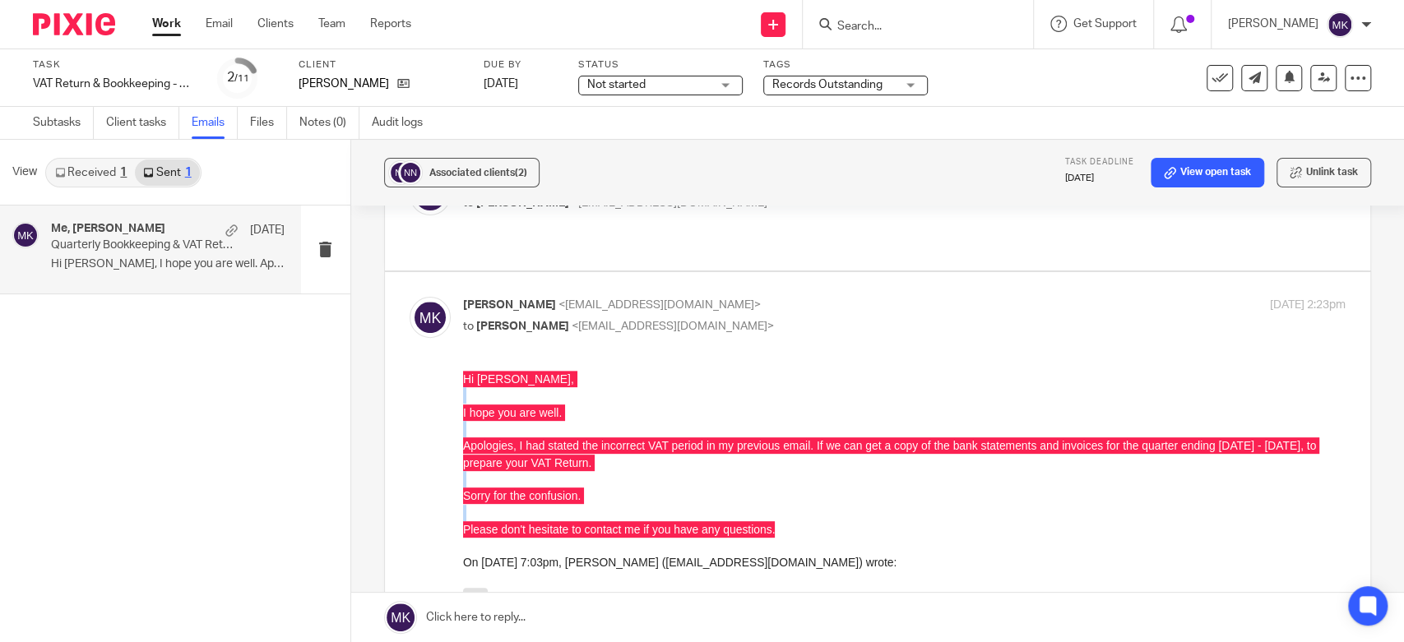
click at [580, 619] on link at bounding box center [877, 617] width 1053 height 49
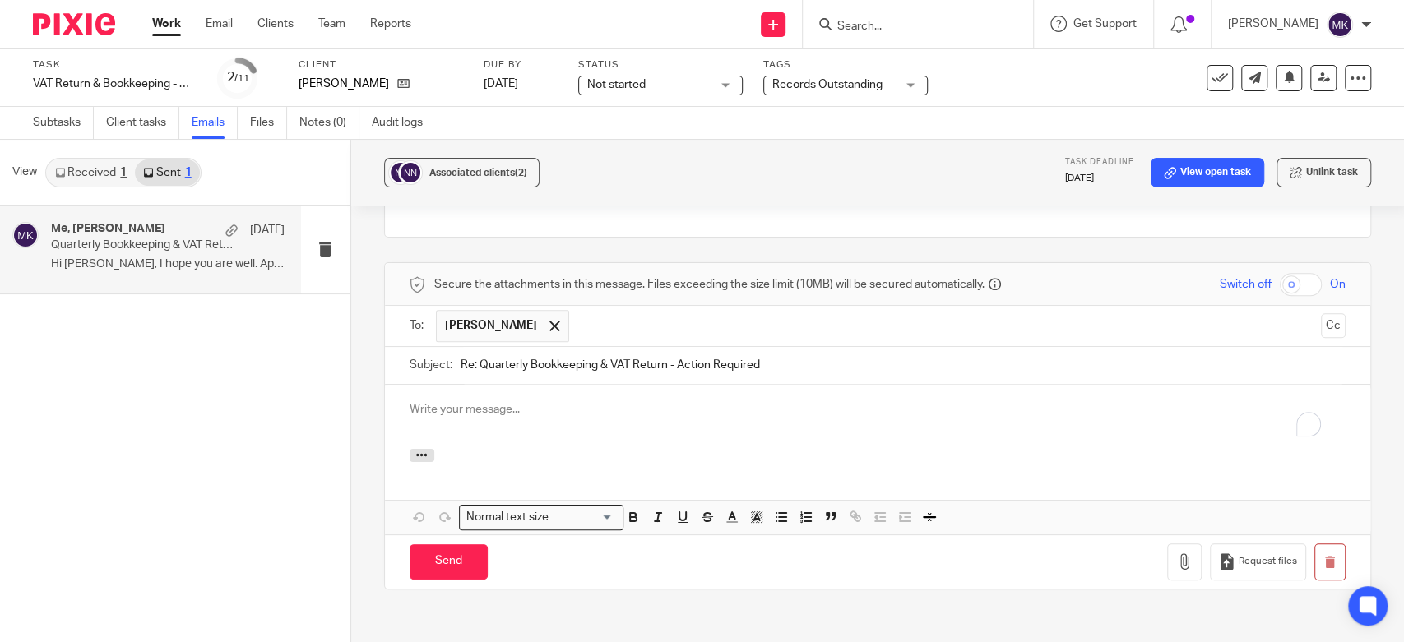
scroll to position [0, 0]
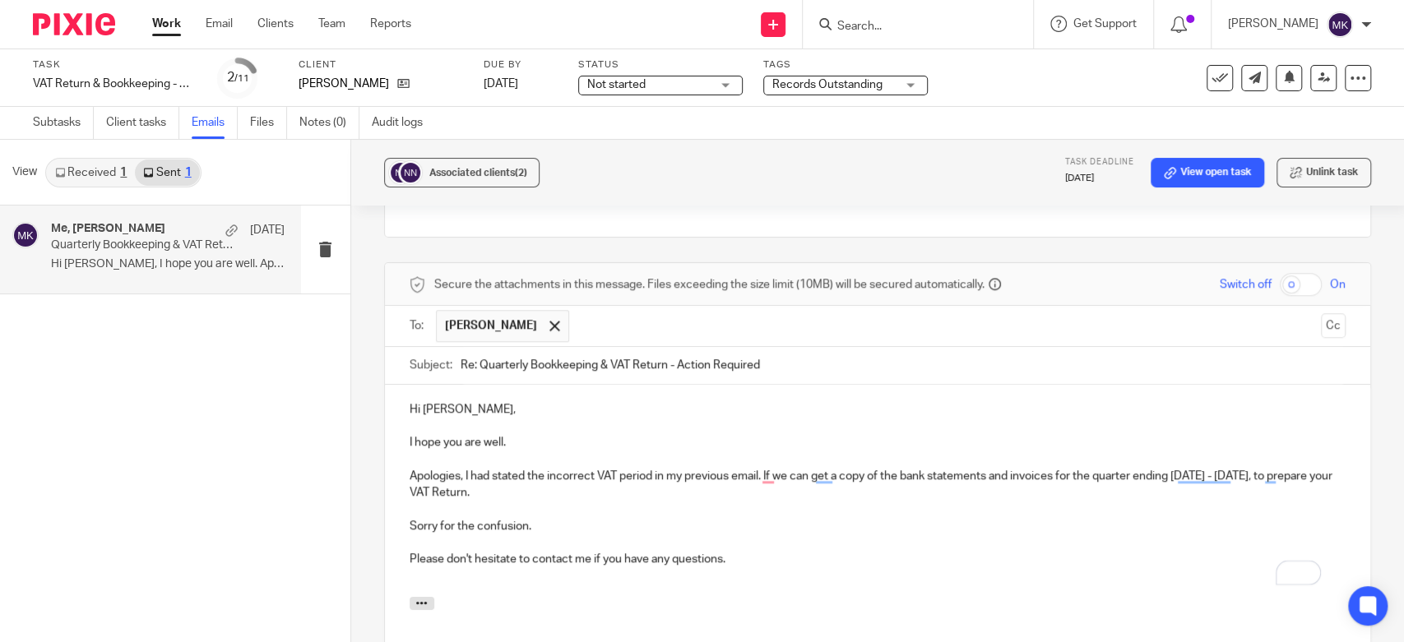
click at [484, 451] on p "To enrich screen reader interactions, please activate Accessibility in Grammarl…" at bounding box center [878, 459] width 936 height 16
click at [542, 434] on p "I hope you are well." at bounding box center [878, 442] width 936 height 16
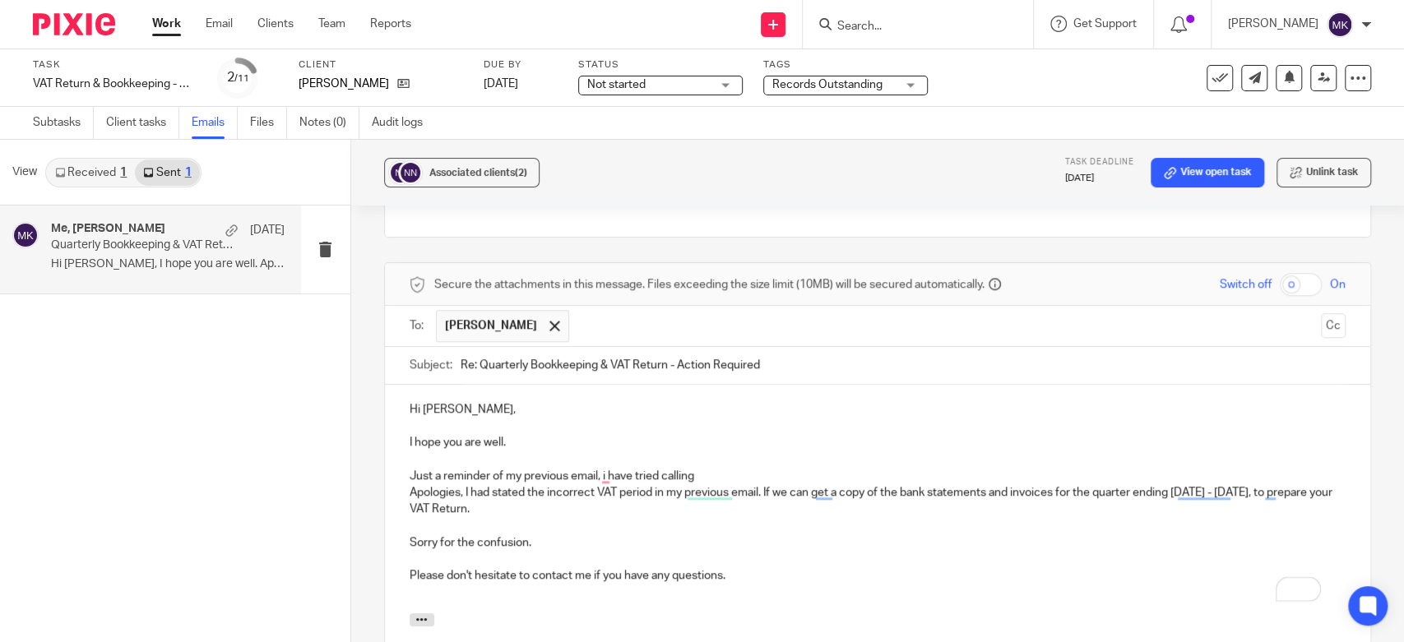
click at [701, 468] on p "Just a reminder of my previous email, i have tried calling" at bounding box center [878, 476] width 936 height 16
drag, startPoint x: 718, startPoint y: 377, endPoint x: 402, endPoint y: 374, distance: 315.8
click at [402, 385] on div "Hi Nasreen, I hope you are well. Just a reminder of my previous email, i have t…" at bounding box center [877, 499] width 985 height 229
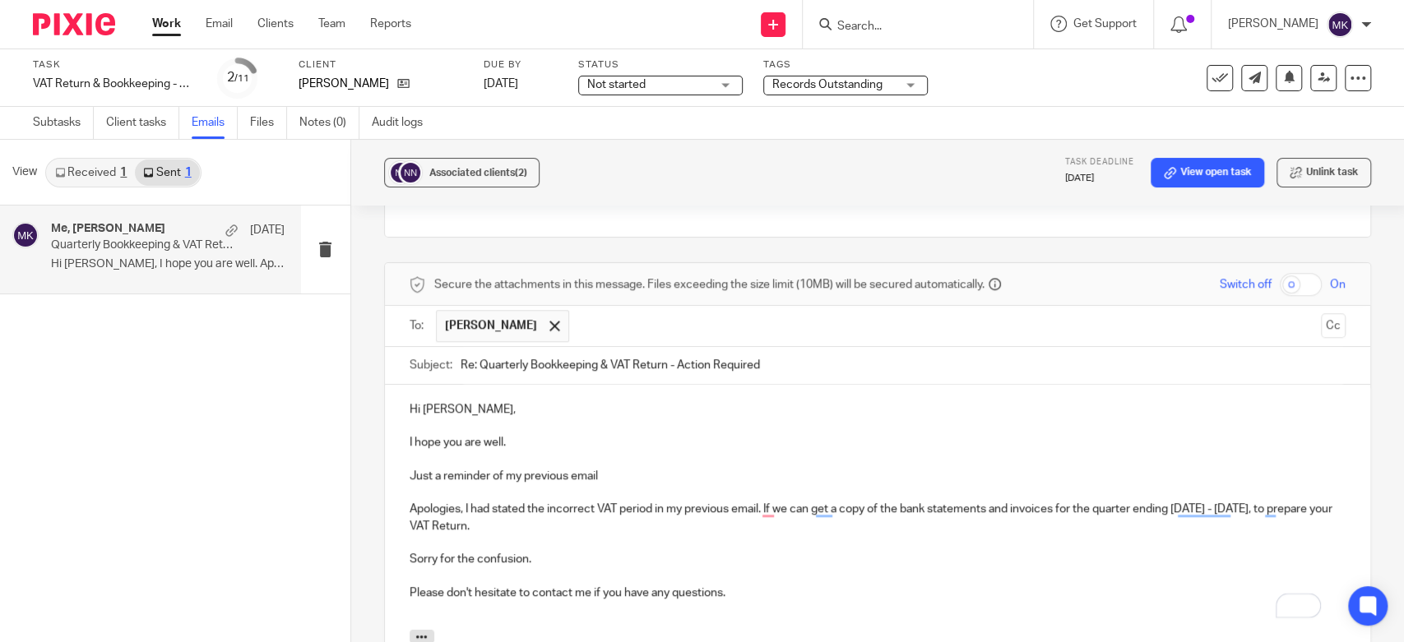
click at [618, 534] on p "To enrich screen reader interactions, please activate Accessibility in Grammarl…" at bounding box center [878, 542] width 936 height 16
click at [776, 585] on p "Please don't hesitate to contact me if you have any questions." at bounding box center [878, 593] width 936 height 16
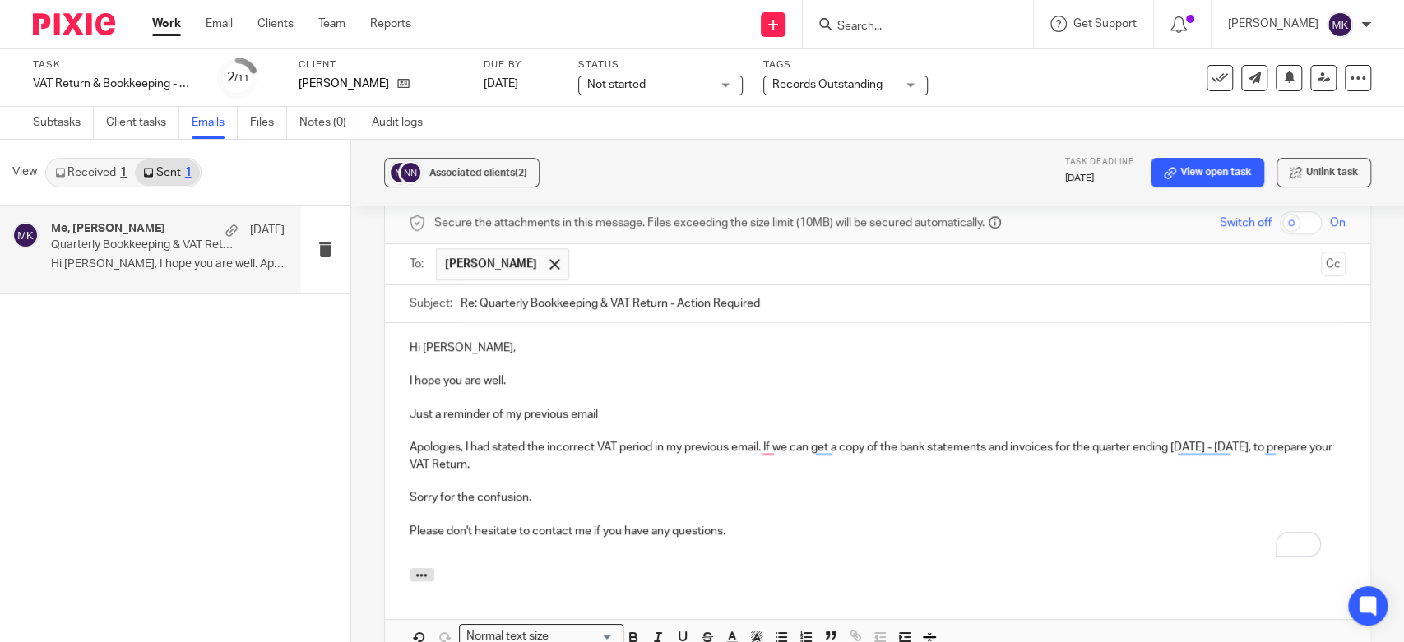
scroll to position [734, 0]
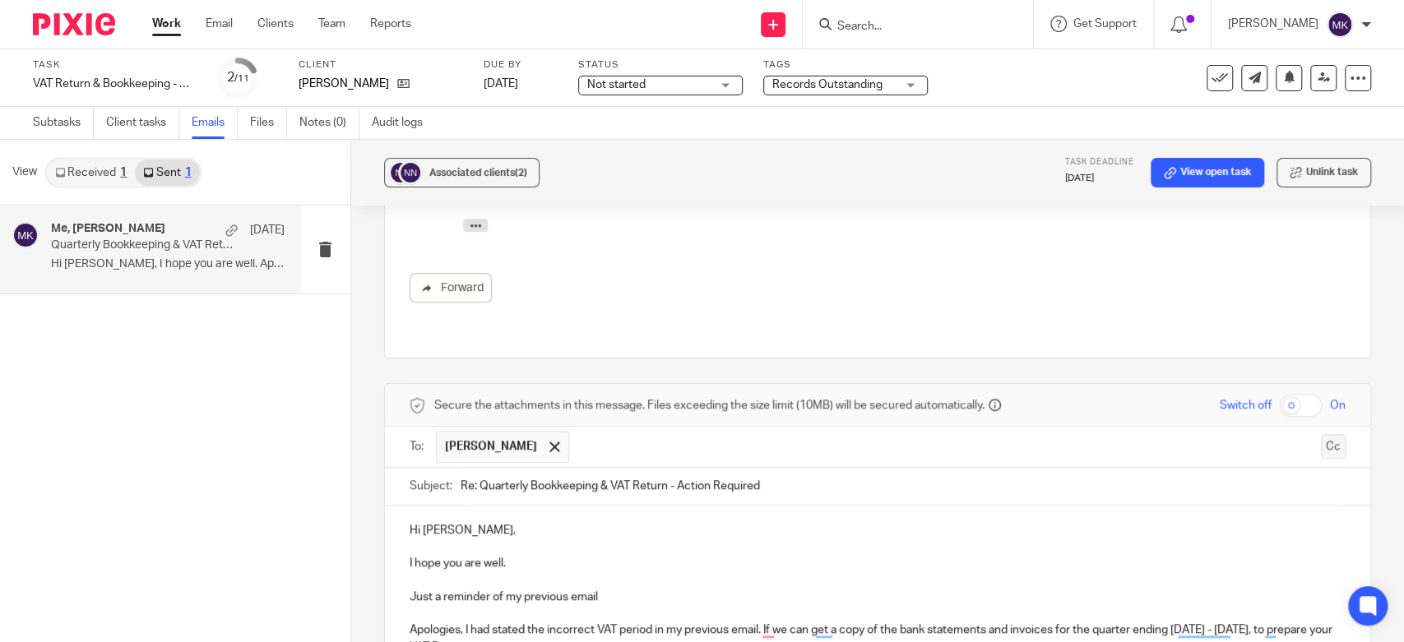
click at [1321, 434] on button "Cc" at bounding box center [1333, 446] width 25 height 25
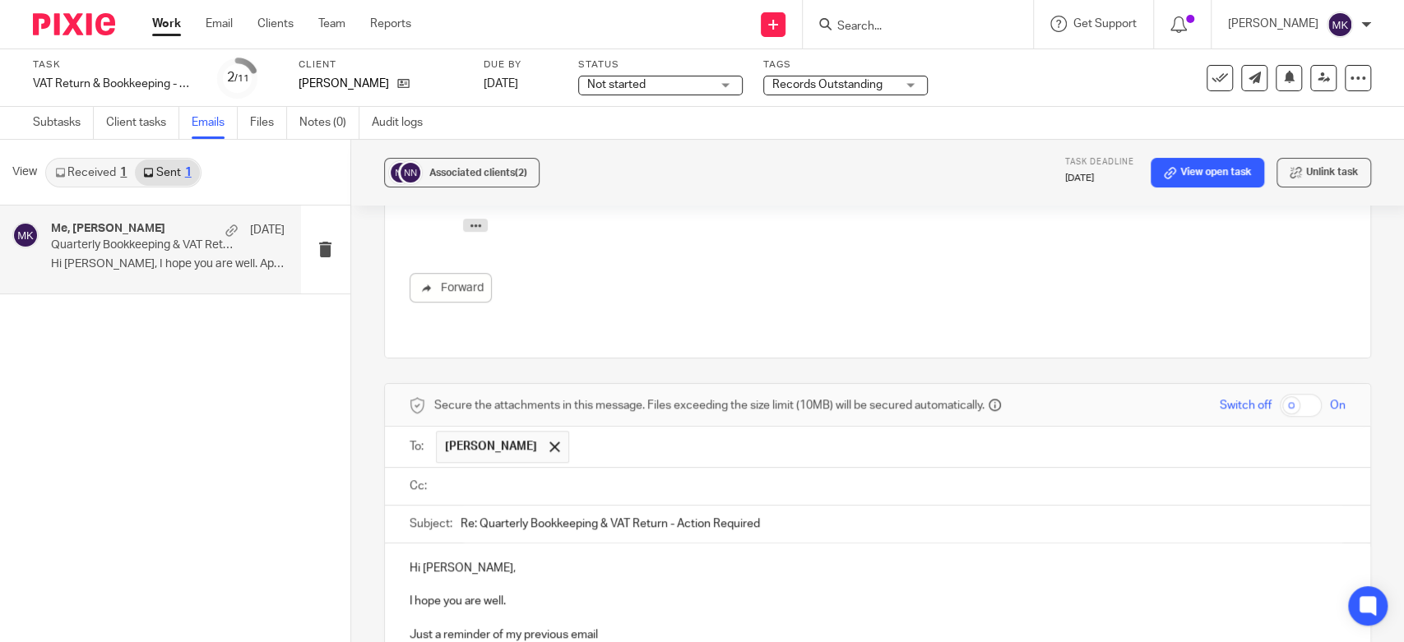
click at [701, 468] on div at bounding box center [890, 486] width 909 height 37
click at [710, 477] on input "text" at bounding box center [889, 486] width 899 height 19
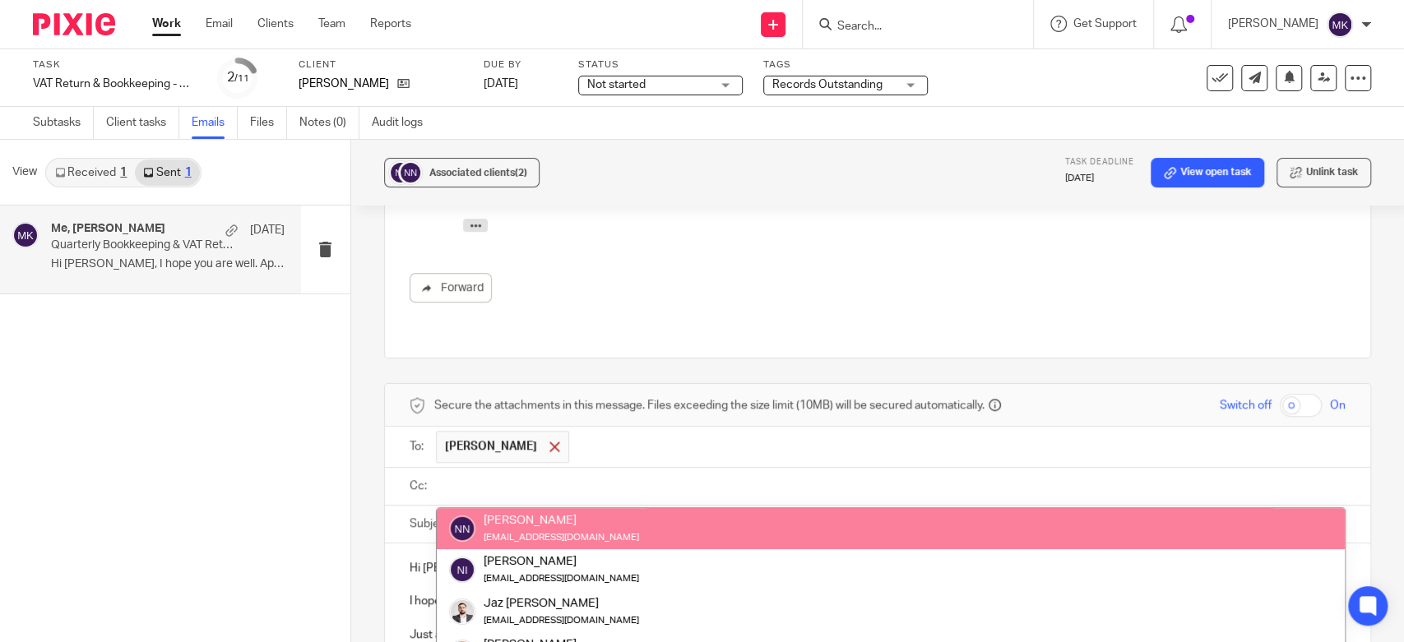
click at [549, 442] on span at bounding box center [554, 447] width 11 height 11
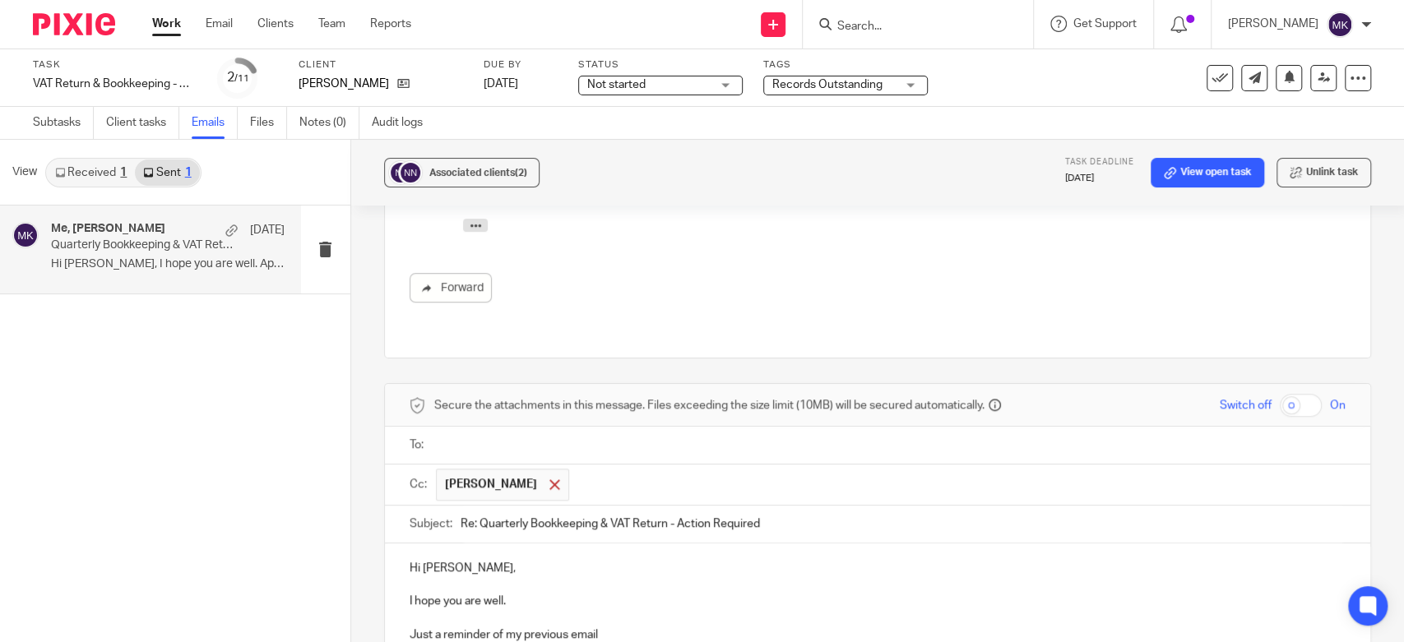
click at [551, 479] on span at bounding box center [554, 484] width 11 height 11
click at [550, 436] on input "text" at bounding box center [889, 445] width 899 height 19
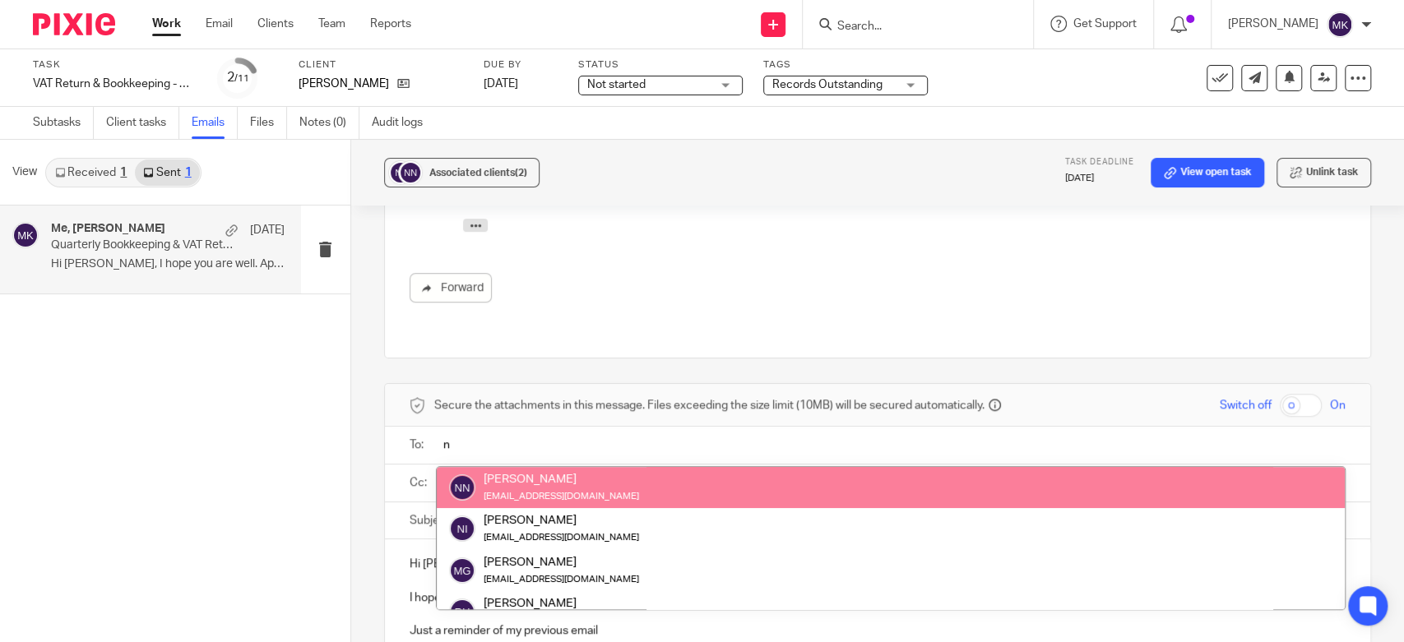
type input "n"
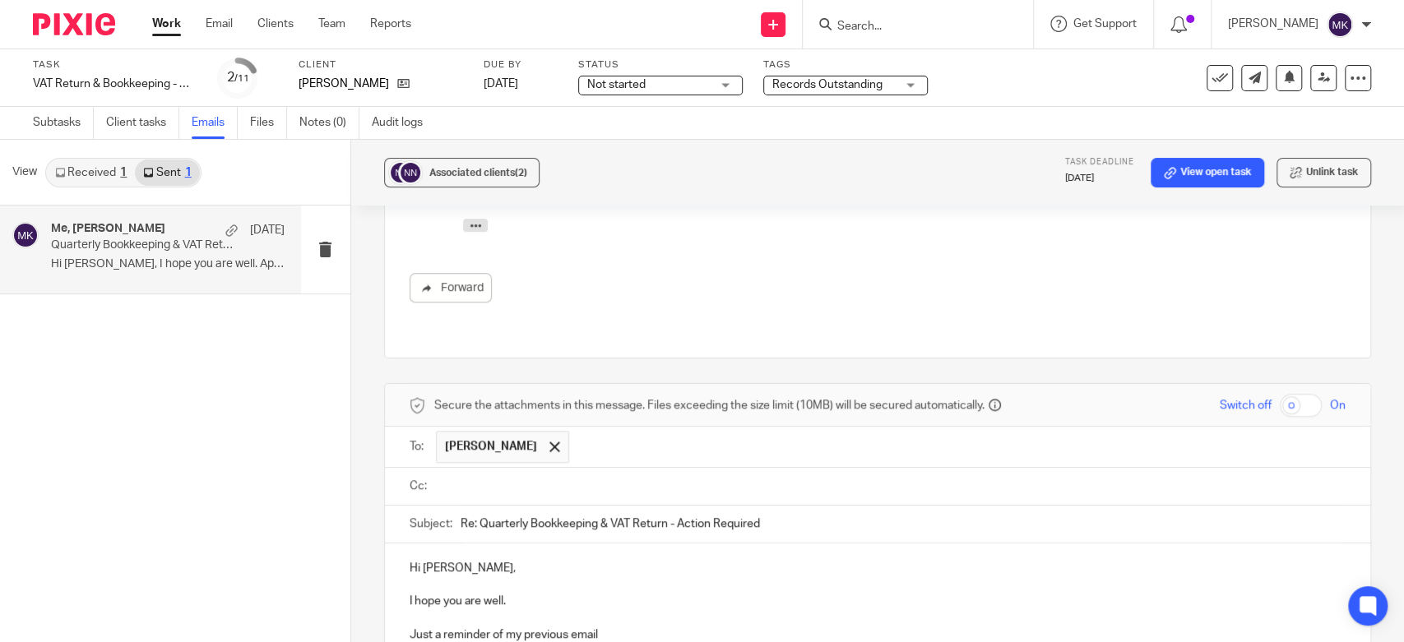
click at [709, 560] on p "Hi Nasreen," at bounding box center [878, 568] width 936 height 16
click at [724, 560] on p "Hi Nasreen," at bounding box center [878, 568] width 936 height 16
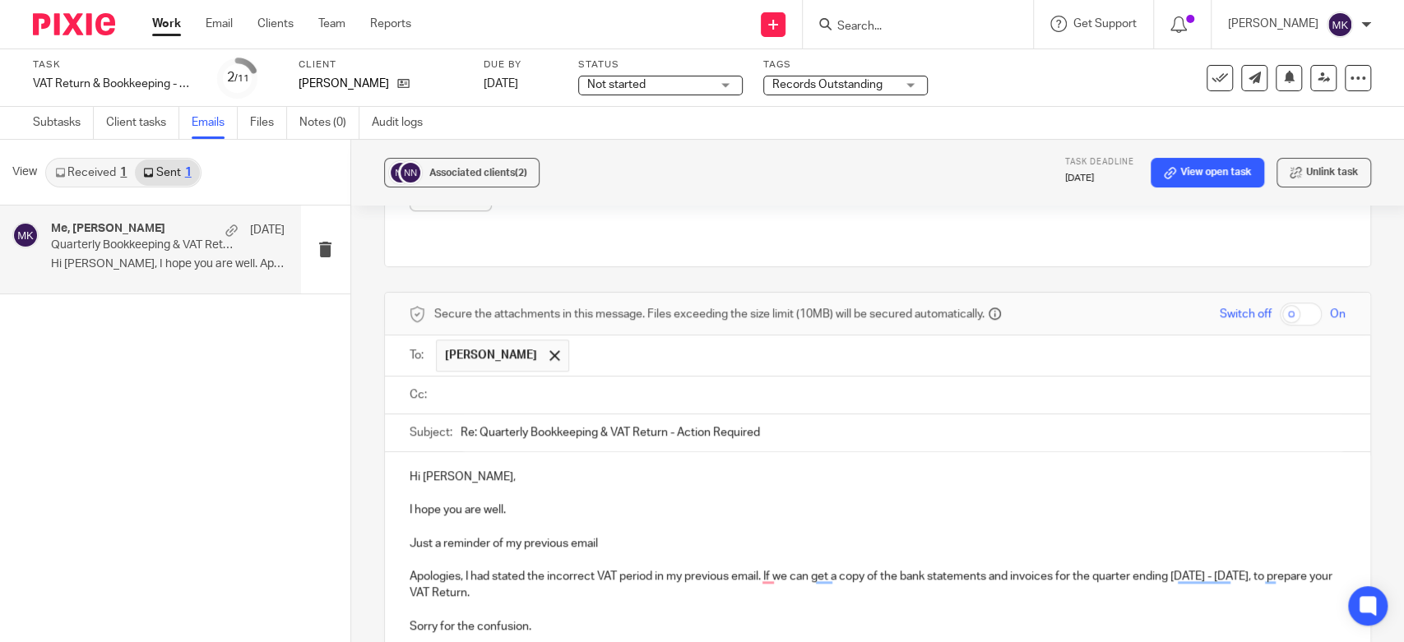
scroll to position [917, 0]
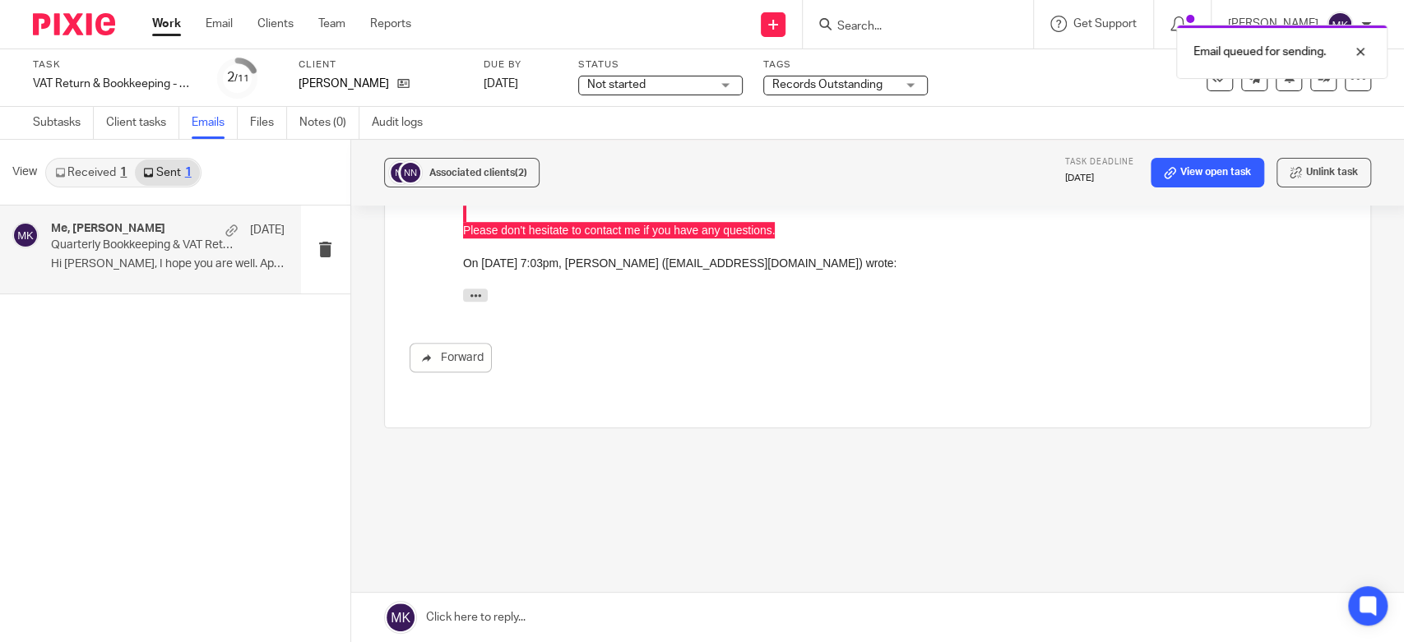
scroll to position [567, 0]
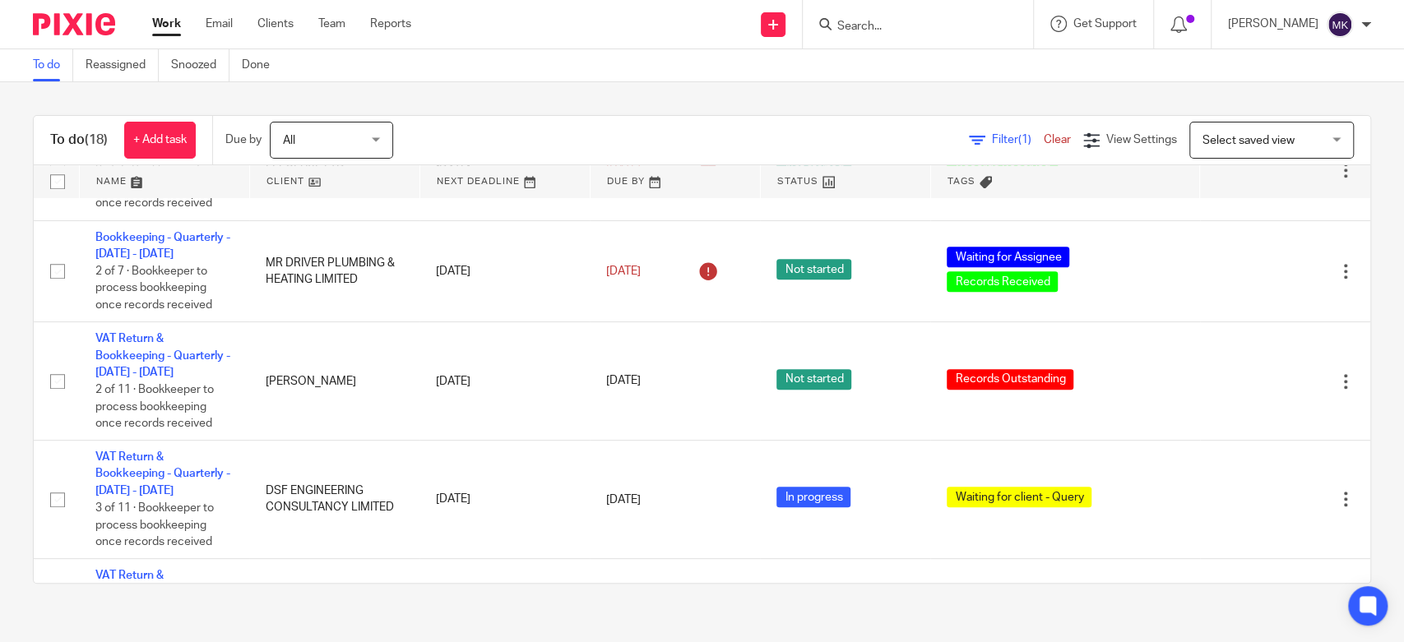
scroll to position [914, 0]
